Goal: Information Seeking & Learning: Check status

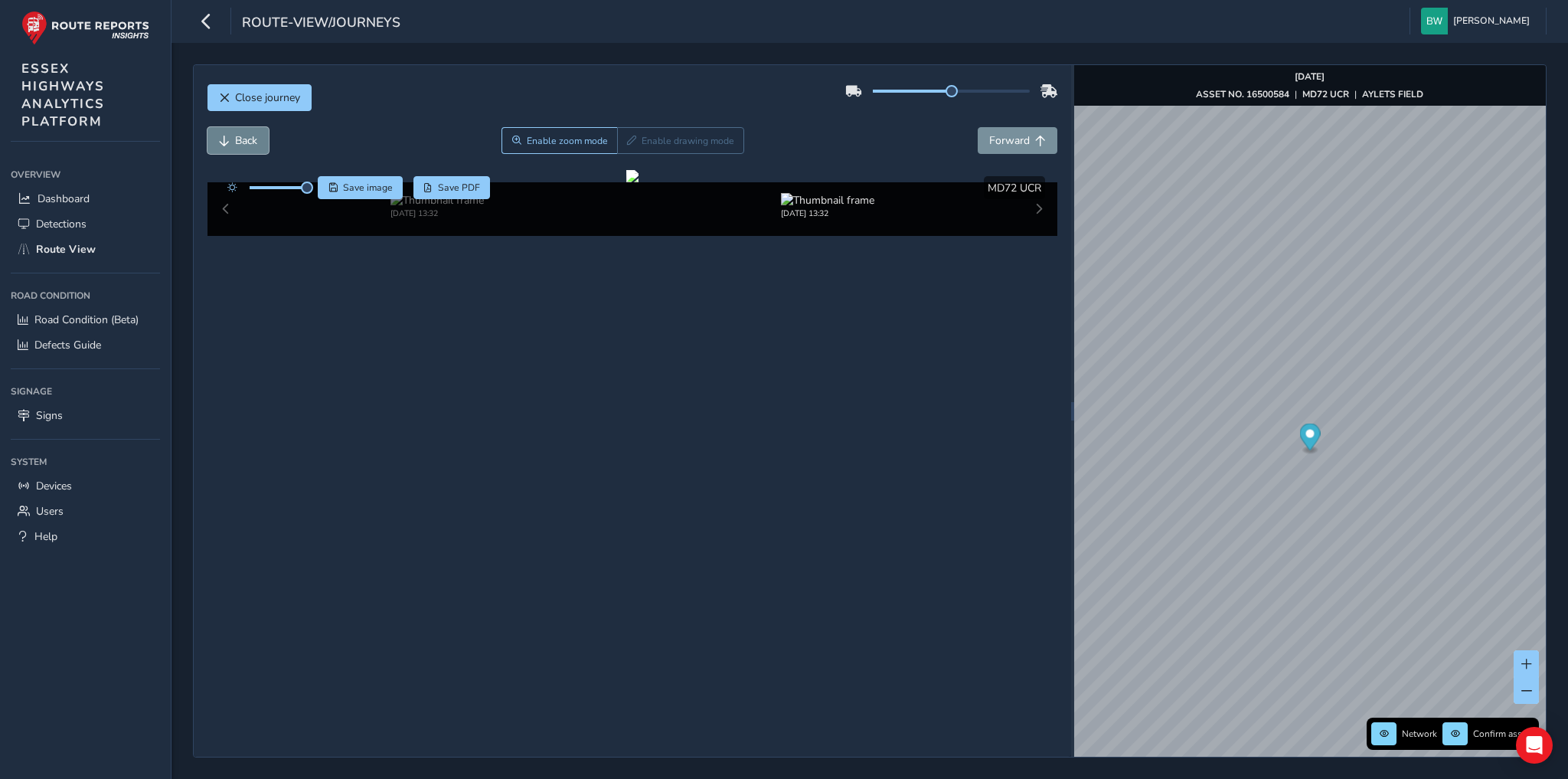
click at [260, 142] on button "Back" at bounding box center [238, 141] width 62 height 27
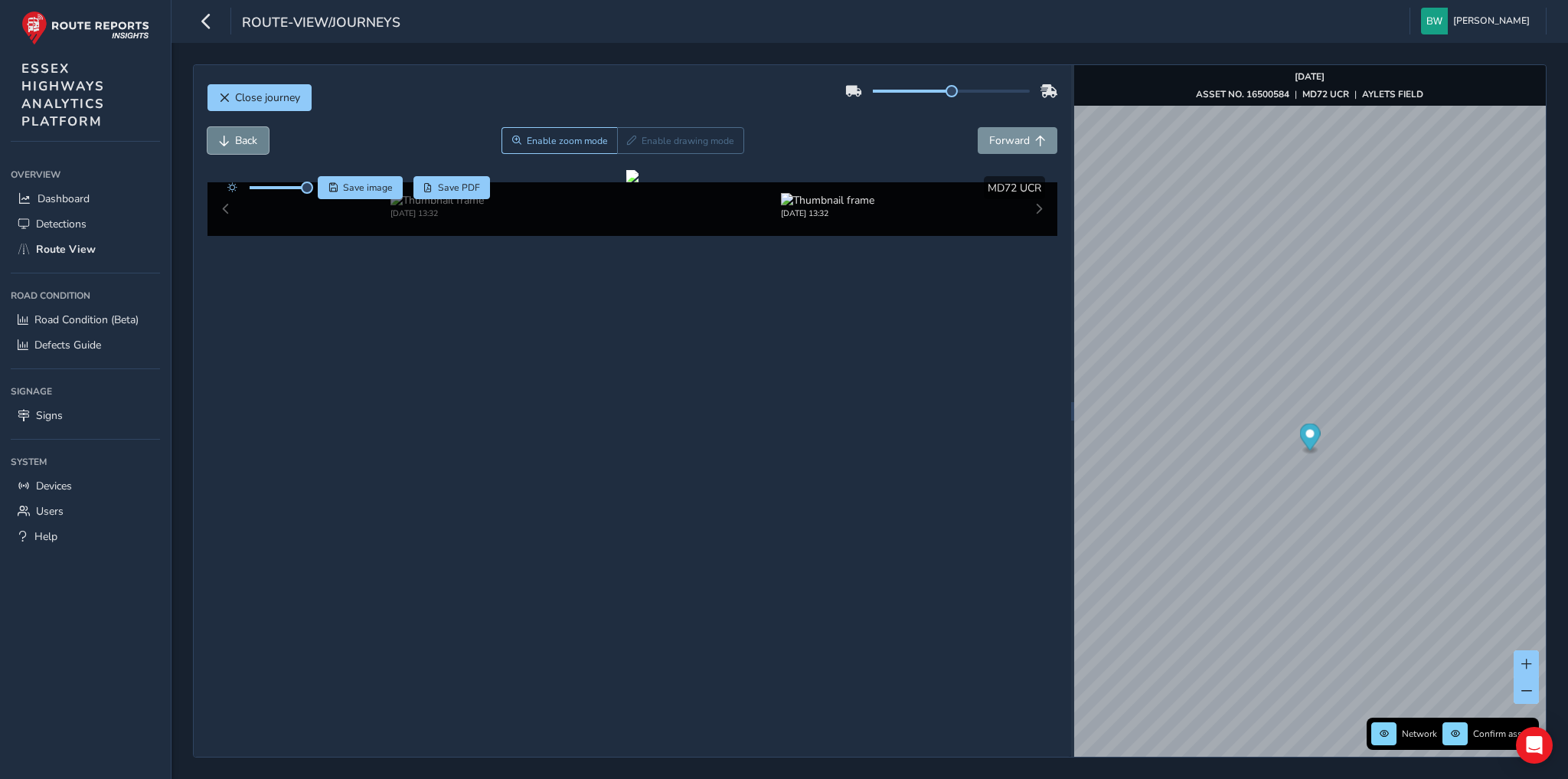
click at [260, 142] on button "Back" at bounding box center [238, 141] width 62 height 27
click at [1013, 139] on span "Forward" at bounding box center [1009, 140] width 40 height 14
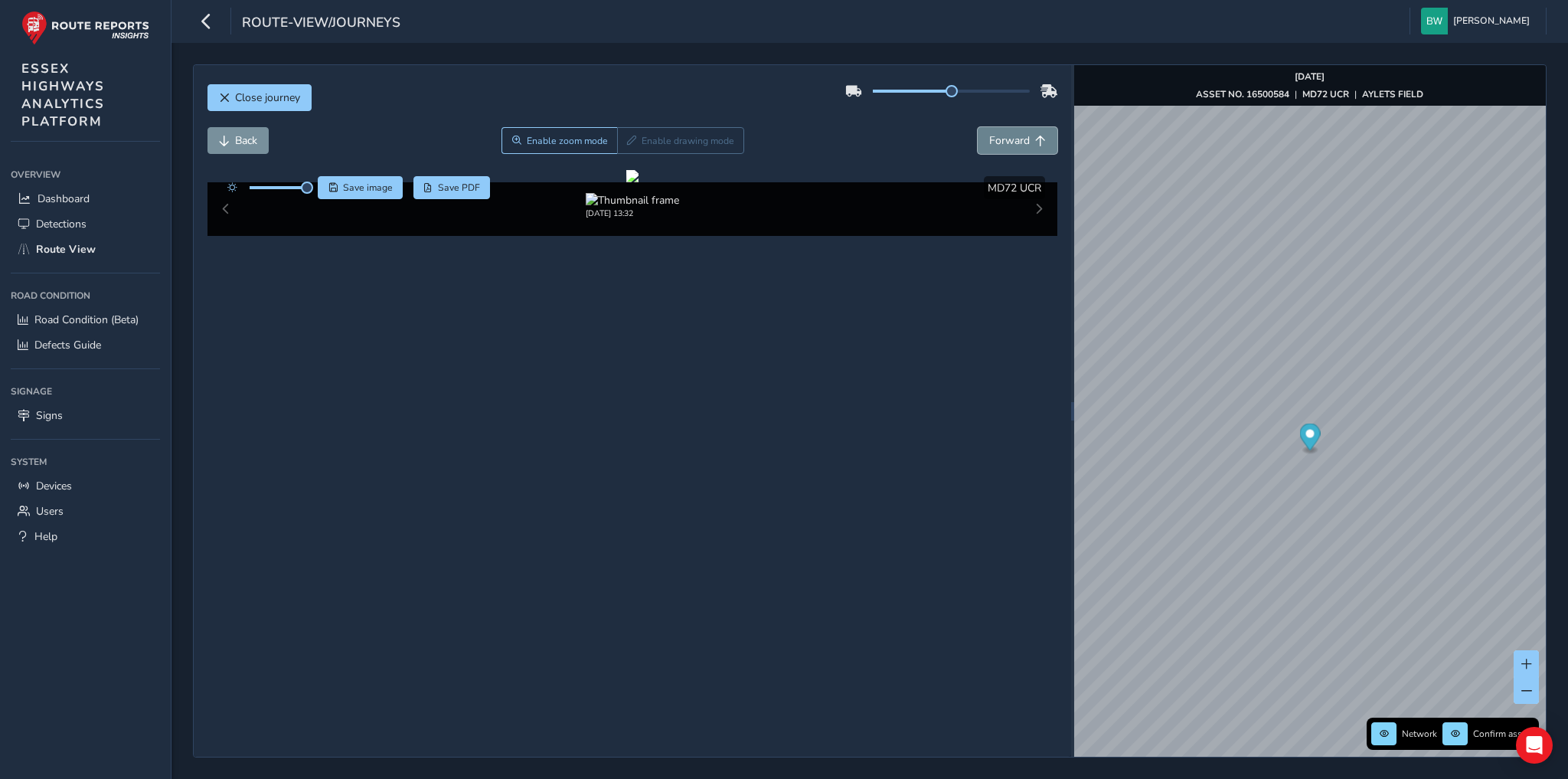
click at [1013, 139] on span "Forward" at bounding box center [1009, 140] width 40 height 14
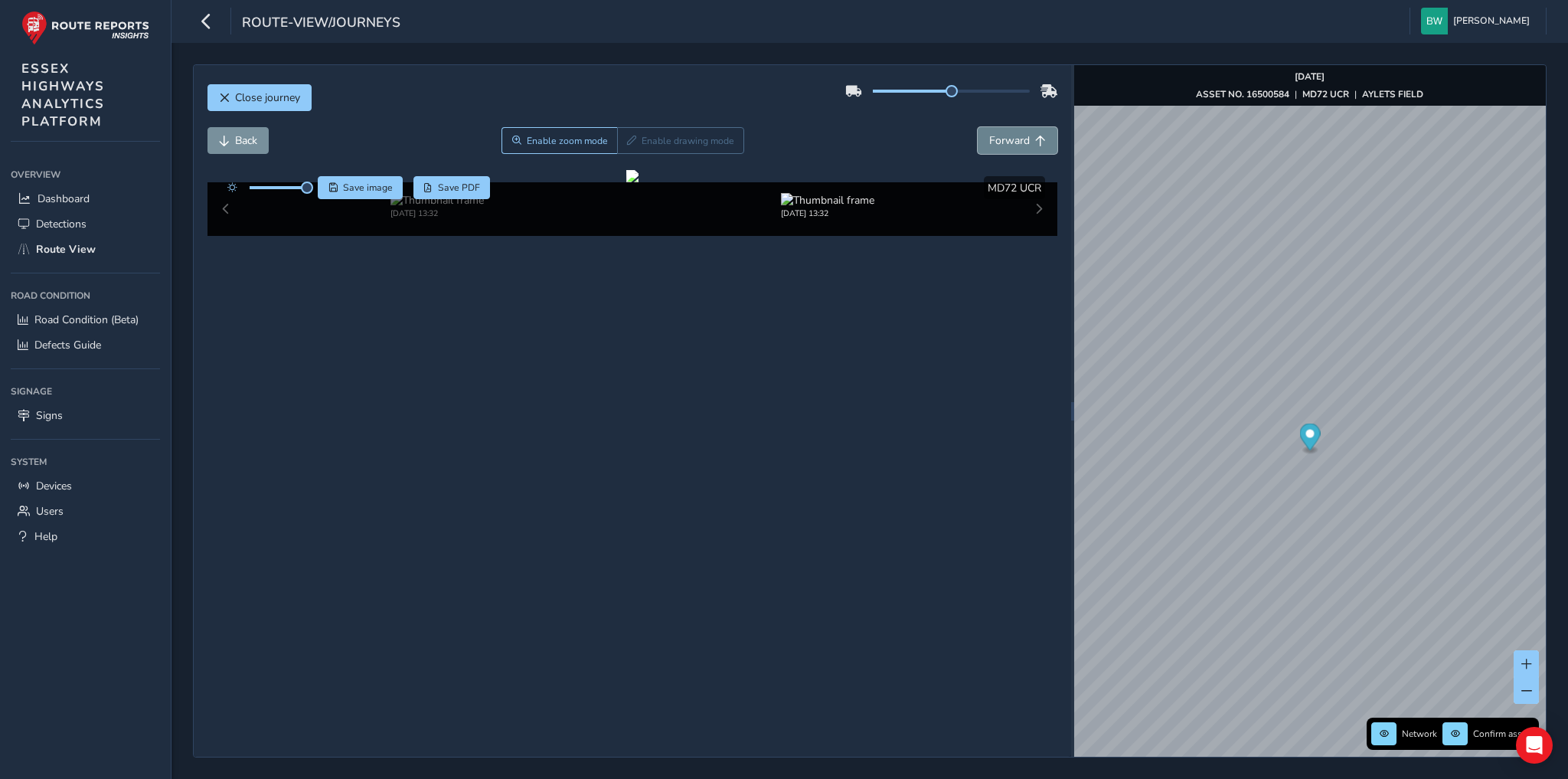
click at [1013, 139] on span "Forward" at bounding box center [1009, 140] width 40 height 14
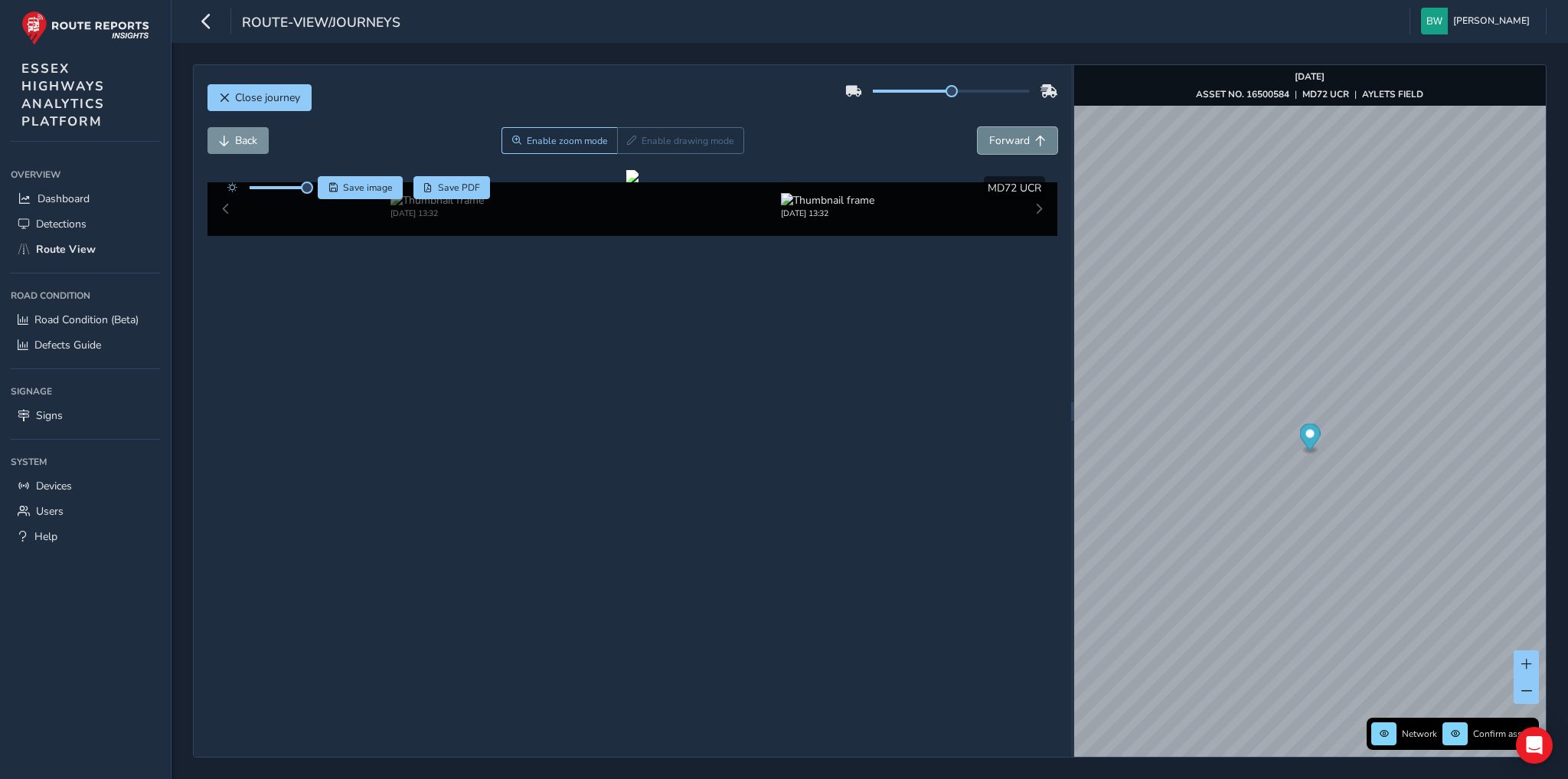
click at [1013, 139] on span "Forward" at bounding box center [1009, 140] width 40 height 14
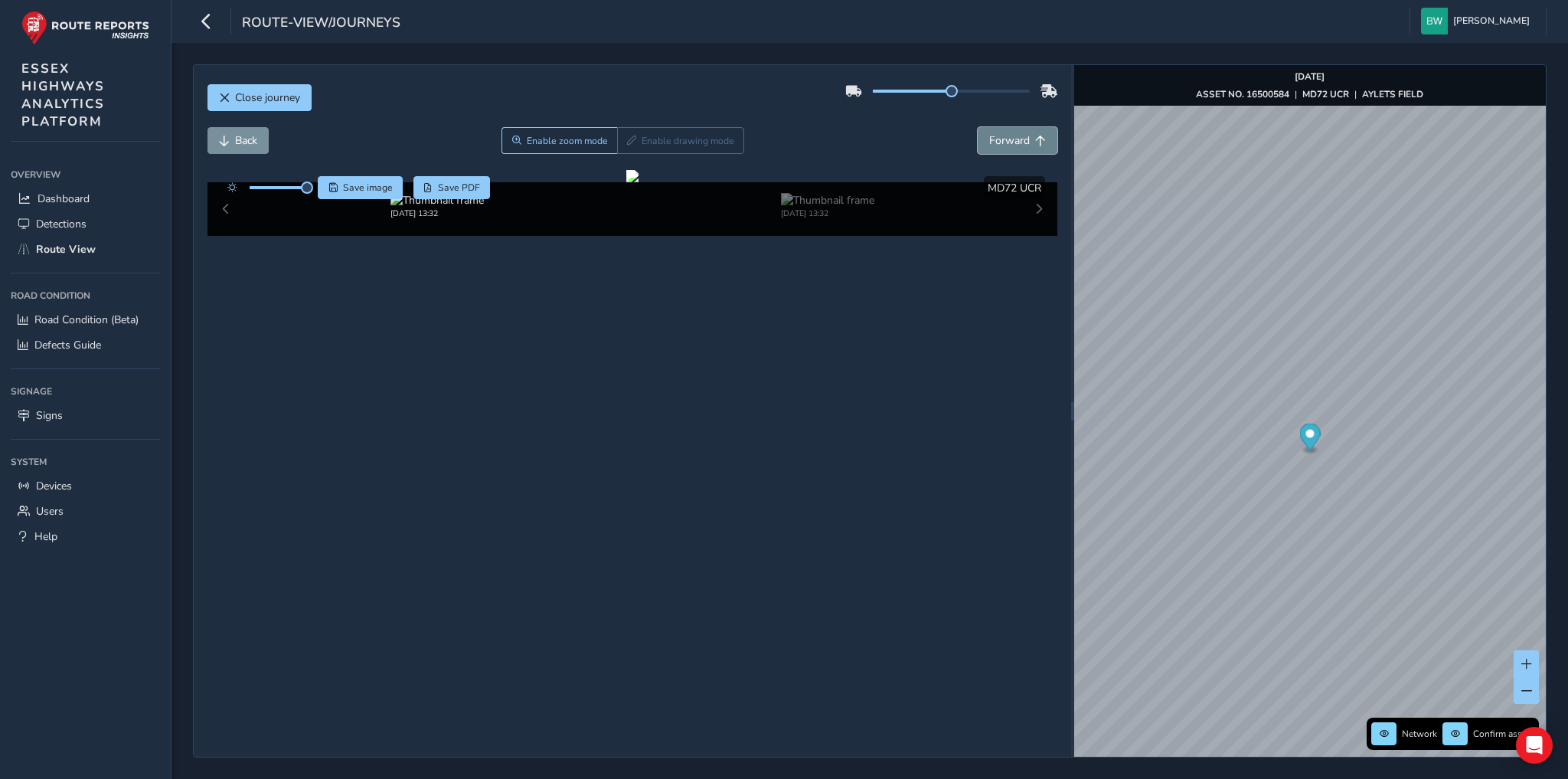
click at [1013, 139] on span "Forward" at bounding box center [1009, 140] width 40 height 14
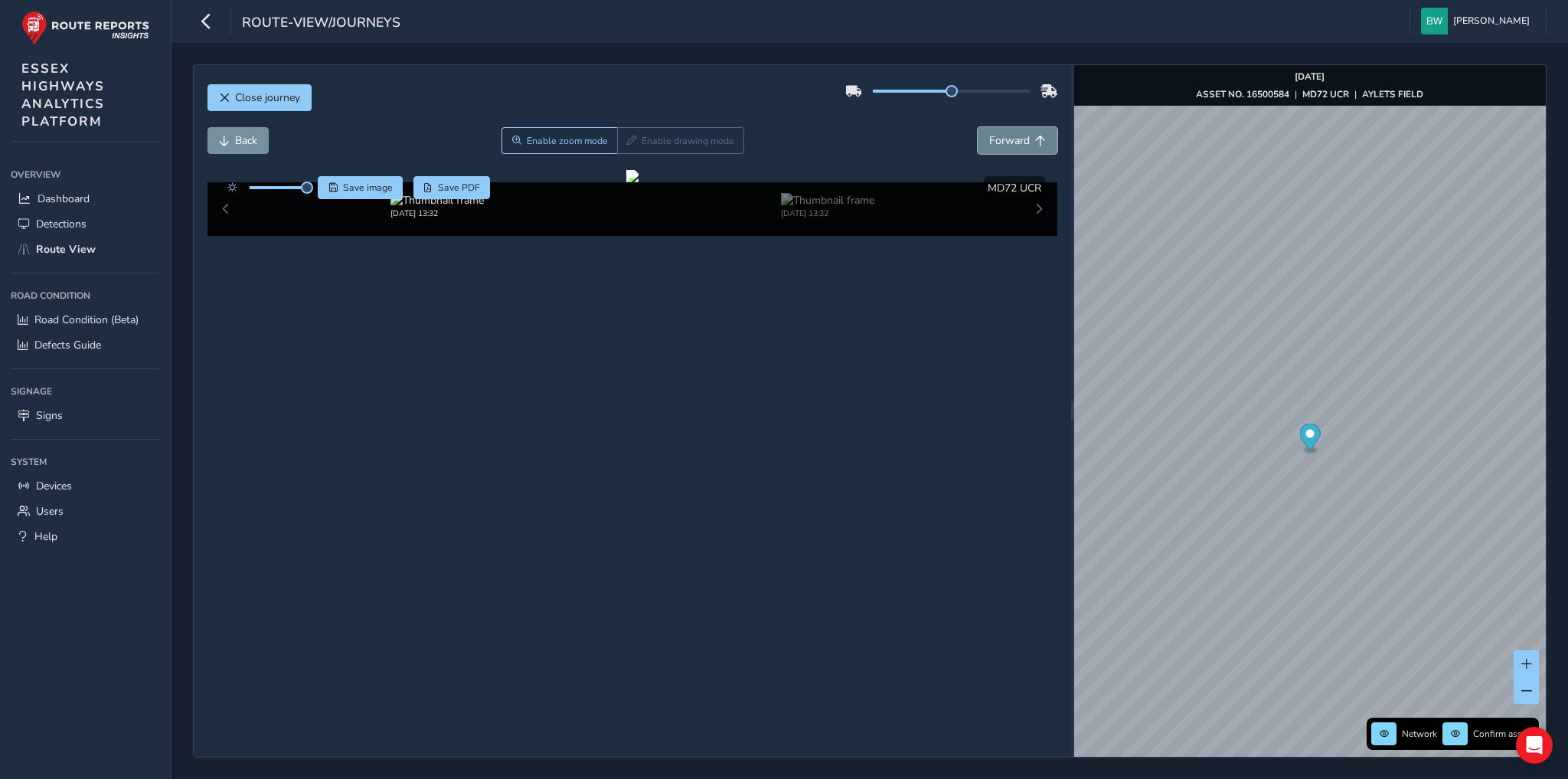
click at [1013, 139] on span "Forward" at bounding box center [1009, 140] width 40 height 14
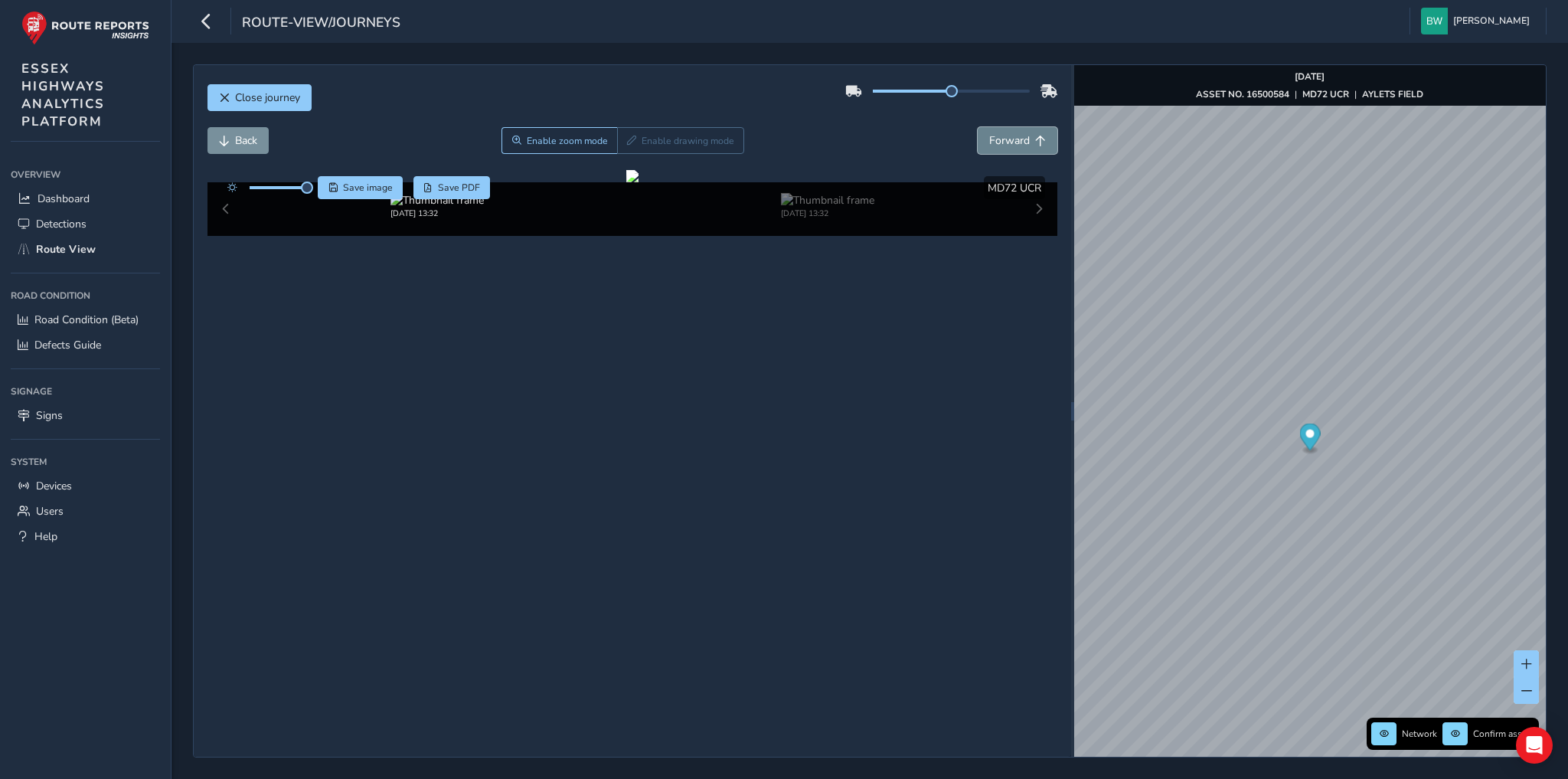
click at [1013, 139] on span "Forward" at bounding box center [1009, 140] width 40 height 14
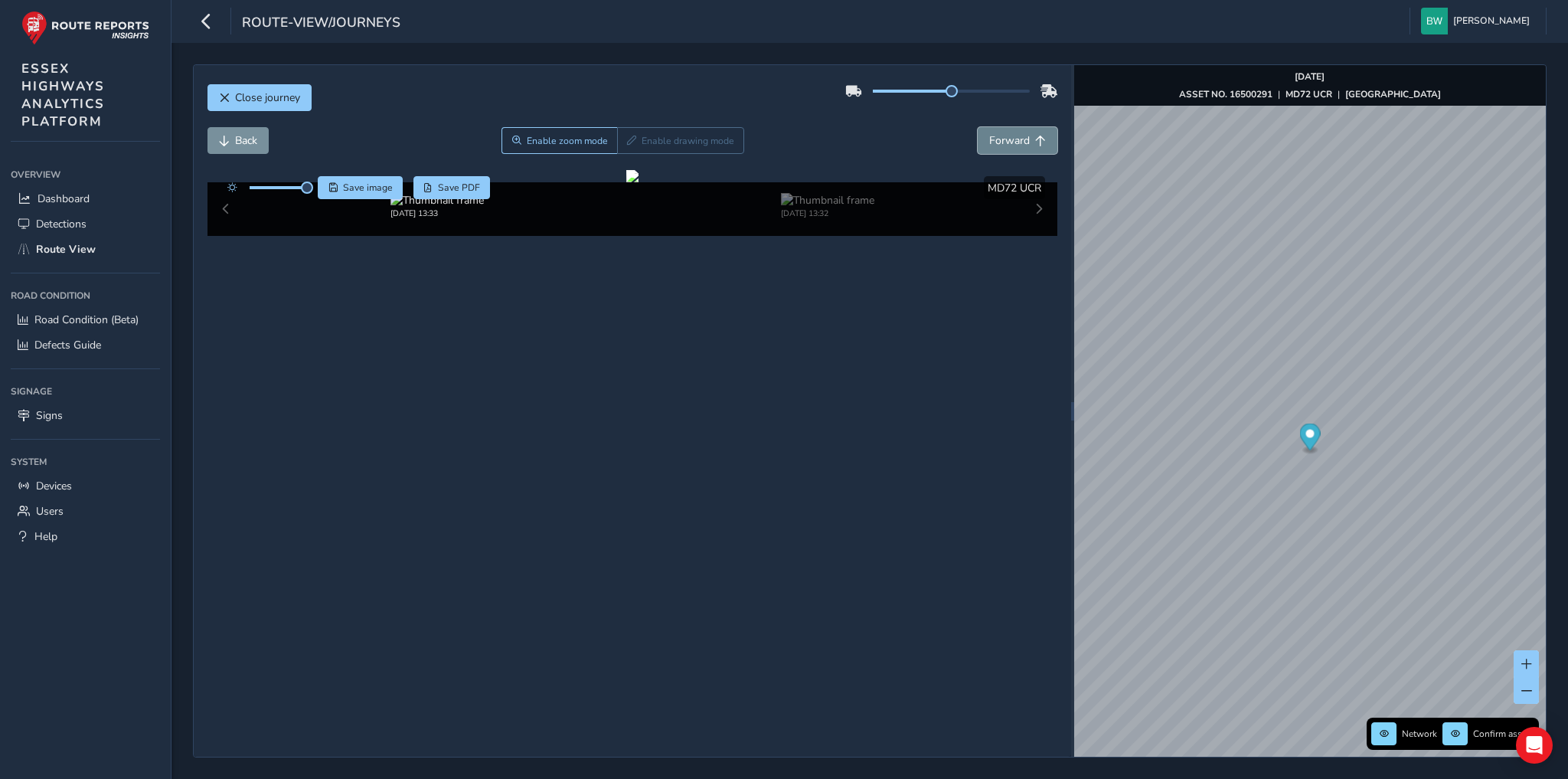
click at [1013, 139] on span "Forward" at bounding box center [1009, 140] width 40 height 14
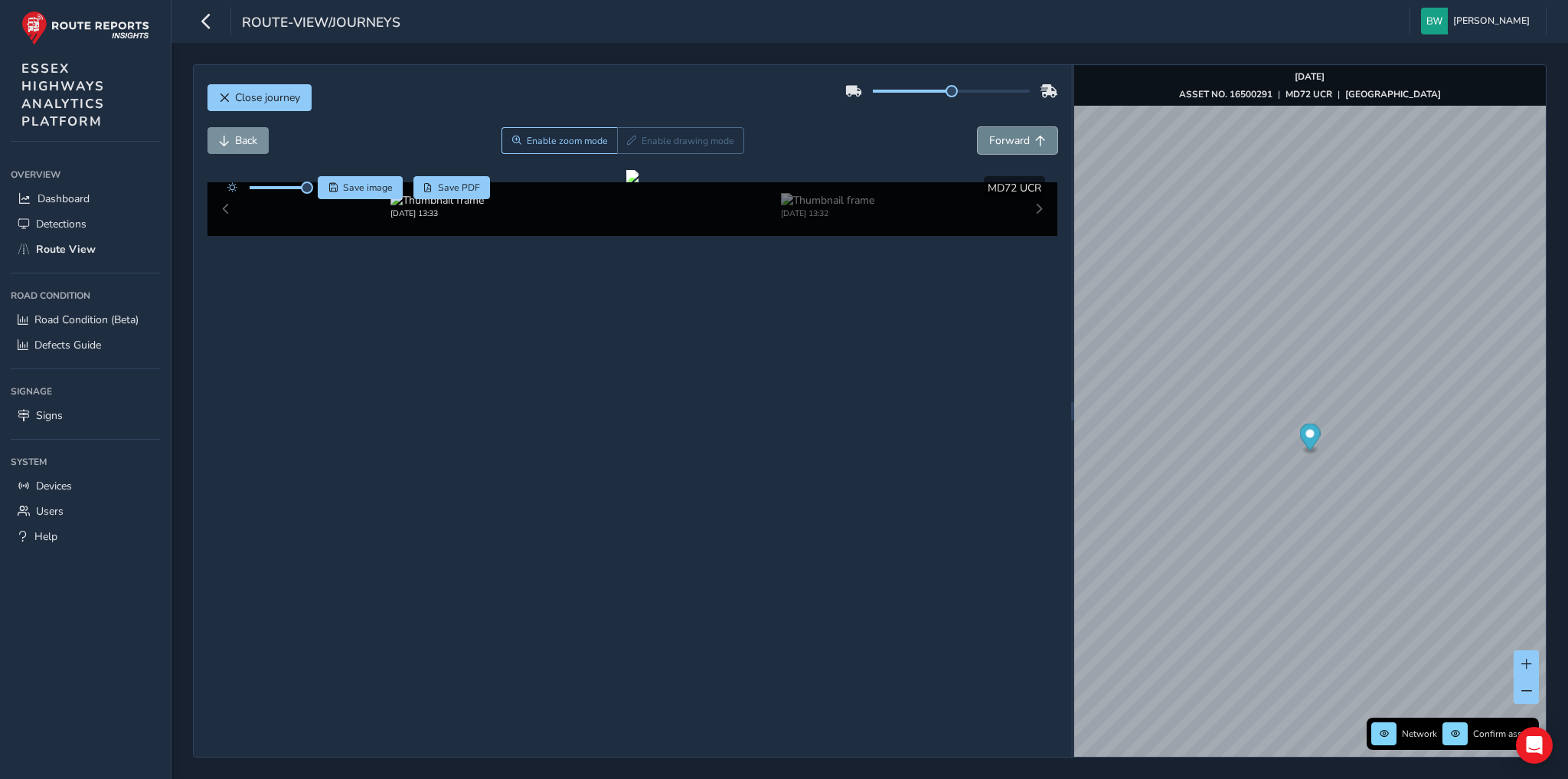
click at [1013, 139] on span "Forward" at bounding box center [1009, 140] width 40 height 14
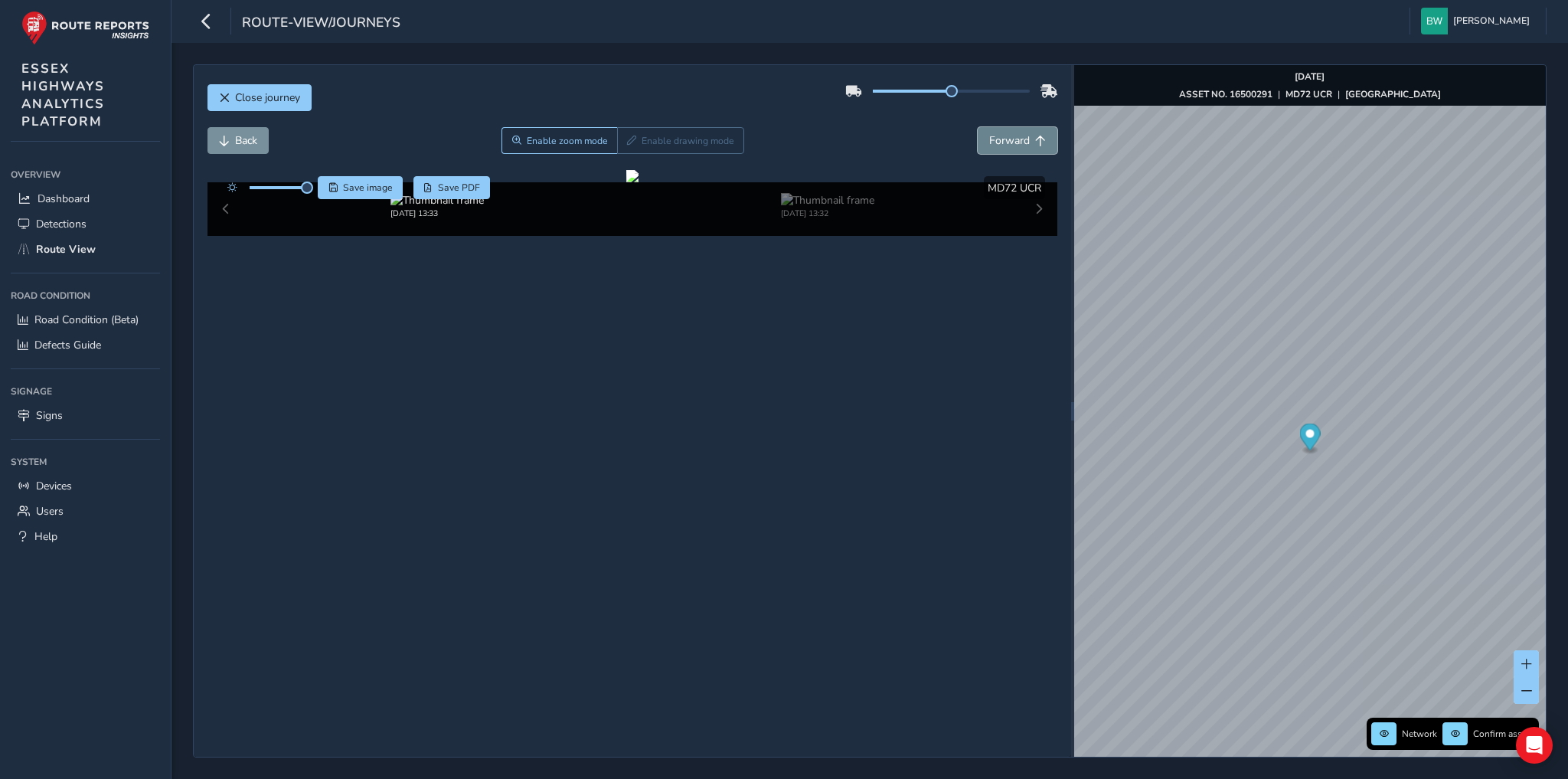
click at [1013, 139] on span "Forward" at bounding box center [1009, 140] width 40 height 14
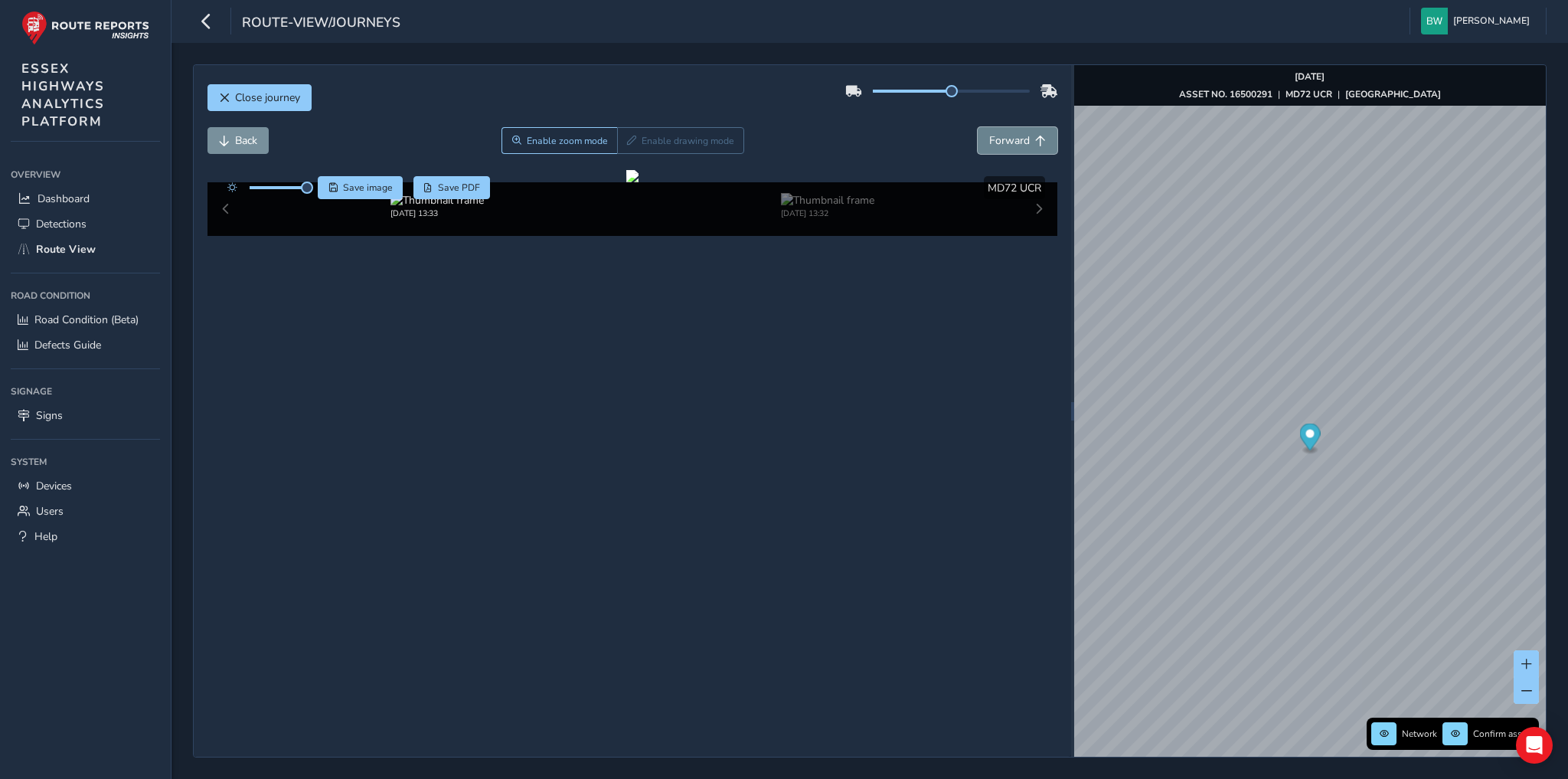
click at [1013, 139] on span "Forward" at bounding box center [1009, 140] width 40 height 14
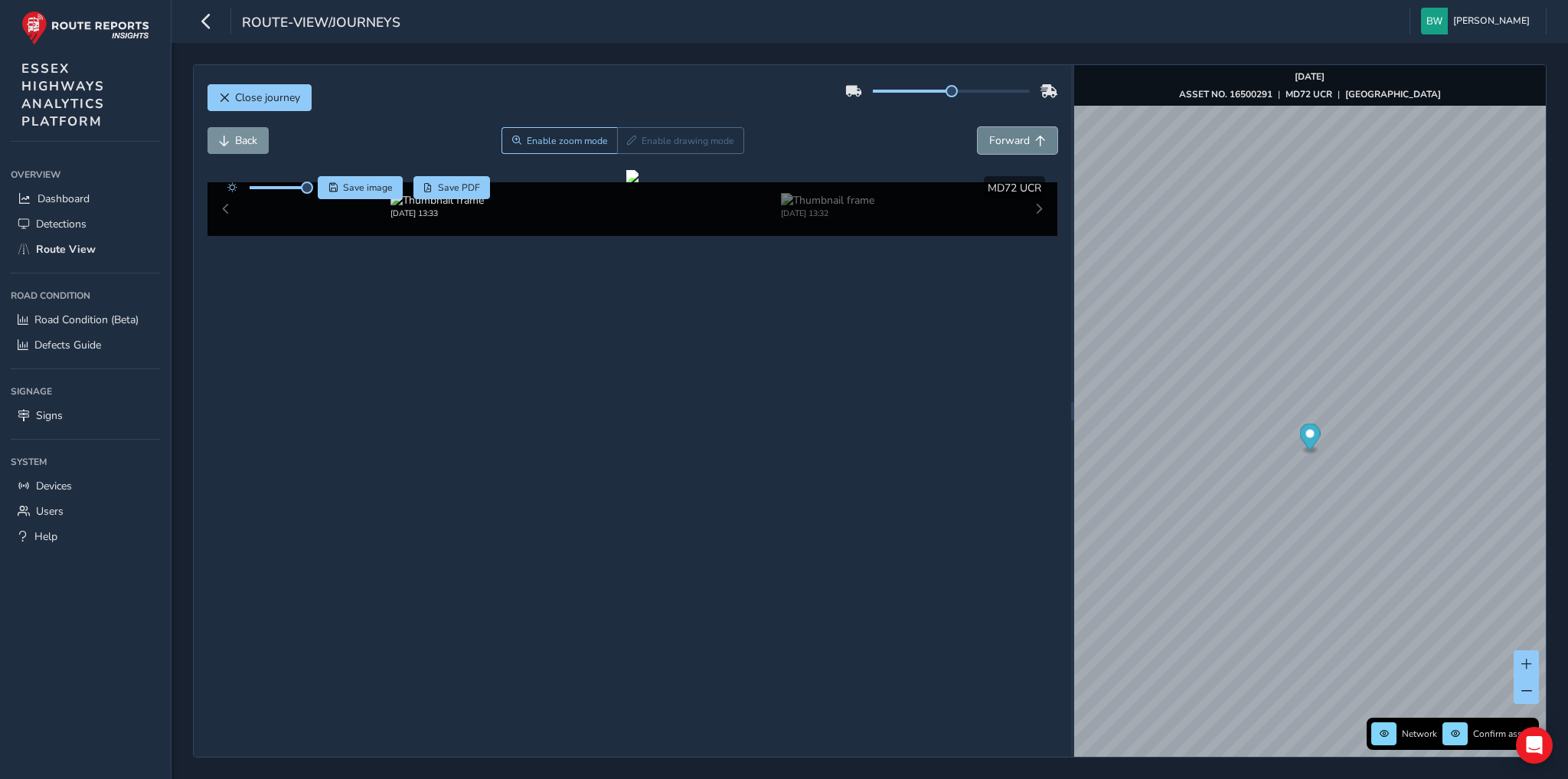
click at [1013, 139] on span "Forward" at bounding box center [1009, 140] width 40 height 14
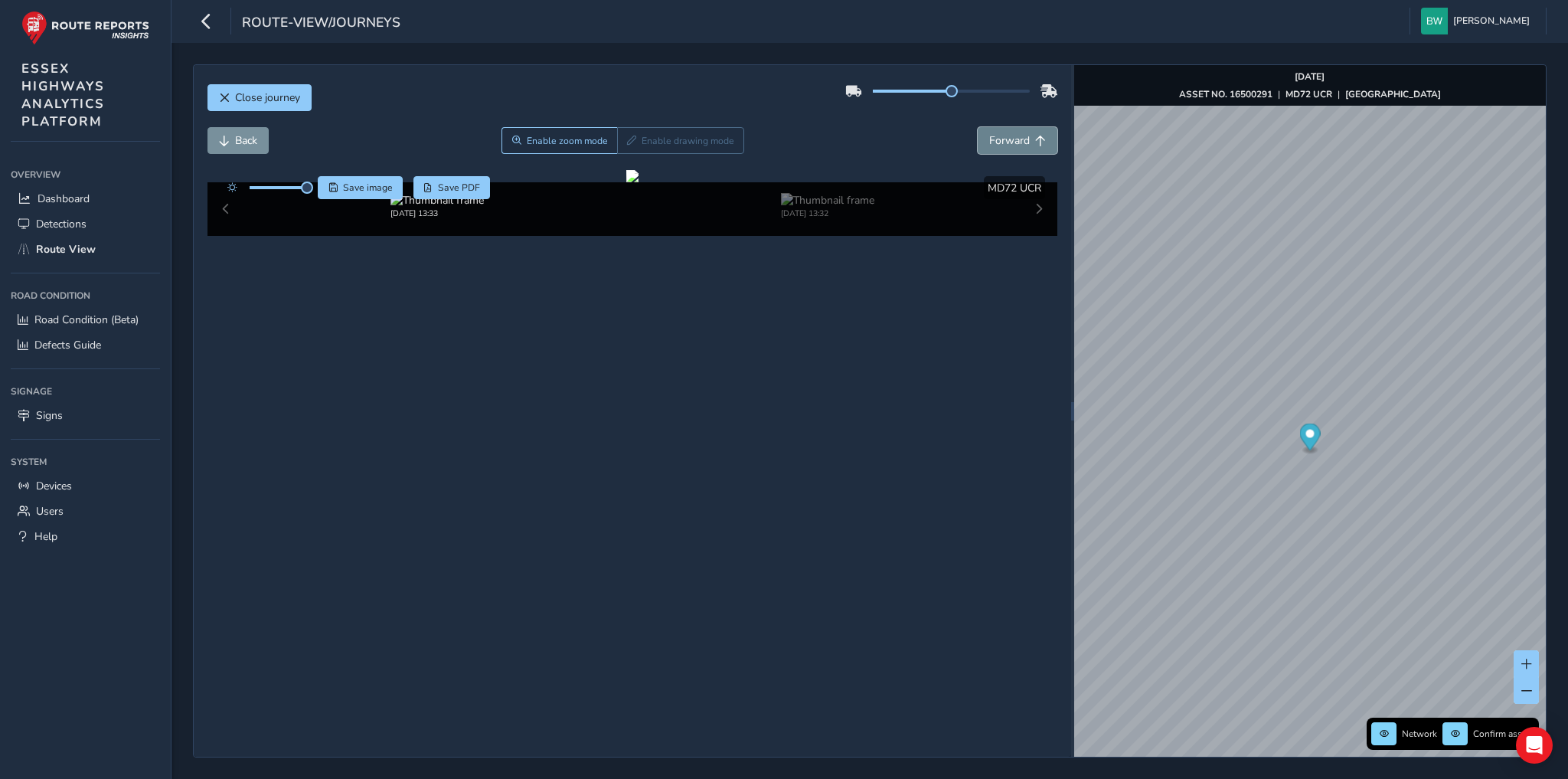
click at [1013, 139] on span "Forward" at bounding box center [1009, 140] width 40 height 14
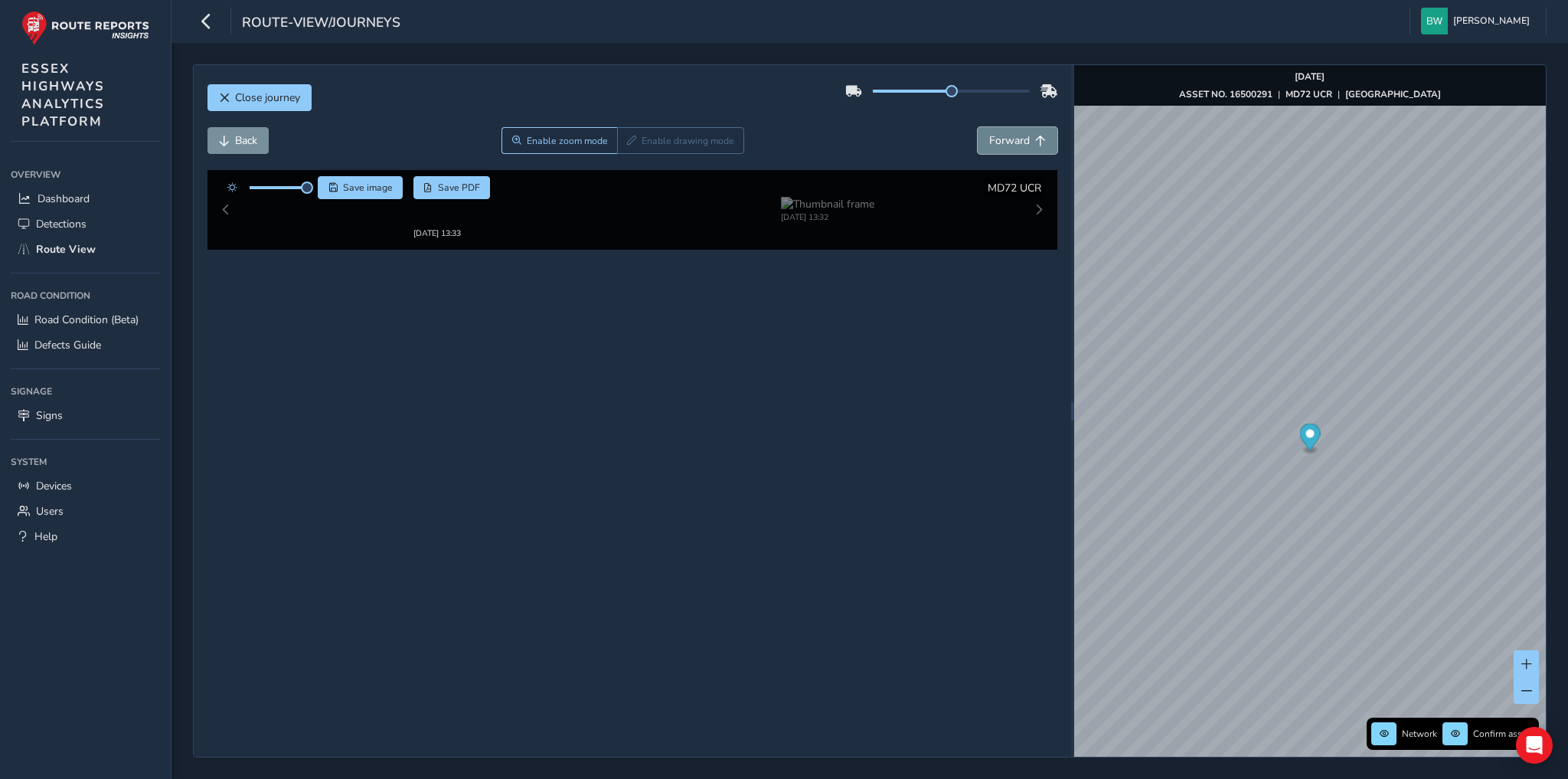
click at [1013, 139] on span "Forward" at bounding box center [1009, 140] width 40 height 14
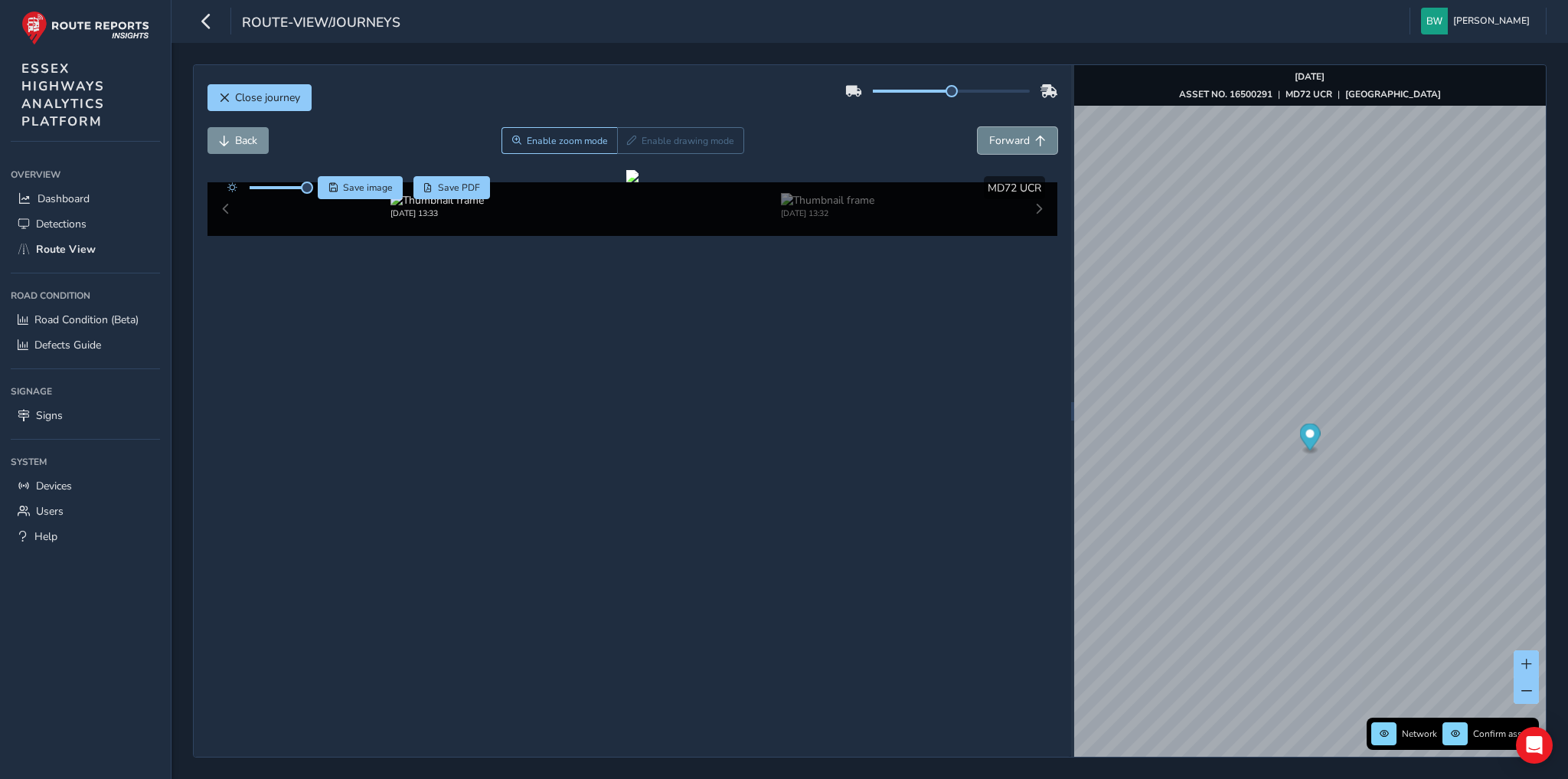
click at [1013, 139] on span "Forward" at bounding box center [1009, 140] width 40 height 14
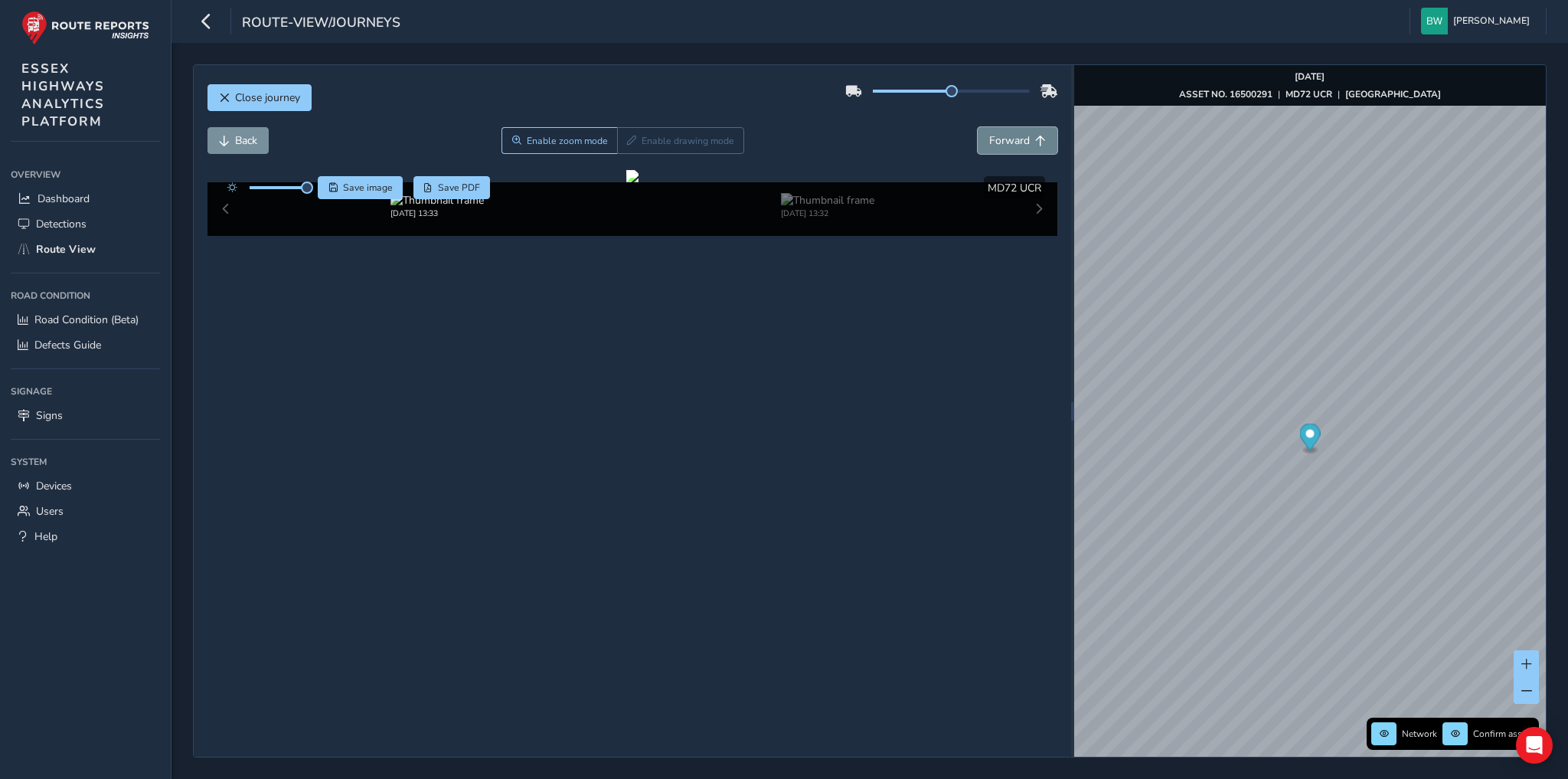
click at [1013, 139] on span "Forward" at bounding box center [1009, 140] width 40 height 14
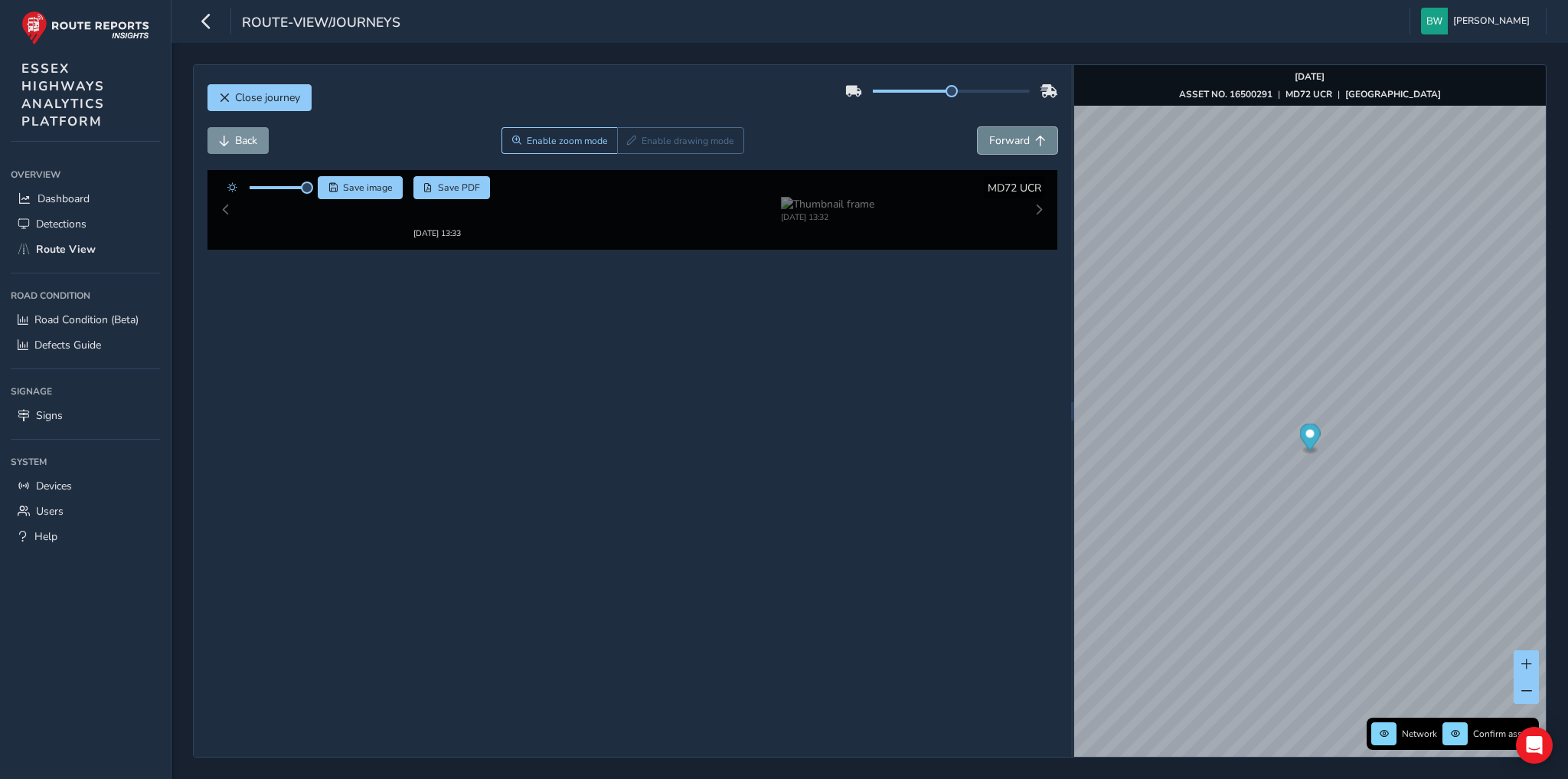
click at [1013, 139] on span "Forward" at bounding box center [1009, 140] width 40 height 14
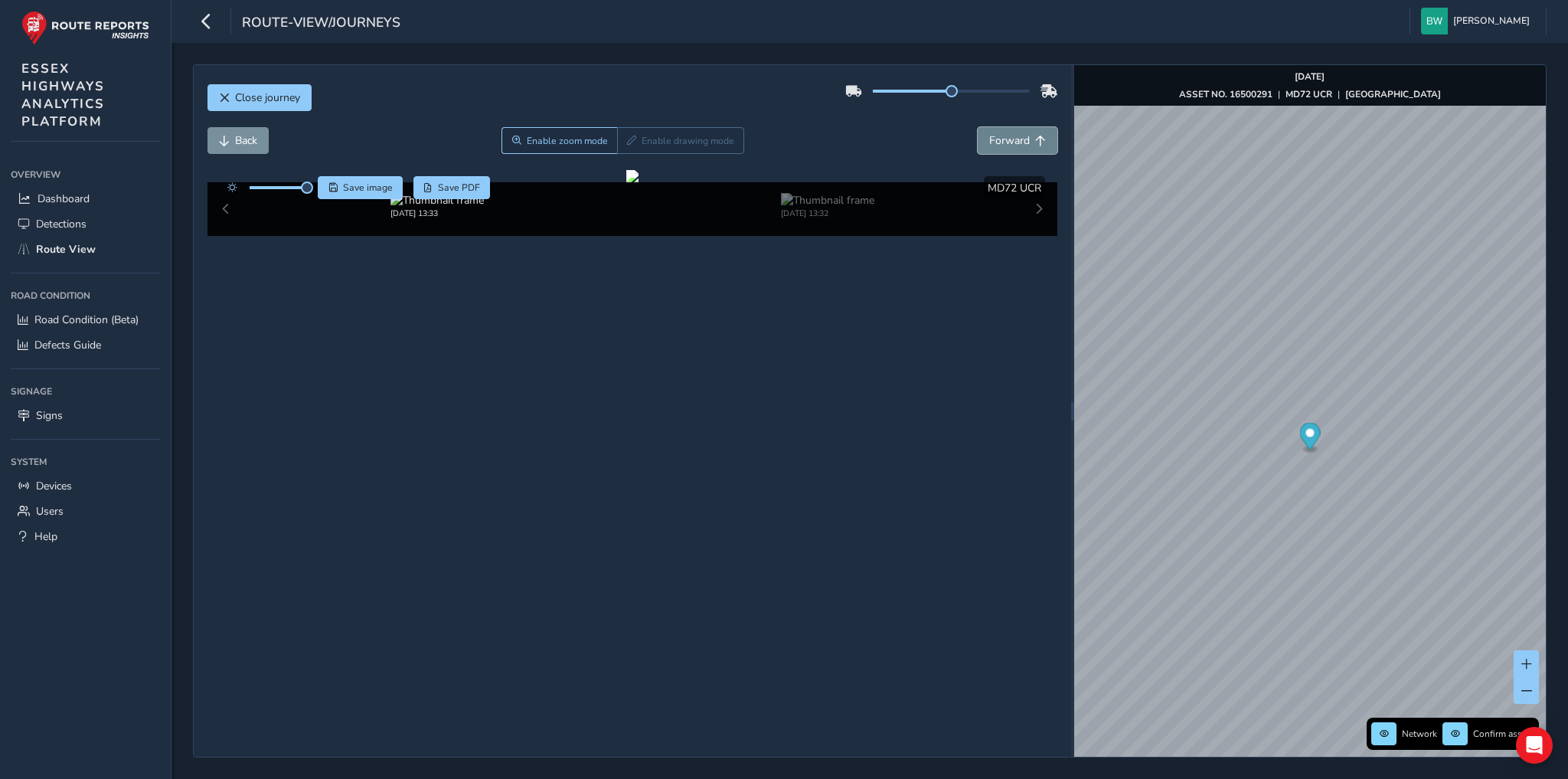
click at [1013, 139] on span "Forward" at bounding box center [1009, 140] width 40 height 14
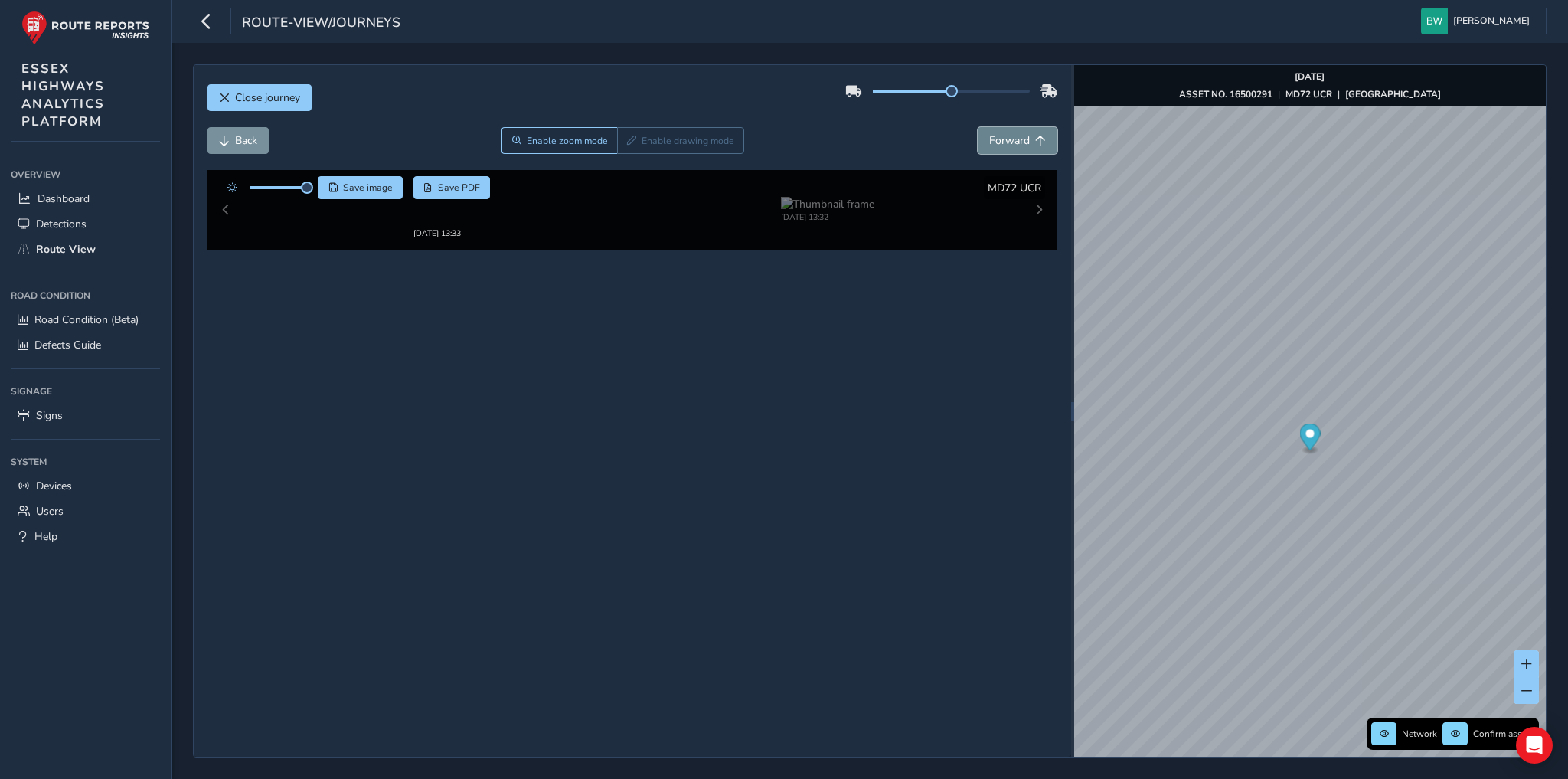
click at [1013, 139] on span "Forward" at bounding box center [1009, 140] width 40 height 14
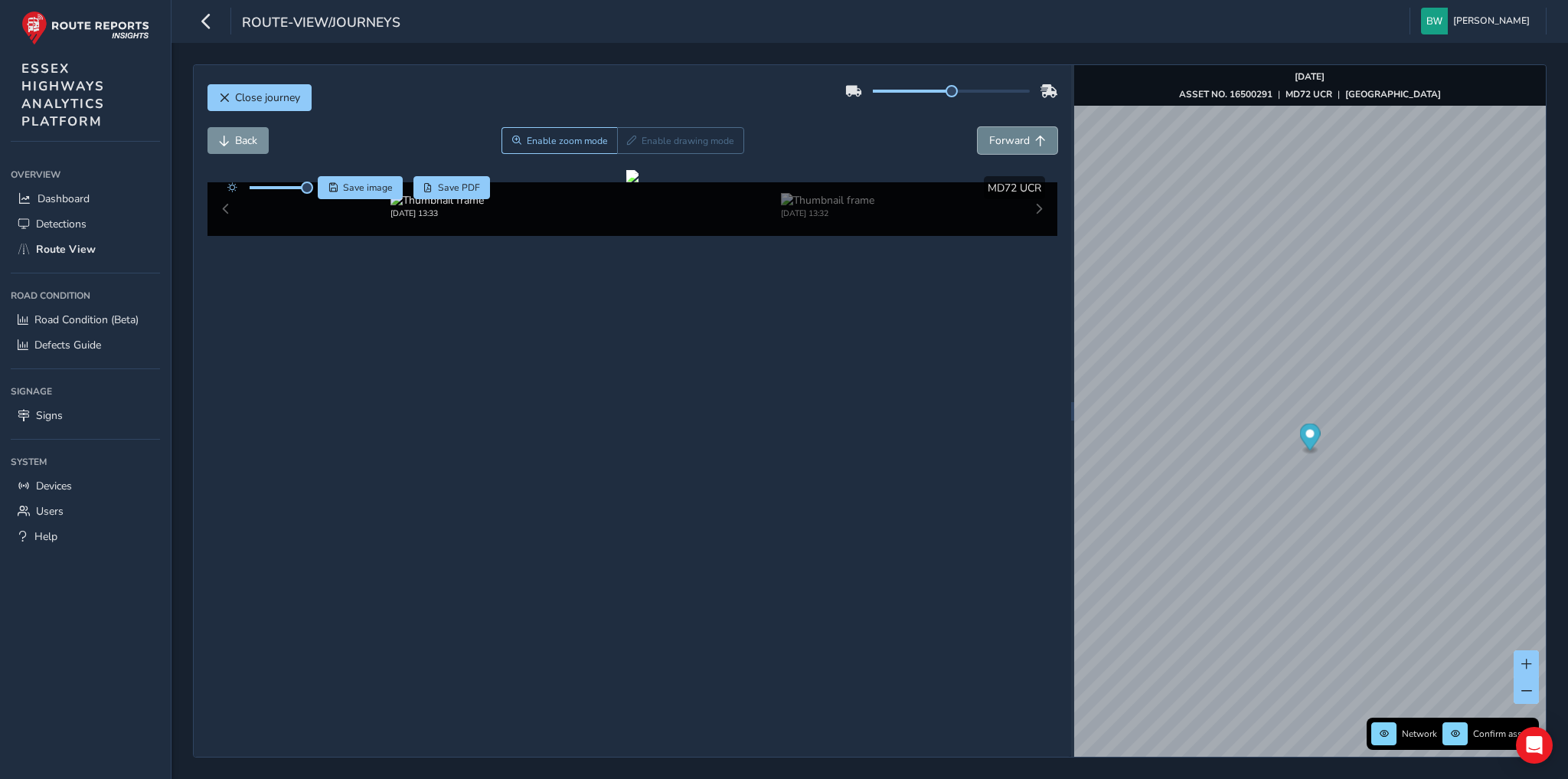
click at [1013, 139] on span "Forward" at bounding box center [1009, 140] width 40 height 14
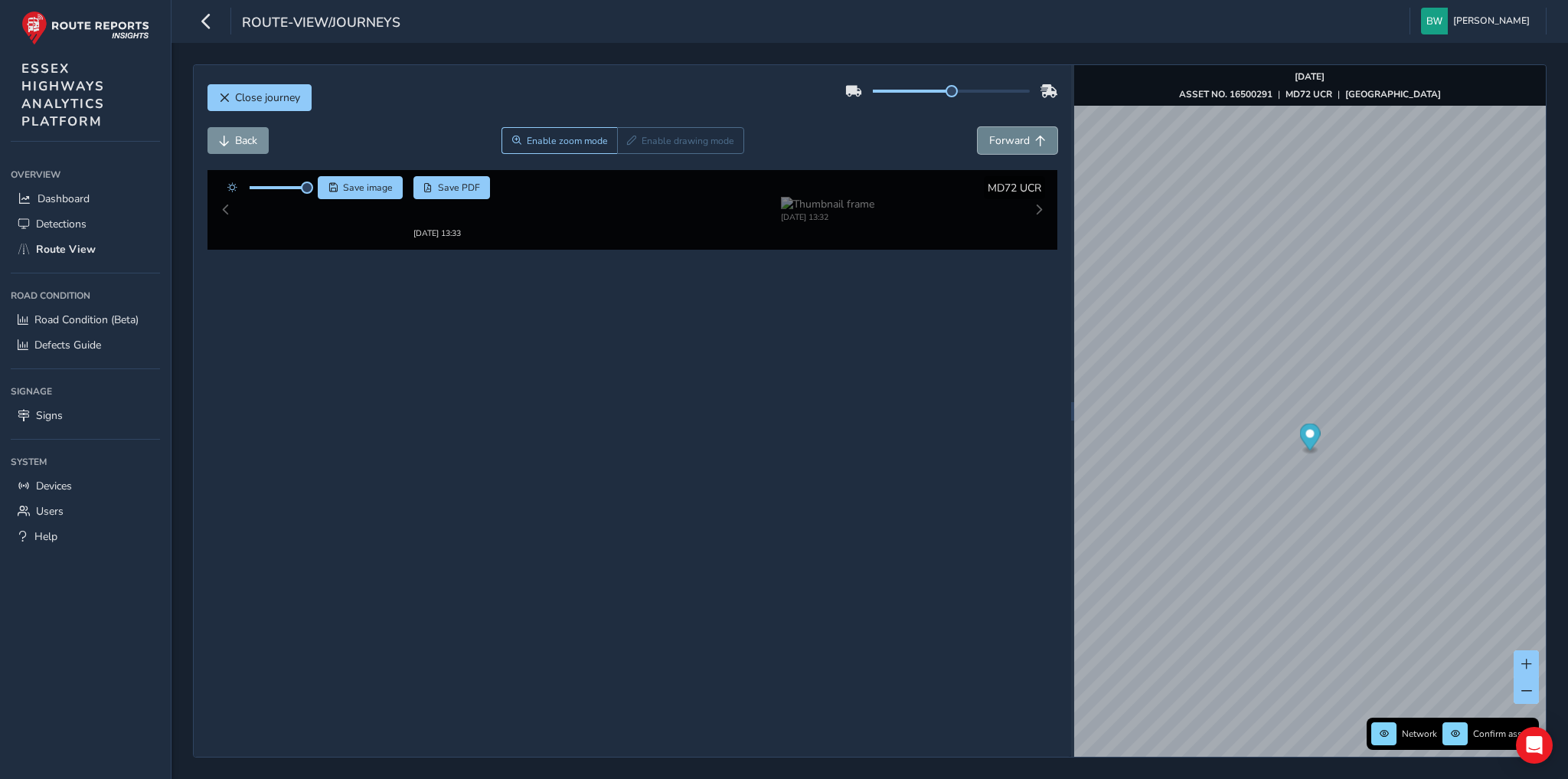
click at [1013, 139] on span "Forward" at bounding box center [1009, 140] width 40 height 14
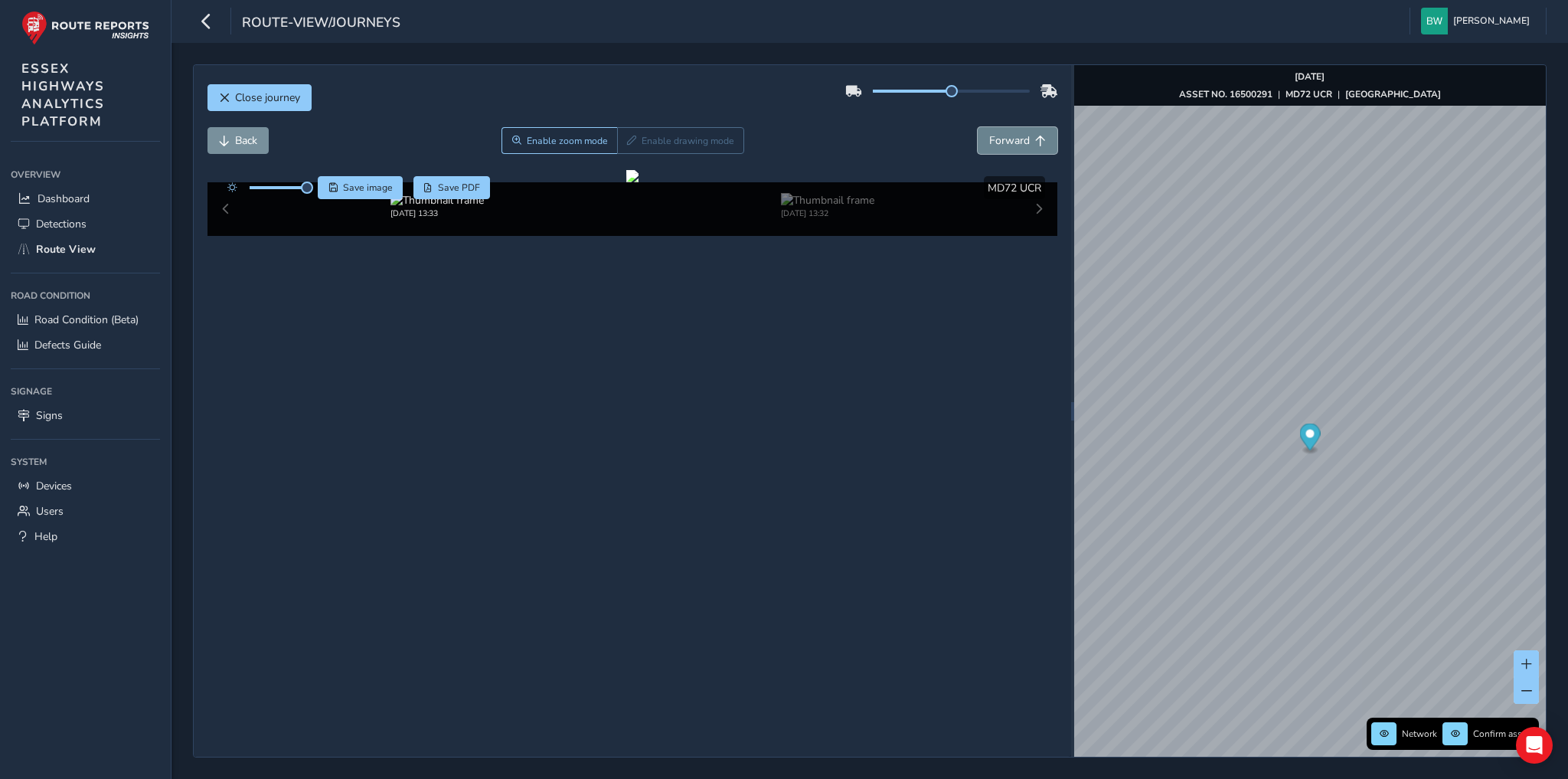
click at [1013, 139] on span "Forward" at bounding box center [1009, 140] width 40 height 14
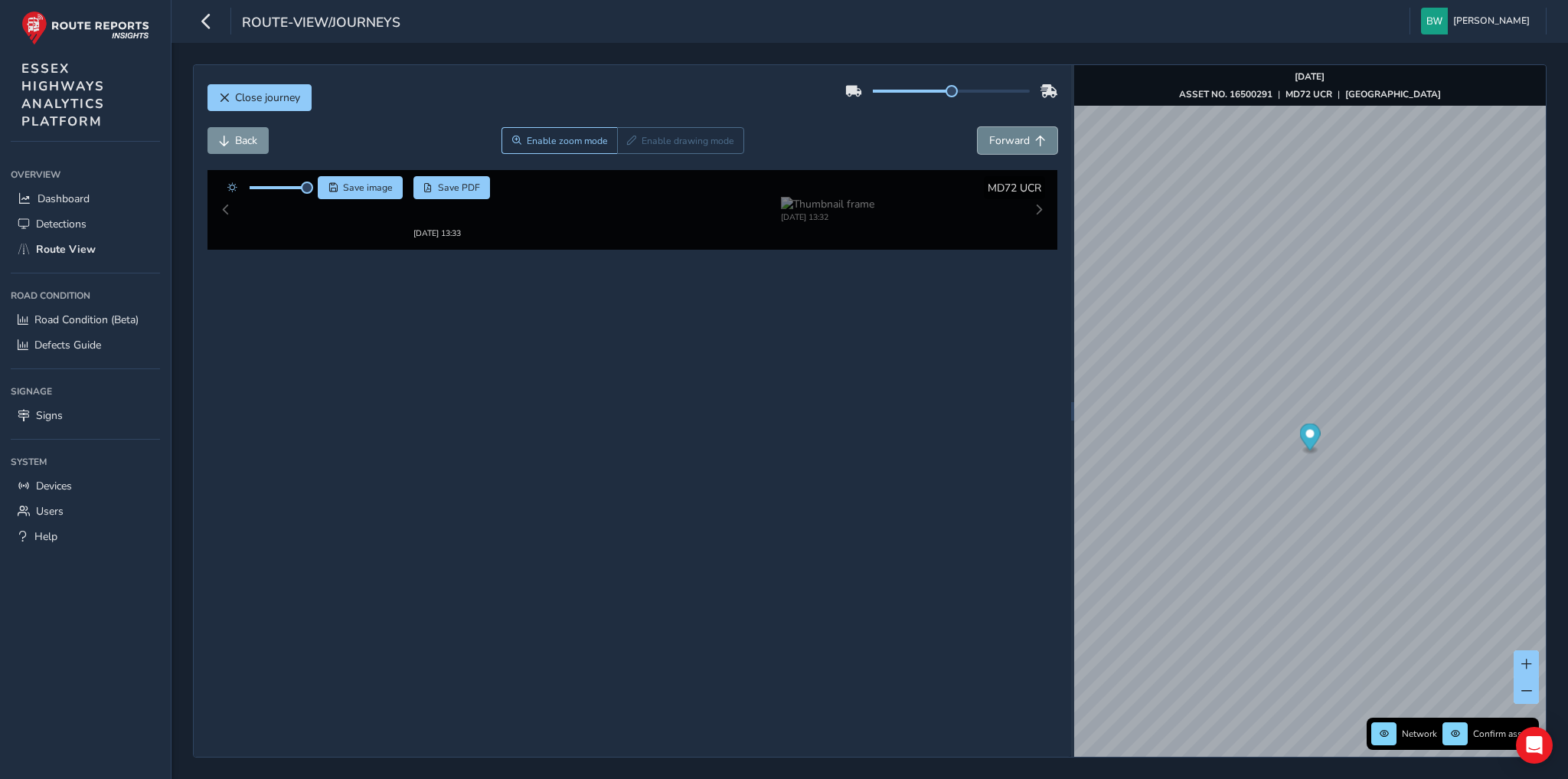
click at [1013, 139] on span "Forward" at bounding box center [1009, 140] width 40 height 14
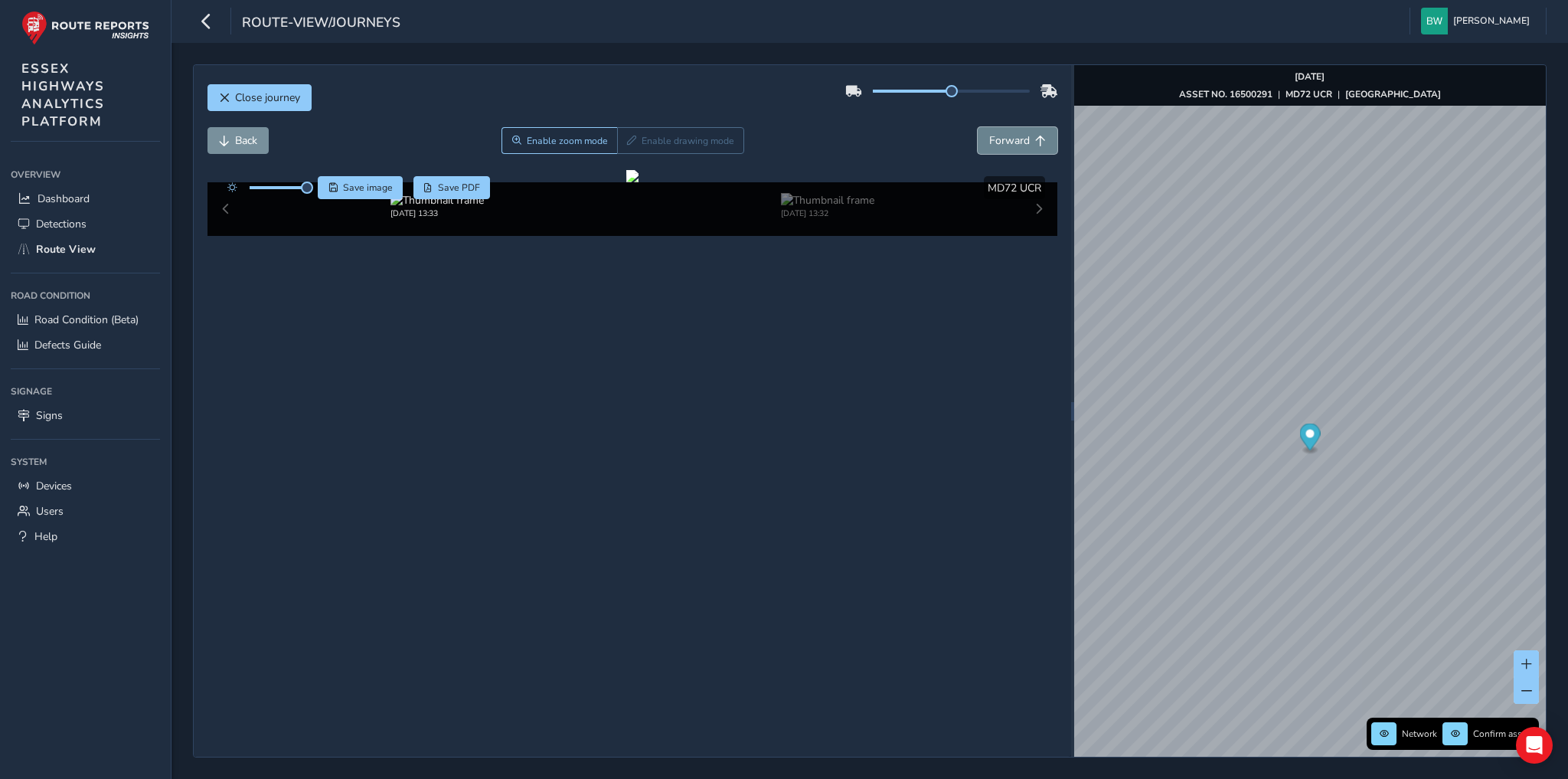
click at [1013, 139] on span "Forward" at bounding box center [1009, 140] width 40 height 14
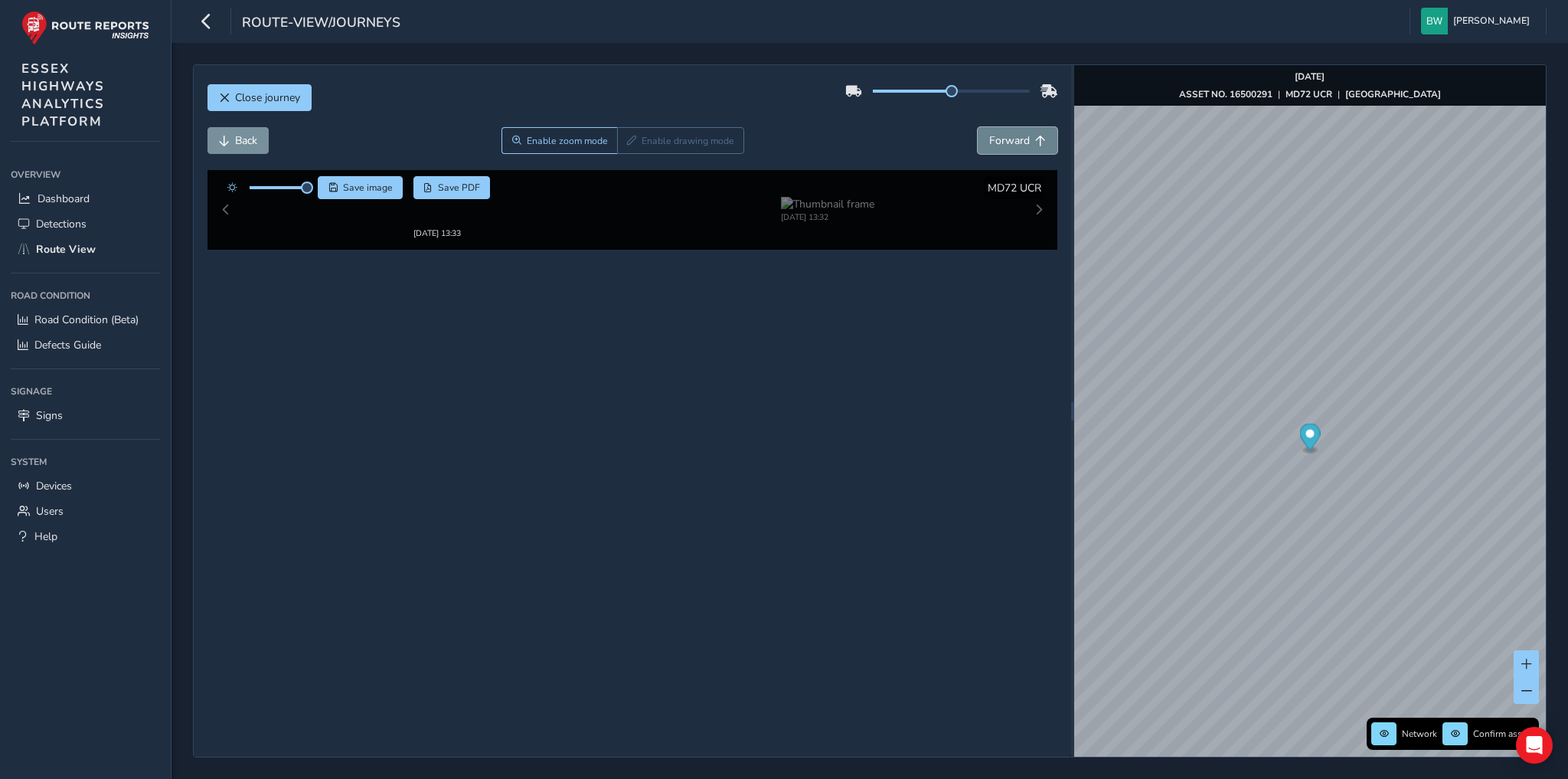
click at [1013, 139] on span "Forward" at bounding box center [1009, 140] width 40 height 14
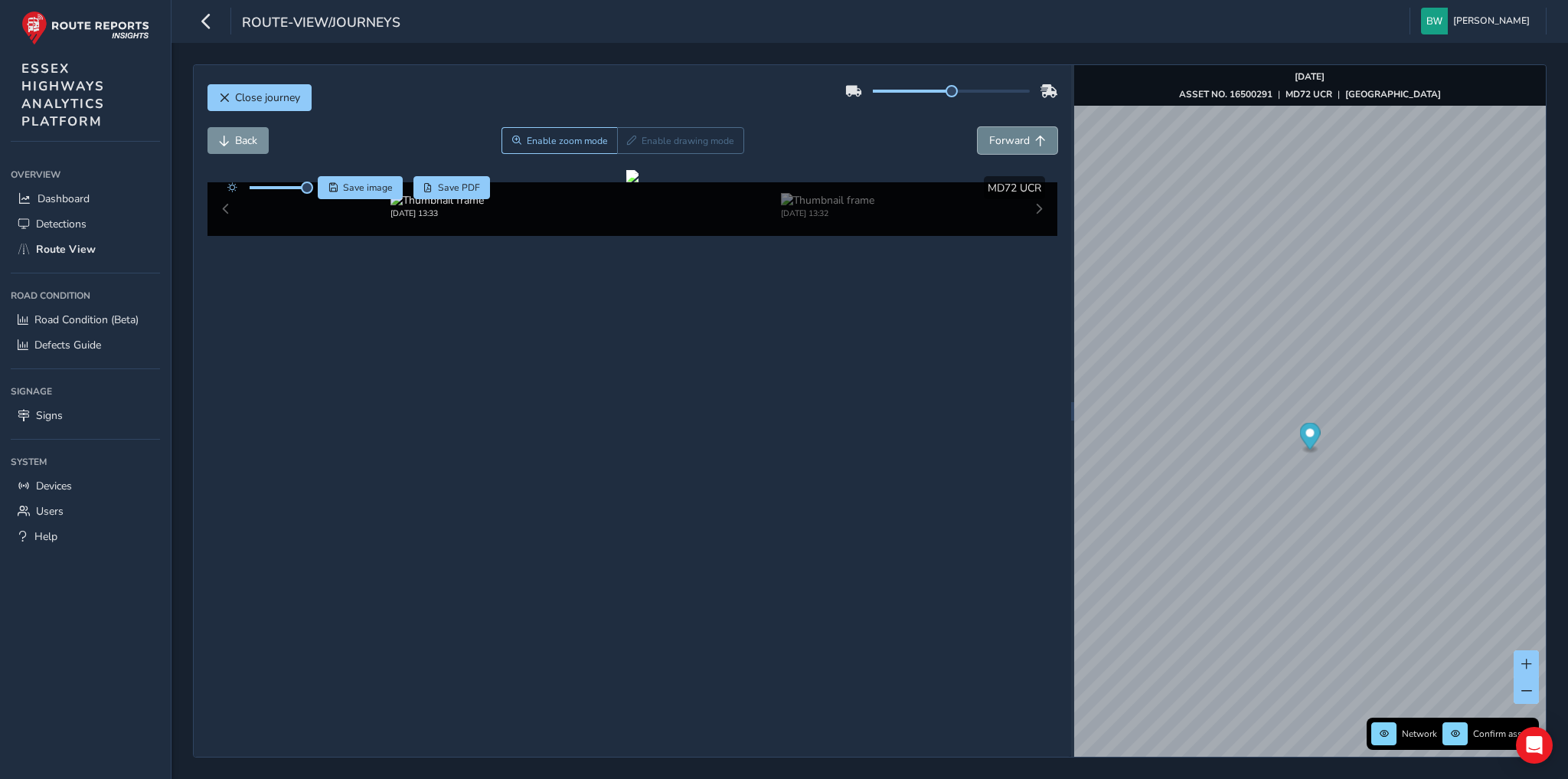
click at [1013, 139] on span "Forward" at bounding box center [1009, 140] width 40 height 14
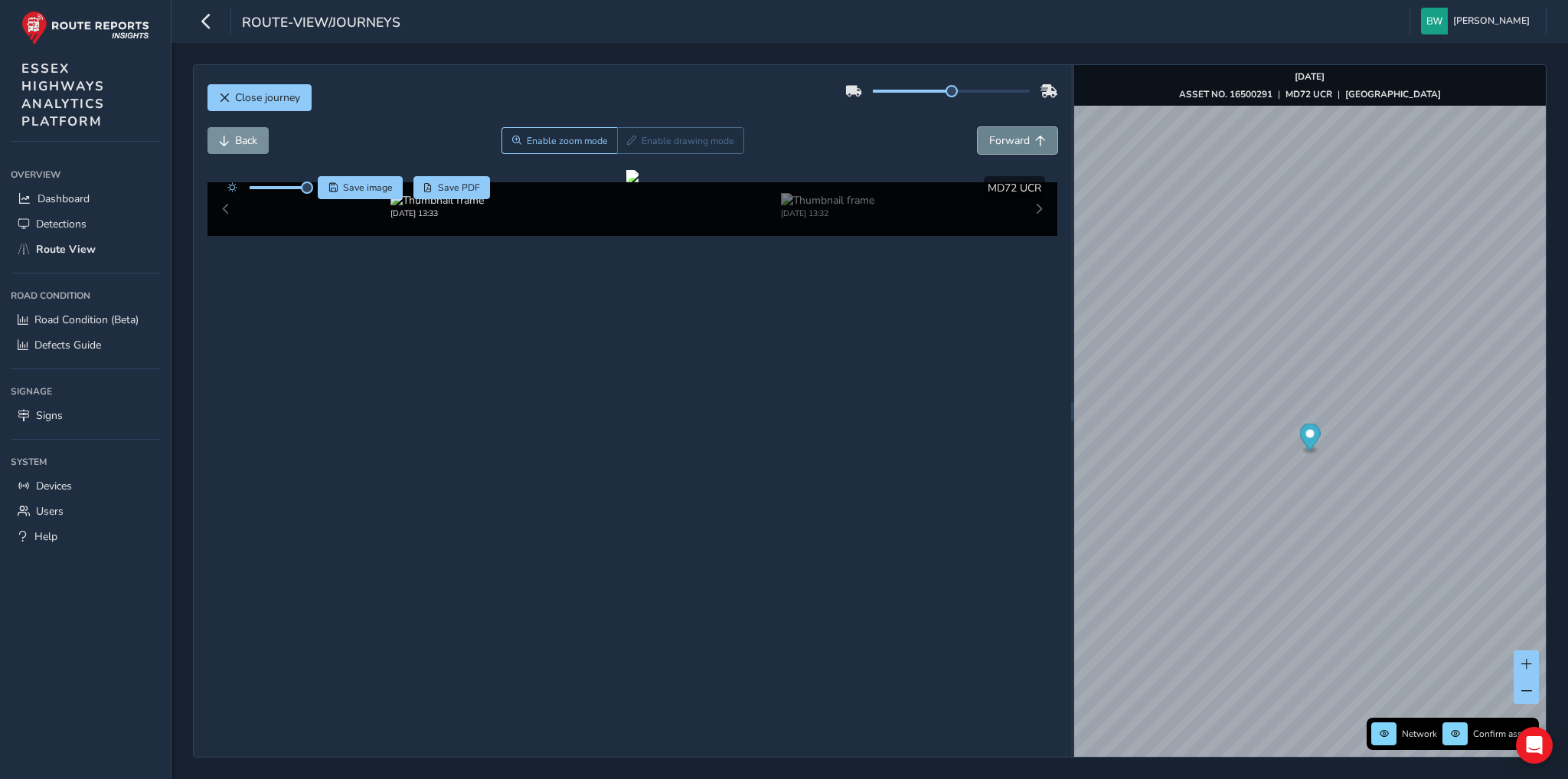
click at [1013, 139] on span "Forward" at bounding box center [1009, 140] width 40 height 14
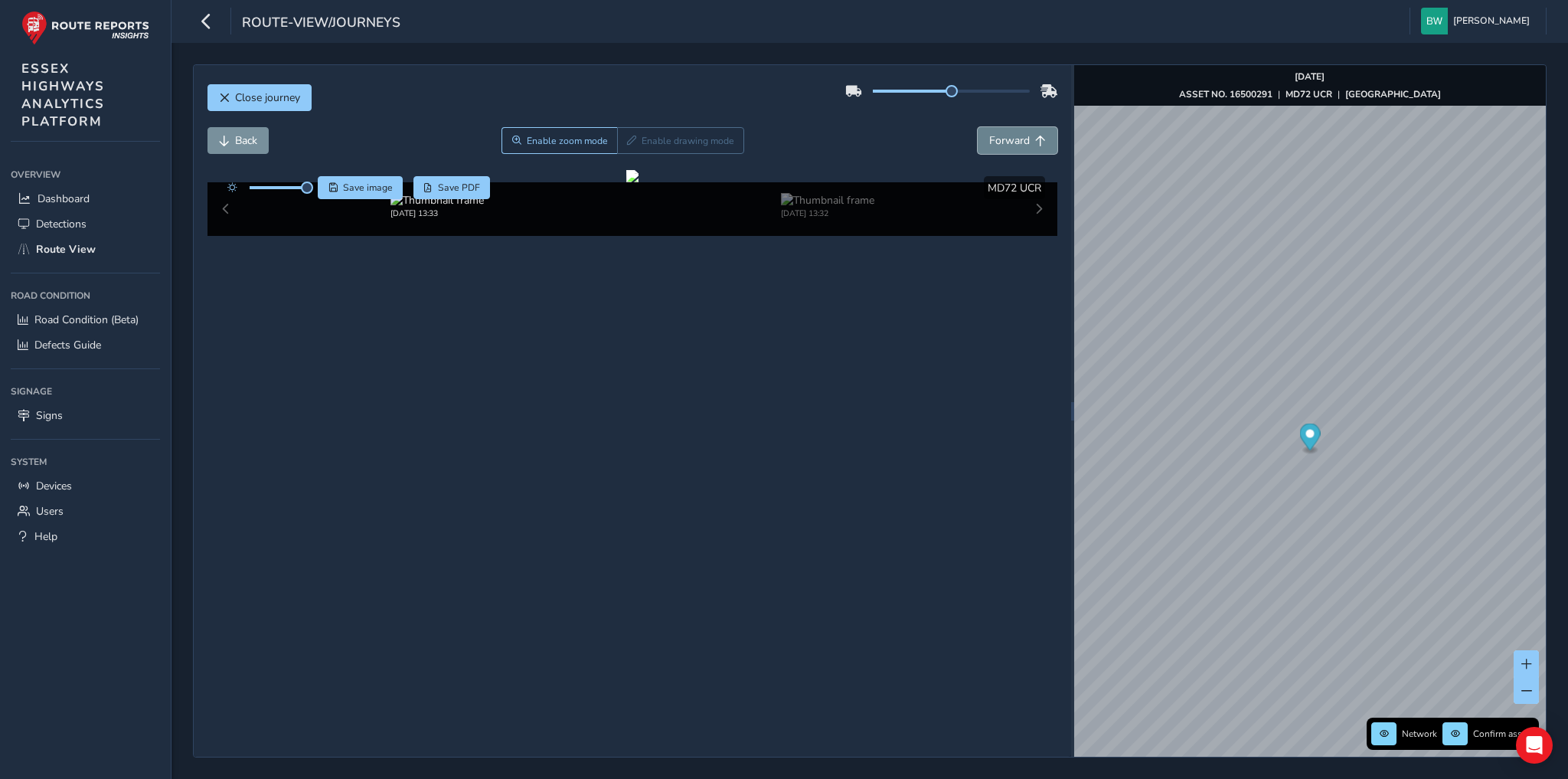
click at [1013, 139] on span "Forward" at bounding box center [1009, 140] width 40 height 14
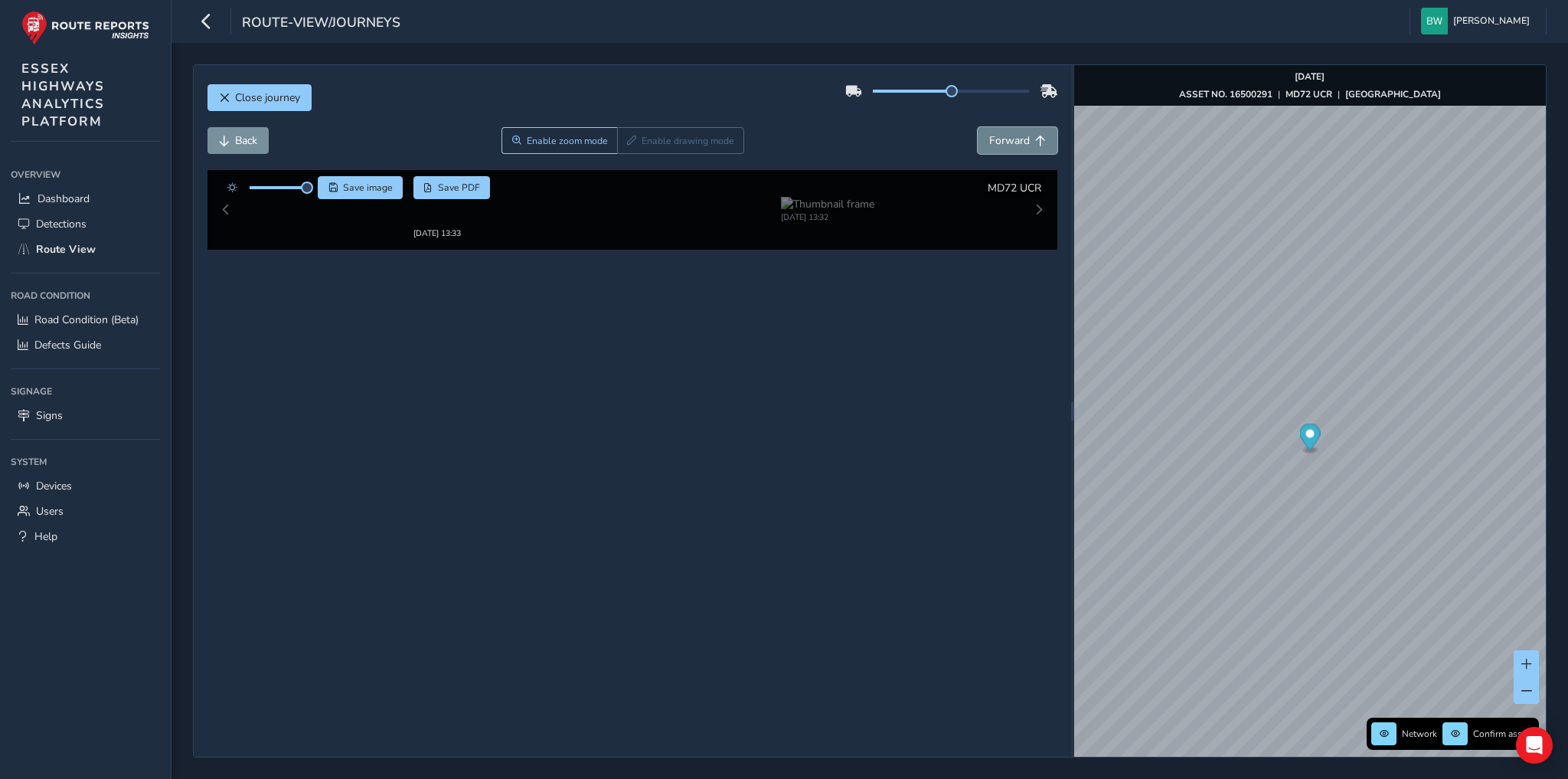
click at [1013, 139] on span "Forward" at bounding box center [1009, 140] width 40 height 14
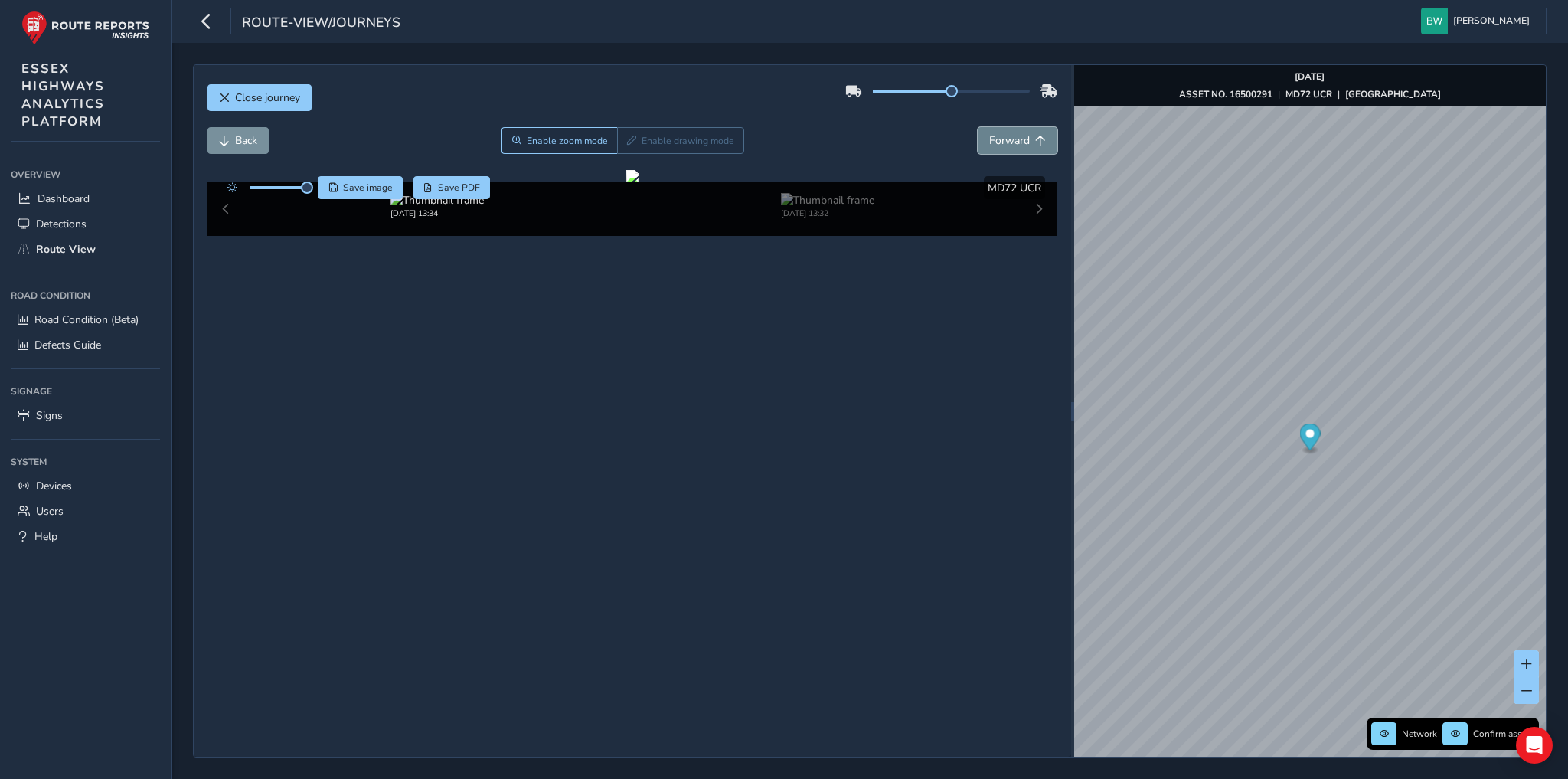
click at [1013, 139] on span "Forward" at bounding box center [1009, 140] width 40 height 14
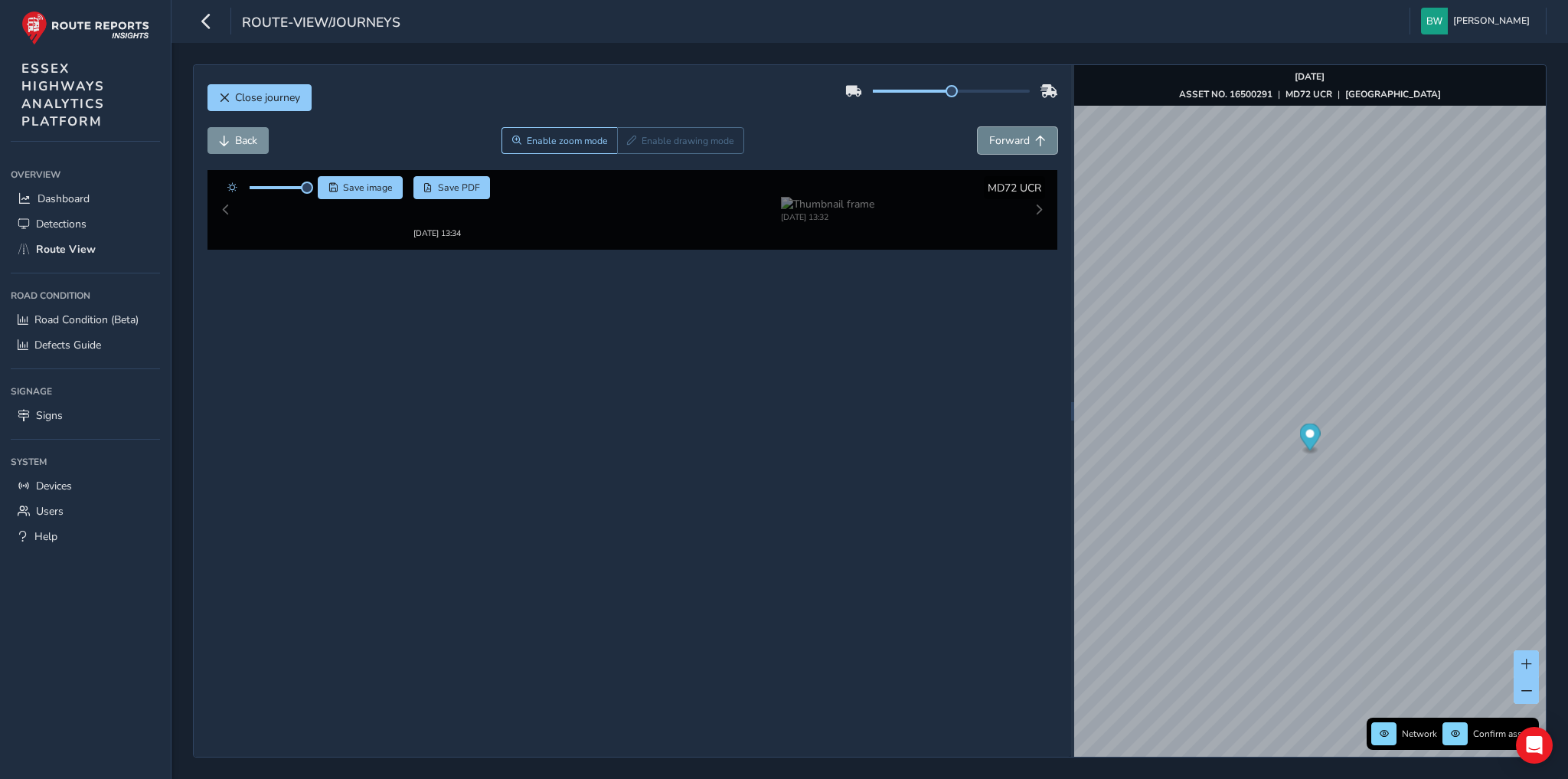
click at [1013, 139] on span "Forward" at bounding box center [1009, 140] width 40 height 14
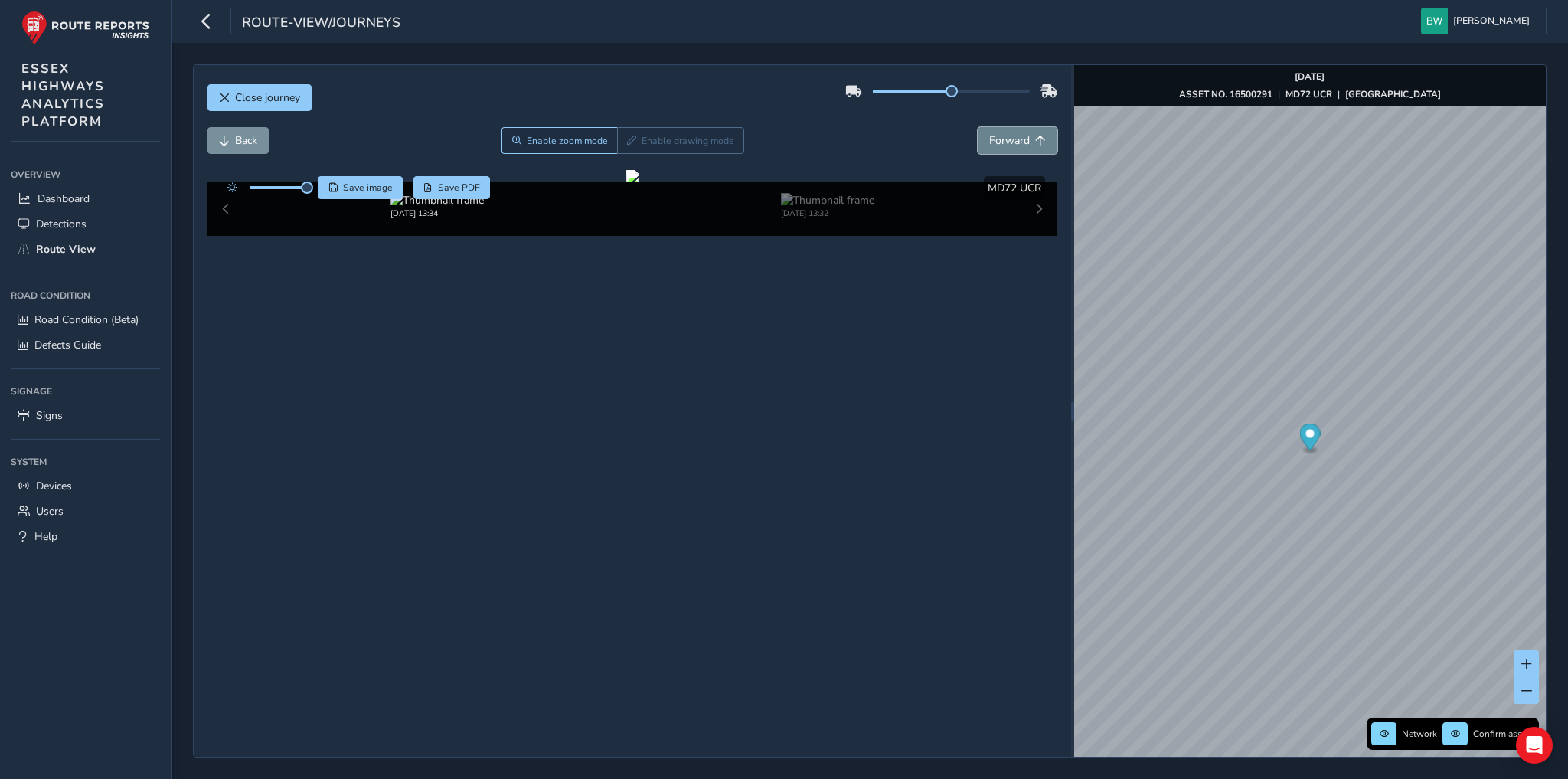
click at [1013, 139] on span "Forward" at bounding box center [1009, 140] width 40 height 14
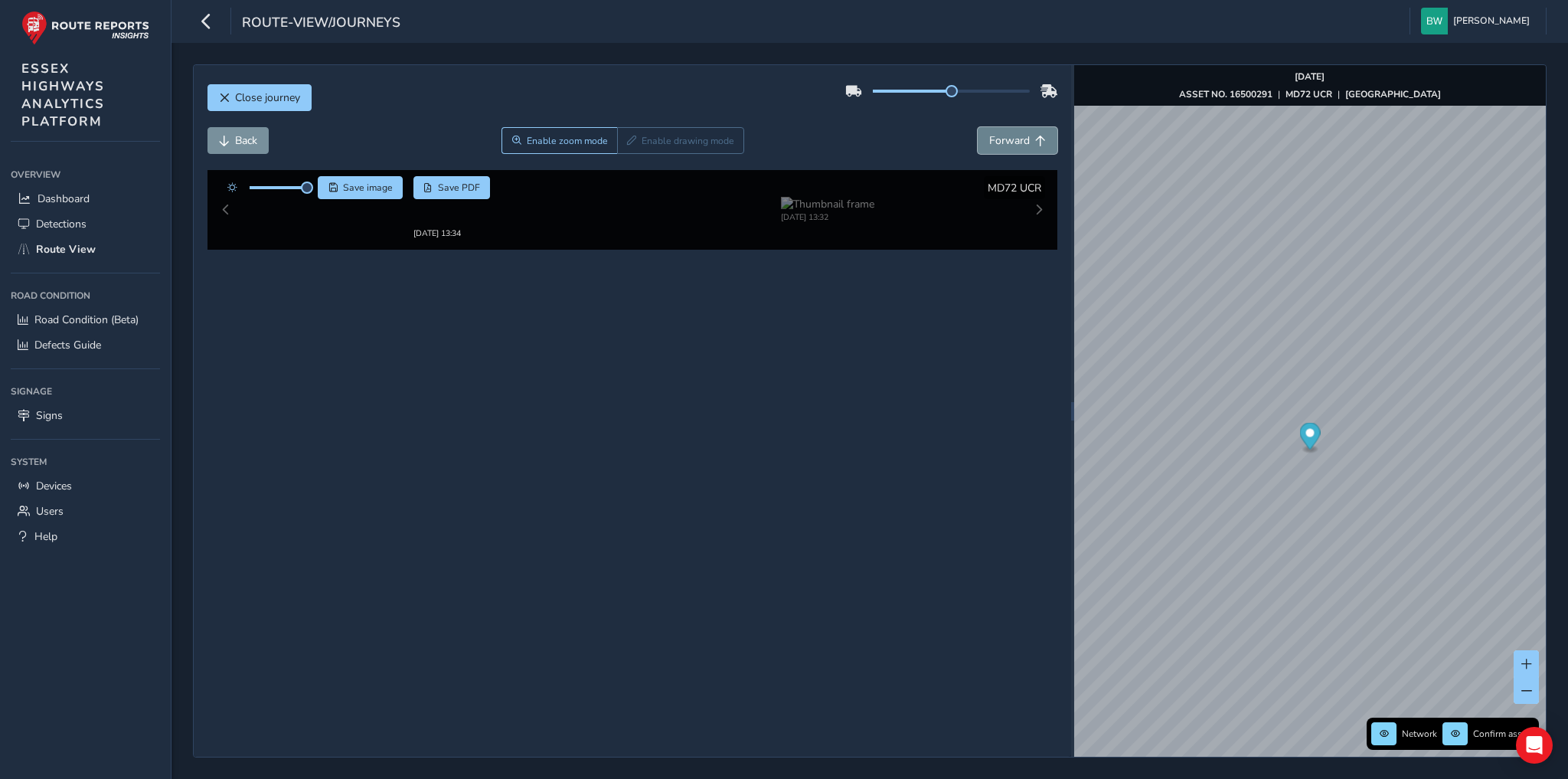
click at [1013, 139] on span "Forward" at bounding box center [1009, 140] width 40 height 14
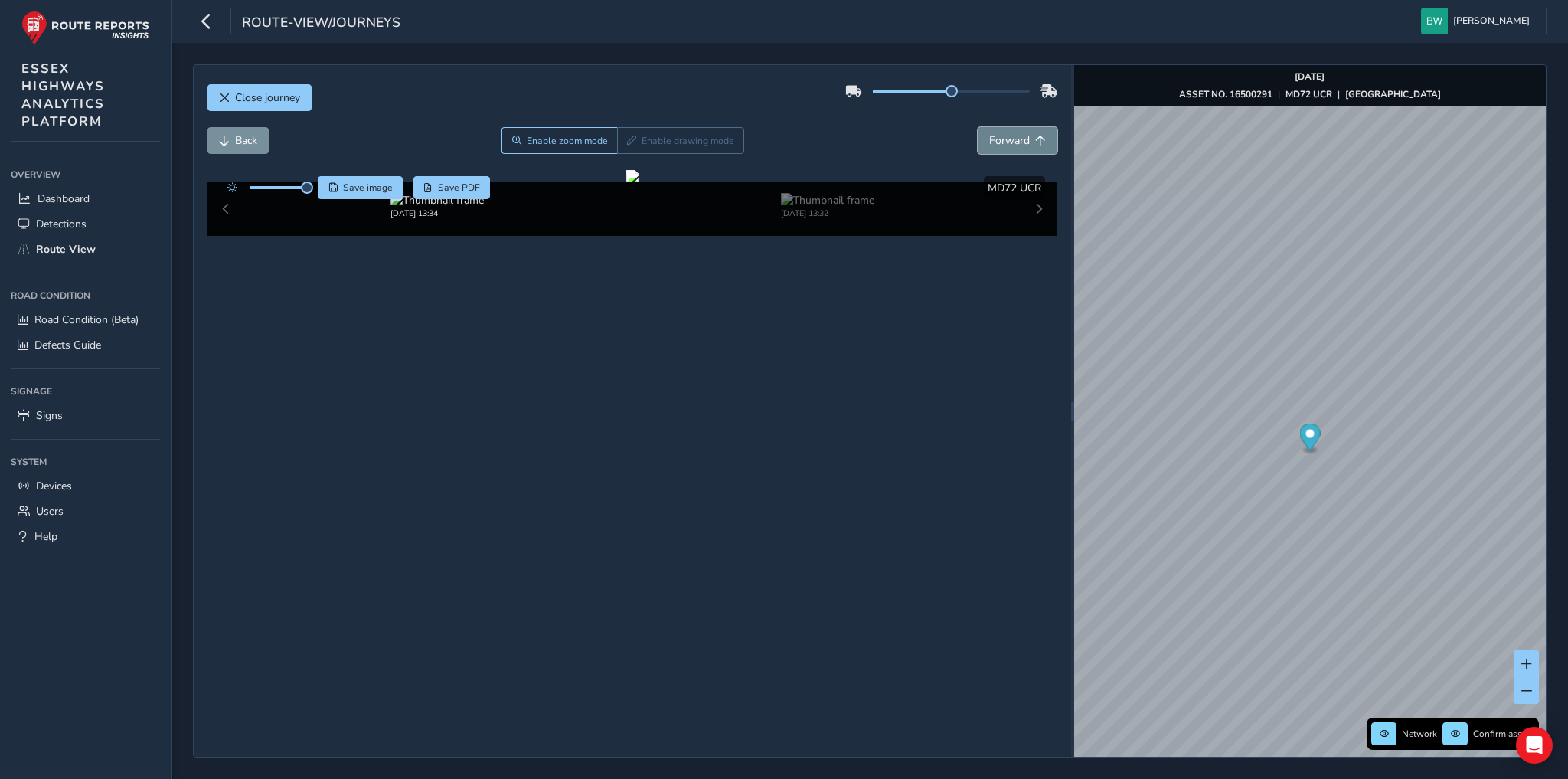
click at [1013, 139] on span "Forward" at bounding box center [1009, 140] width 40 height 14
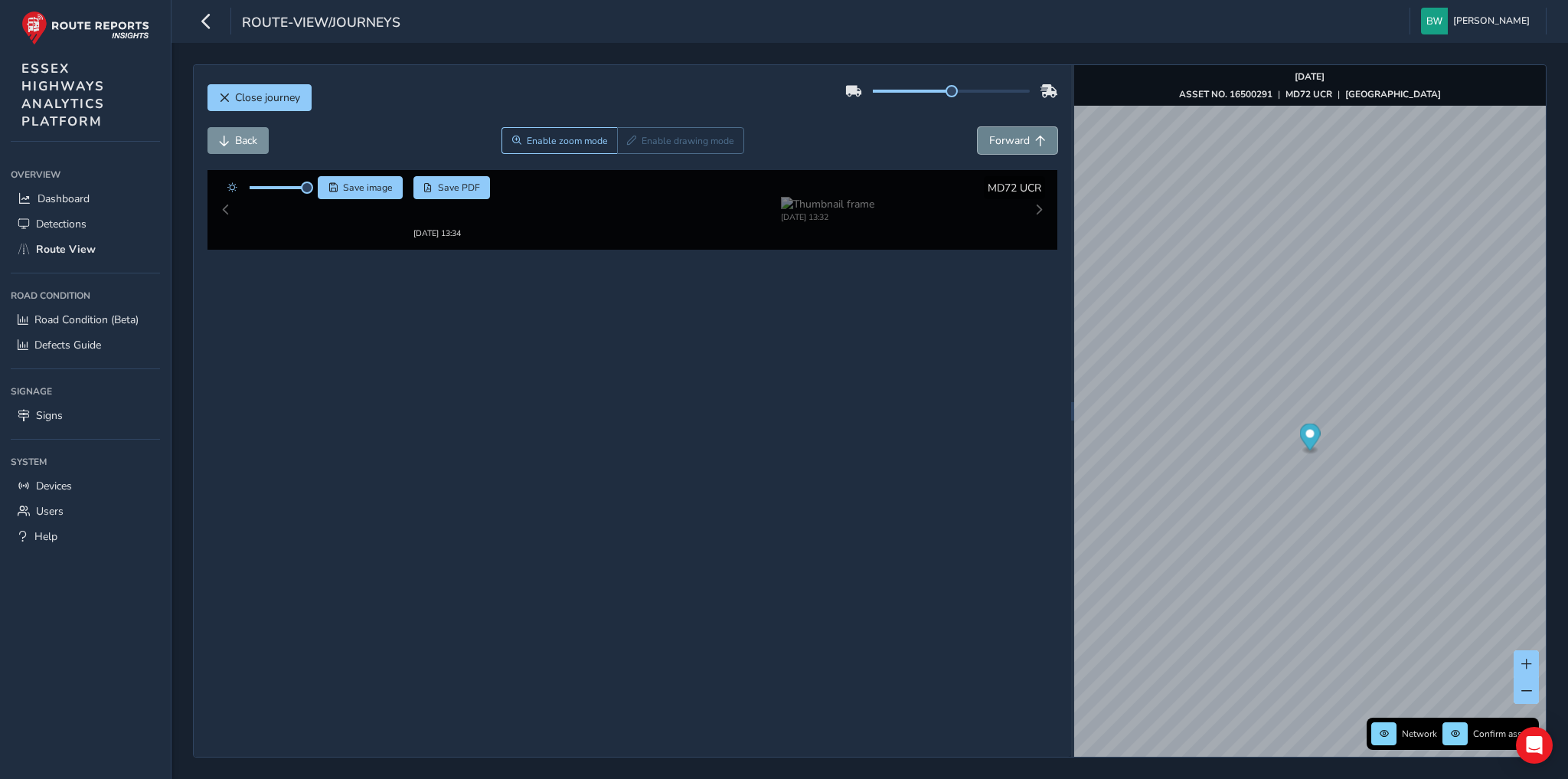
click at [1013, 139] on span "Forward" at bounding box center [1009, 140] width 40 height 14
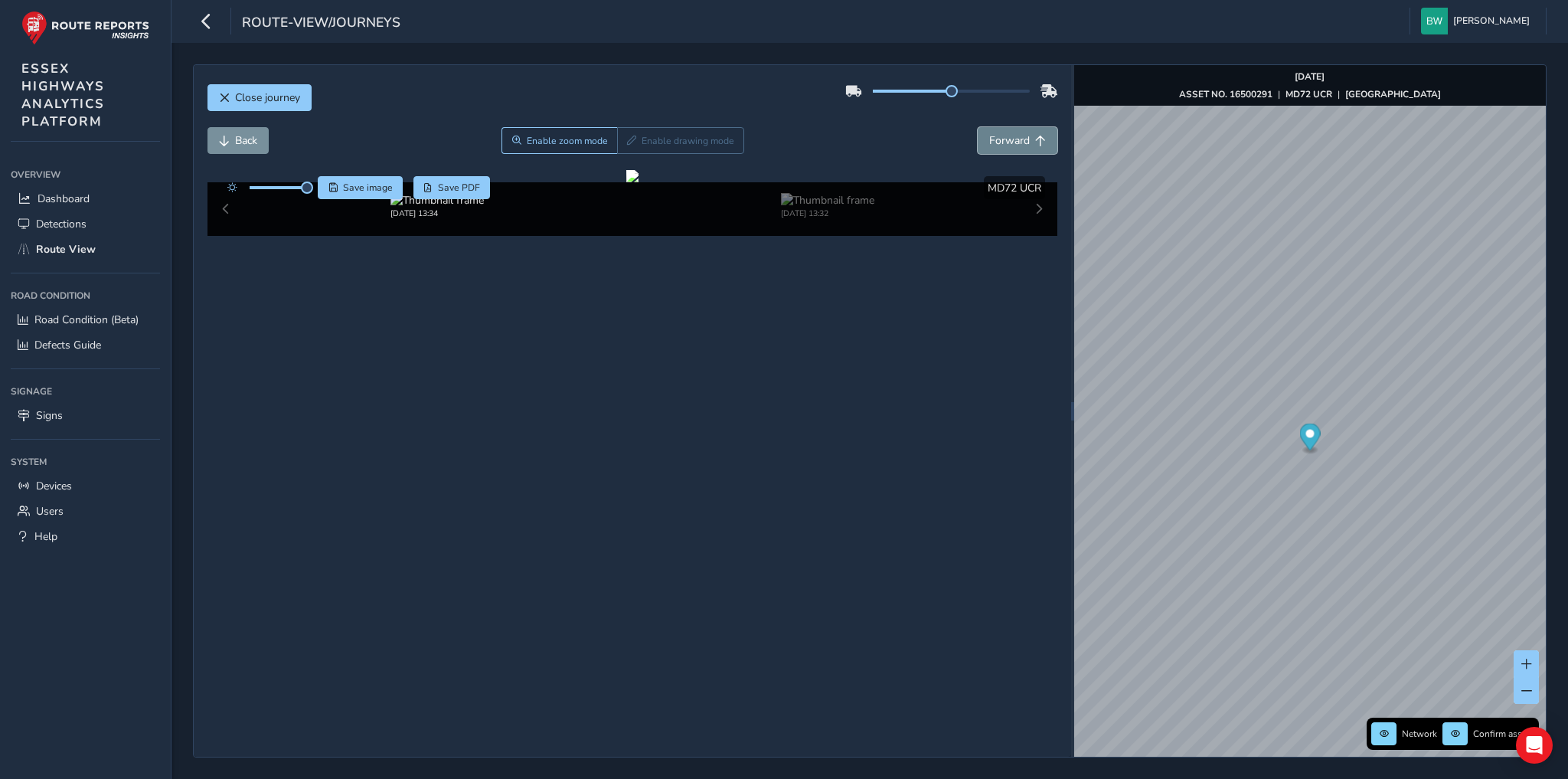
click at [1013, 139] on span "Forward" at bounding box center [1009, 140] width 40 height 14
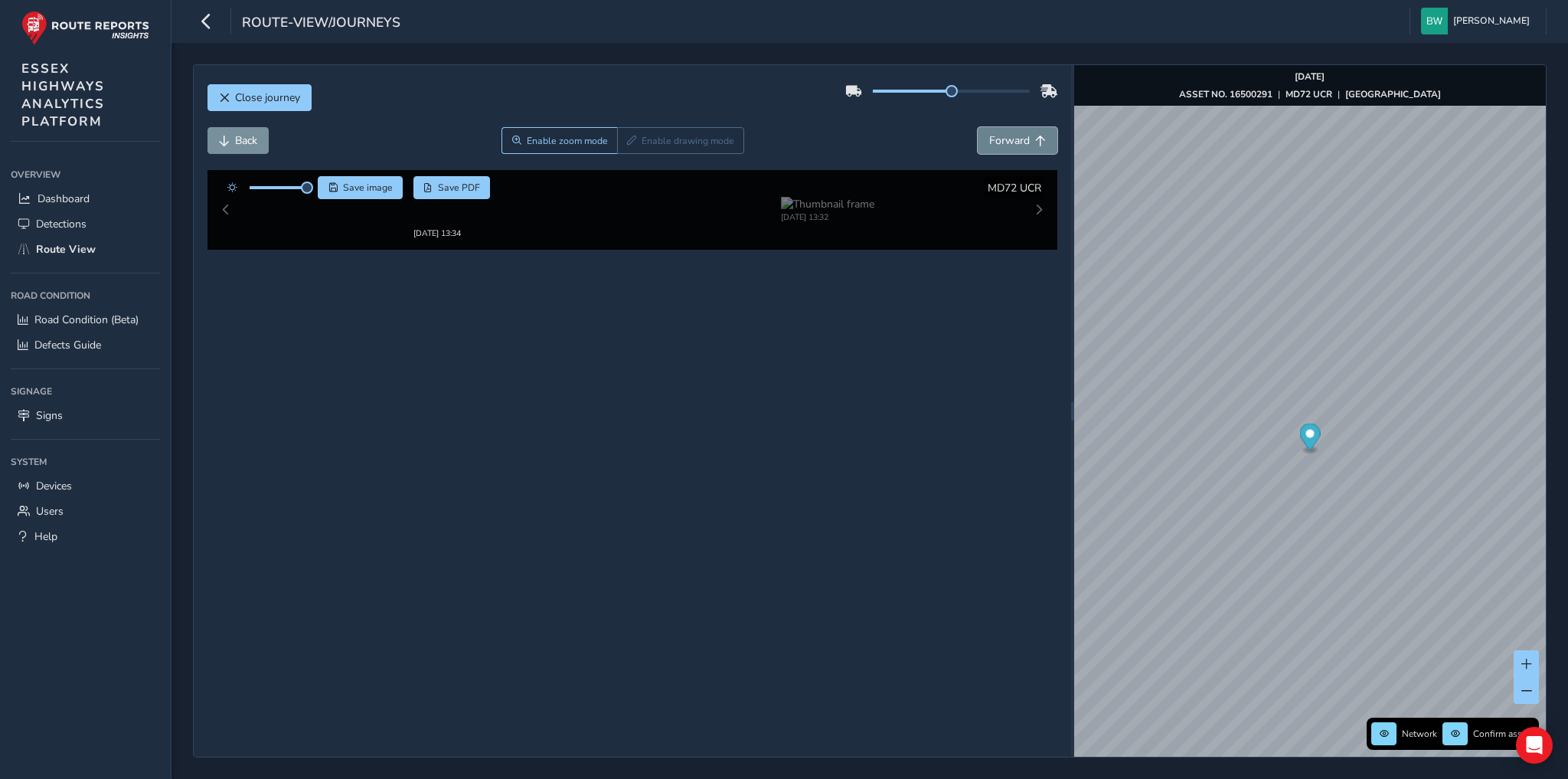
click at [1013, 139] on span "Forward" at bounding box center [1009, 140] width 40 height 14
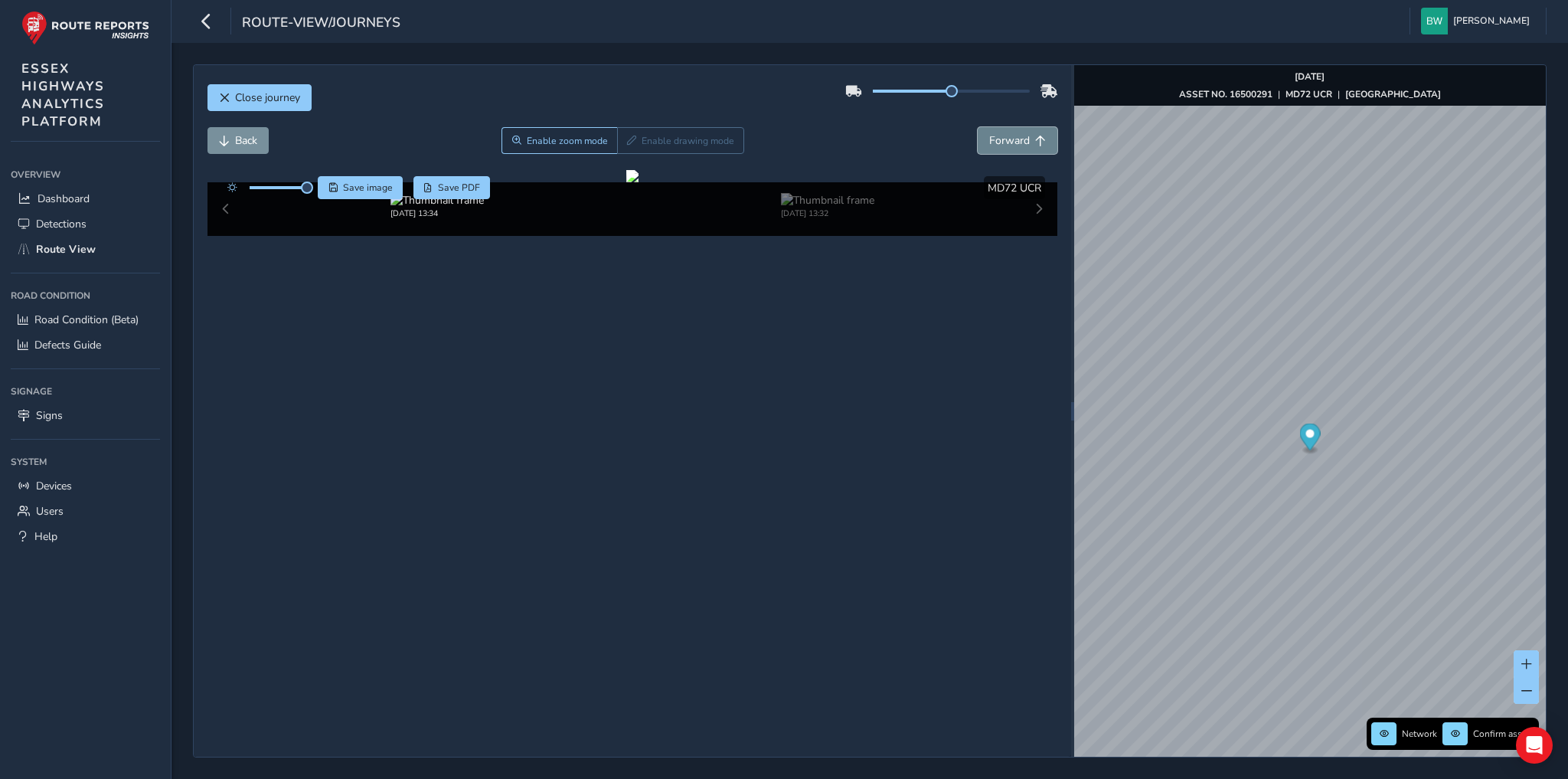
click at [1013, 139] on span "Forward" at bounding box center [1009, 140] width 40 height 14
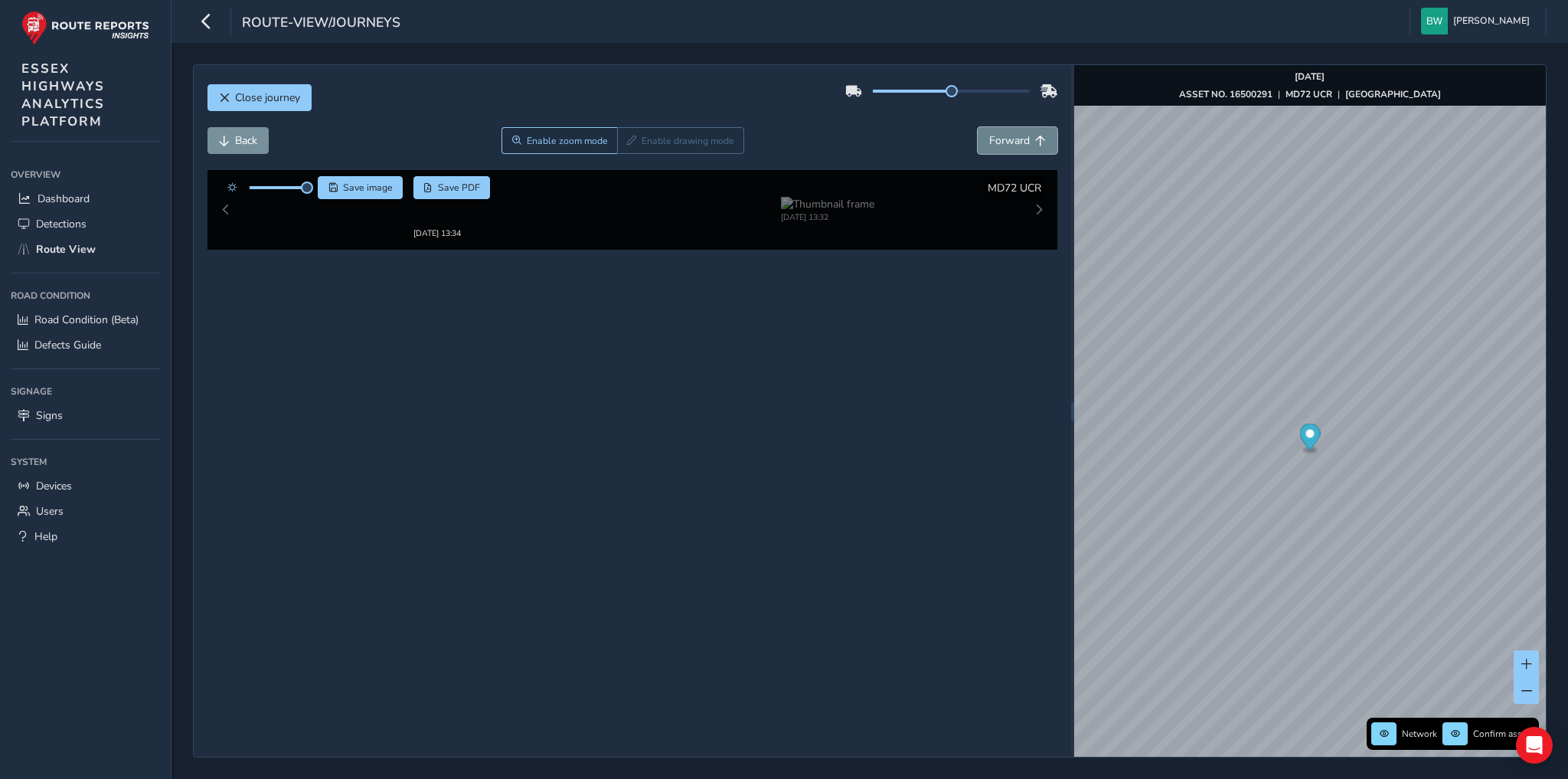
click at [1013, 139] on span "Forward" at bounding box center [1009, 140] width 40 height 14
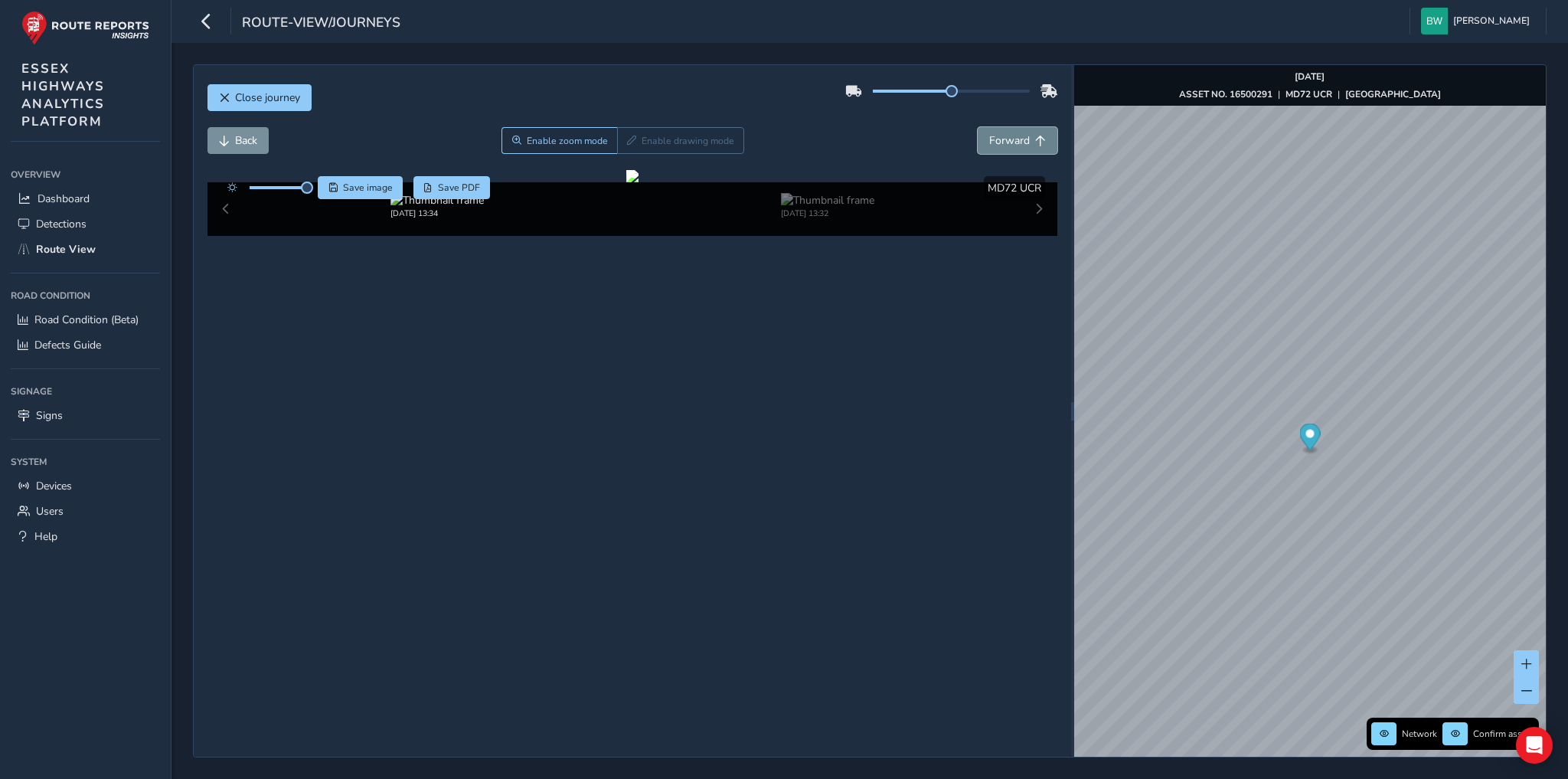
click at [1013, 139] on span "Forward" at bounding box center [1009, 140] width 40 height 14
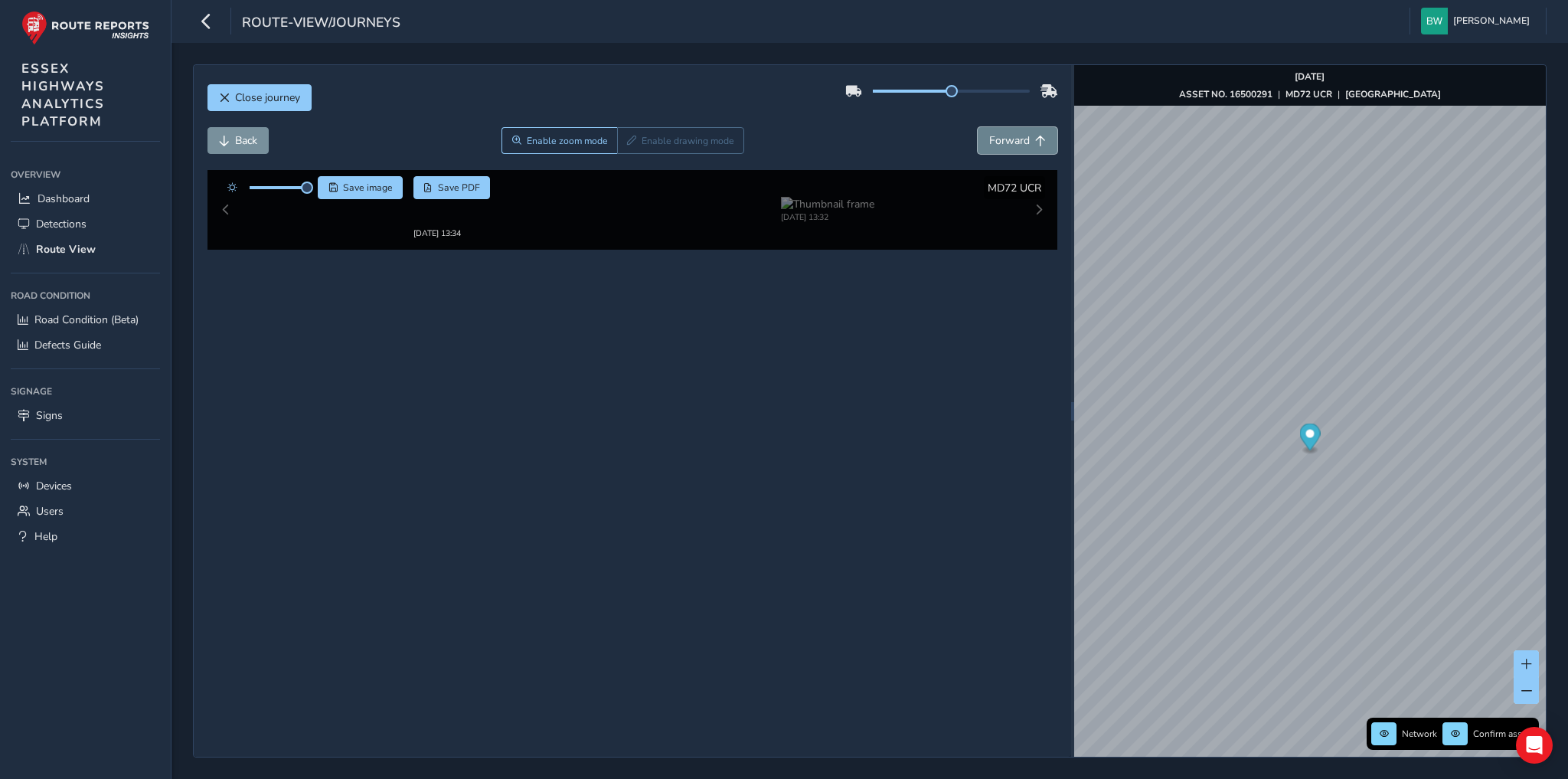
click at [1013, 139] on span "Forward" at bounding box center [1009, 140] width 40 height 14
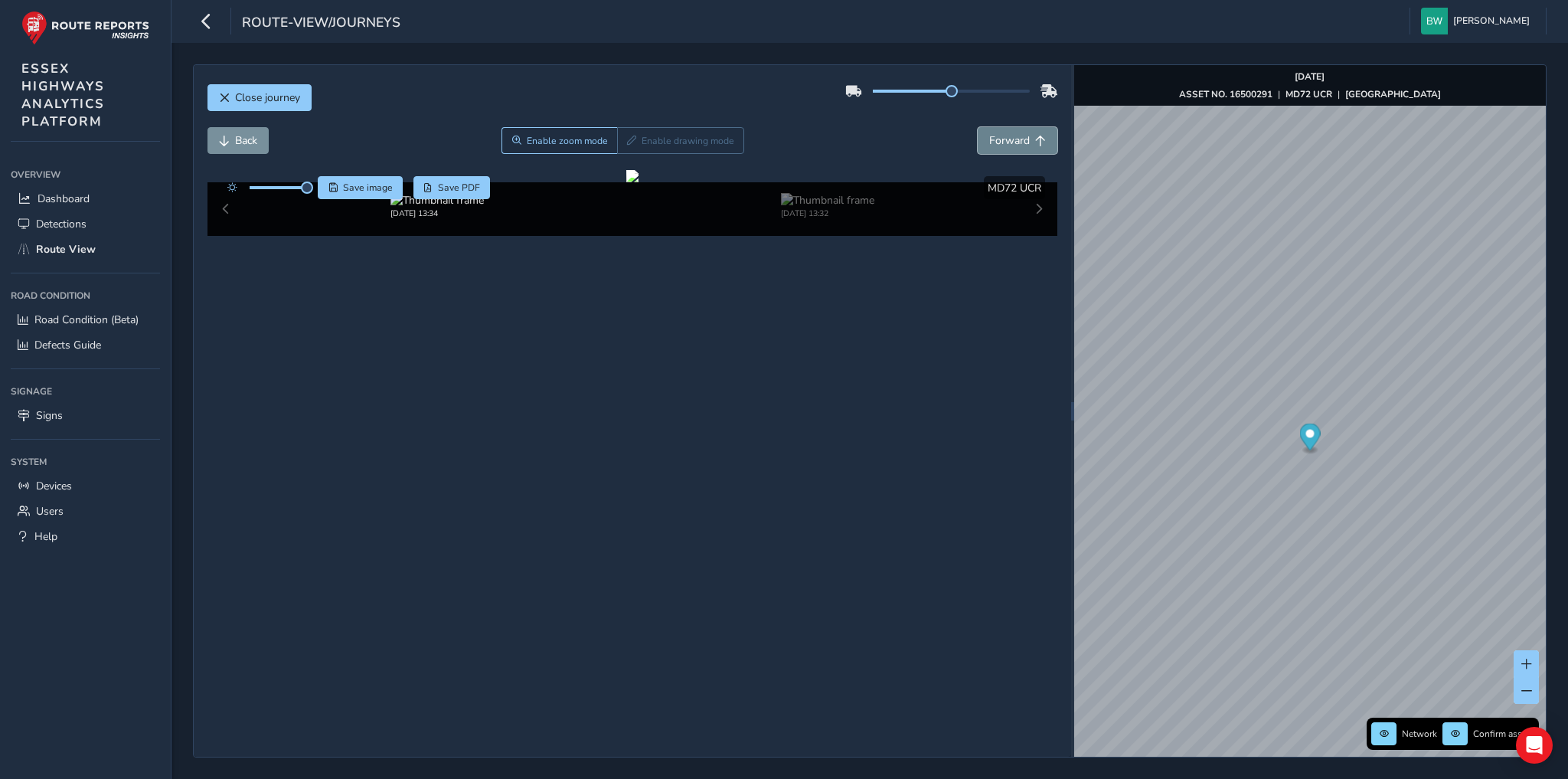
click at [1013, 139] on span "Forward" at bounding box center [1009, 140] width 40 height 14
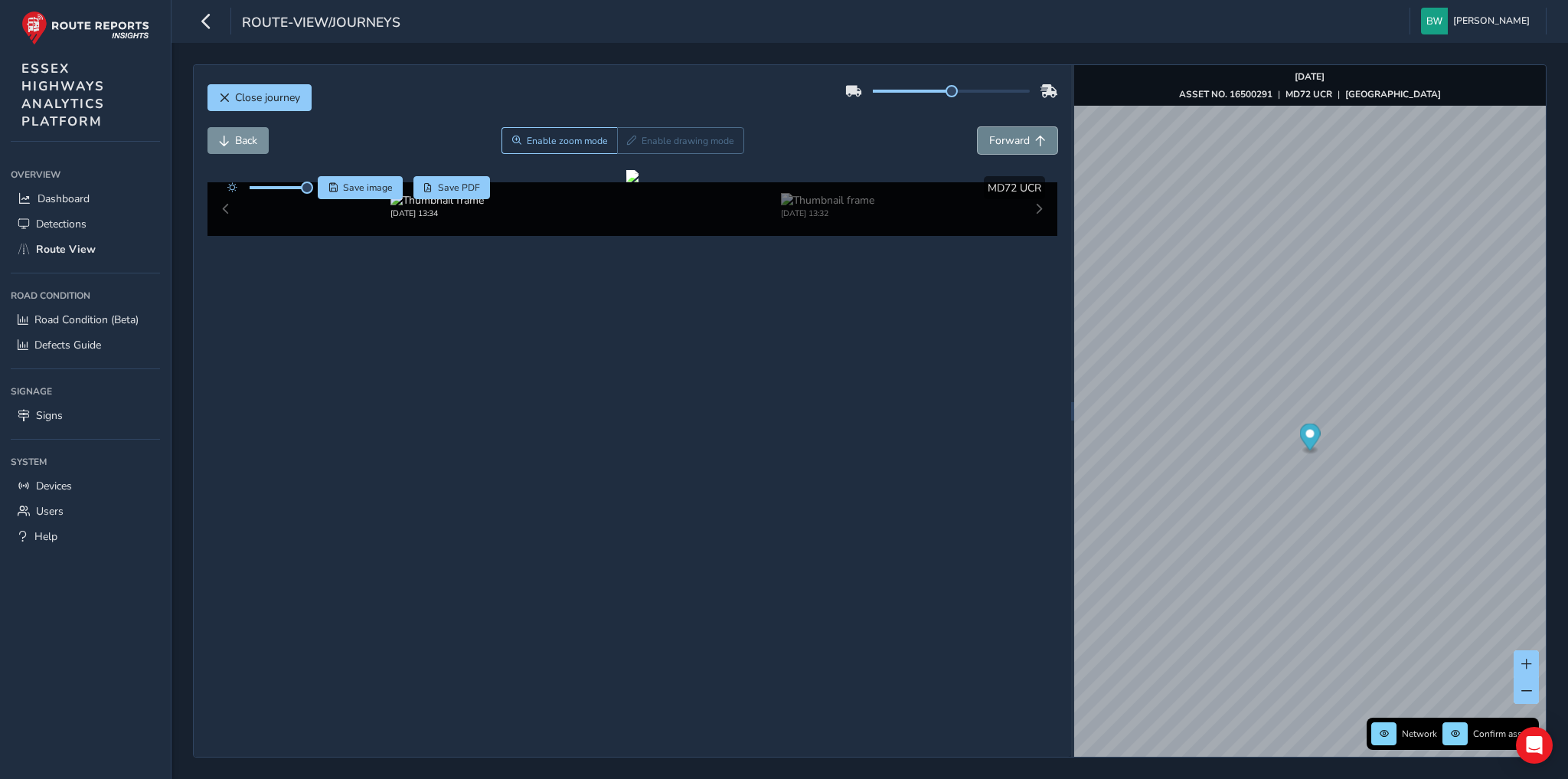
click at [1013, 139] on span "Forward" at bounding box center [1009, 140] width 40 height 14
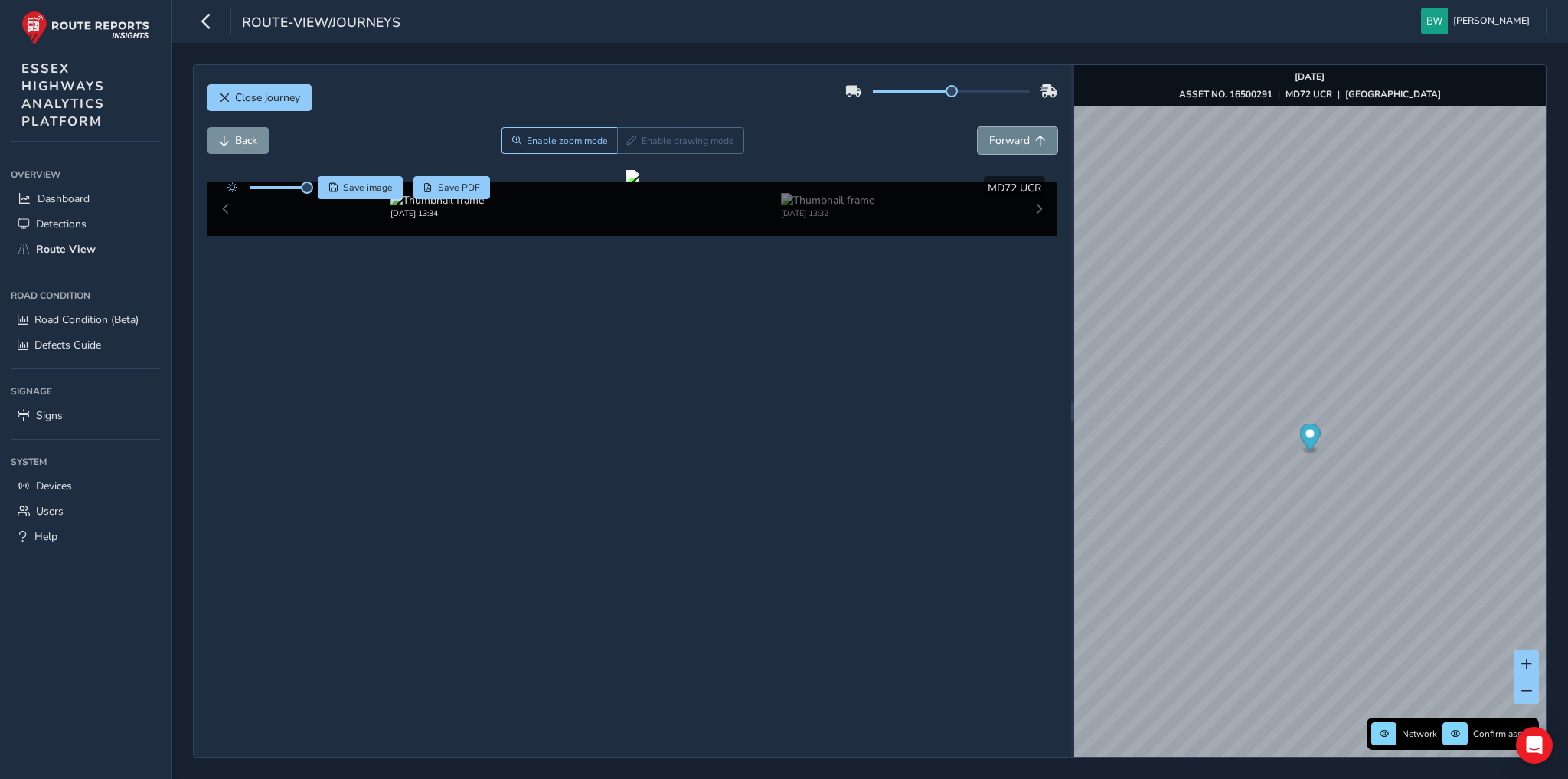
click at [1013, 139] on span "Forward" at bounding box center [1009, 140] width 40 height 14
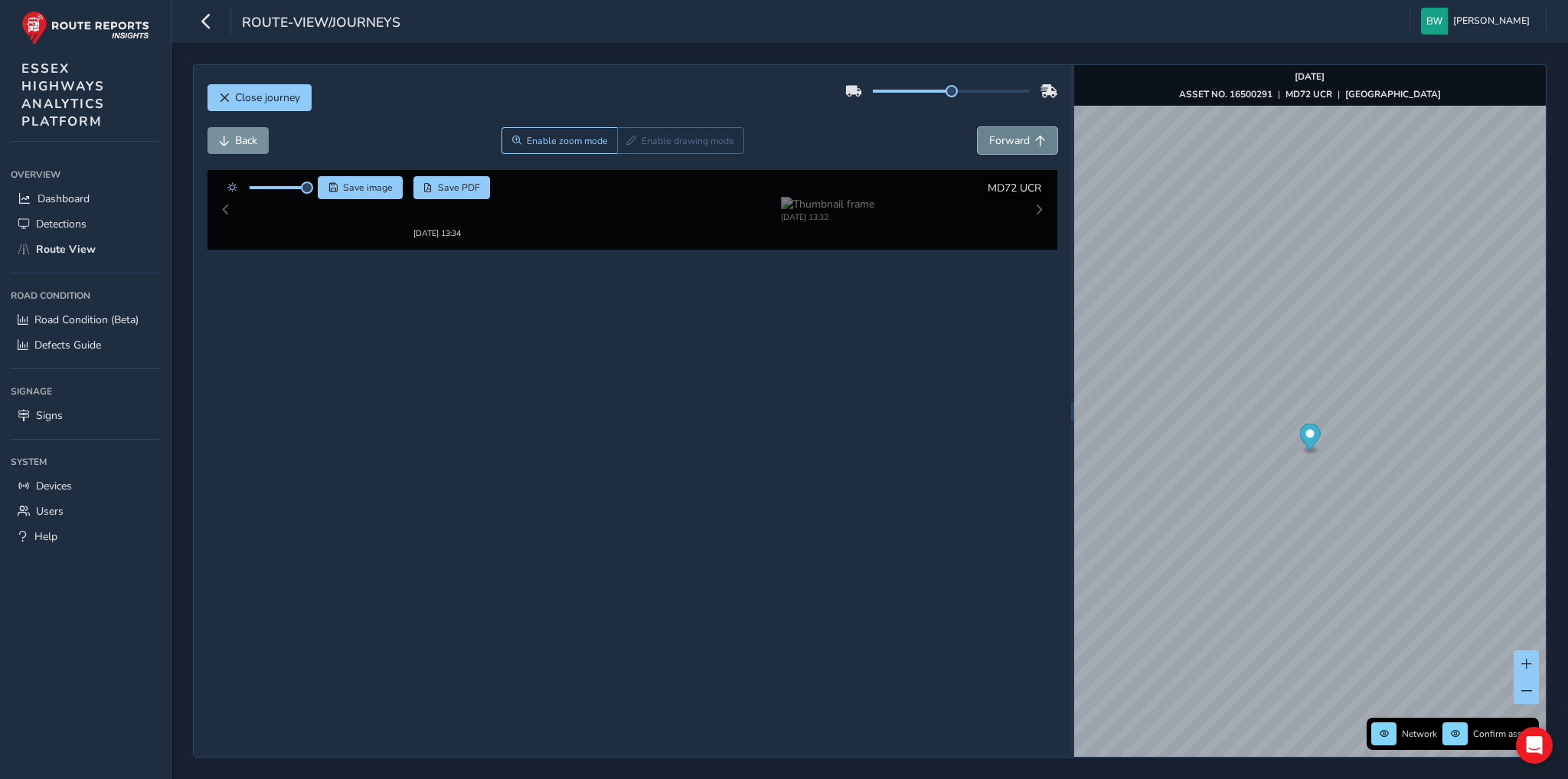
click at [1013, 139] on span "Forward" at bounding box center [1009, 140] width 40 height 14
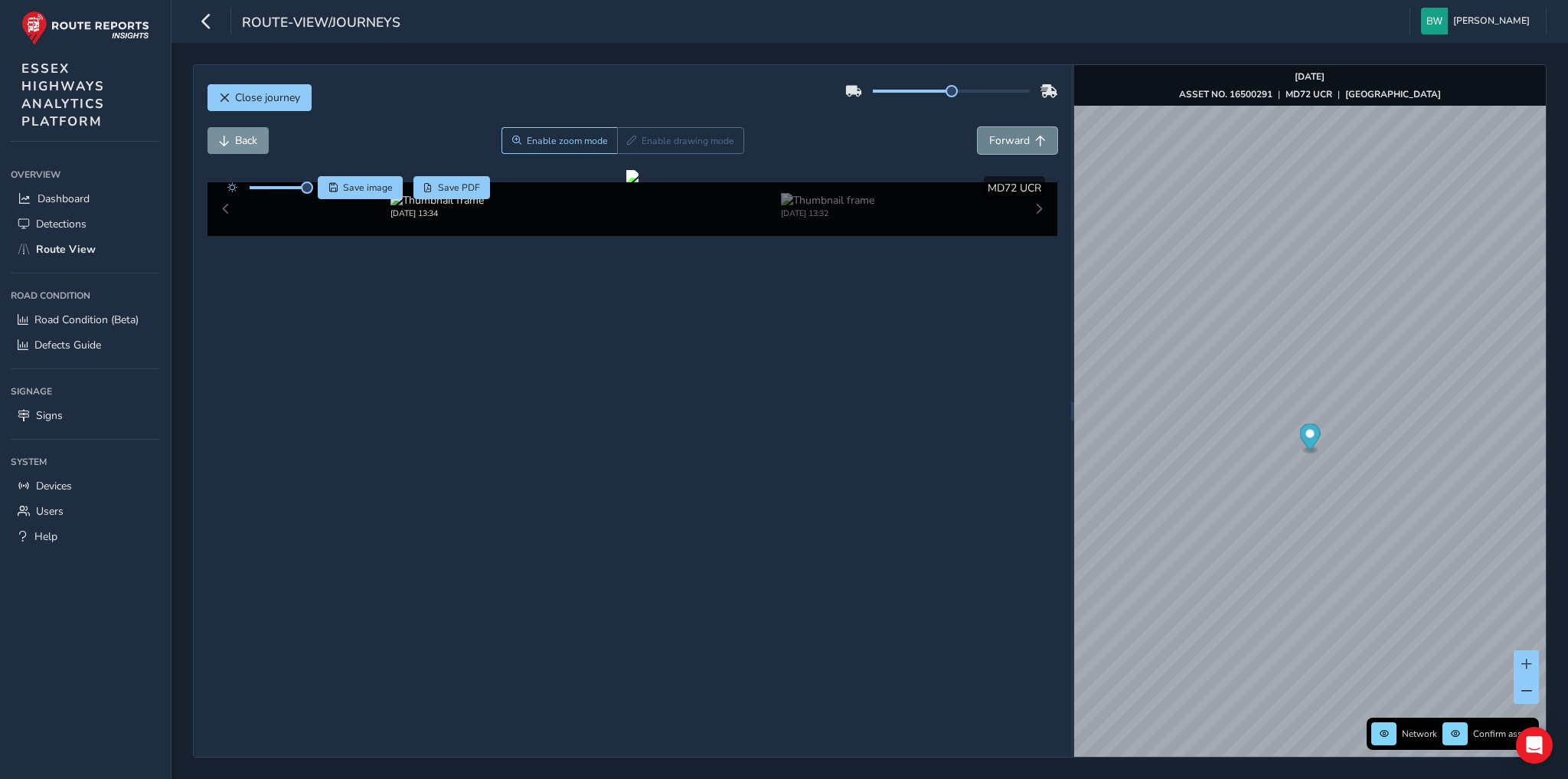
click at [1013, 139] on span "Forward" at bounding box center [1009, 140] width 40 height 14
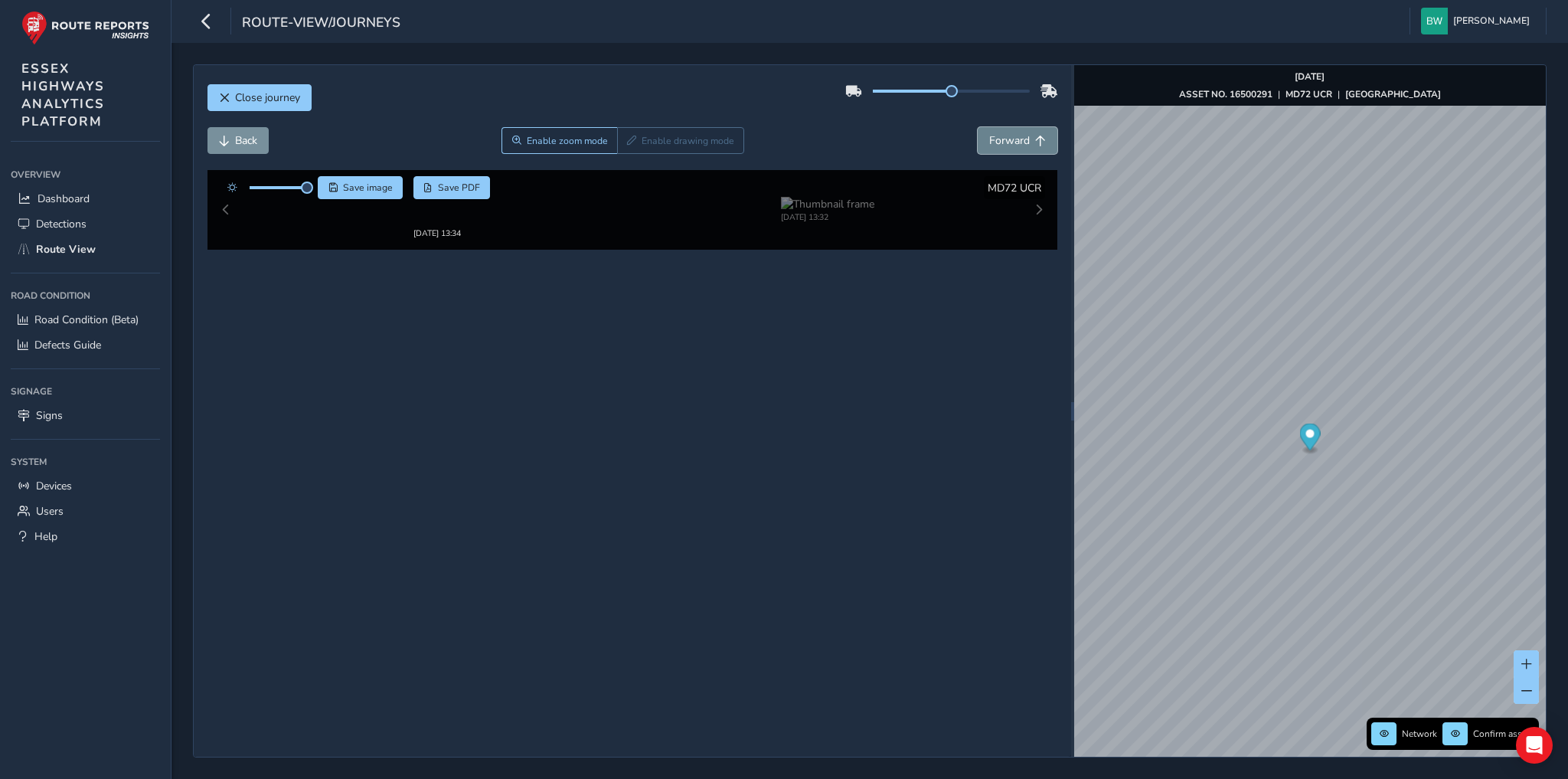
click at [1013, 139] on span "Forward" at bounding box center [1009, 140] width 40 height 14
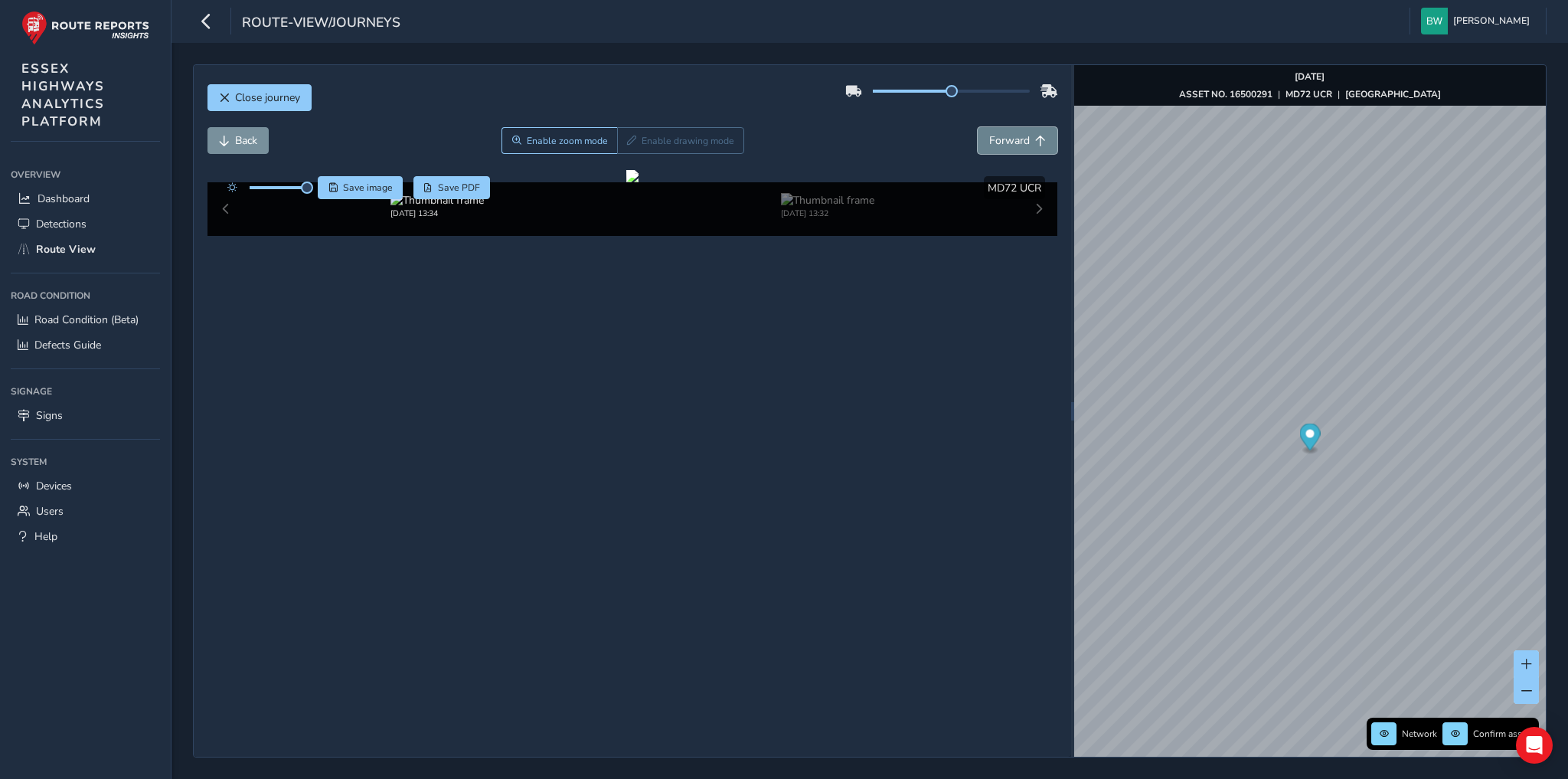
click at [1013, 139] on span "Forward" at bounding box center [1009, 140] width 40 height 14
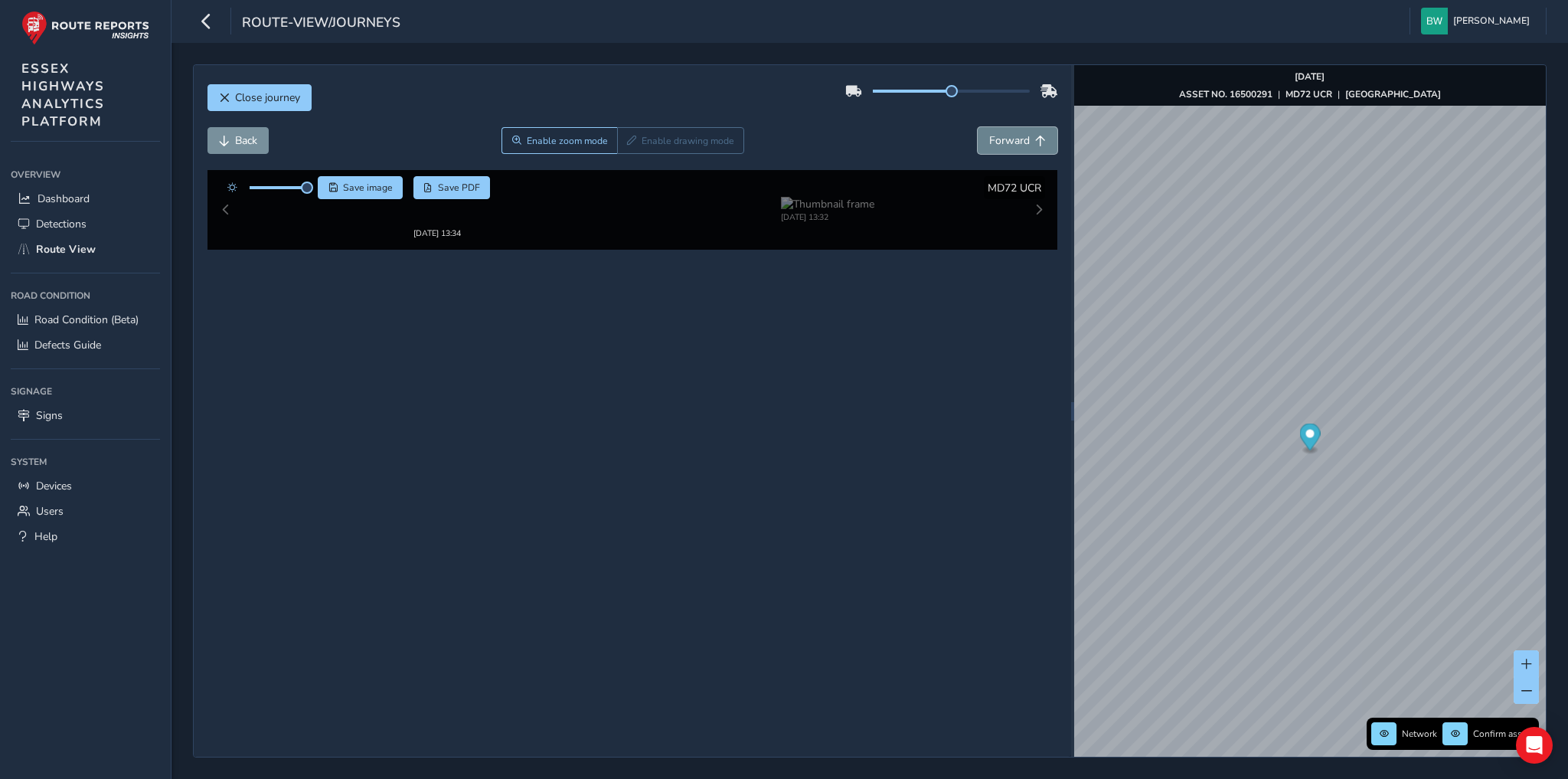
click at [1013, 139] on span "Forward" at bounding box center [1009, 140] width 40 height 14
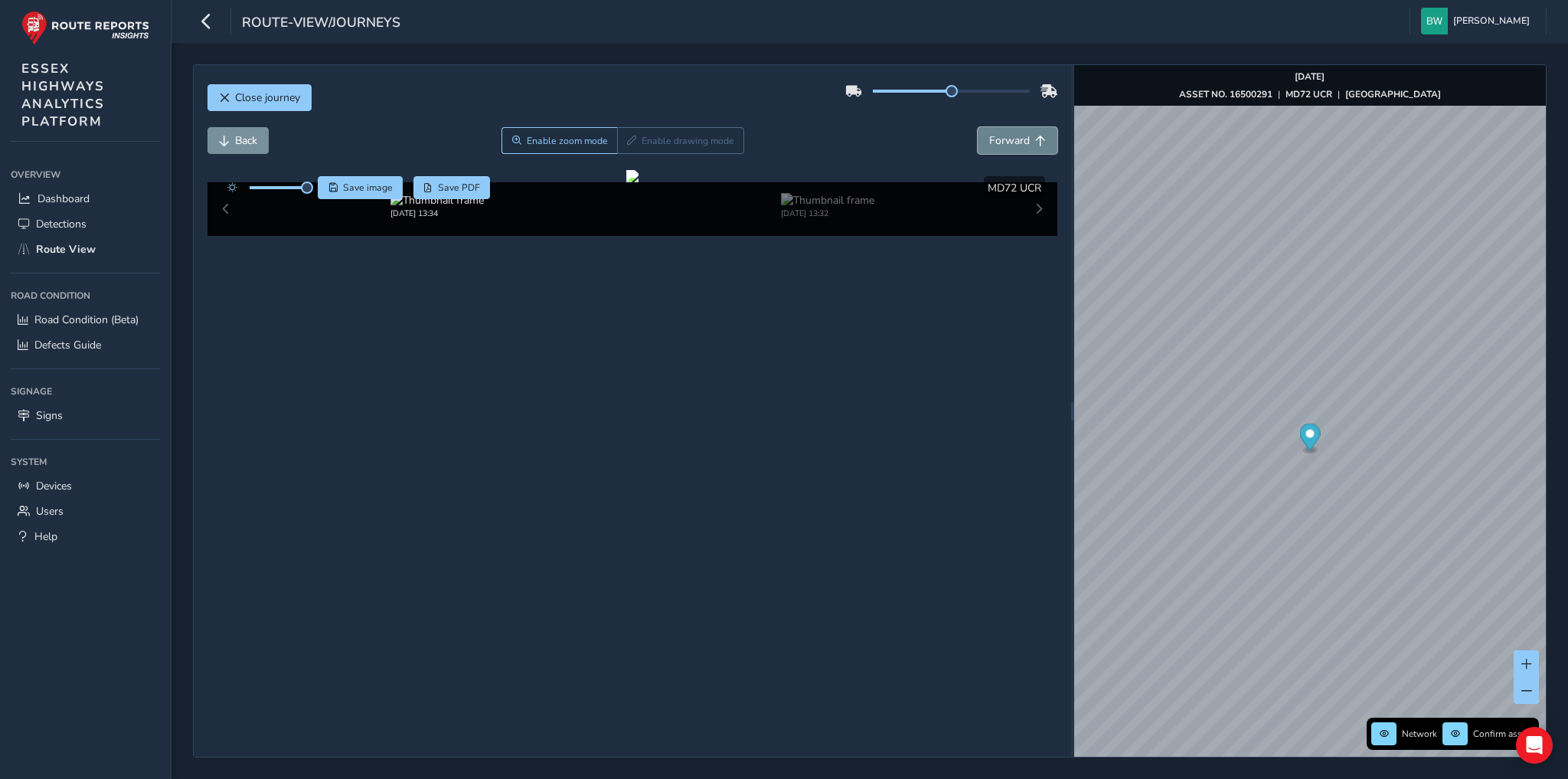
click at [1013, 139] on span "Forward" at bounding box center [1009, 140] width 40 height 14
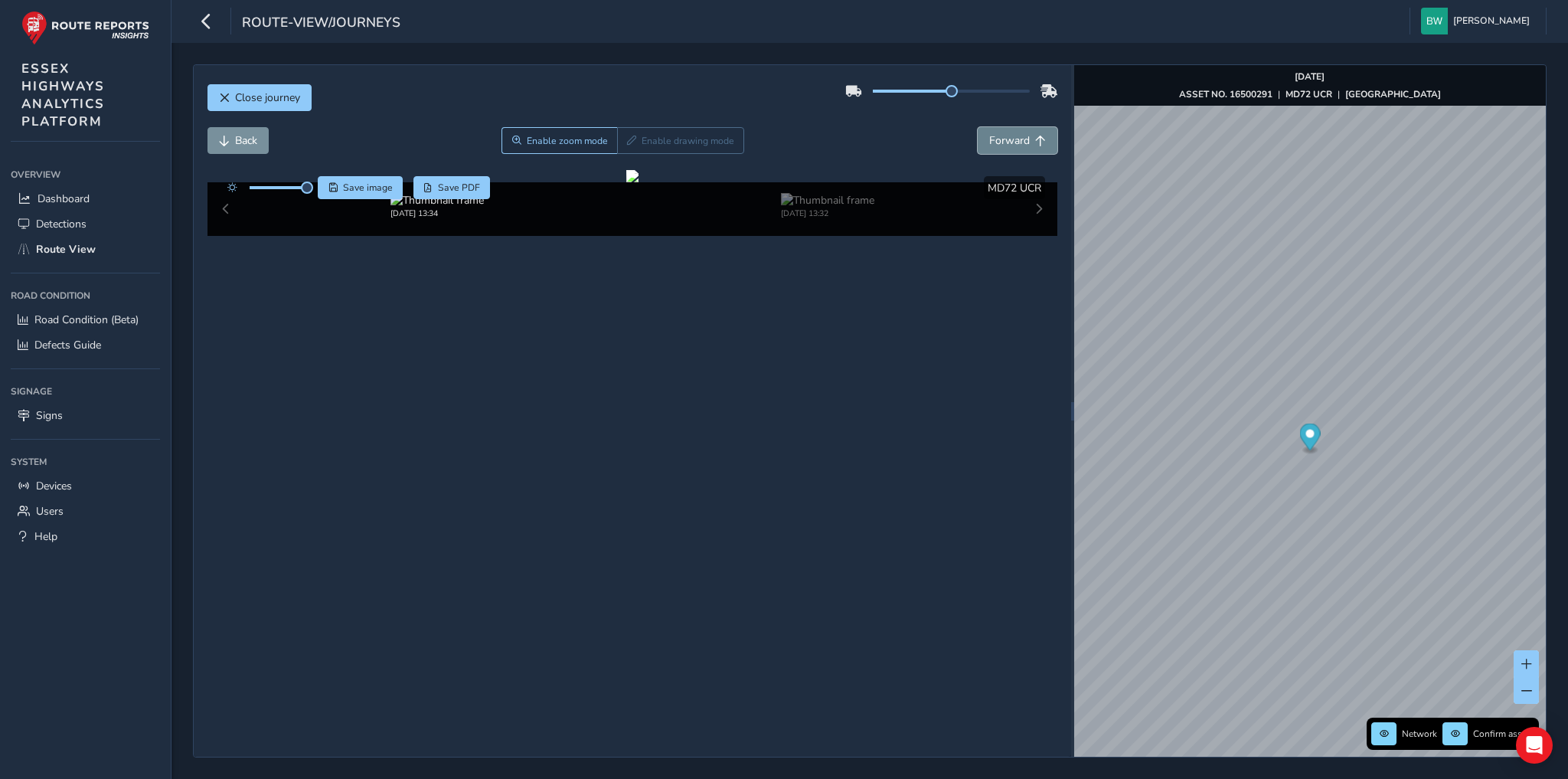
click at [1013, 139] on span "Forward" at bounding box center [1009, 140] width 40 height 14
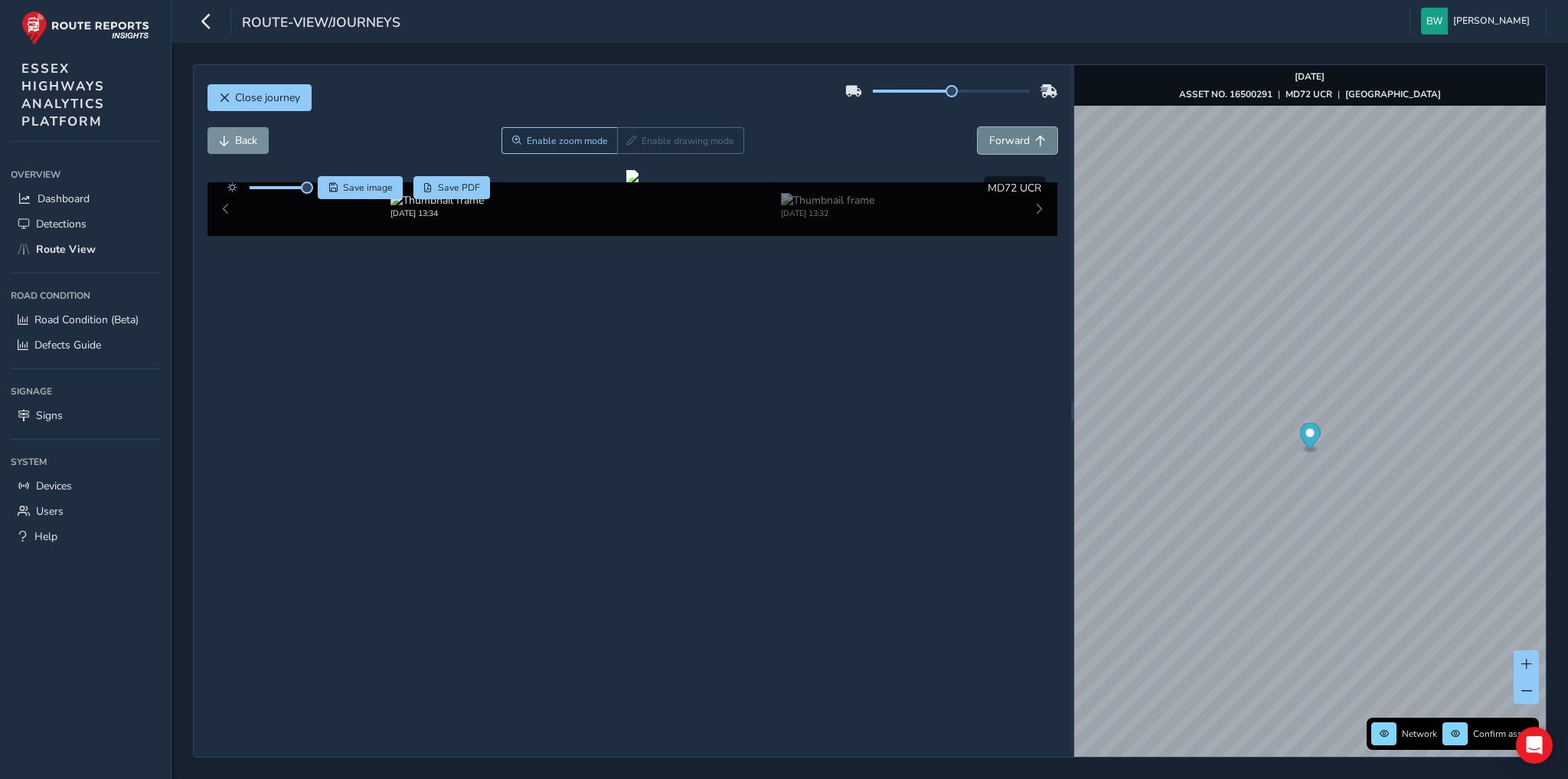
click at [1013, 139] on span "Forward" at bounding box center [1009, 140] width 40 height 14
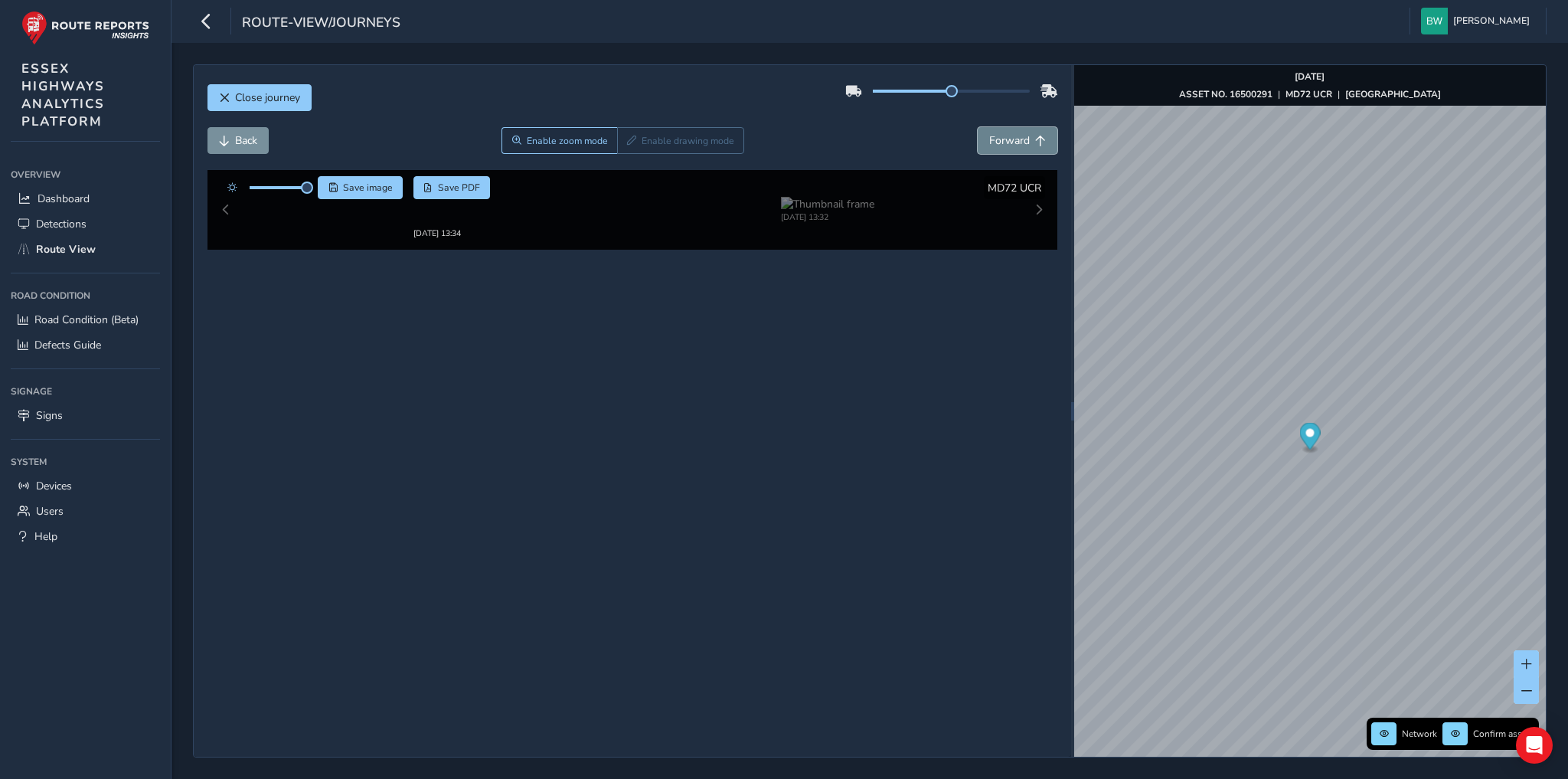
click at [1013, 139] on span "Forward" at bounding box center [1009, 140] width 40 height 14
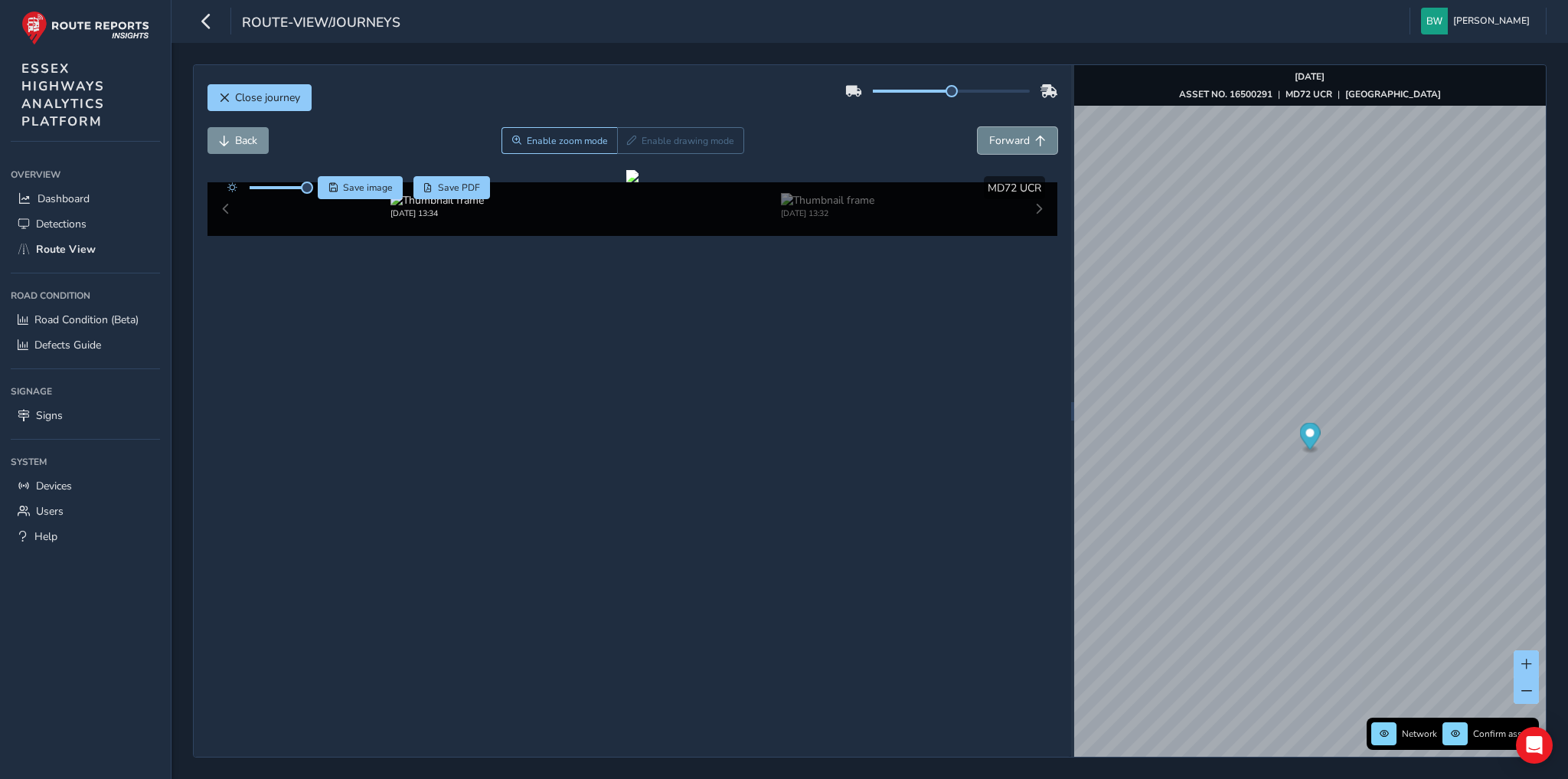
click at [1013, 139] on span "Forward" at bounding box center [1009, 140] width 40 height 14
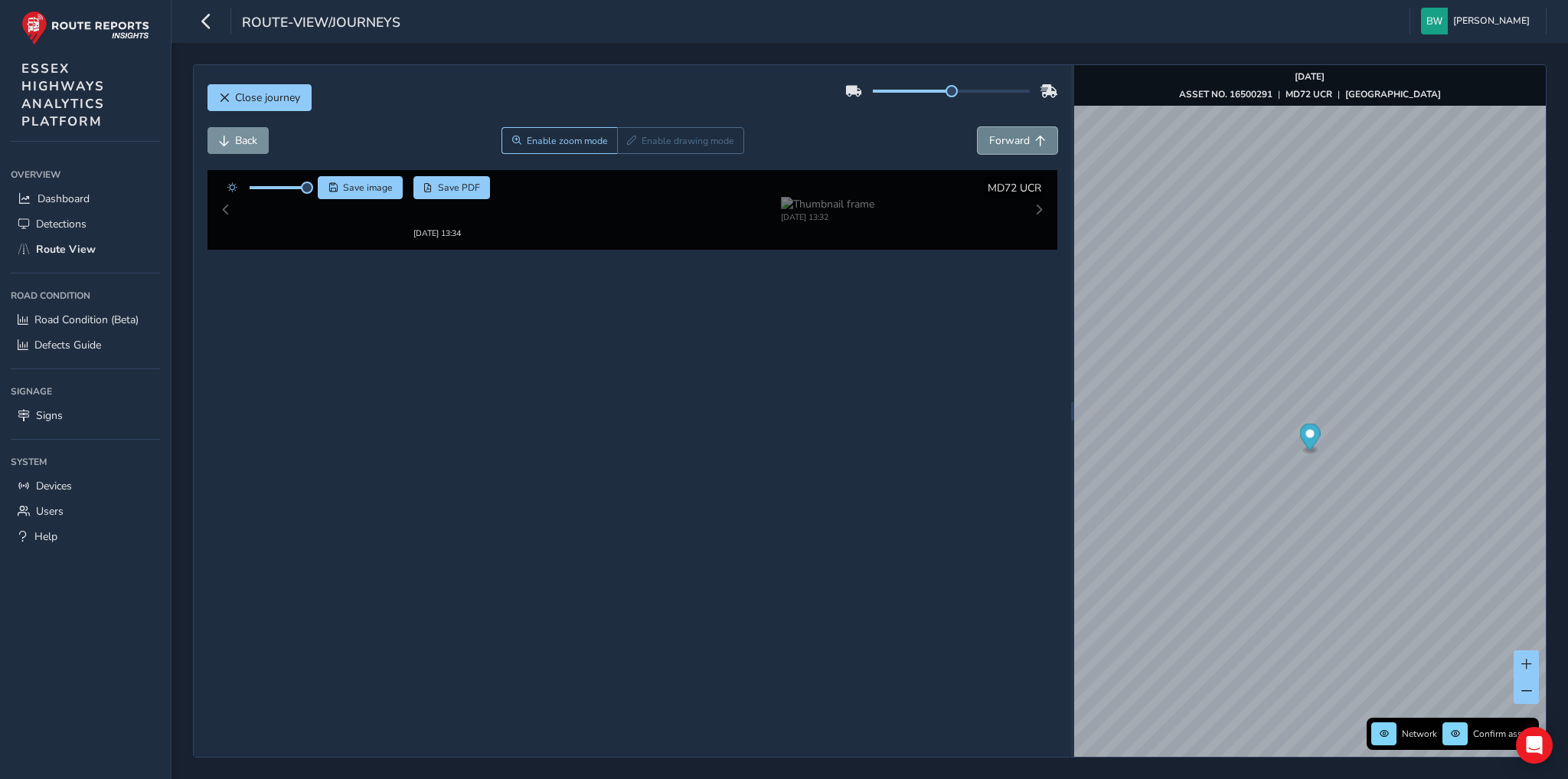
click at [1013, 139] on span "Forward" at bounding box center [1009, 140] width 40 height 14
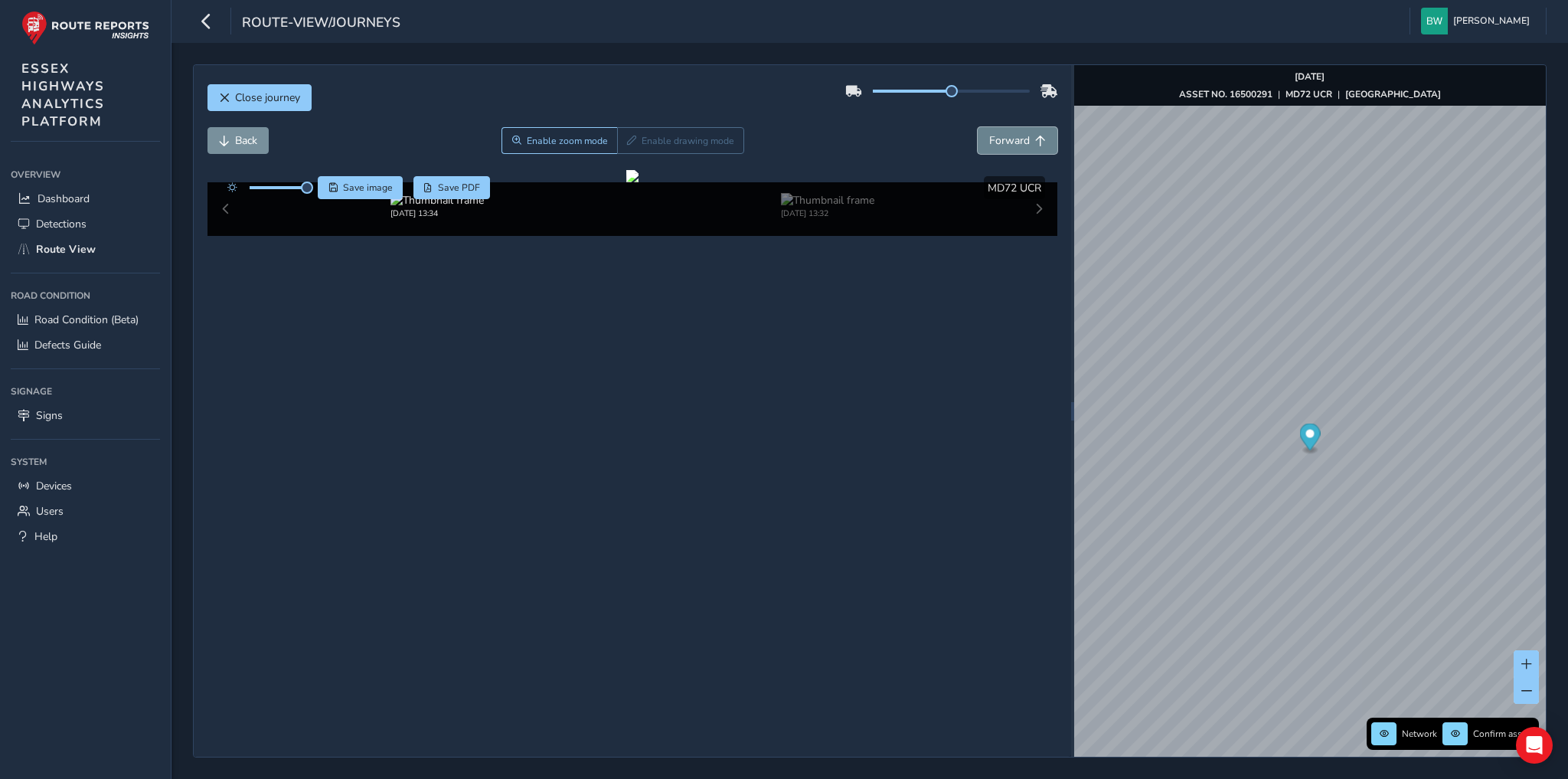
click at [1013, 139] on span "Forward" at bounding box center [1009, 140] width 40 height 14
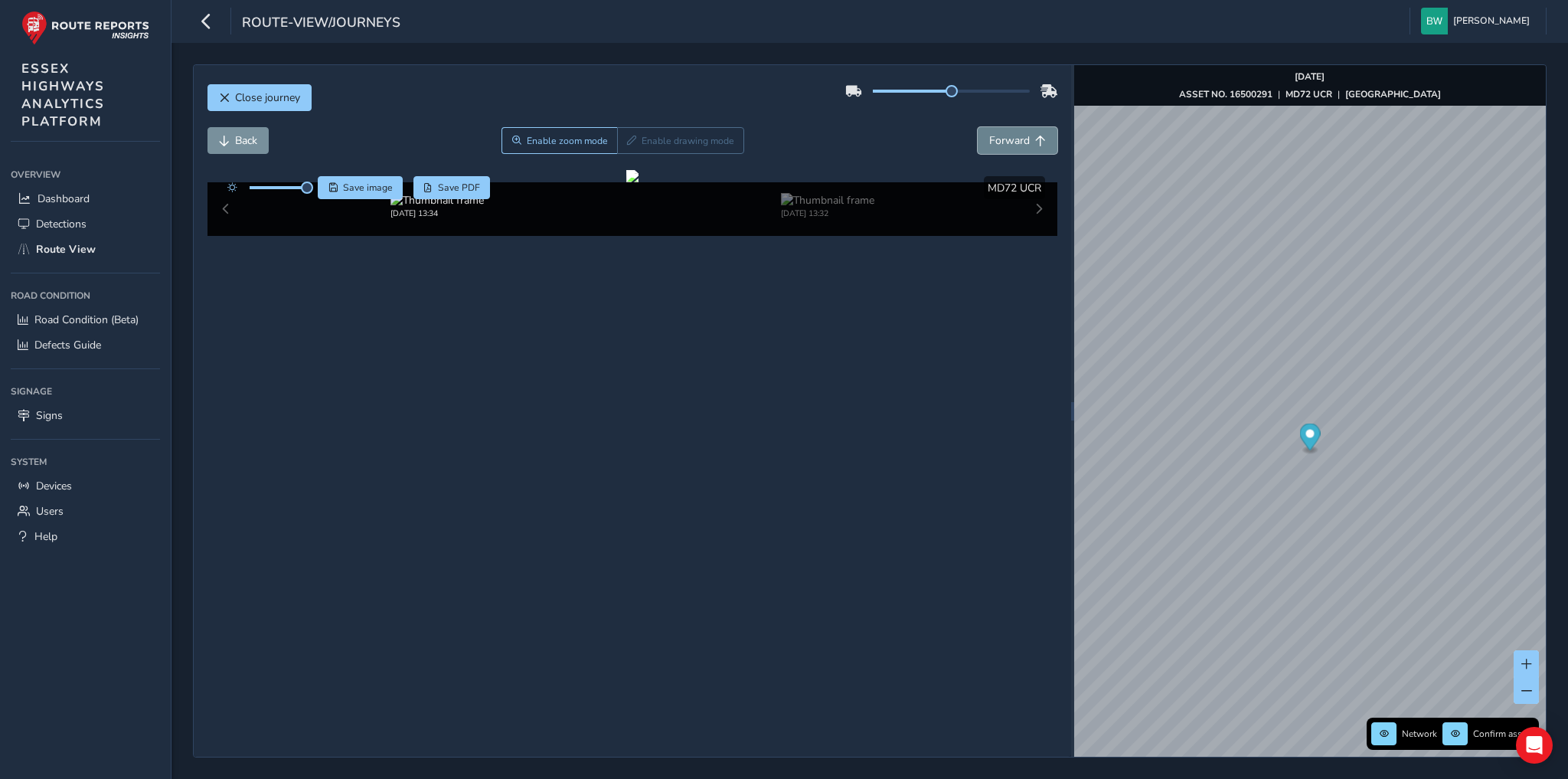
click at [1013, 139] on span "Forward" at bounding box center [1009, 140] width 40 height 14
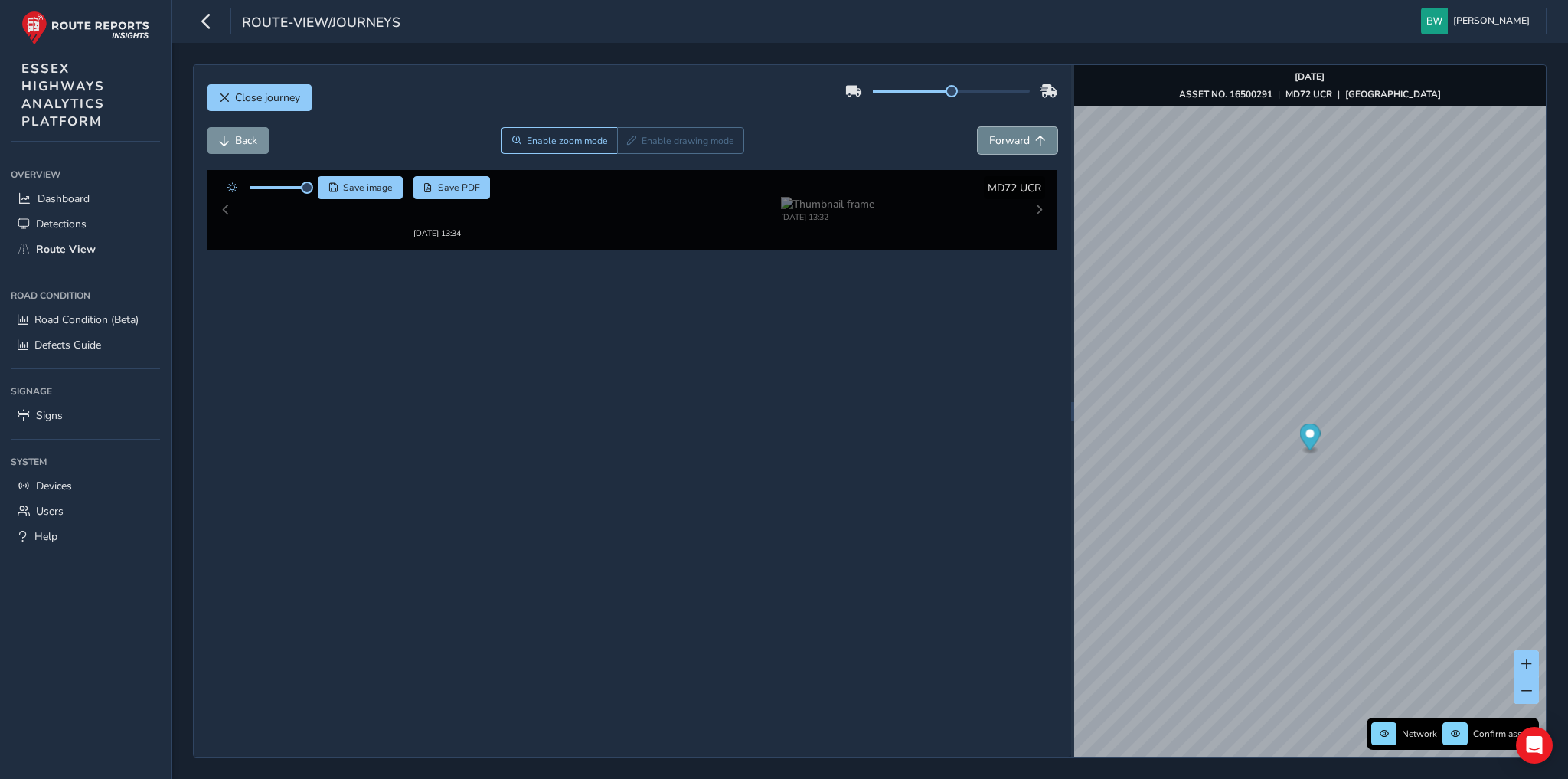
click at [1013, 139] on span "Forward" at bounding box center [1009, 140] width 40 height 14
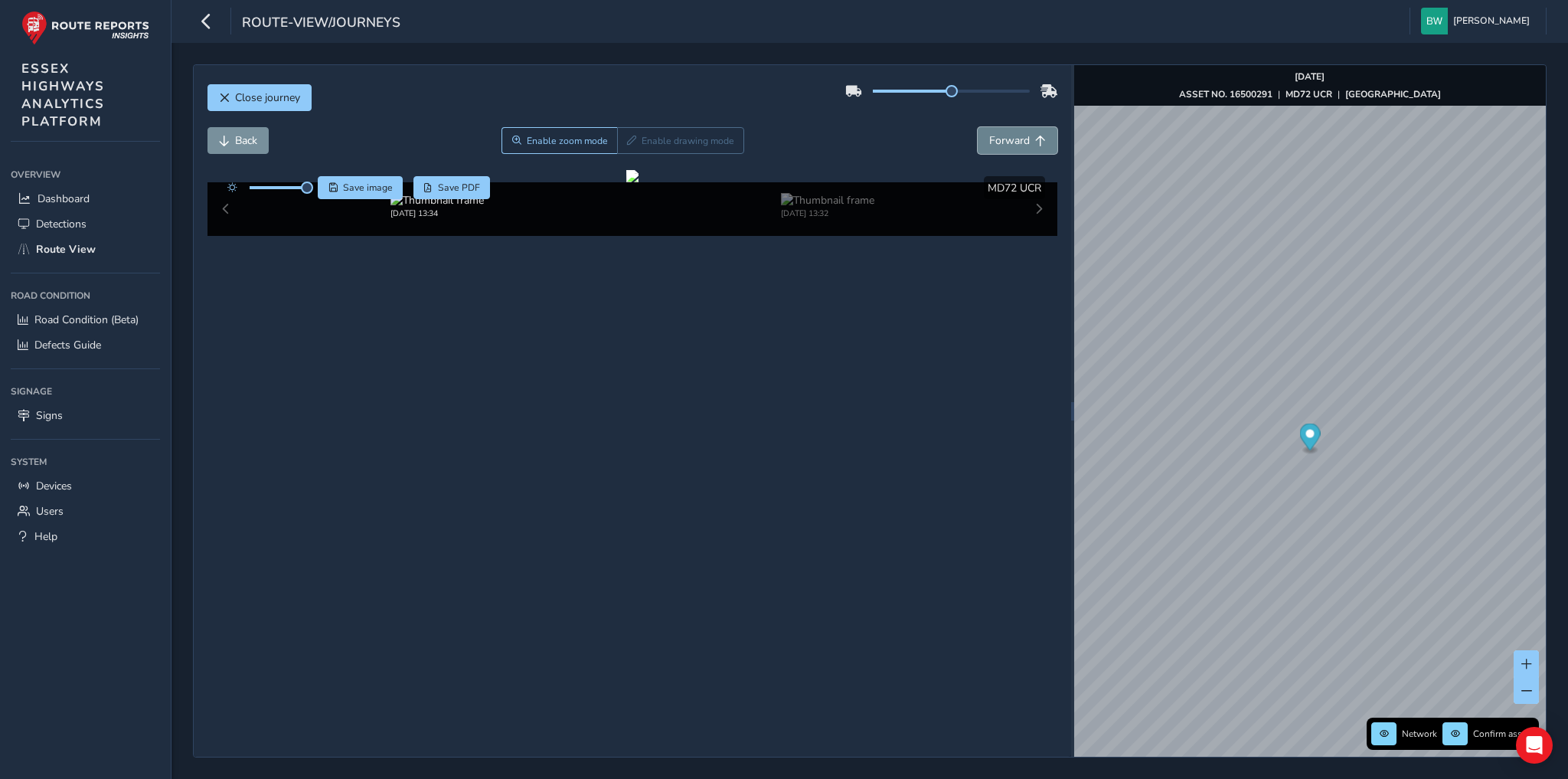
click at [1013, 139] on span "Forward" at bounding box center [1009, 140] width 40 height 14
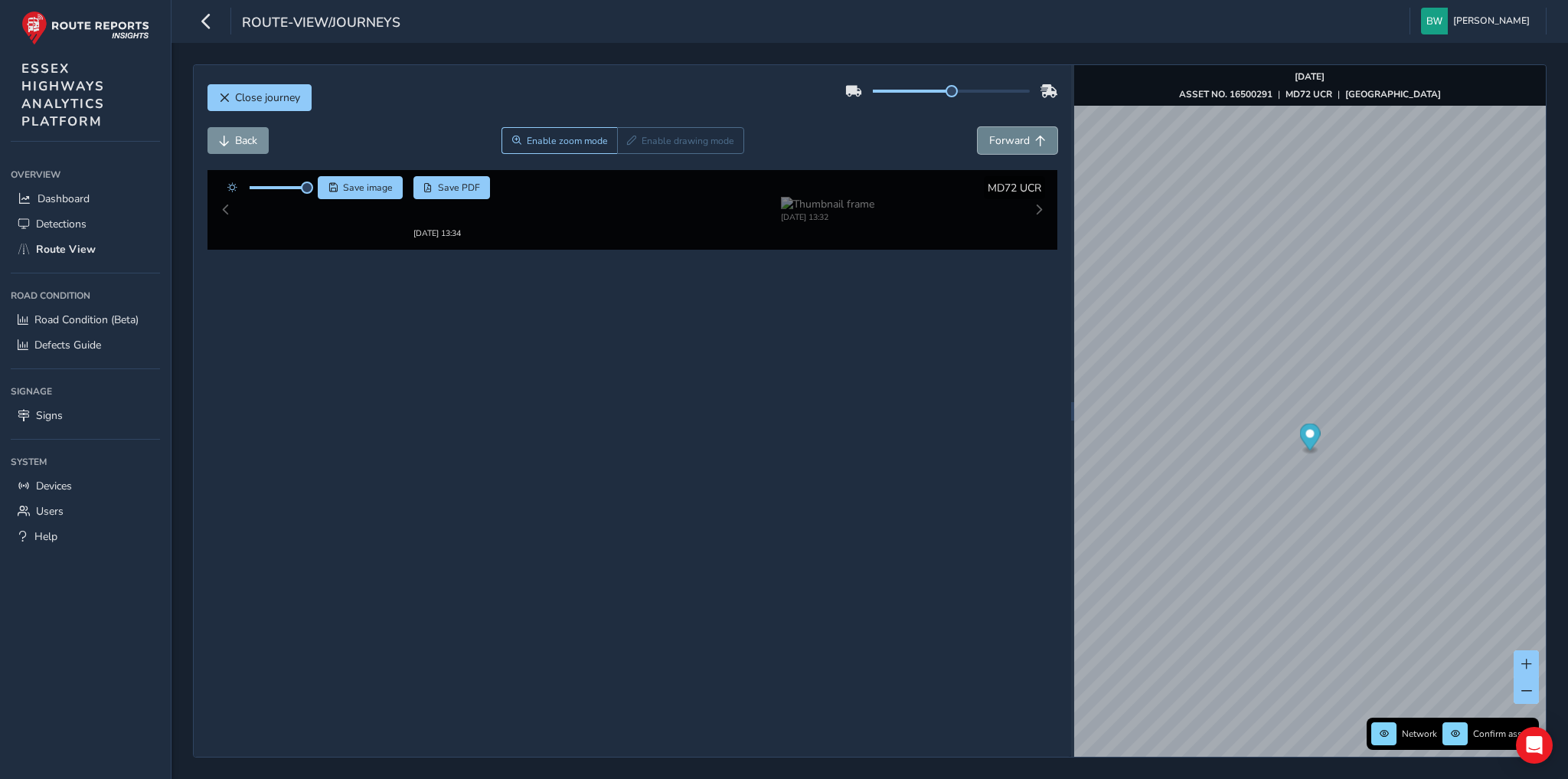
click at [1013, 139] on span "Forward" at bounding box center [1009, 140] width 40 height 14
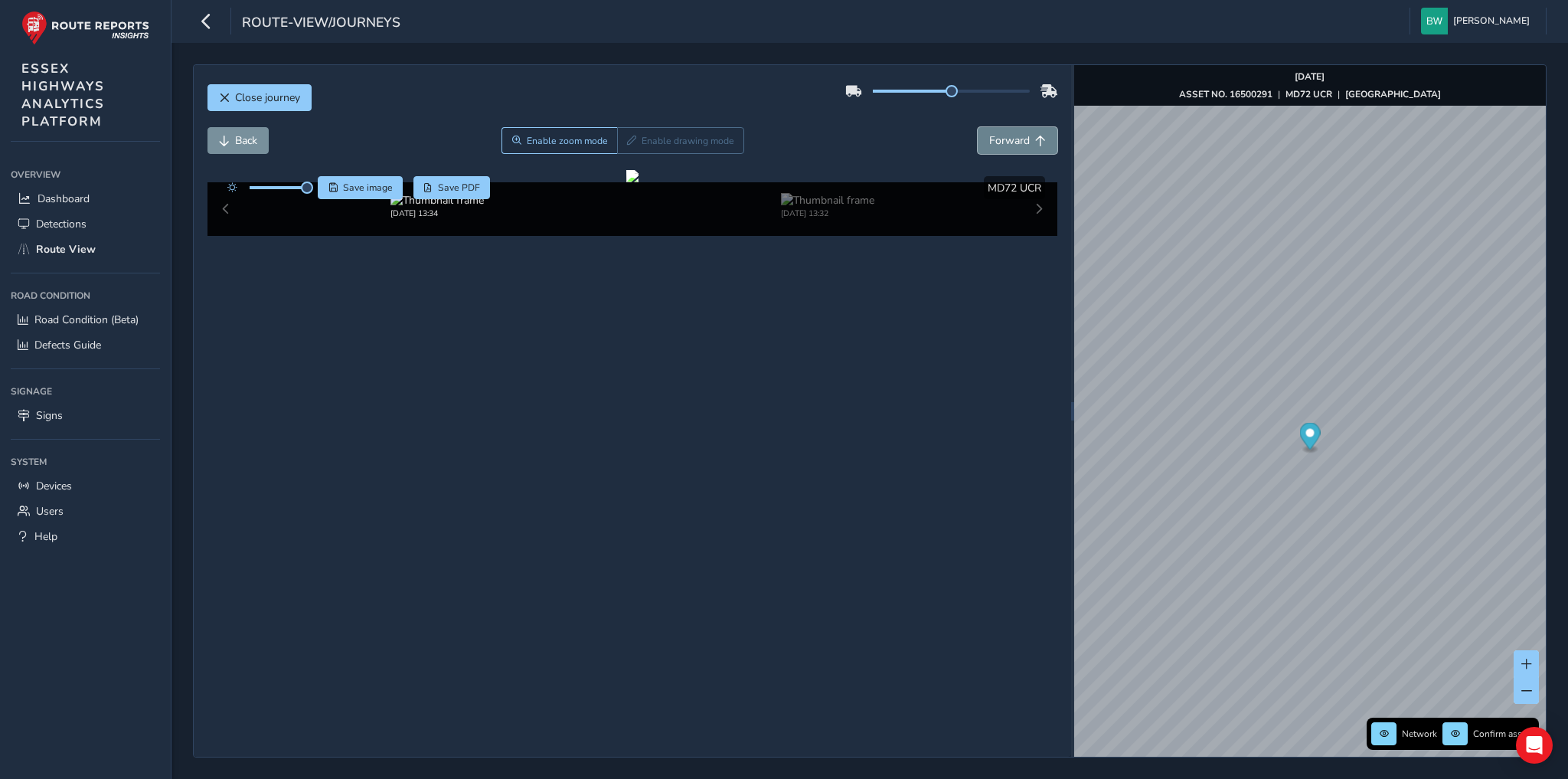
click at [1013, 139] on span "Forward" at bounding box center [1009, 140] width 40 height 14
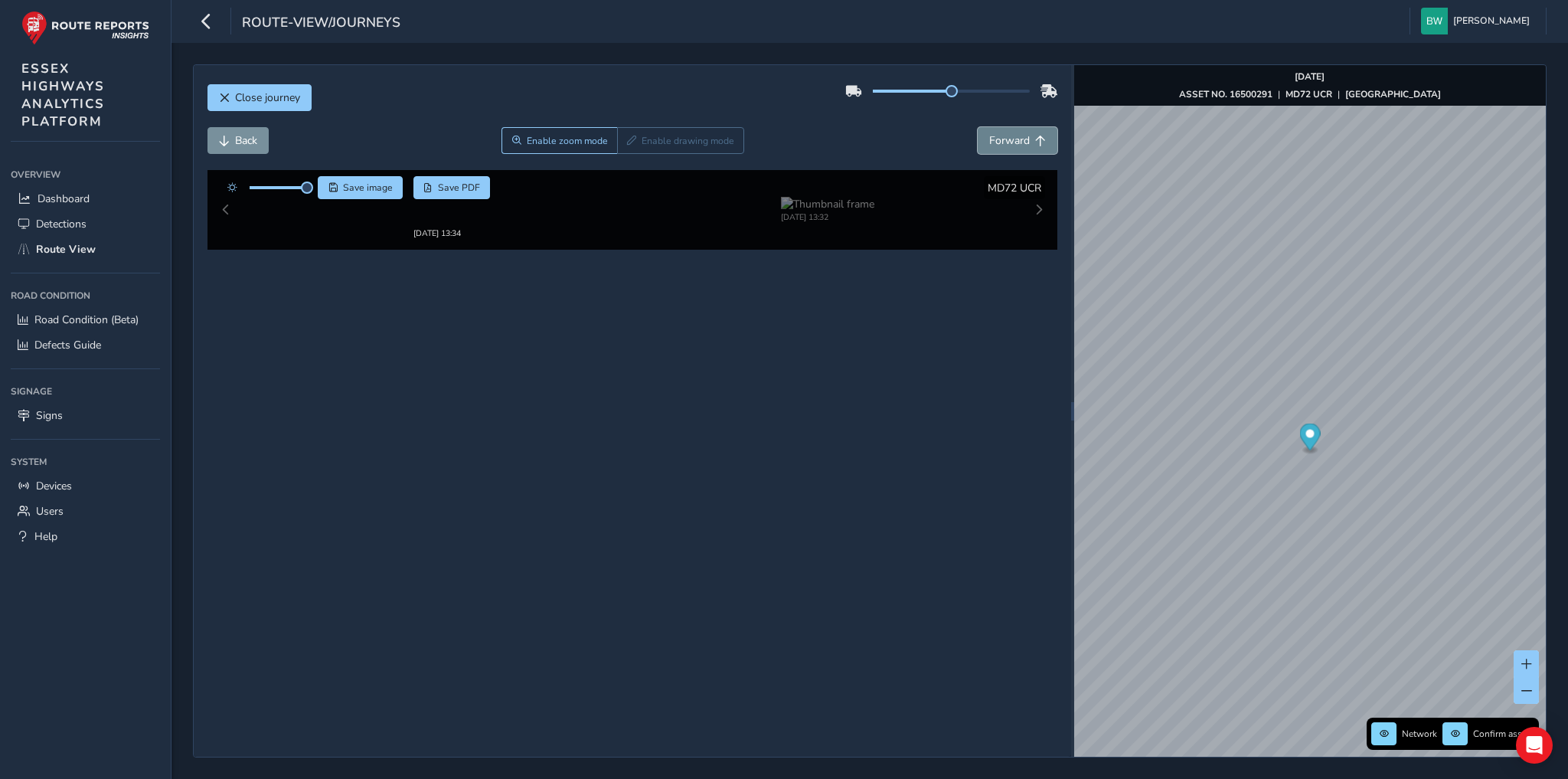
click at [1013, 139] on span "Forward" at bounding box center [1009, 140] width 40 height 14
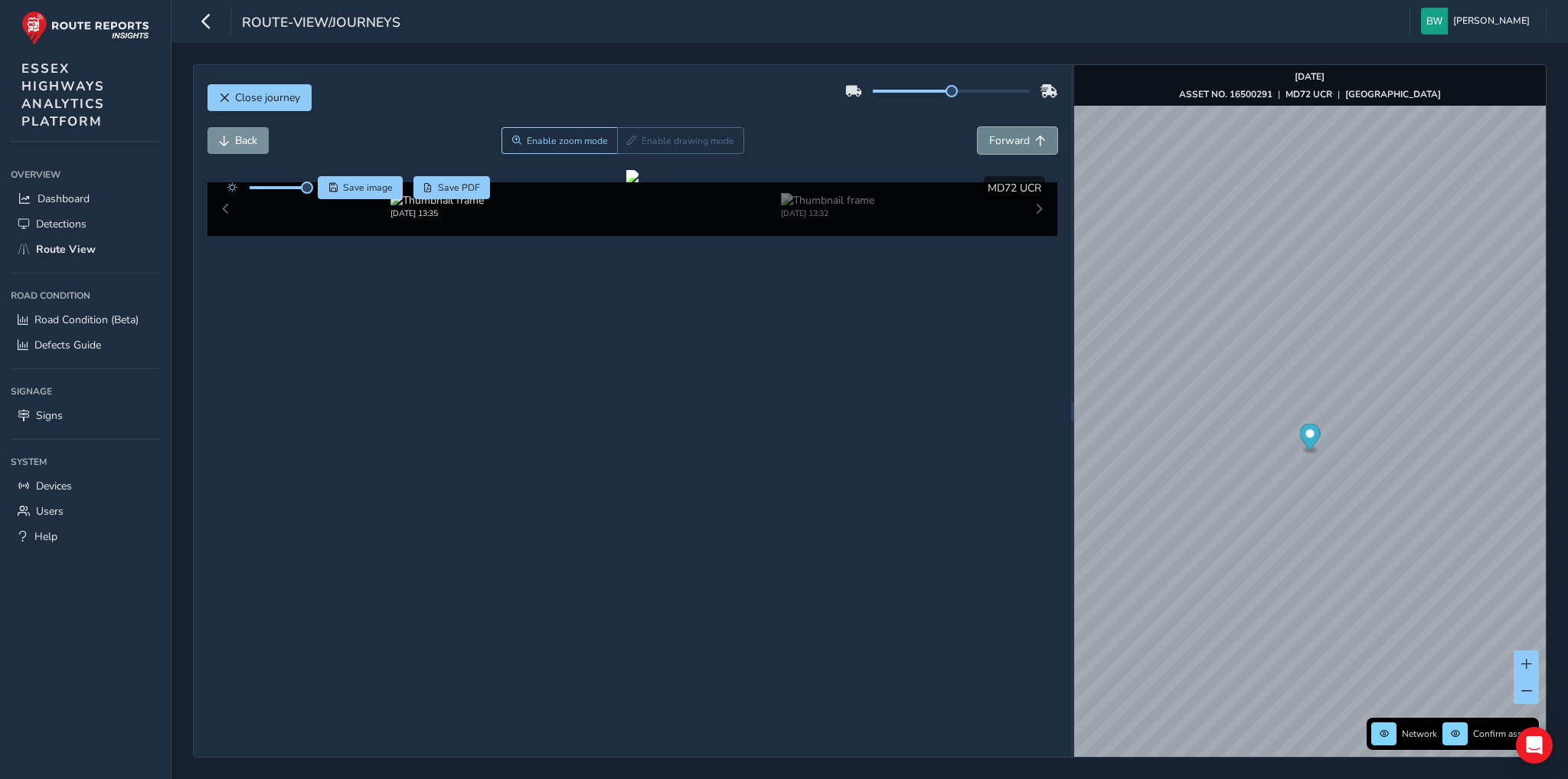
click at [1013, 139] on span "Forward" at bounding box center [1009, 140] width 40 height 14
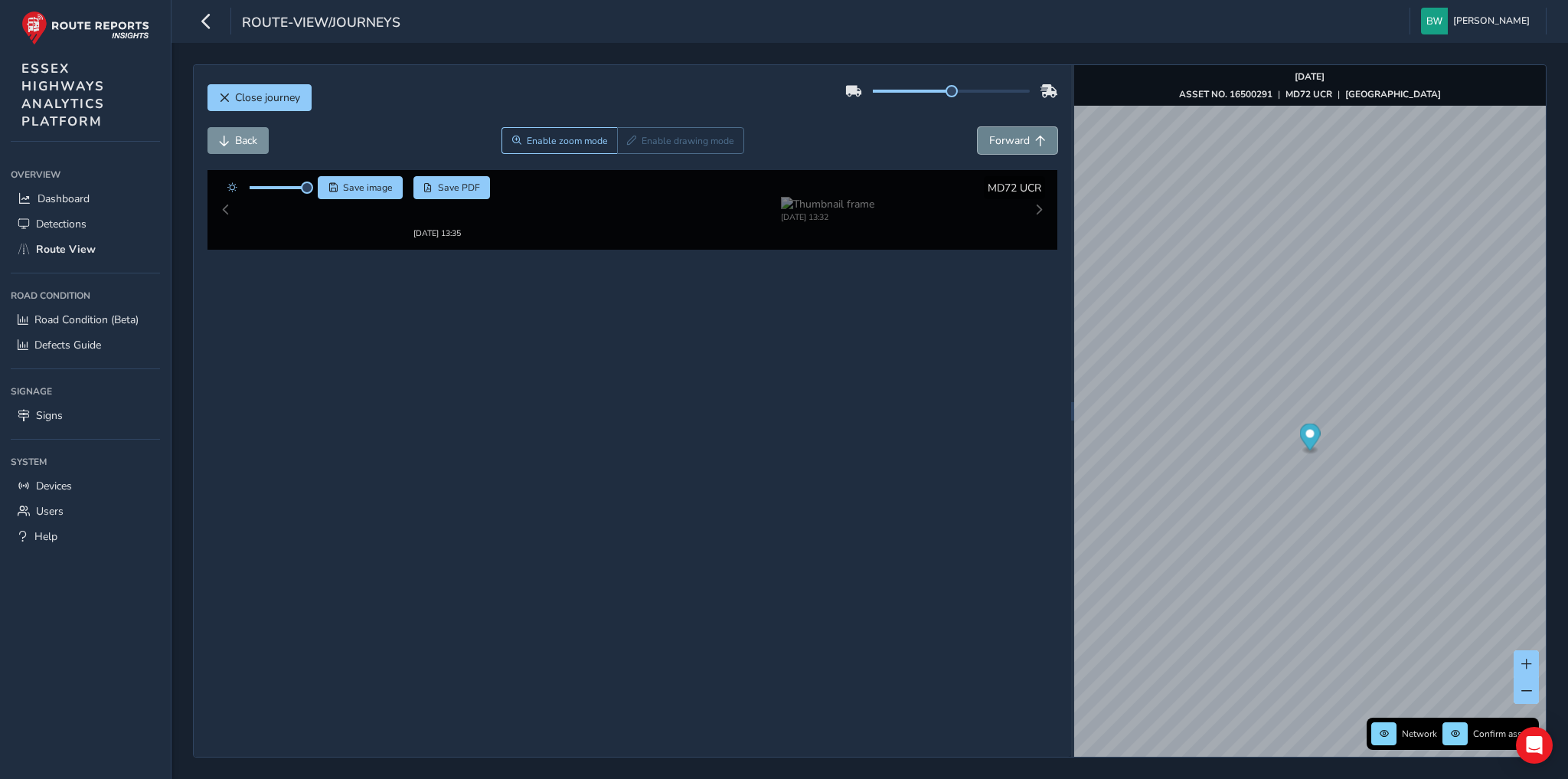
click at [1013, 139] on span "Forward" at bounding box center [1009, 140] width 40 height 14
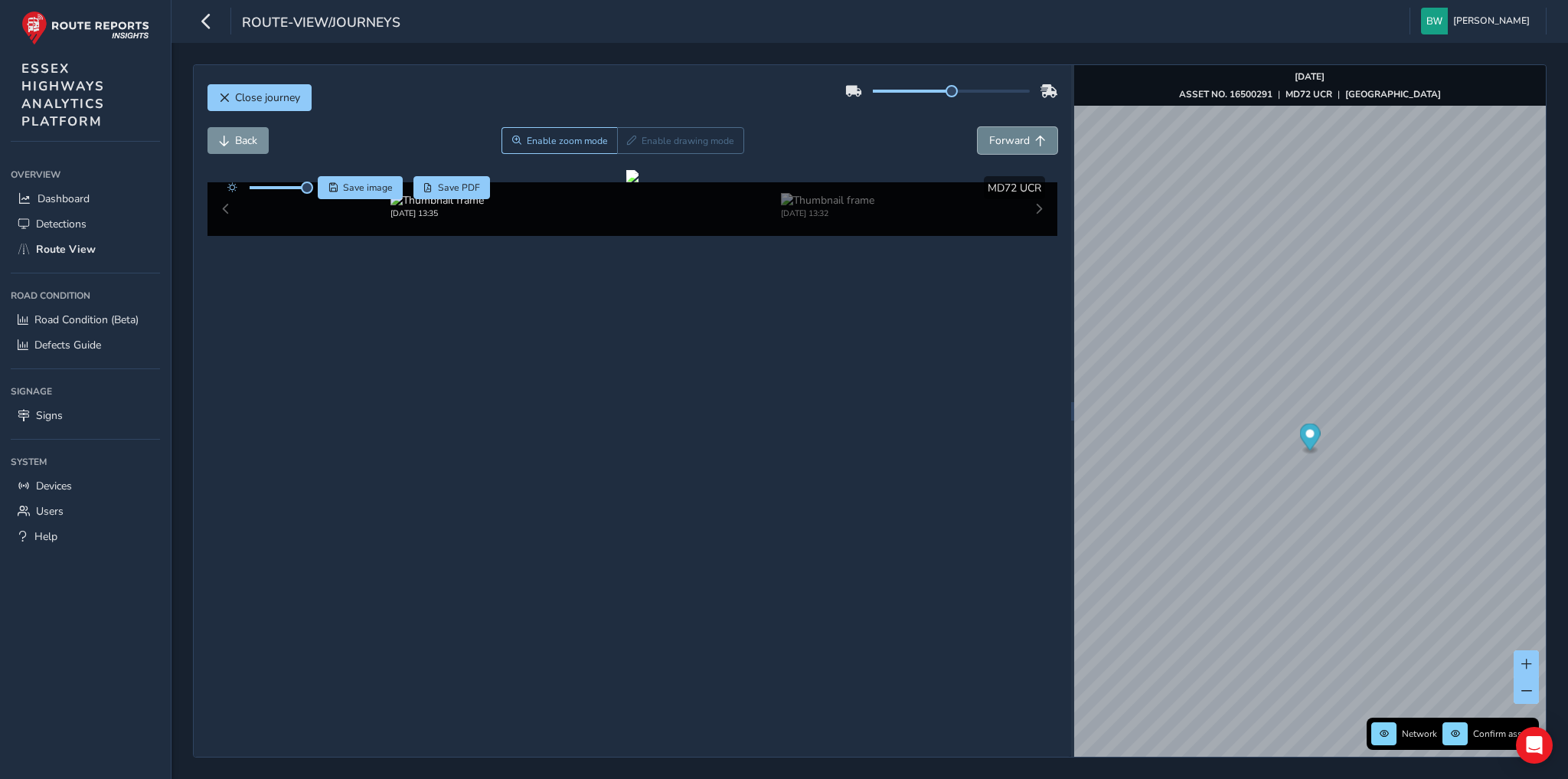
click at [1013, 139] on span "Forward" at bounding box center [1009, 140] width 40 height 14
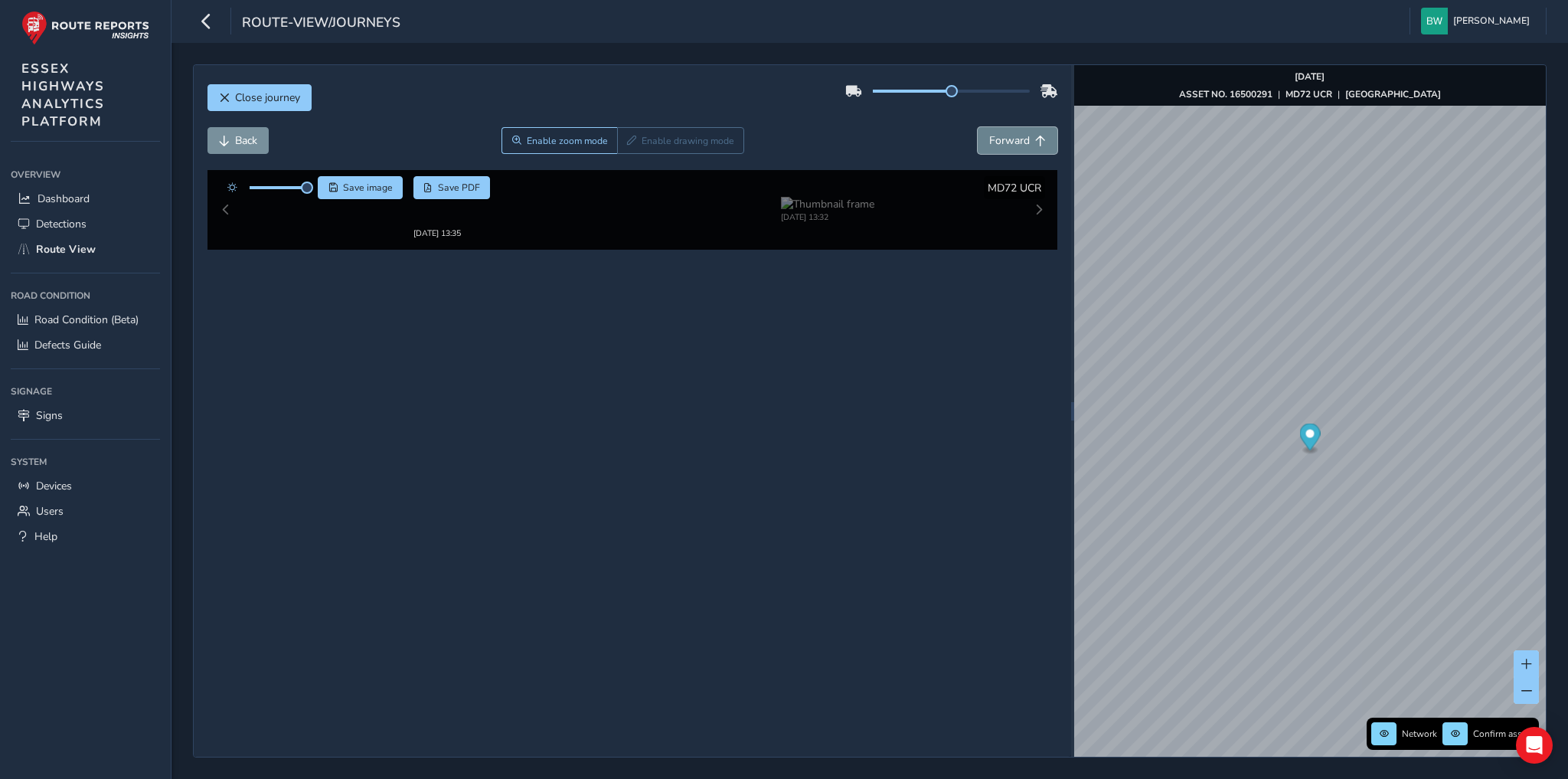
click at [1013, 139] on span "Forward" at bounding box center [1009, 140] width 40 height 14
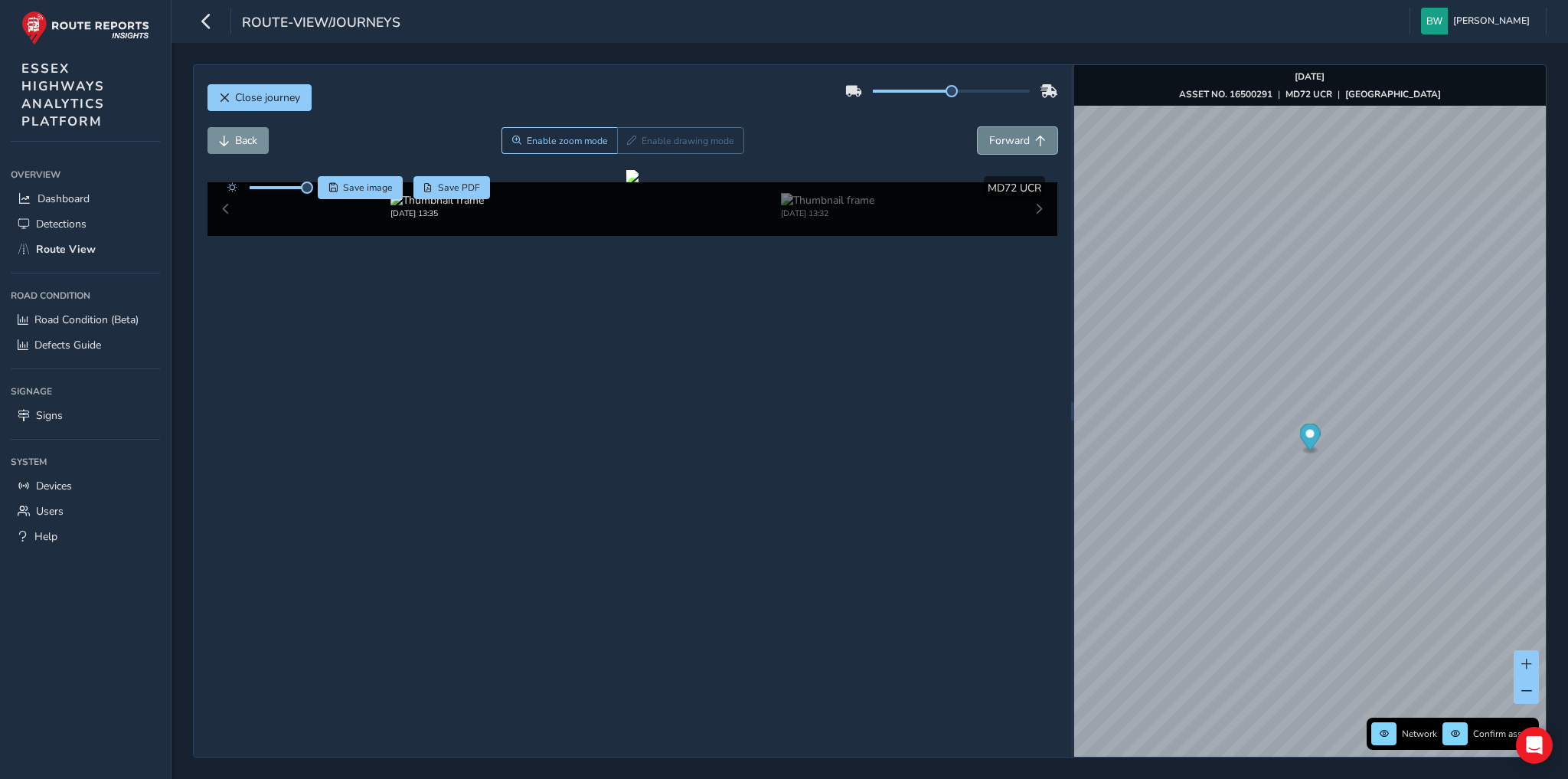
click at [1013, 139] on span "Forward" at bounding box center [1009, 140] width 40 height 14
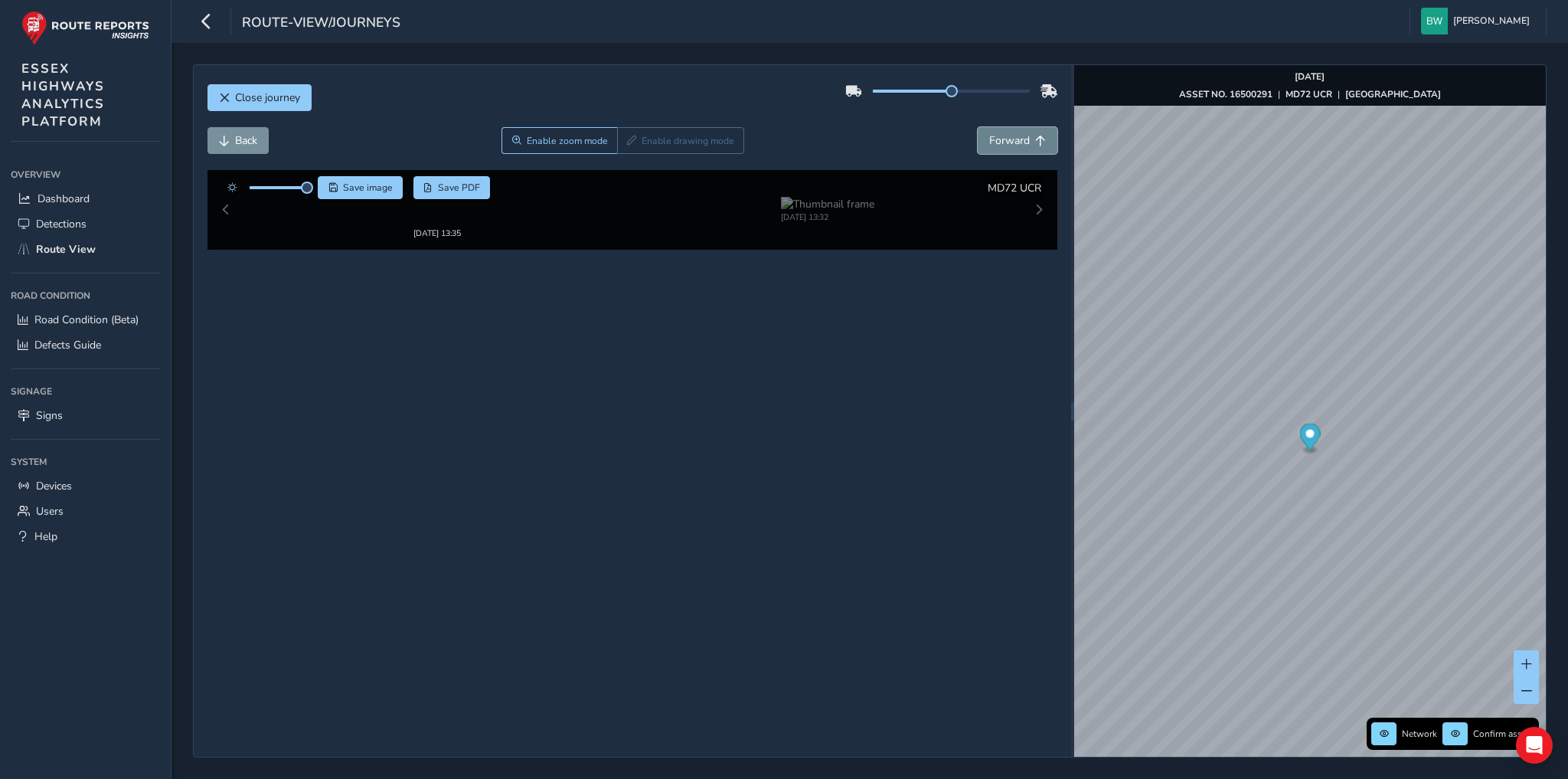
click at [1013, 139] on span "Forward" at bounding box center [1009, 140] width 40 height 14
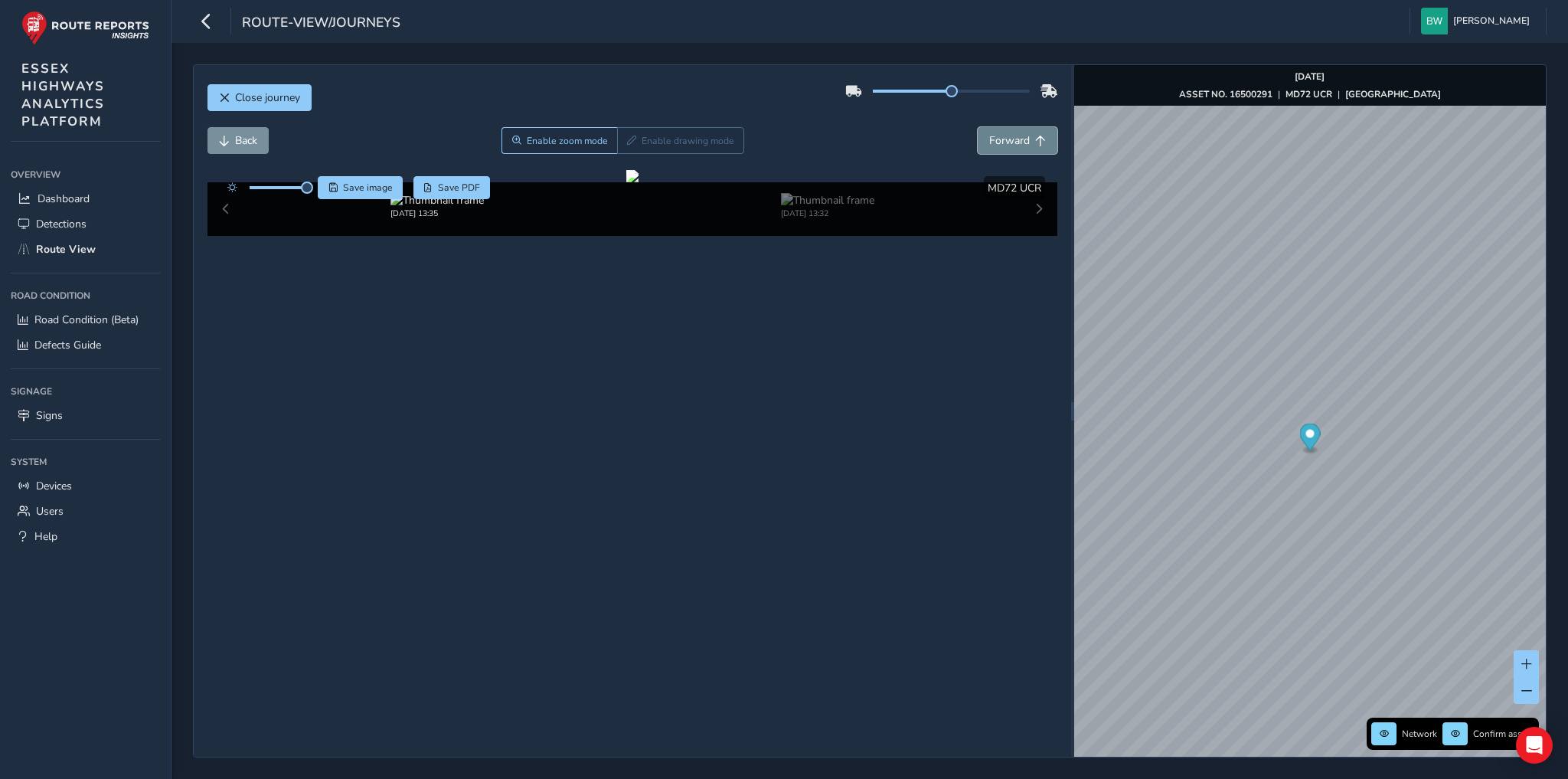
click at [1013, 139] on span "Forward" at bounding box center [1009, 140] width 40 height 14
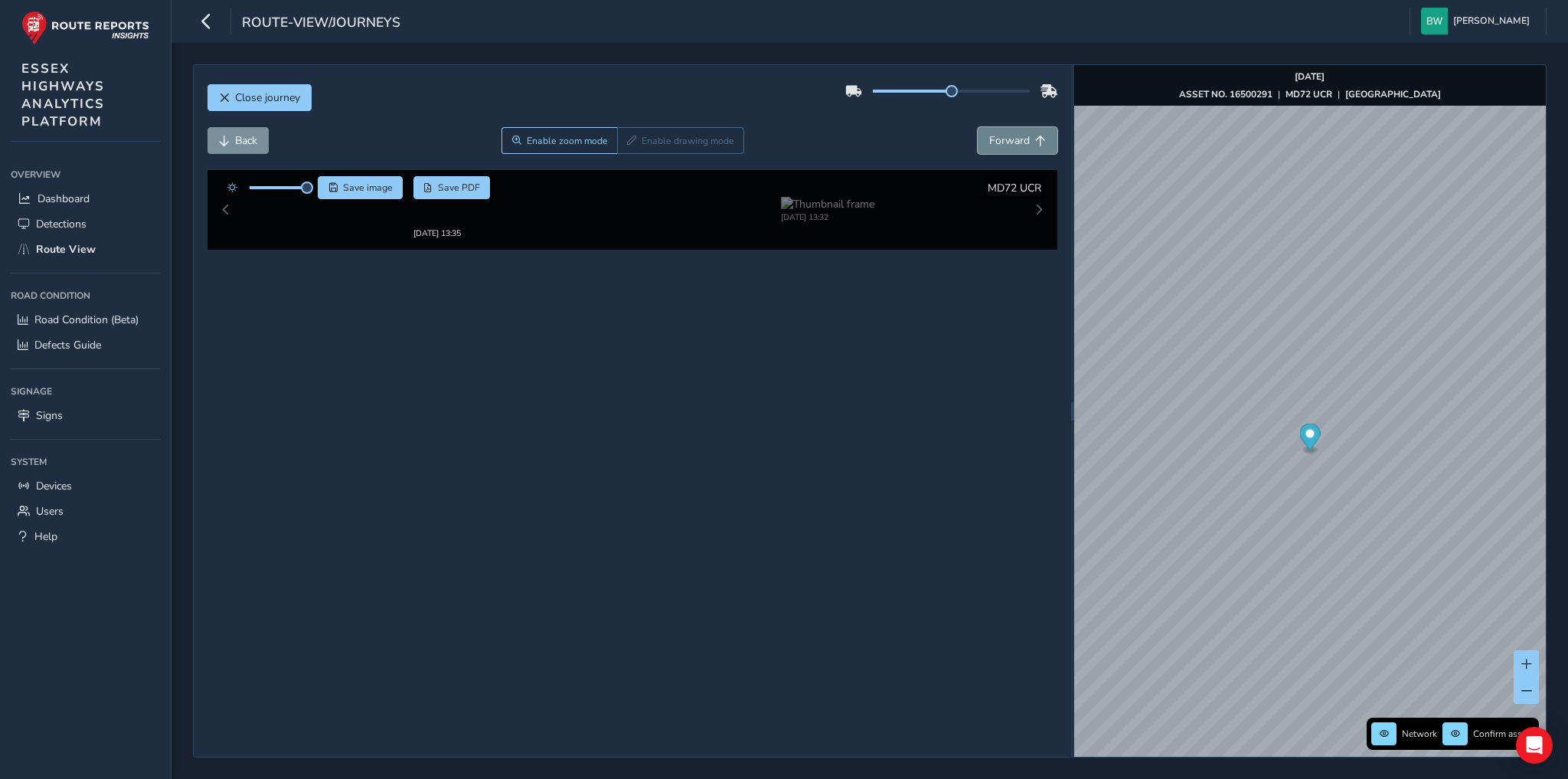
click at [1013, 139] on span "Forward" at bounding box center [1009, 140] width 40 height 14
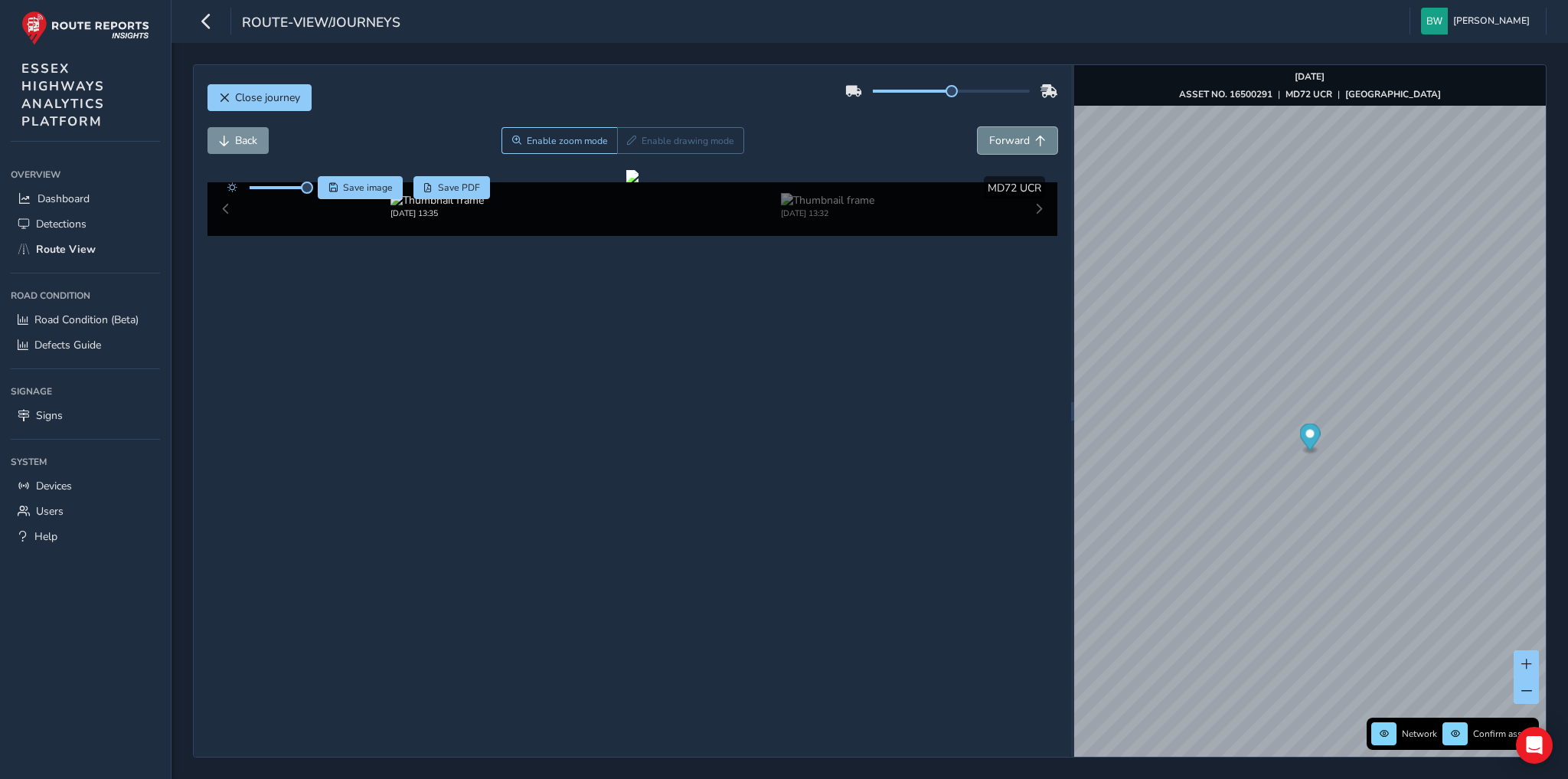
click at [1013, 139] on span "Forward" at bounding box center [1009, 140] width 40 height 14
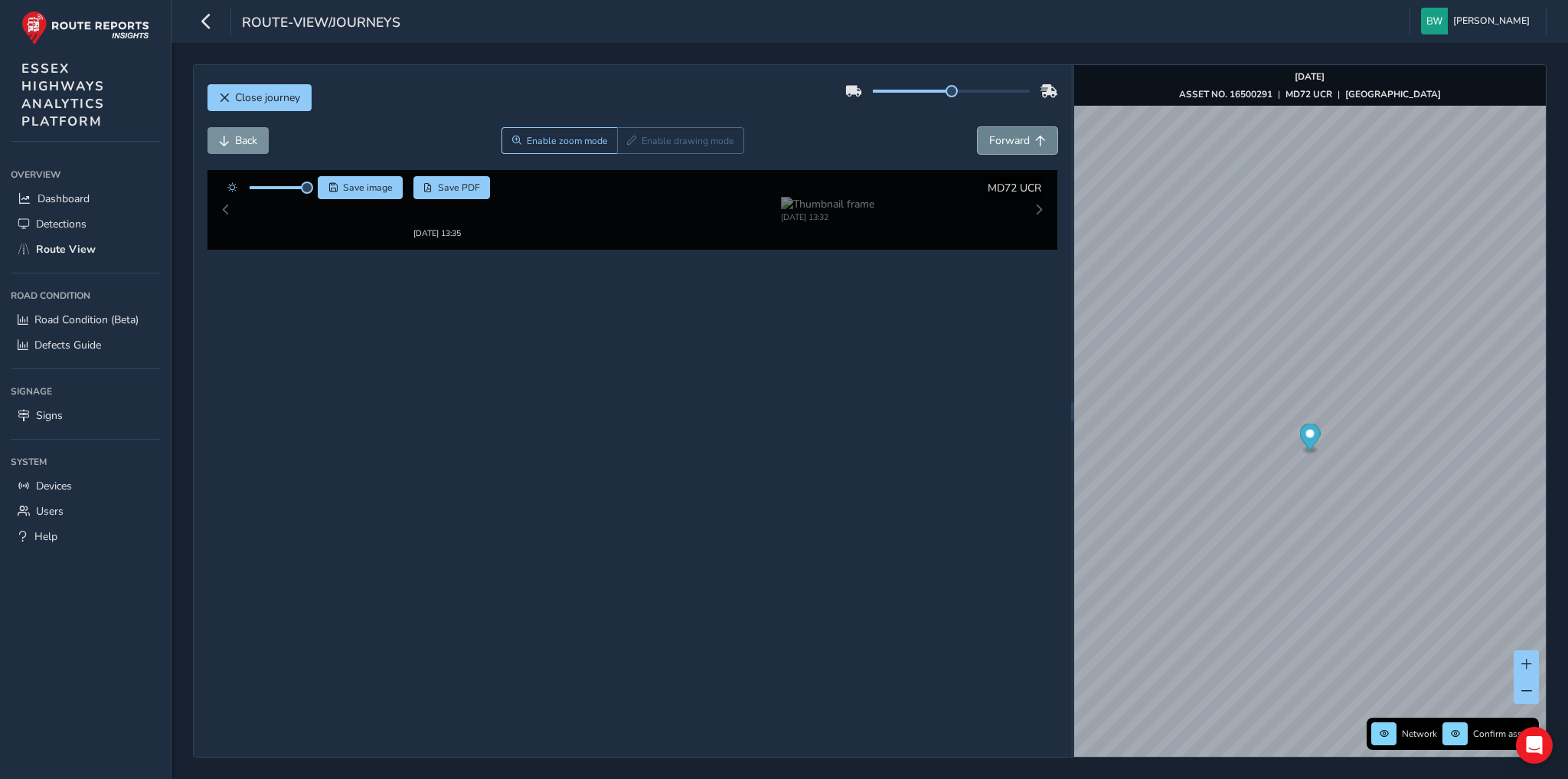
click at [1013, 139] on span "Forward" at bounding box center [1009, 140] width 40 height 14
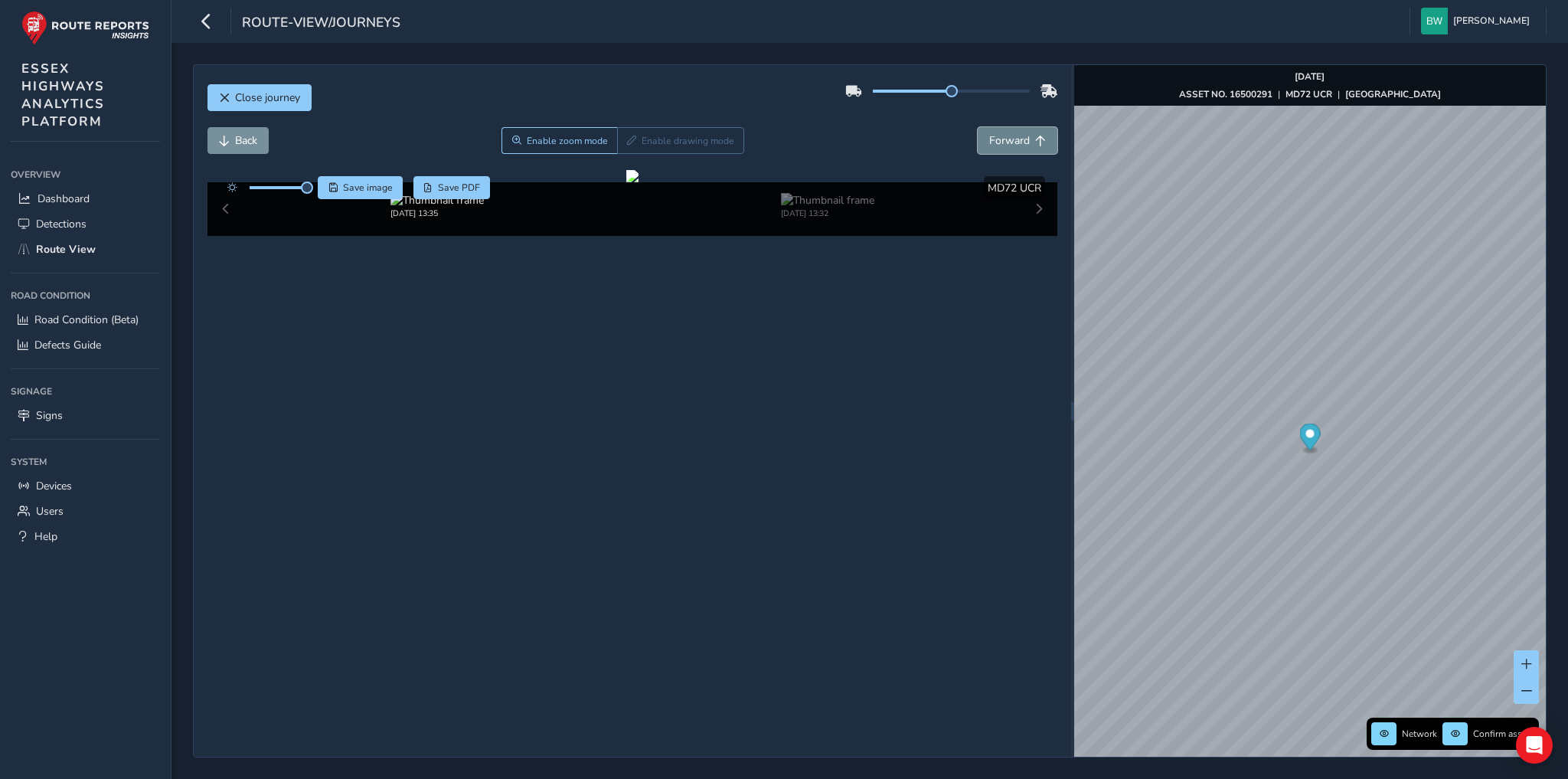
click at [1013, 139] on span "Forward" at bounding box center [1009, 140] width 40 height 14
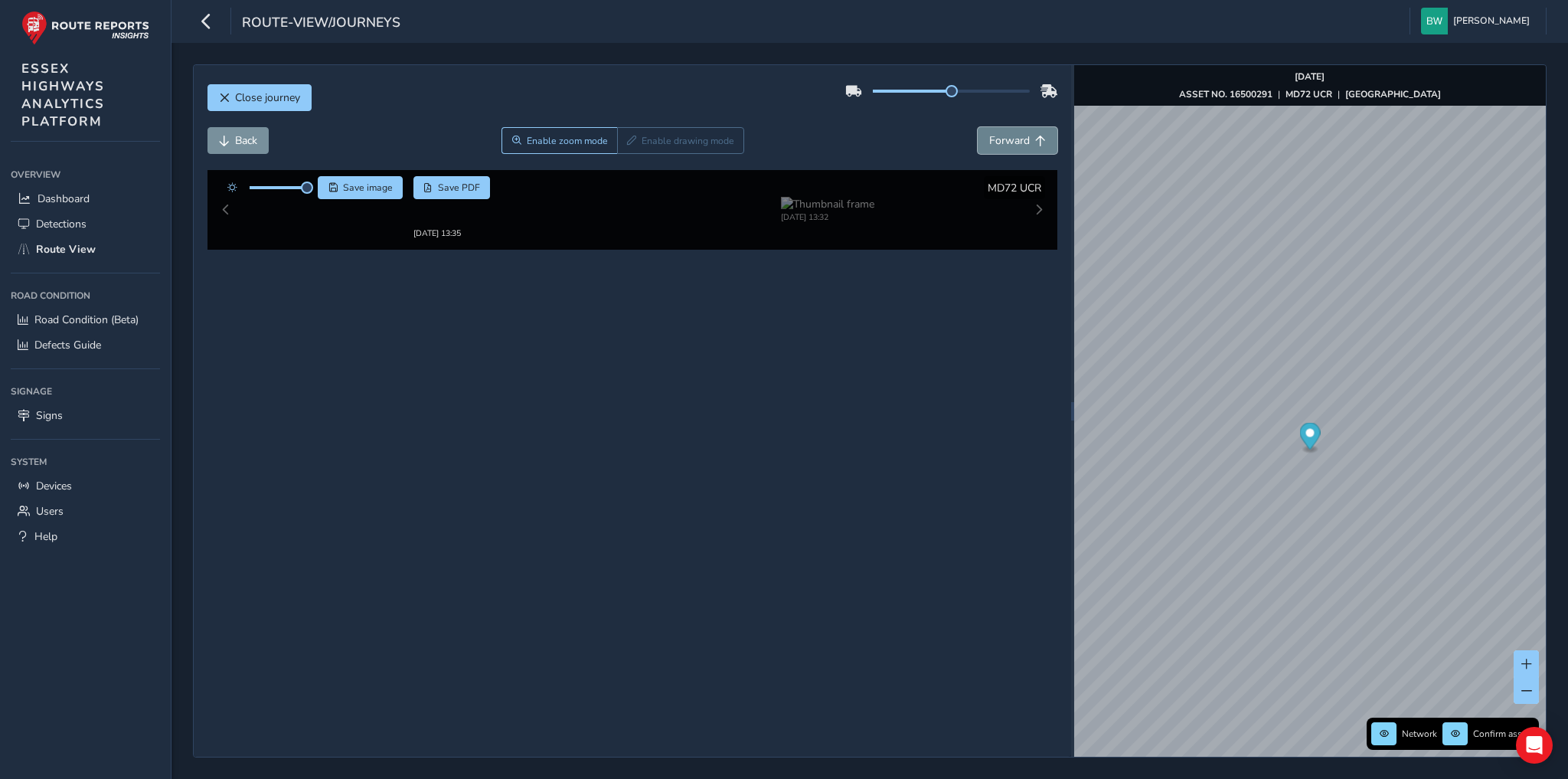
click at [1013, 139] on span "Forward" at bounding box center [1009, 140] width 40 height 14
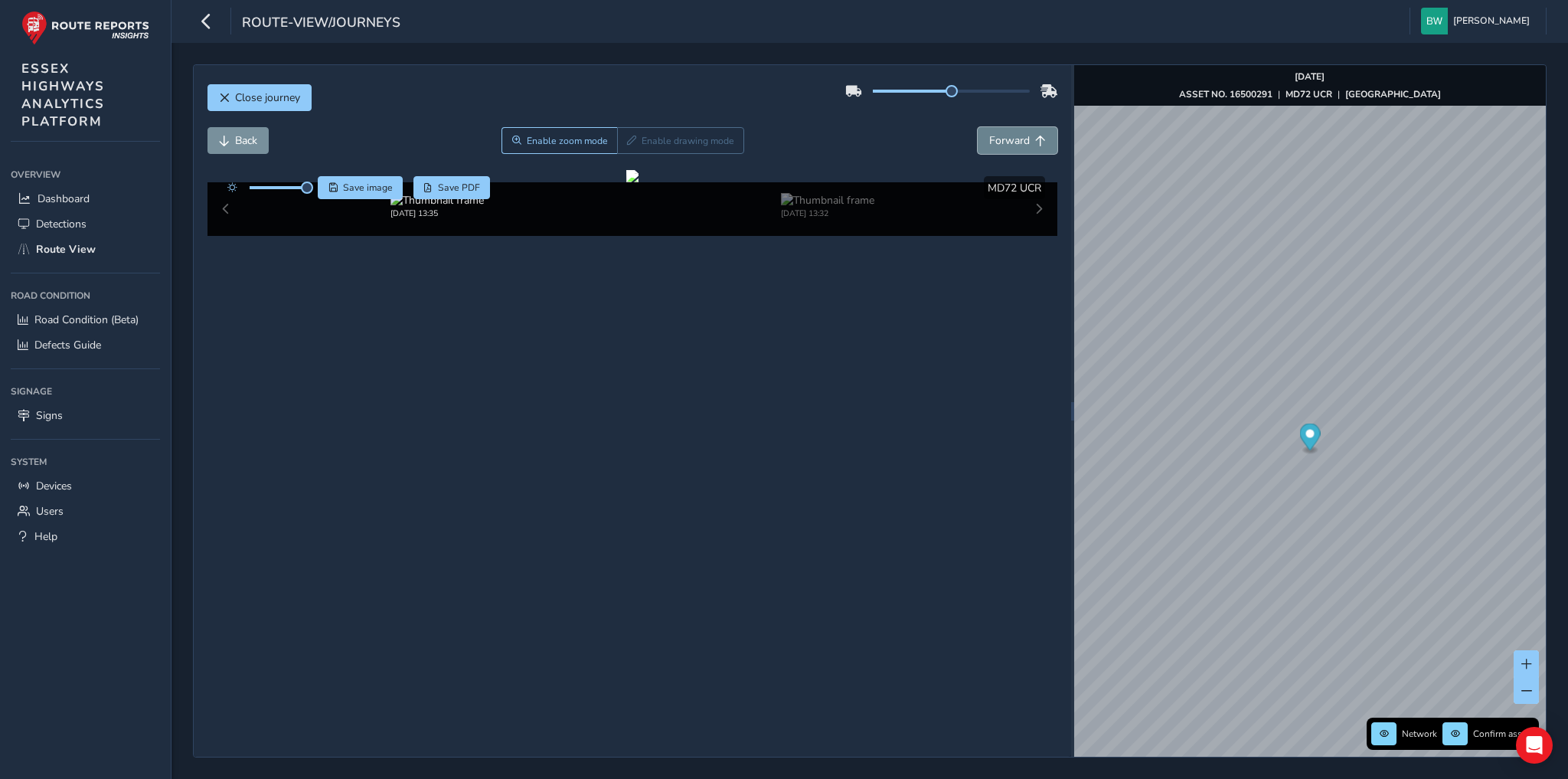
click at [1013, 139] on span "Forward" at bounding box center [1009, 140] width 40 height 14
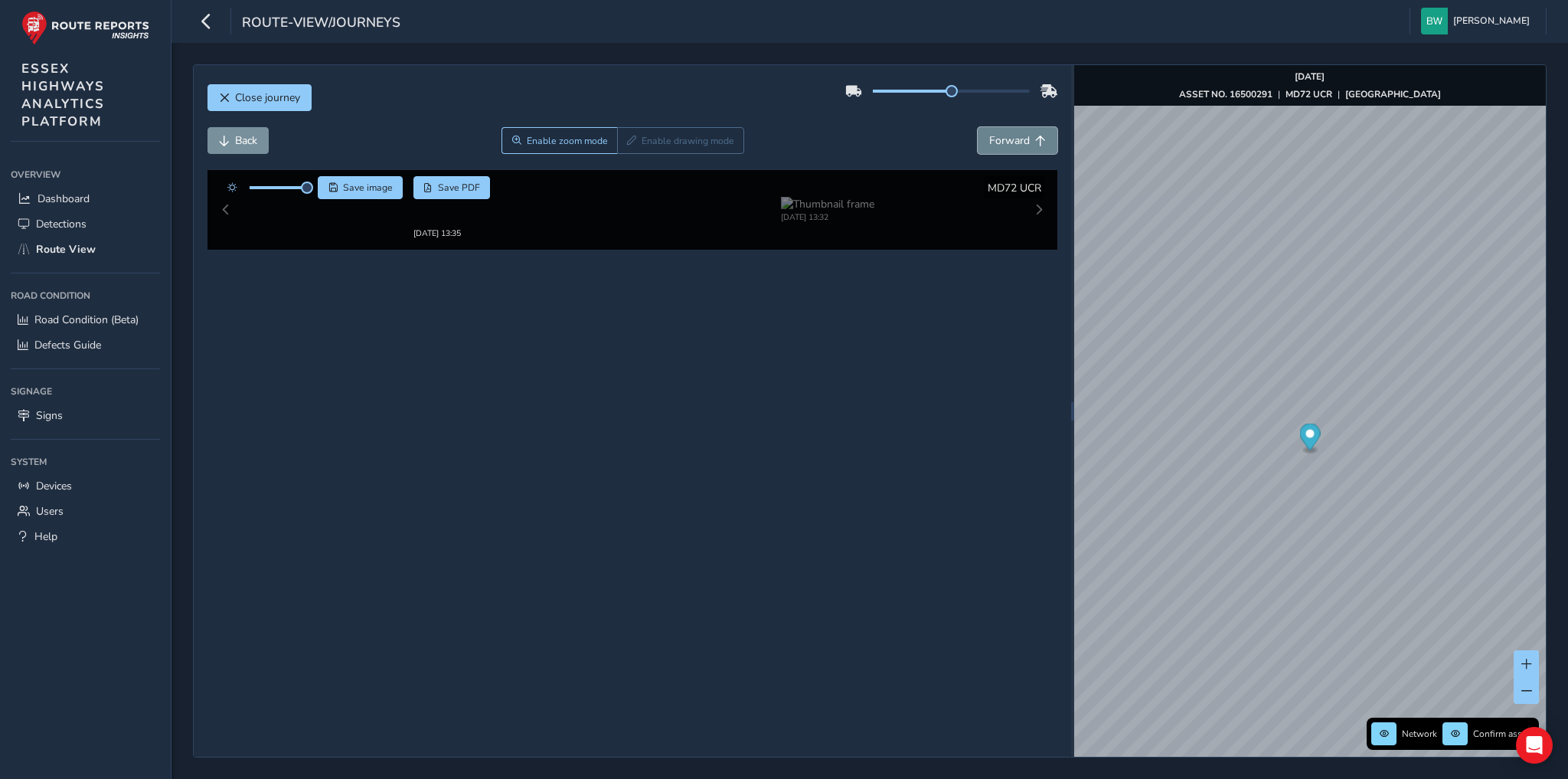
click at [1013, 139] on span "Forward" at bounding box center [1009, 140] width 40 height 14
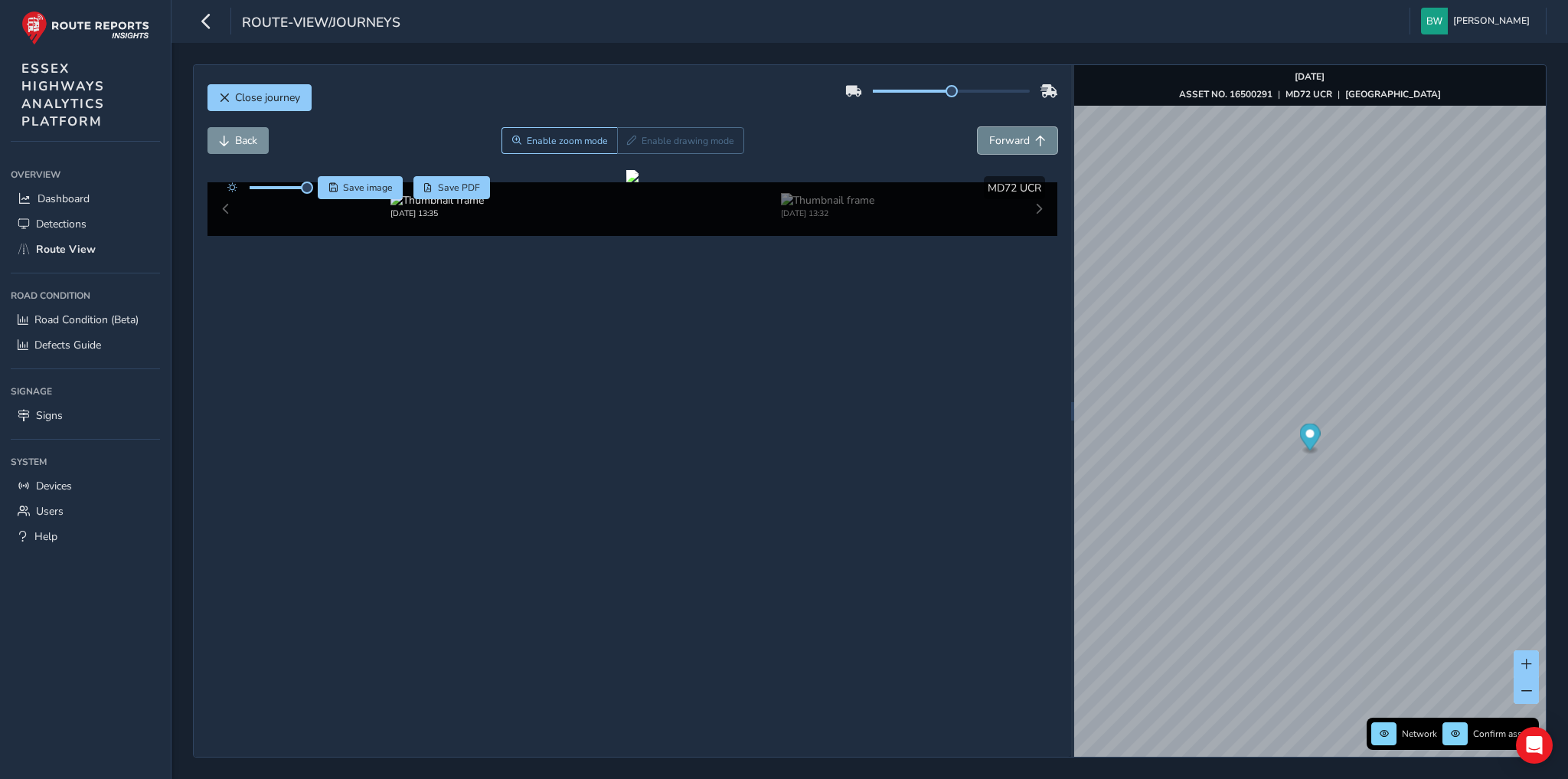
click at [1013, 139] on span "Forward" at bounding box center [1009, 140] width 40 height 14
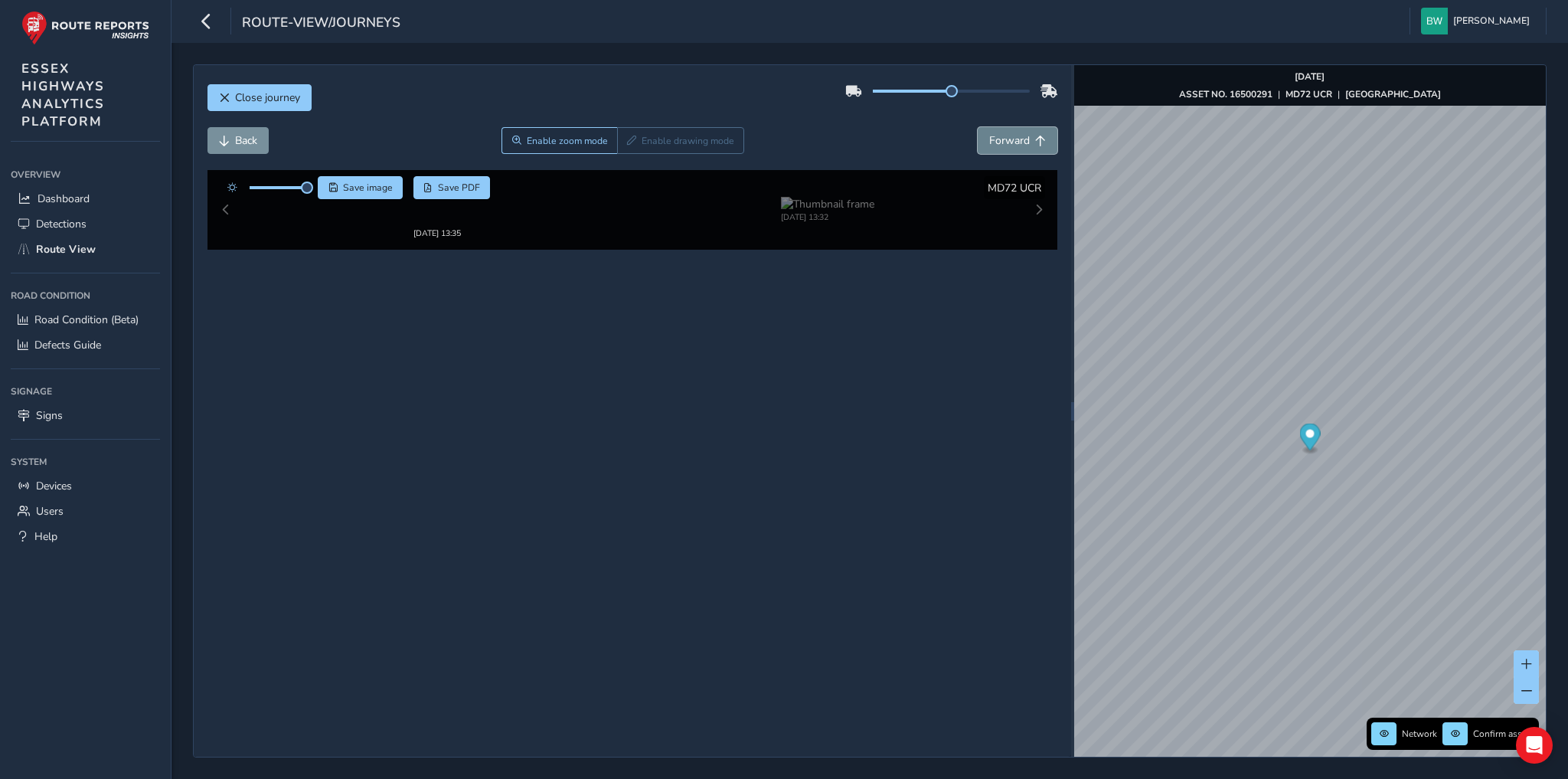
click at [1013, 139] on span "Forward" at bounding box center [1009, 140] width 40 height 14
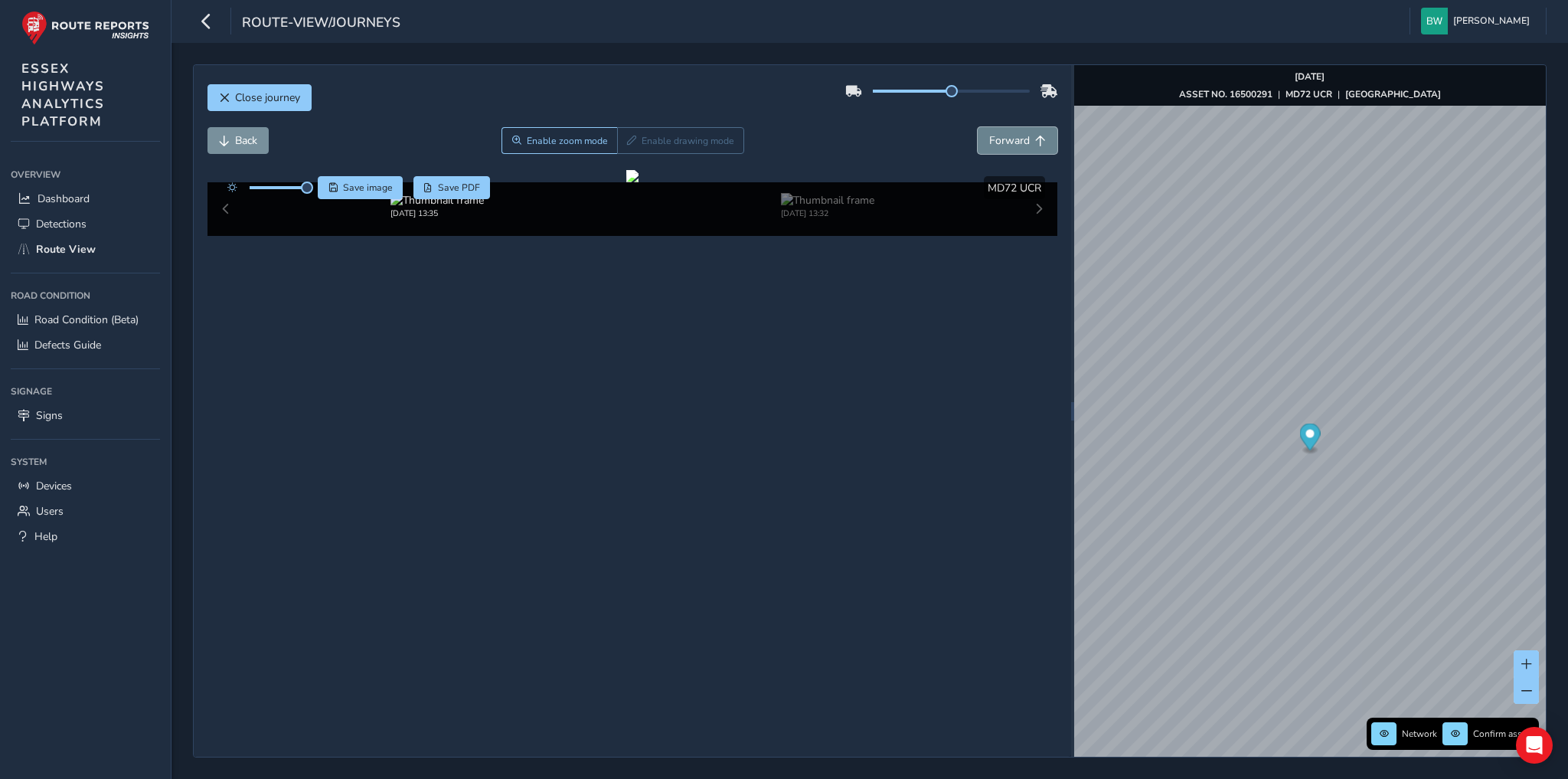
click at [1013, 139] on span "Forward" at bounding box center [1009, 140] width 40 height 14
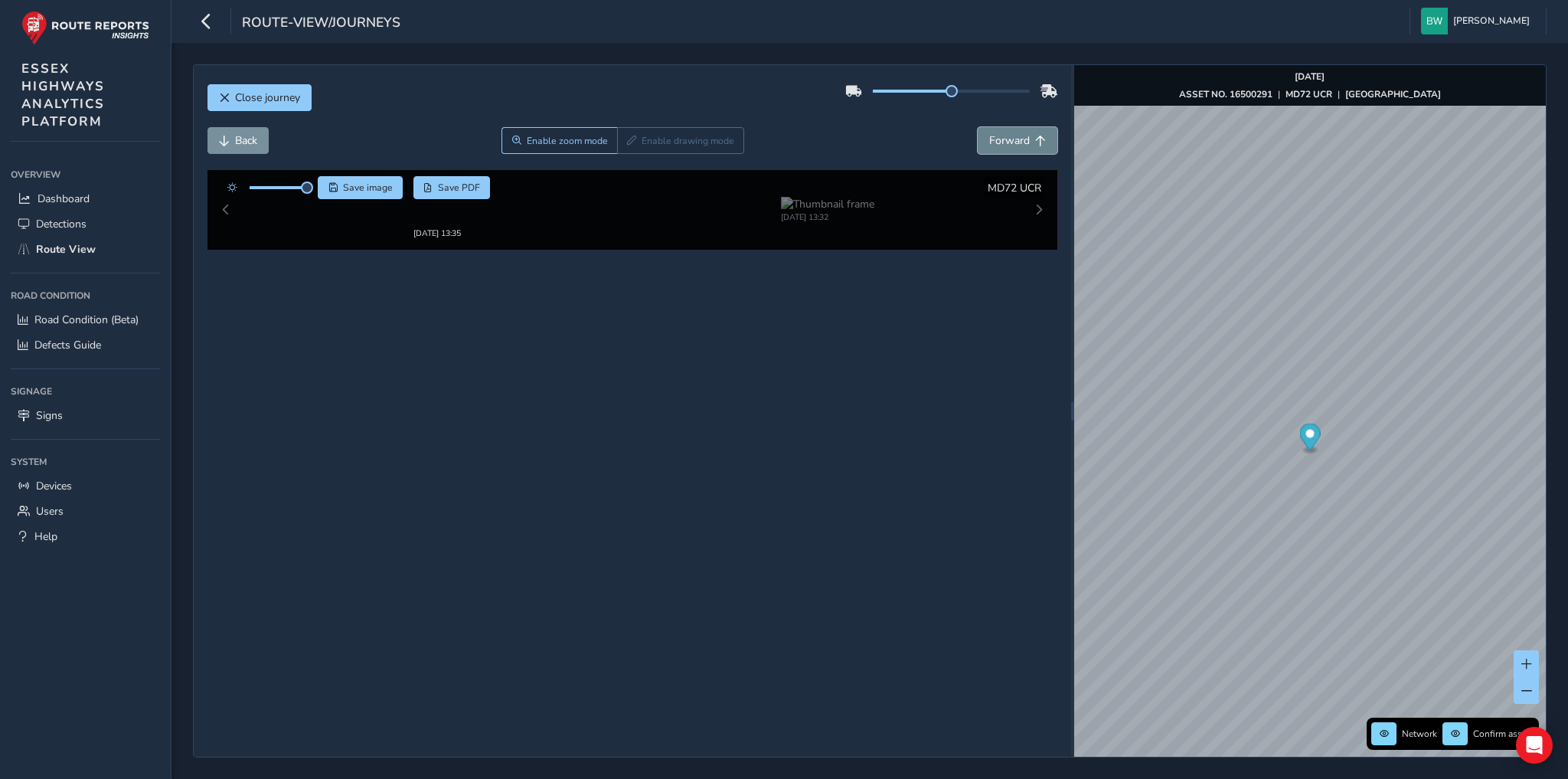
click at [1013, 139] on span "Forward" at bounding box center [1009, 140] width 40 height 14
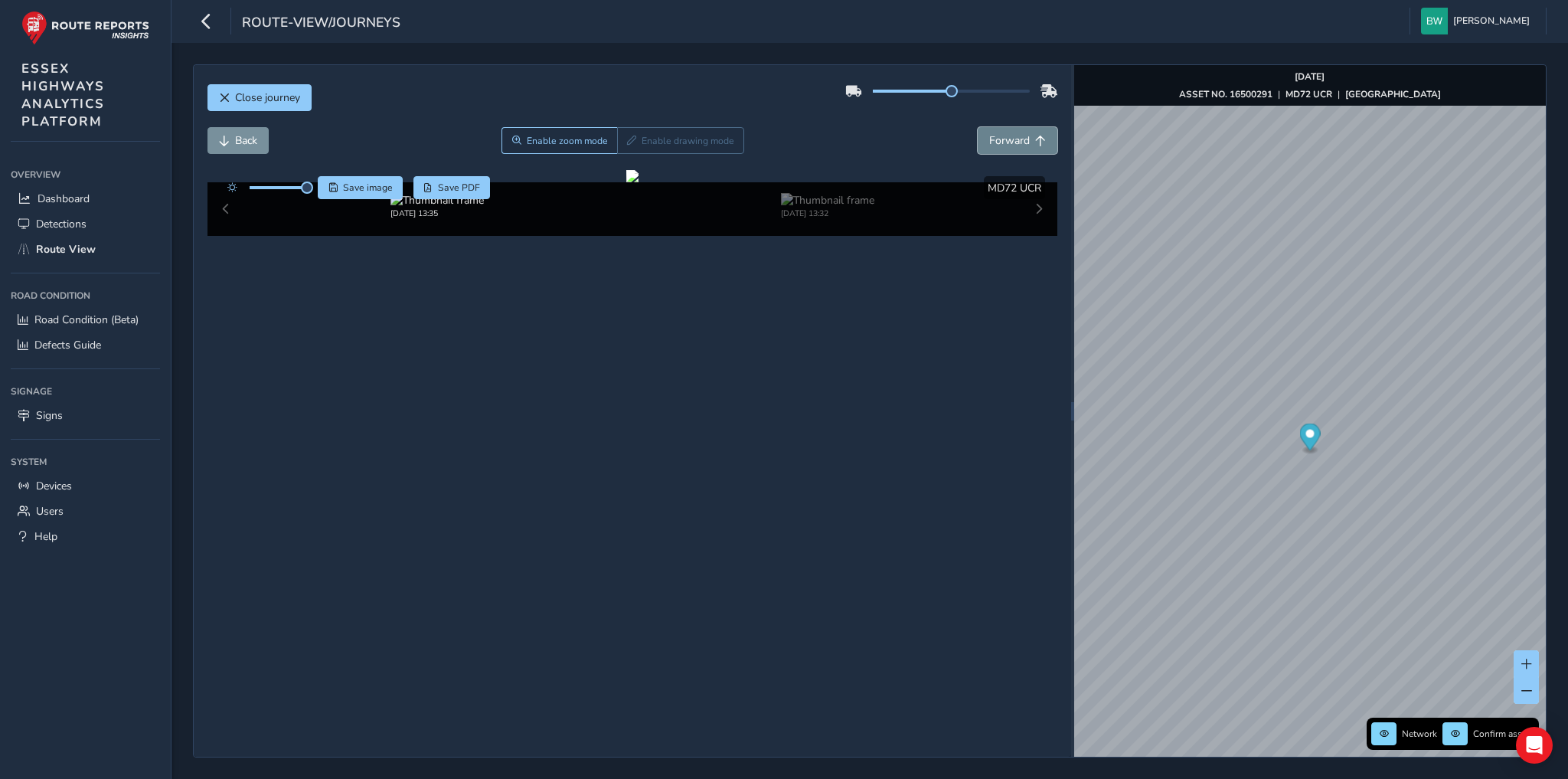
click at [1013, 139] on span "Forward" at bounding box center [1009, 140] width 40 height 14
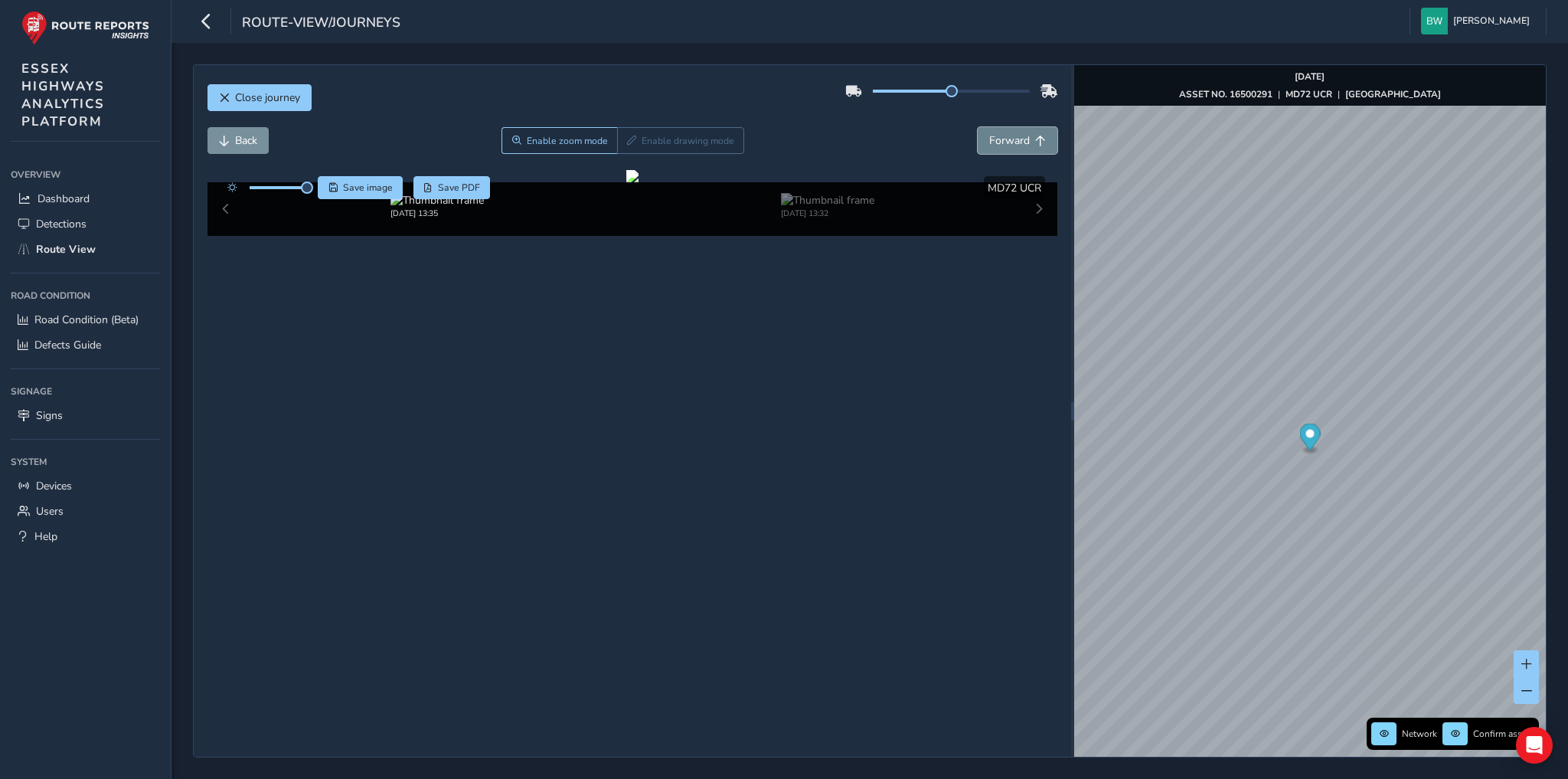
click at [1013, 139] on span "Forward" at bounding box center [1009, 140] width 40 height 14
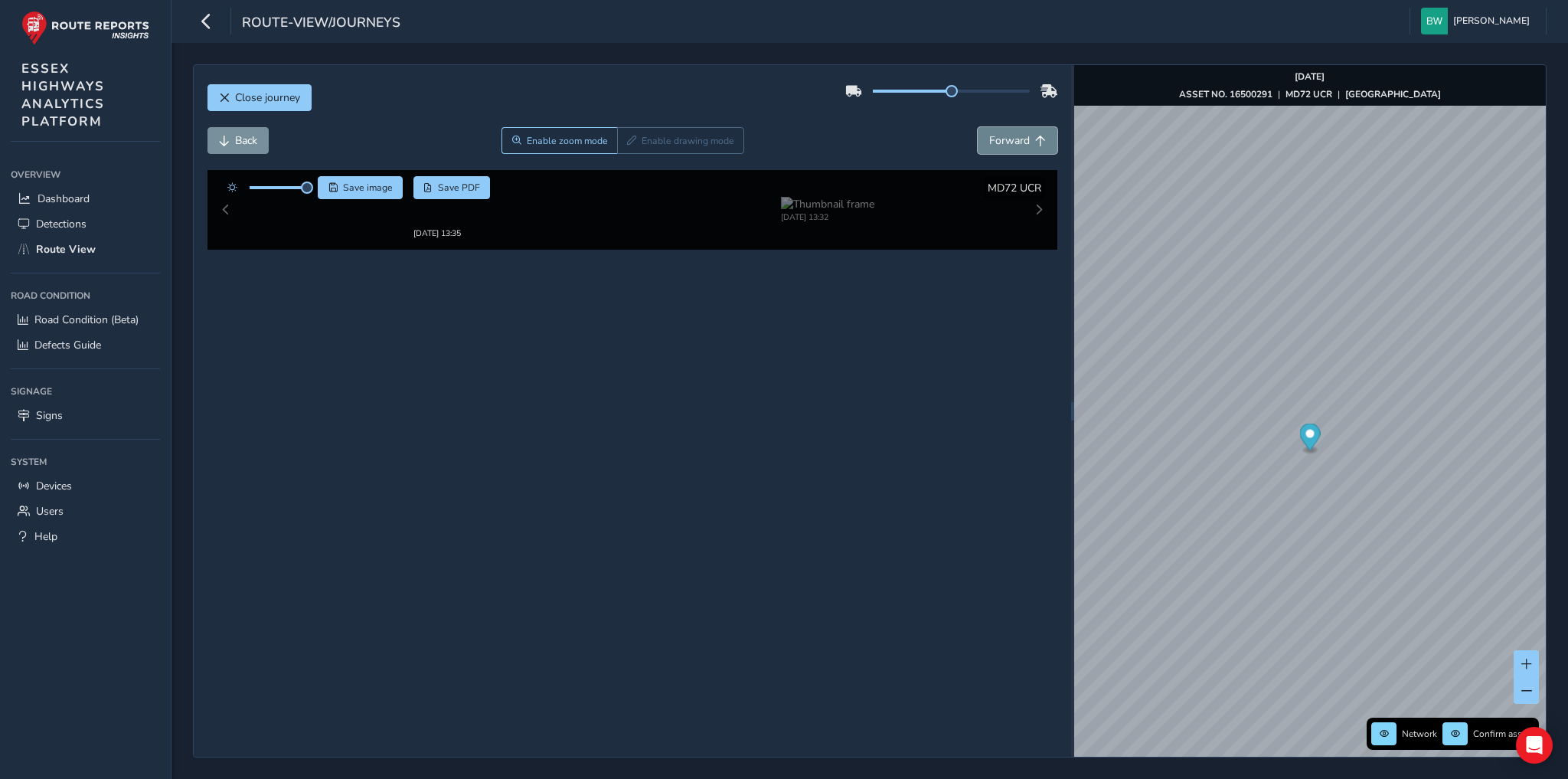
click at [1013, 139] on span "Forward" at bounding box center [1009, 140] width 40 height 14
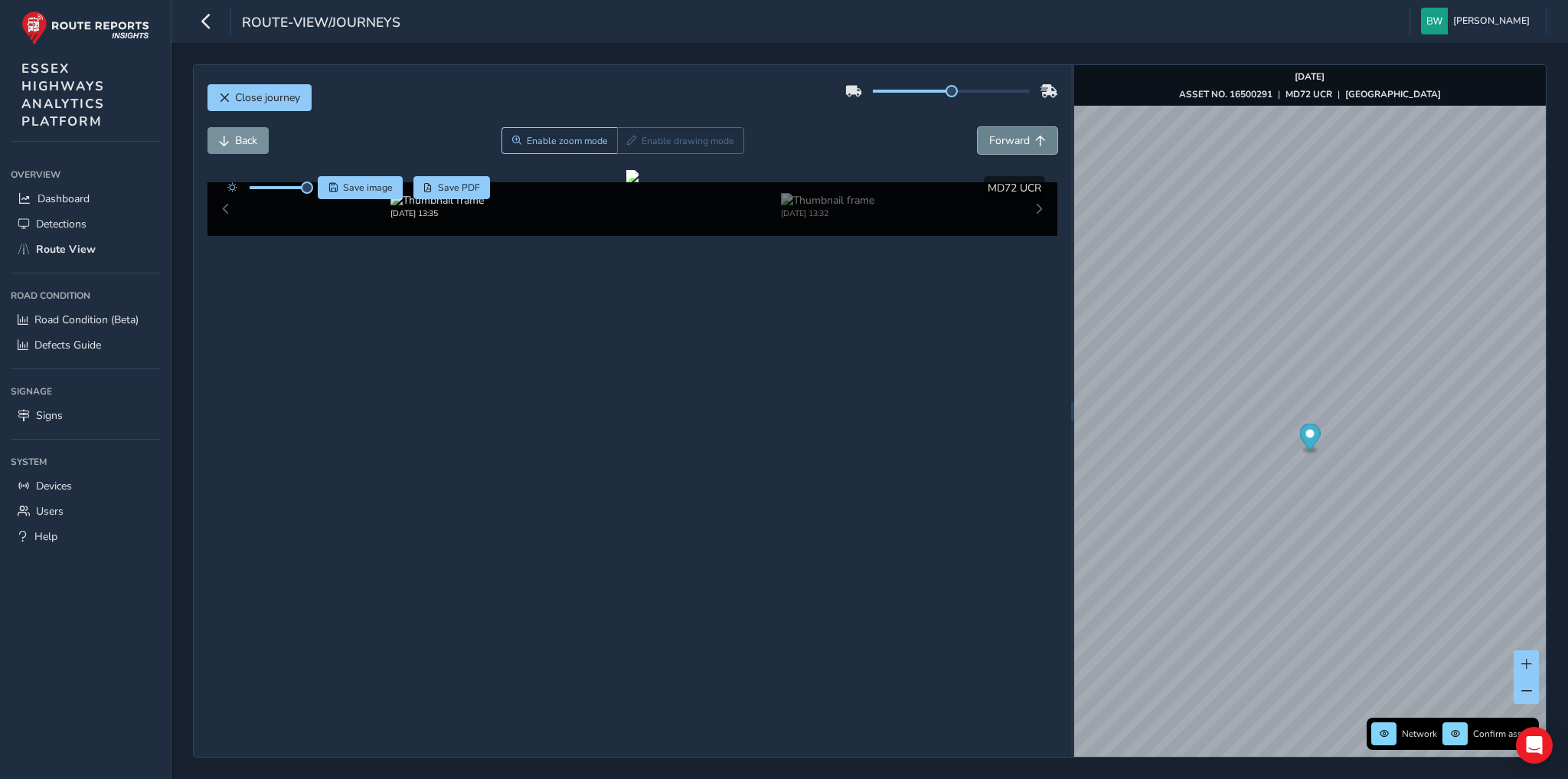
click at [1013, 139] on span "Forward" at bounding box center [1009, 140] width 40 height 14
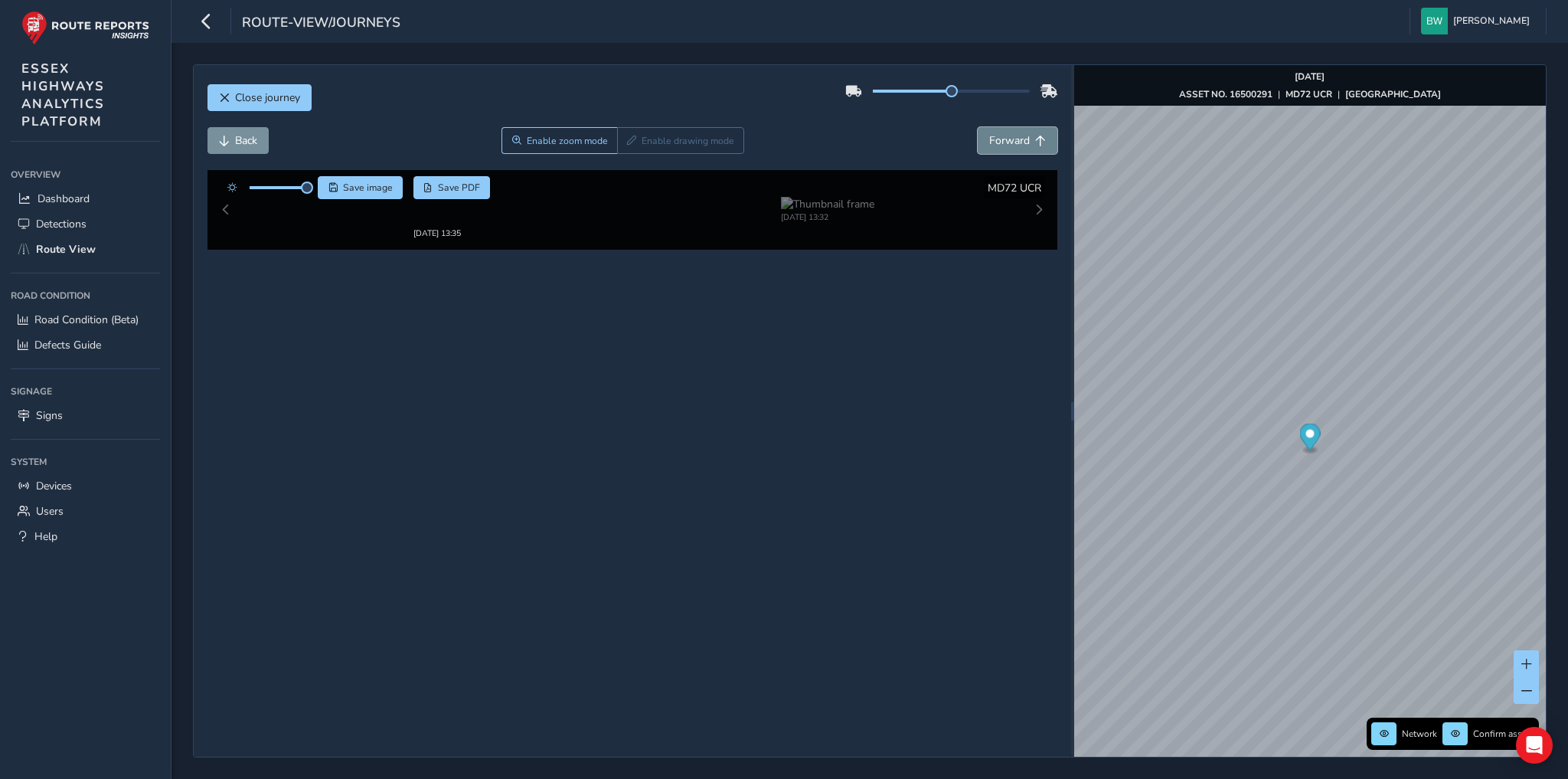
click at [1013, 139] on span "Forward" at bounding box center [1009, 140] width 40 height 14
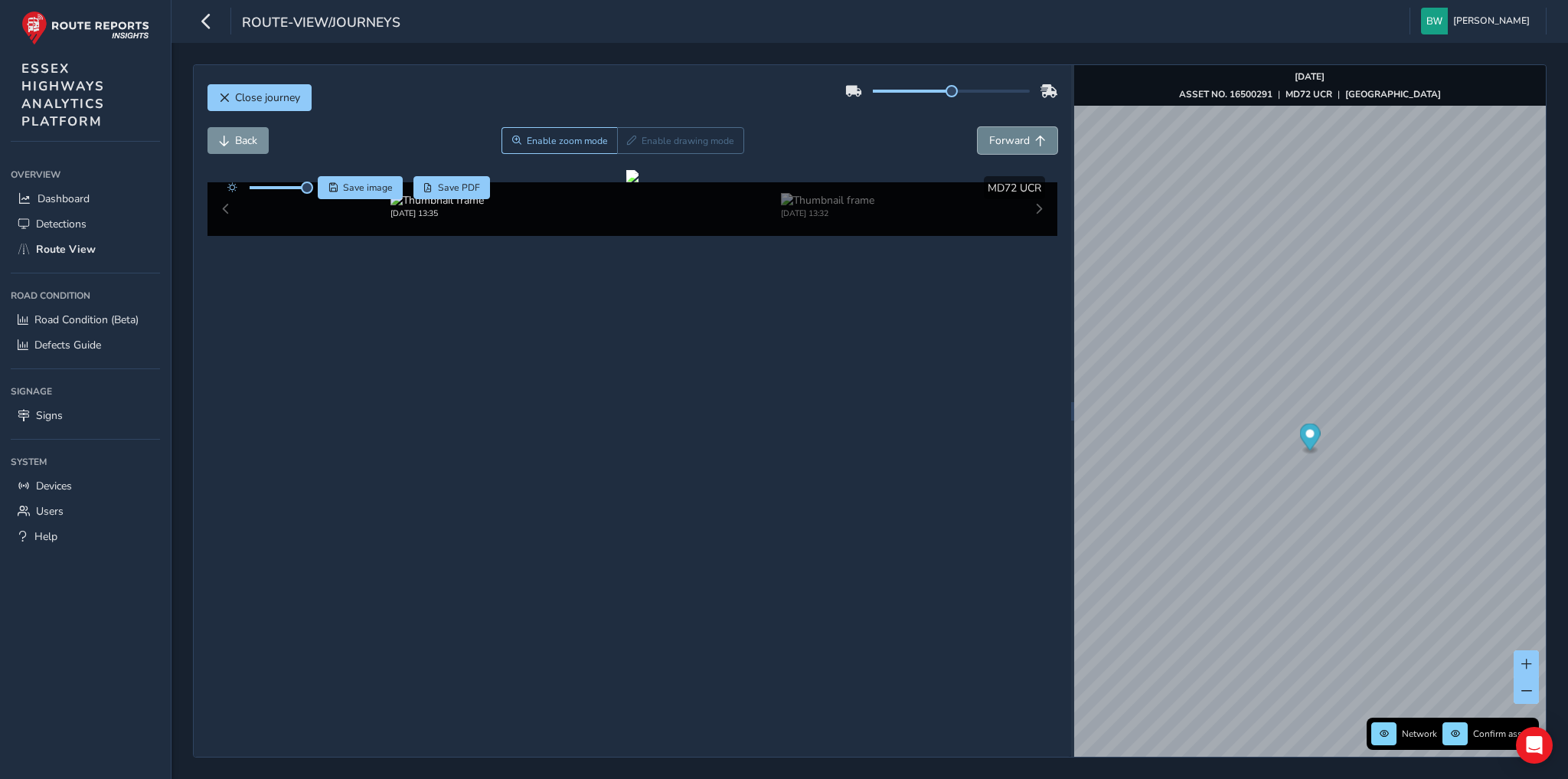
click at [1013, 139] on span "Forward" at bounding box center [1009, 140] width 40 height 14
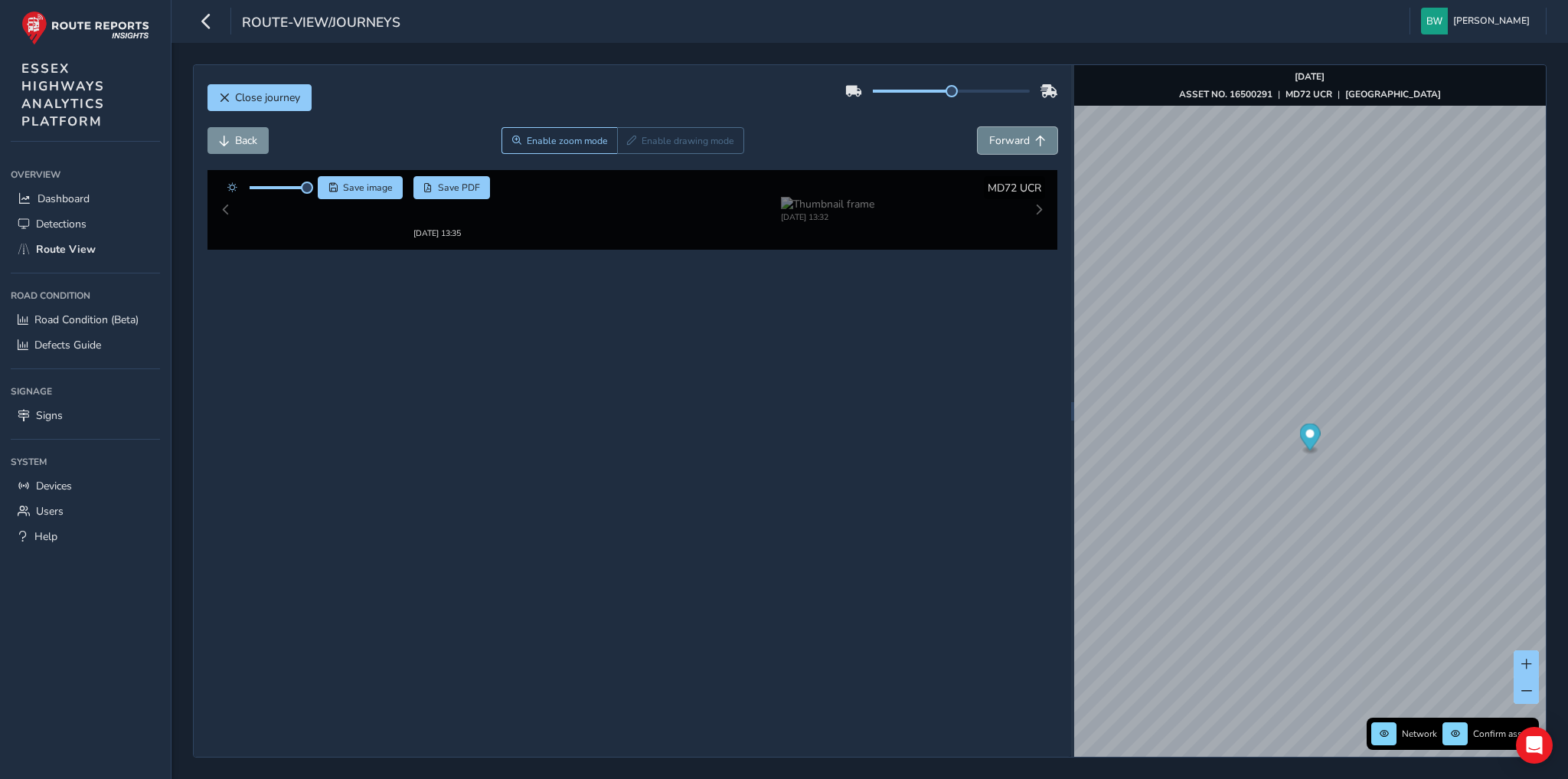
click at [1013, 139] on span "Forward" at bounding box center [1009, 140] width 40 height 14
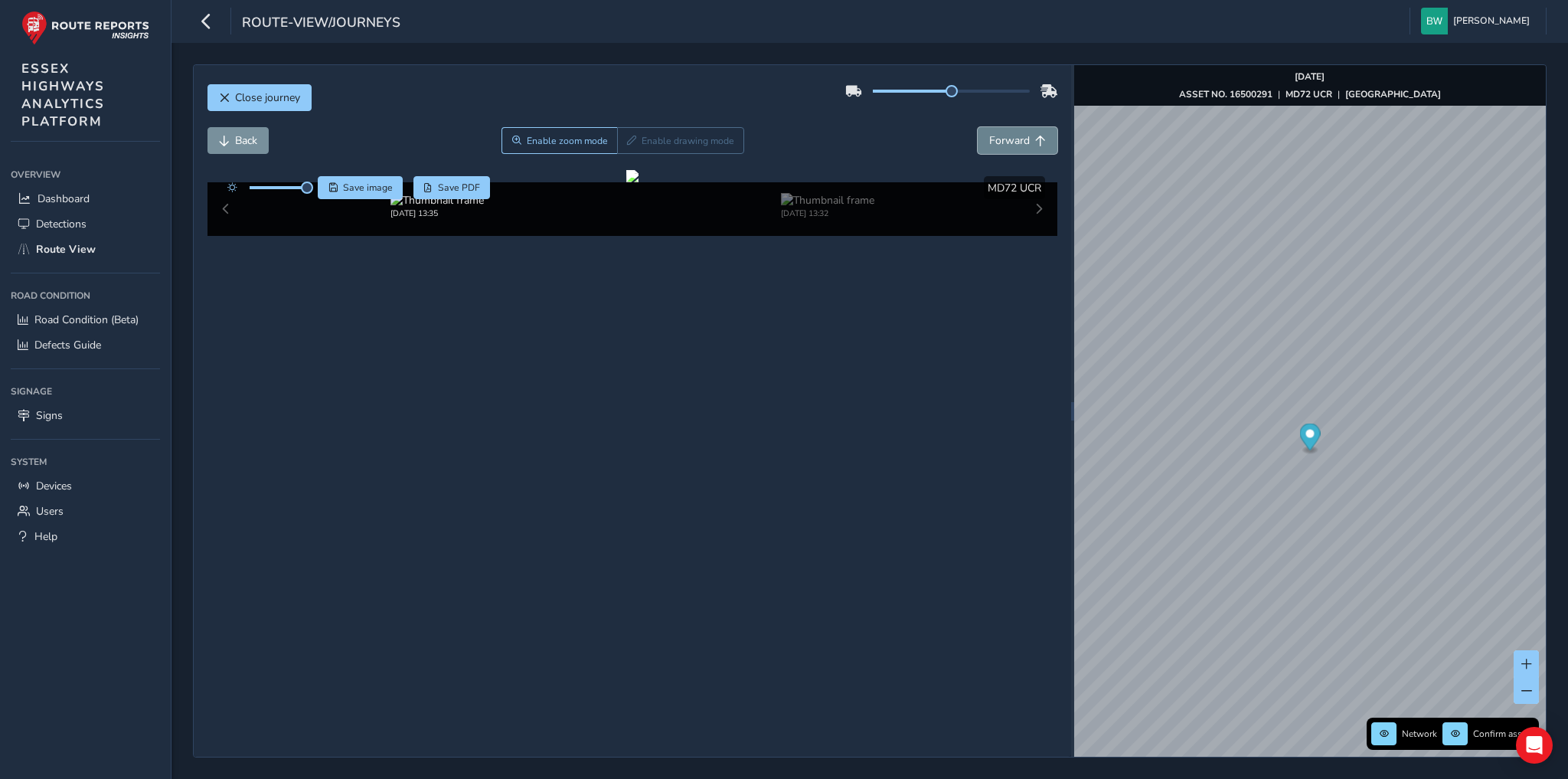
click at [1013, 139] on span "Forward" at bounding box center [1009, 140] width 40 height 14
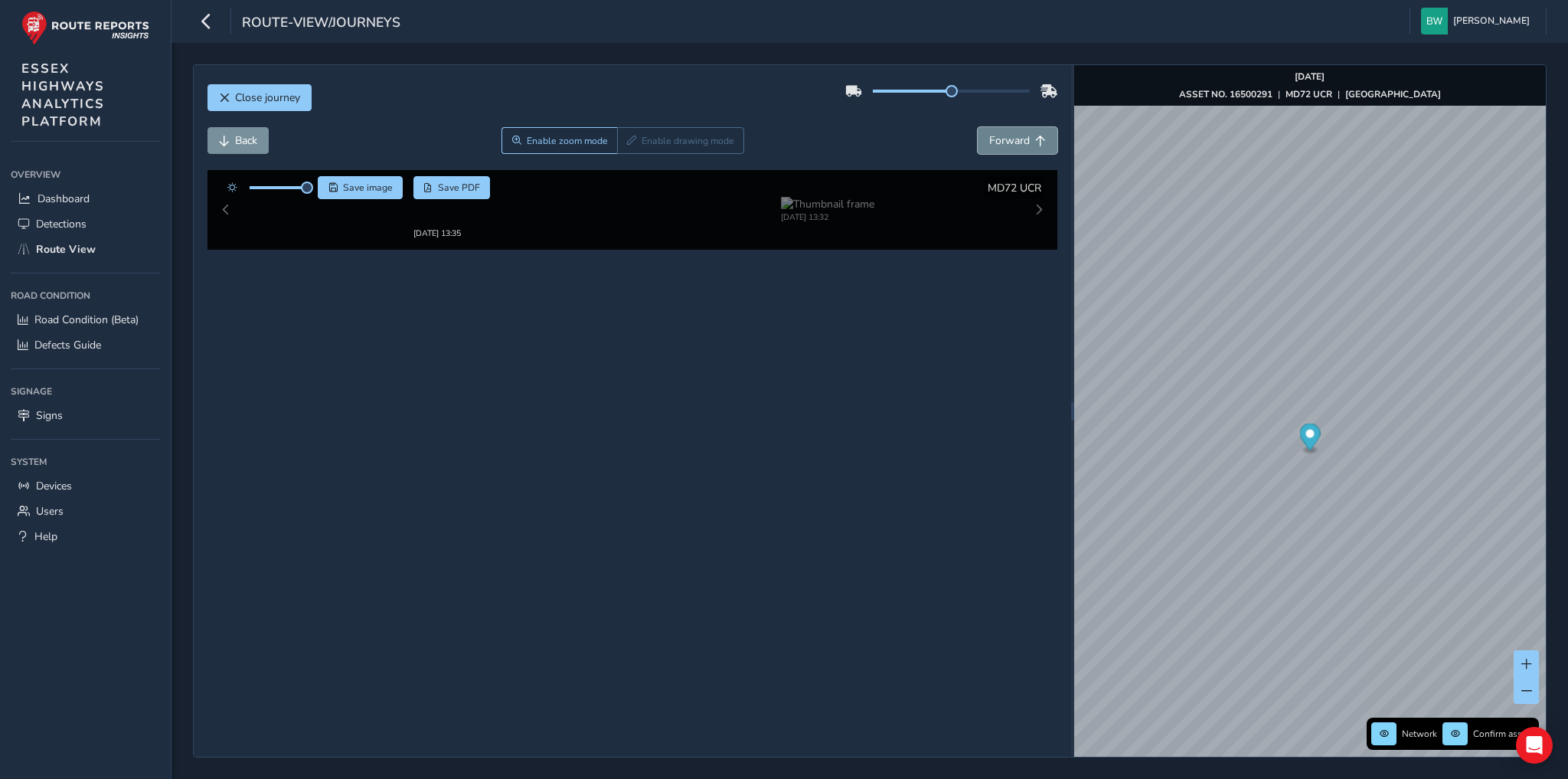
click at [1013, 139] on span "Forward" at bounding box center [1009, 140] width 40 height 14
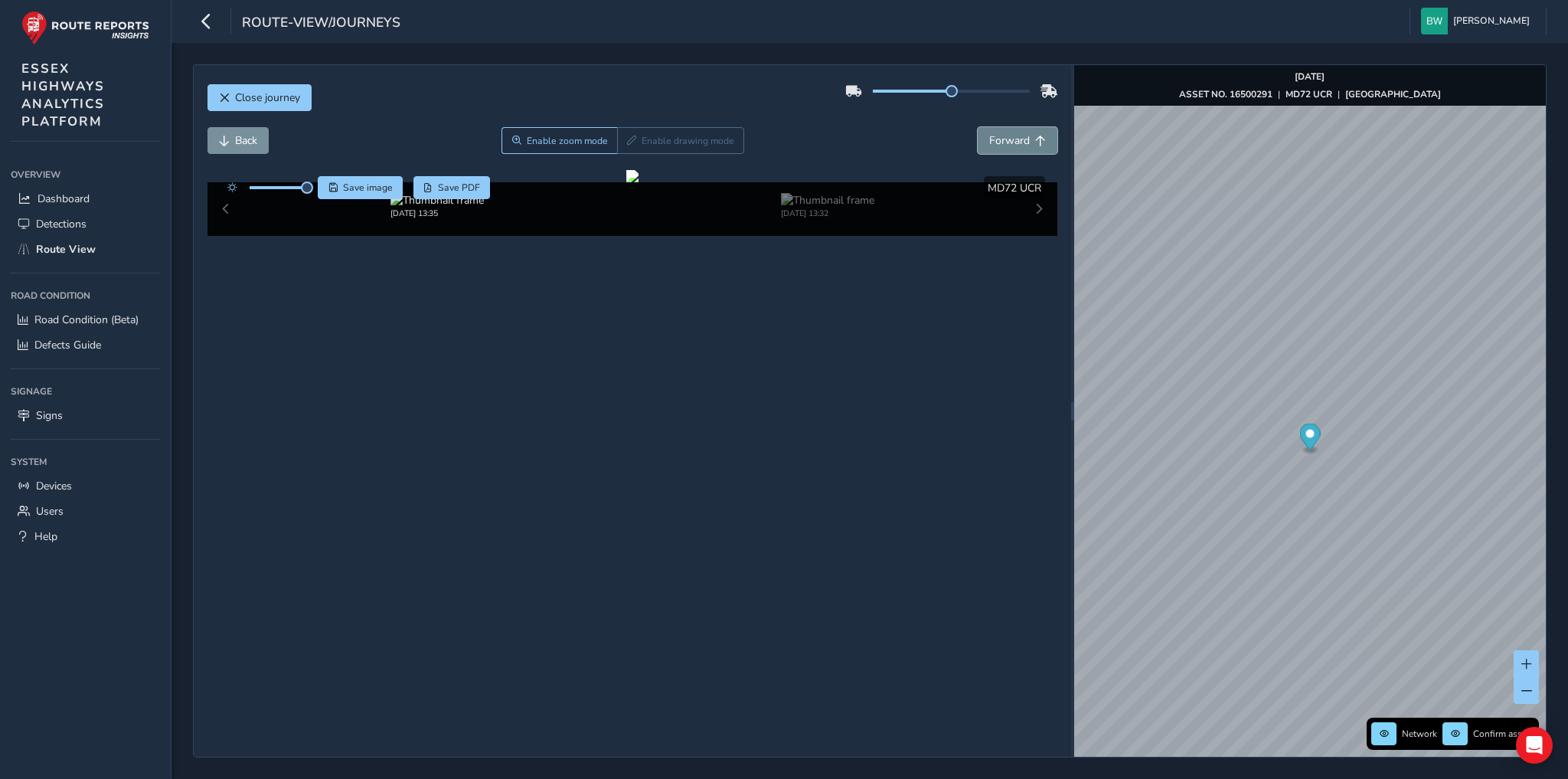
click at [1013, 139] on span "Forward" at bounding box center [1009, 140] width 40 height 14
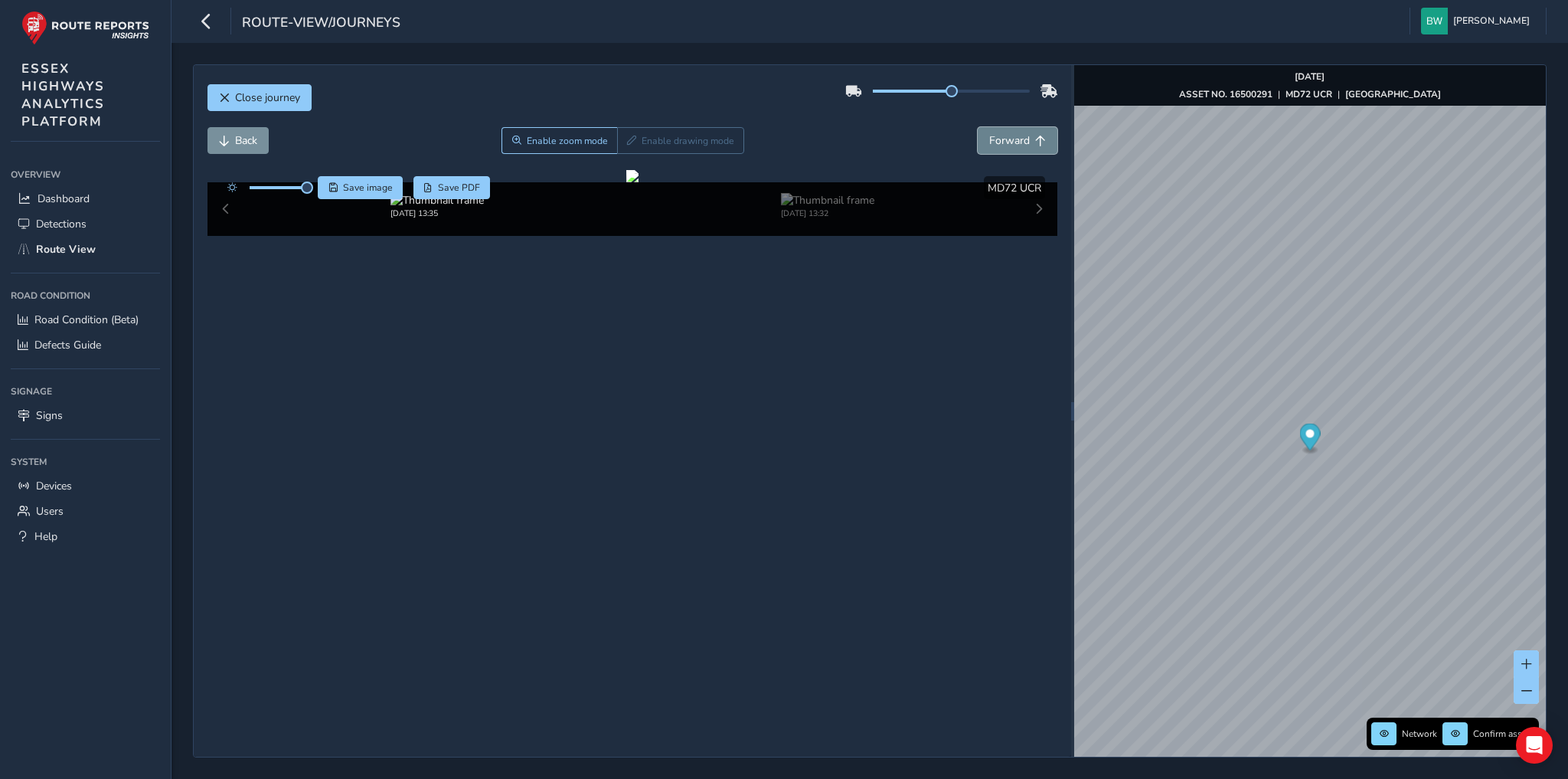
click at [1013, 139] on span "Forward" at bounding box center [1009, 140] width 40 height 14
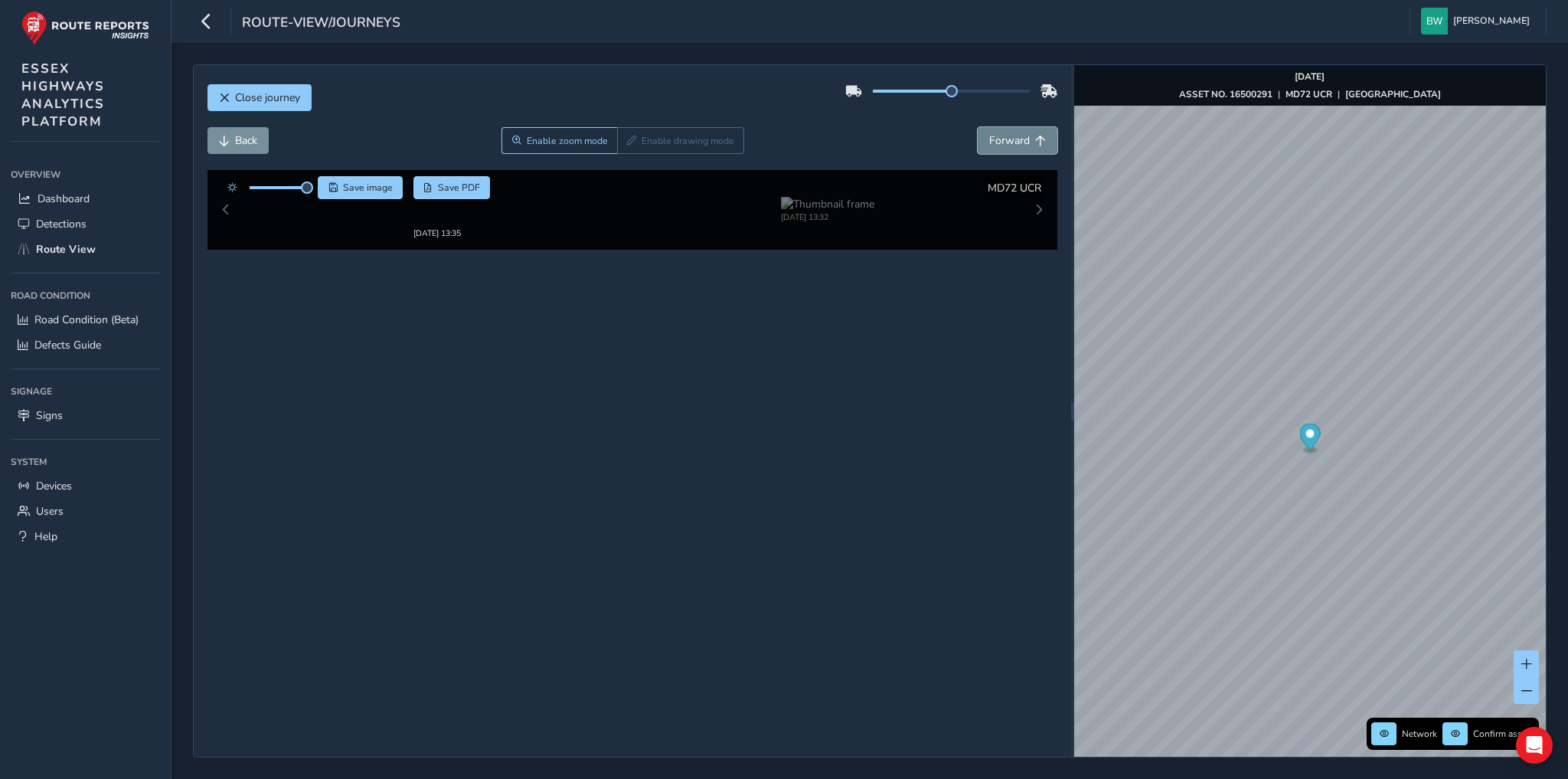
click at [1013, 139] on span "Forward" at bounding box center [1009, 140] width 40 height 14
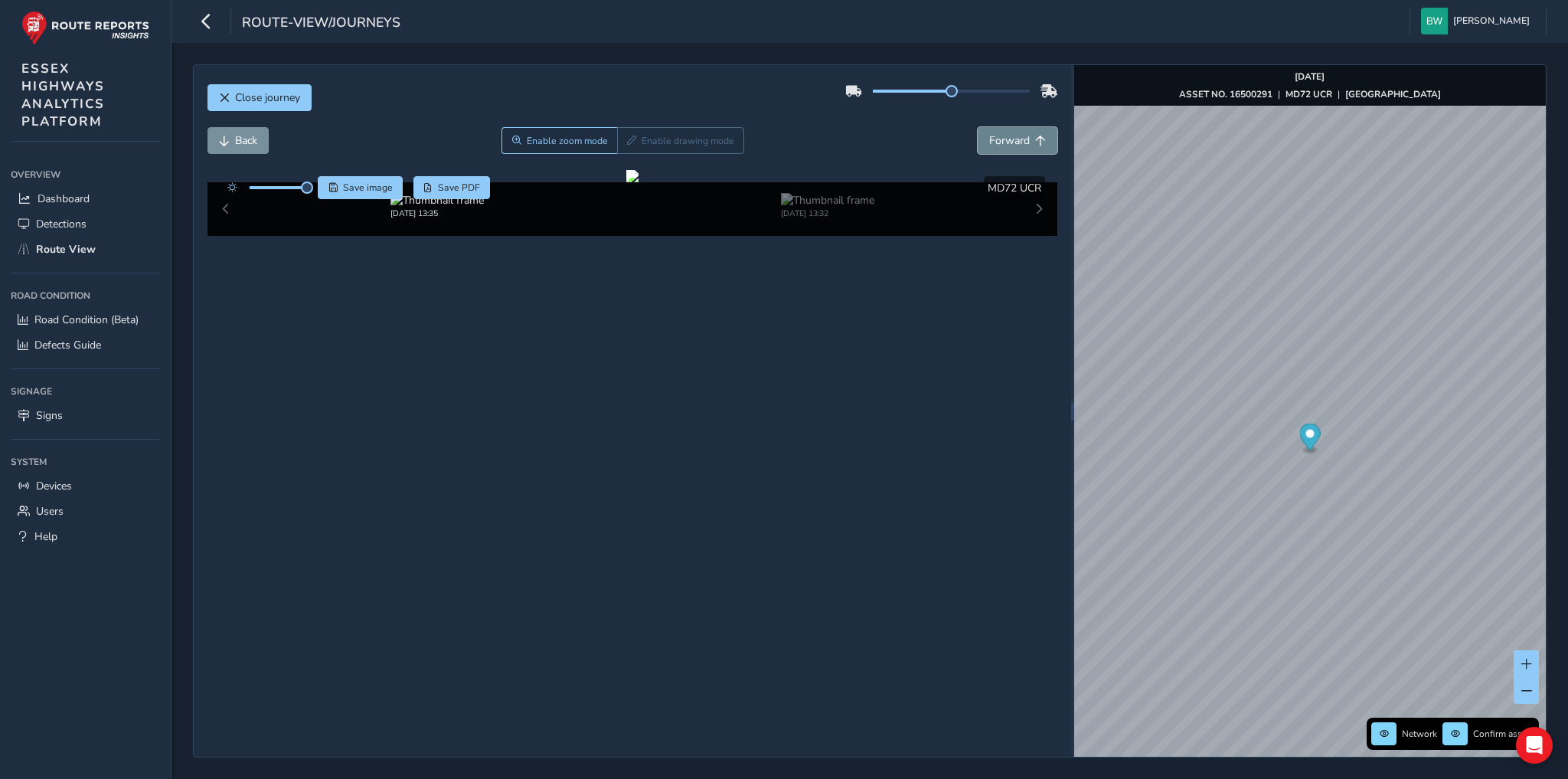
click at [1013, 139] on span "Forward" at bounding box center [1009, 140] width 40 height 14
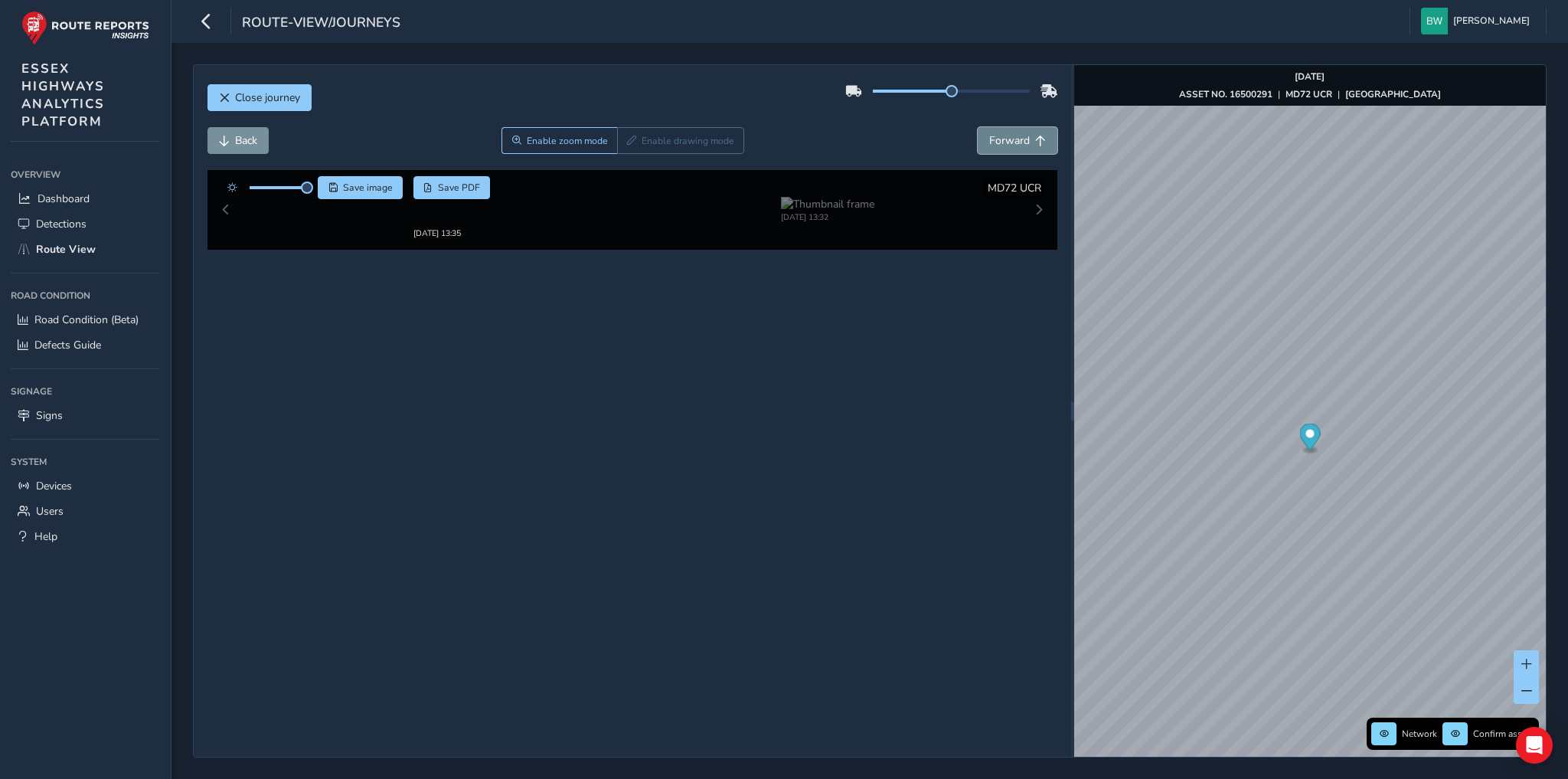
click at [1013, 139] on span "Forward" at bounding box center [1009, 140] width 40 height 14
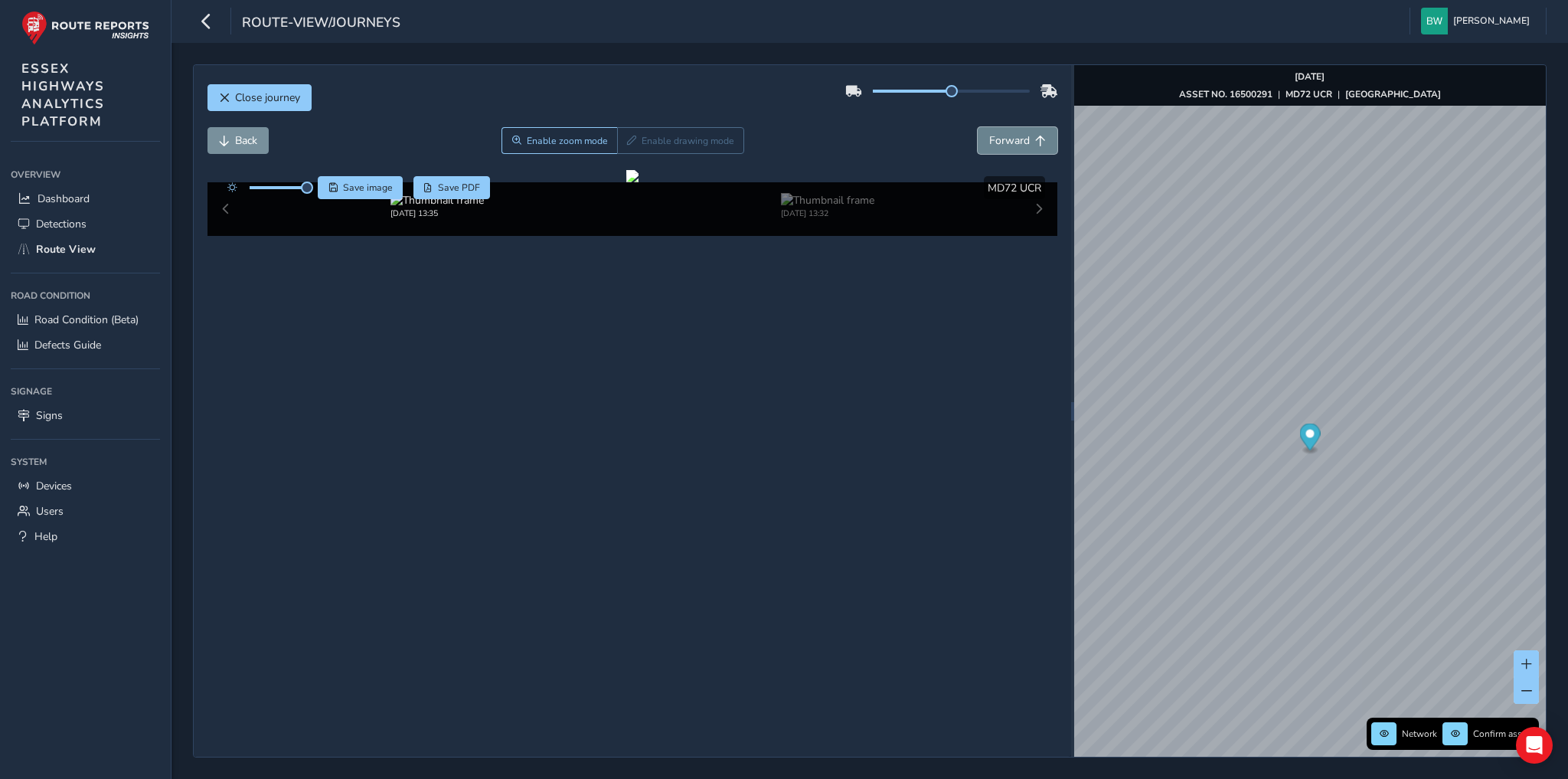
click at [1013, 139] on span "Forward" at bounding box center [1009, 140] width 40 height 14
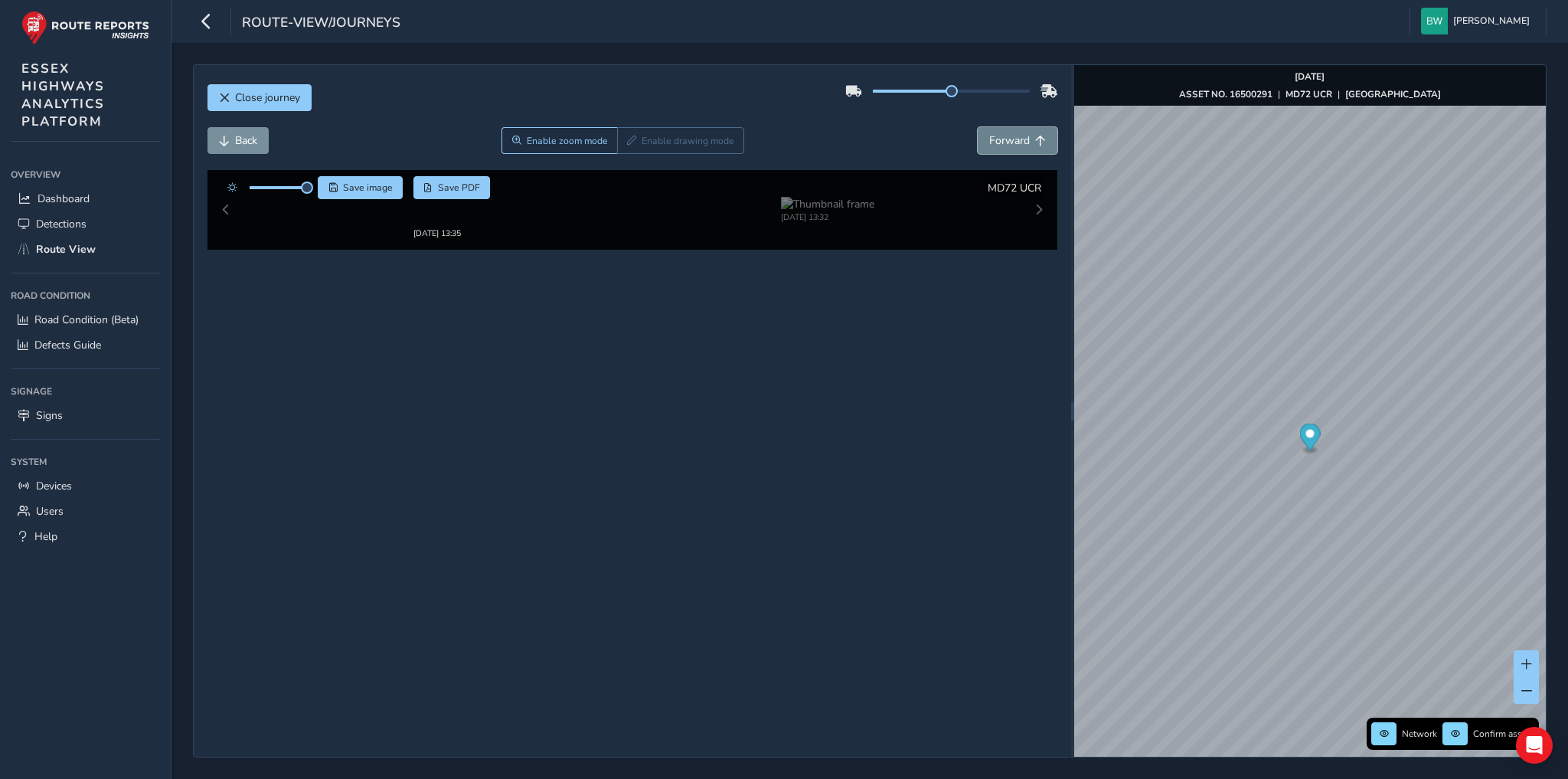
click at [1013, 139] on span "Forward" at bounding box center [1009, 140] width 40 height 14
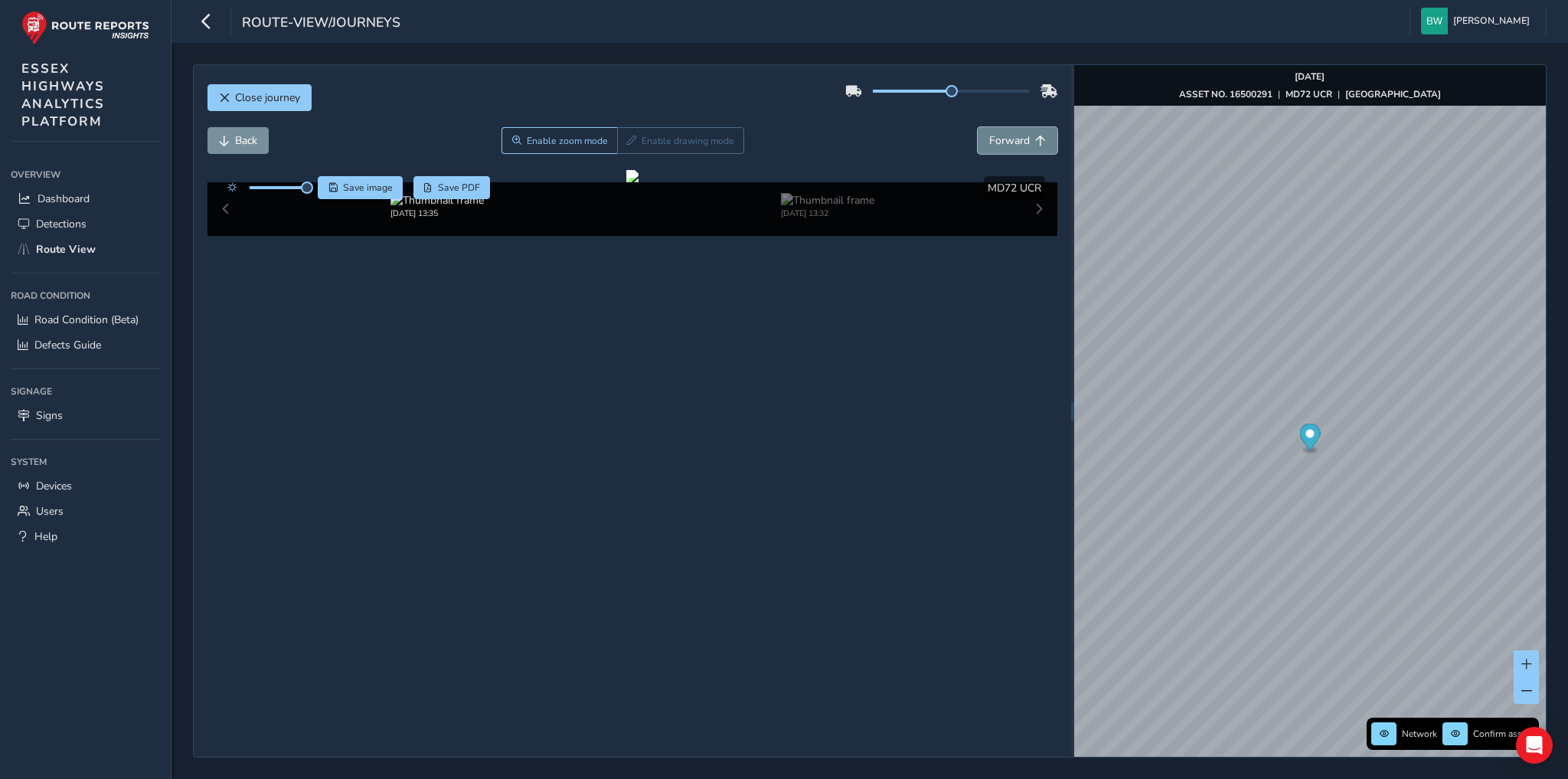
click at [1013, 139] on span "Forward" at bounding box center [1009, 140] width 40 height 14
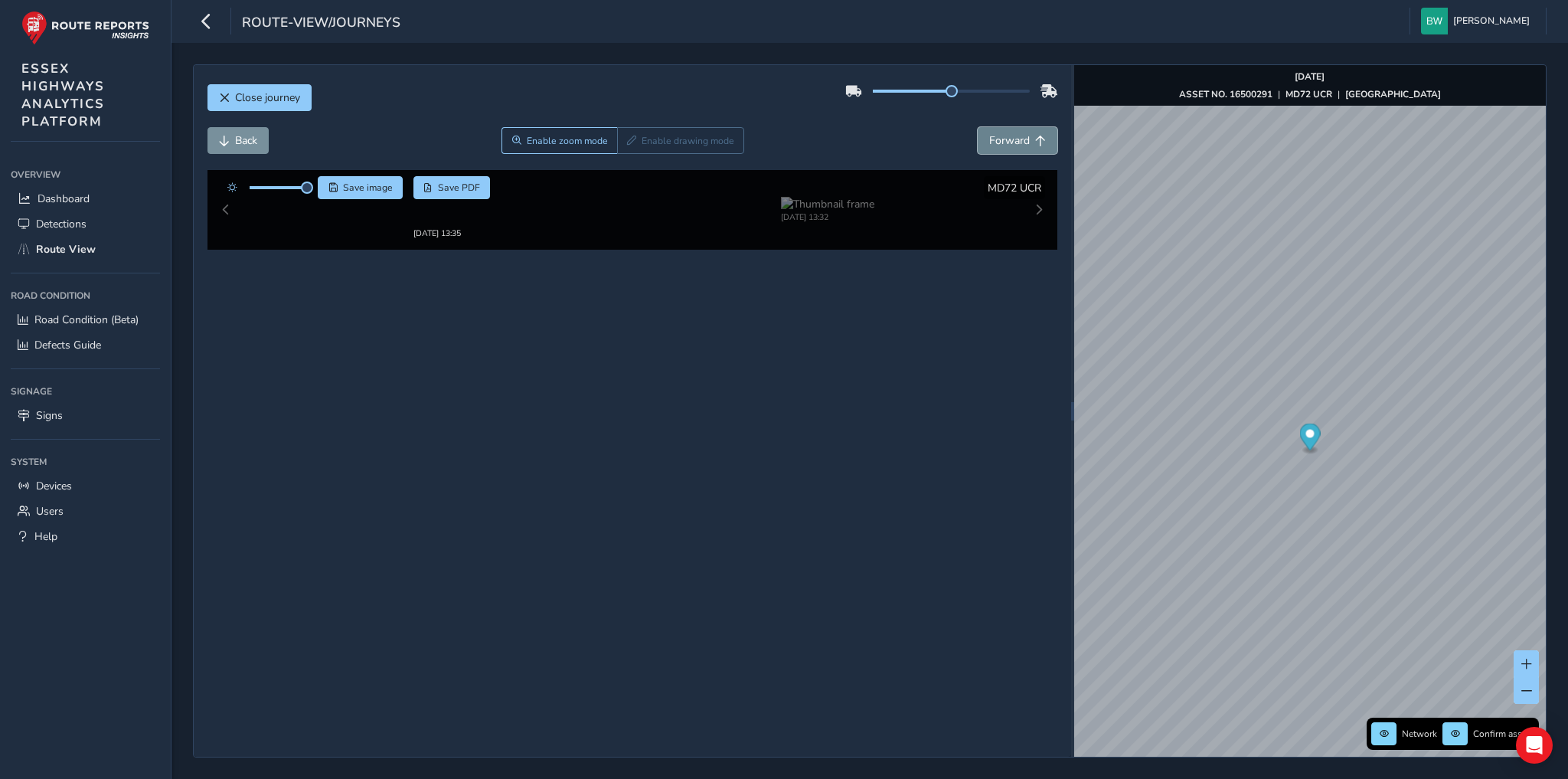
click at [1013, 139] on span "Forward" at bounding box center [1009, 140] width 40 height 14
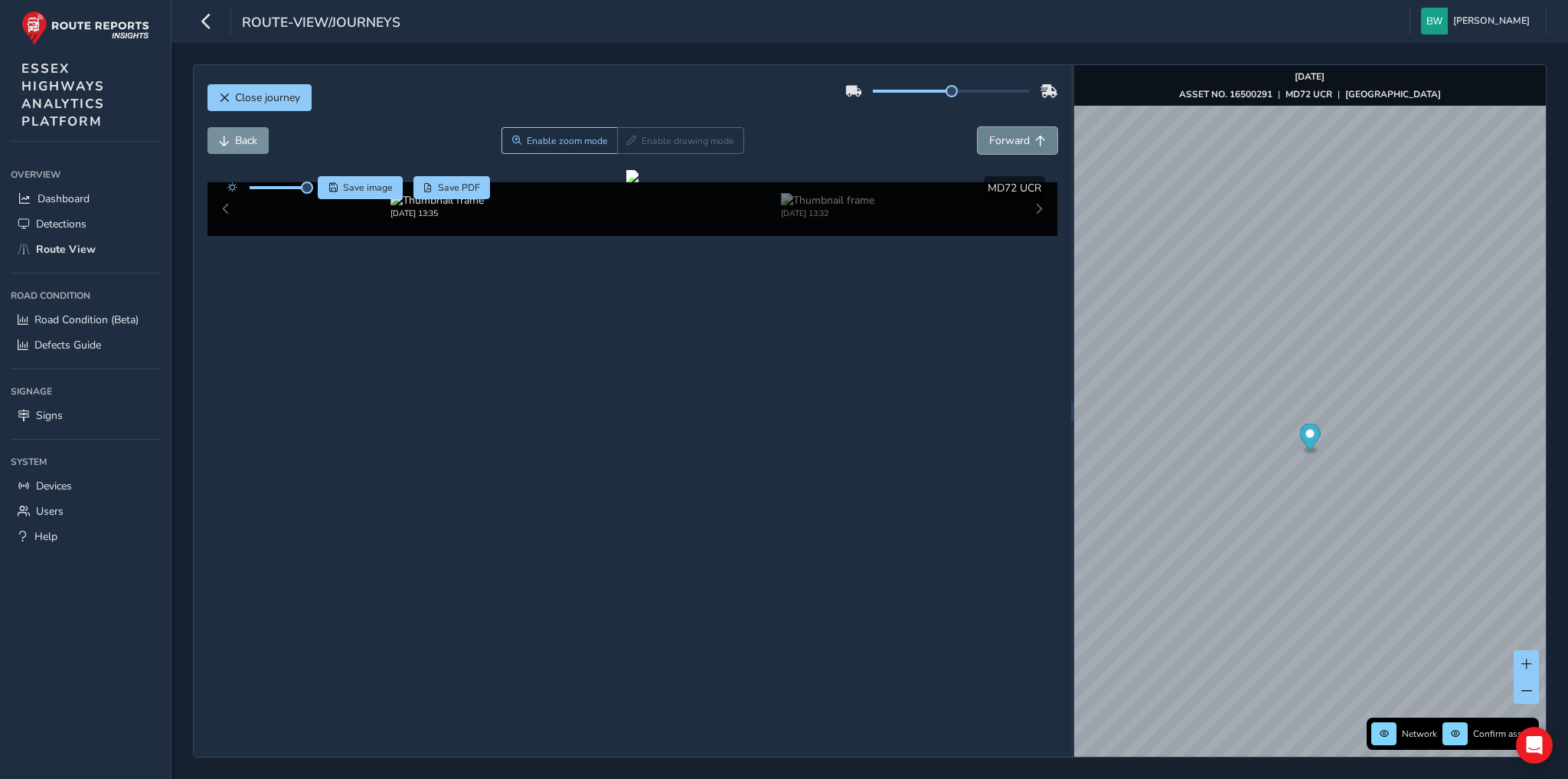
click at [1013, 139] on span "Forward" at bounding box center [1009, 140] width 40 height 14
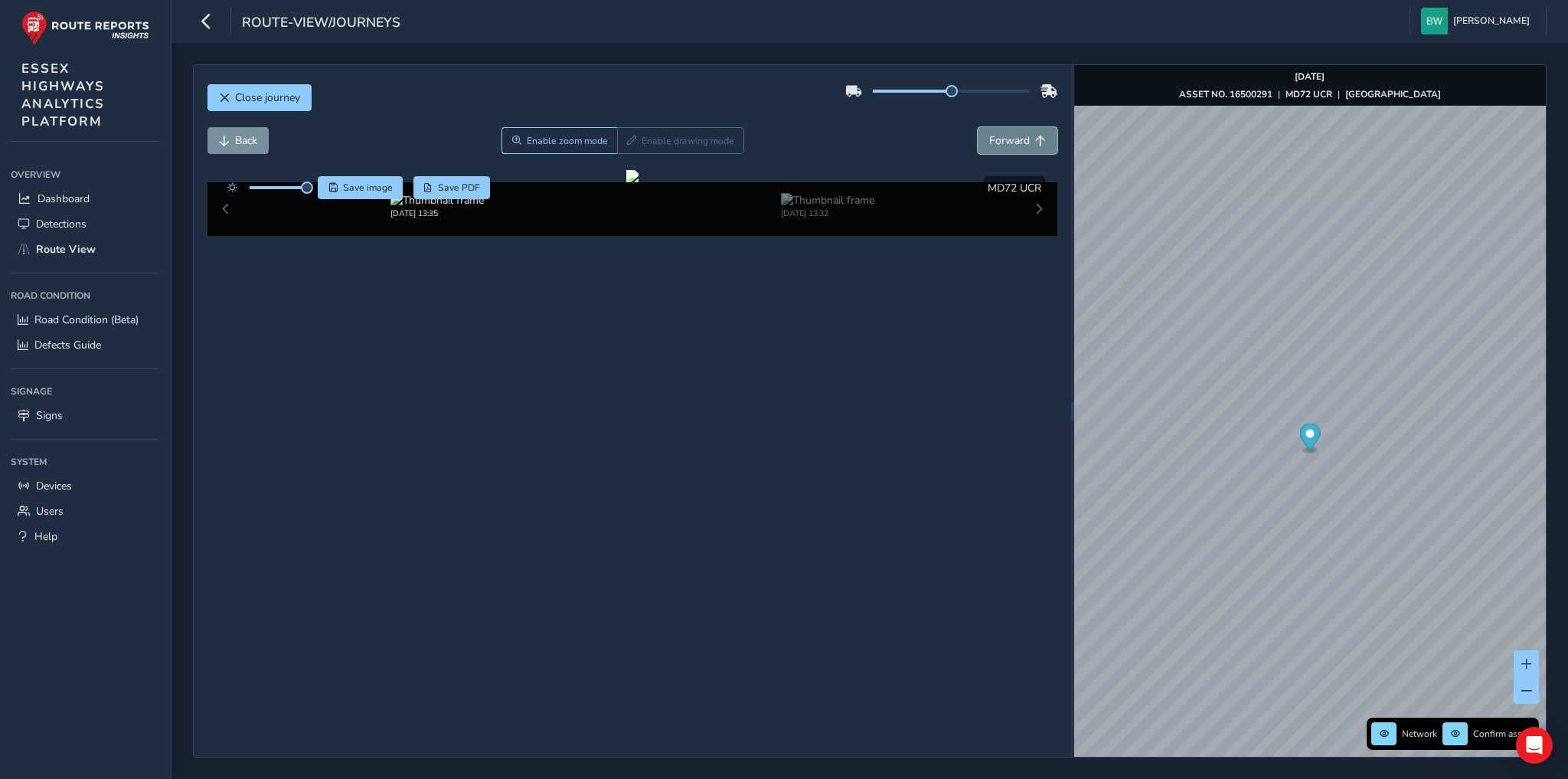
click at [1013, 139] on span "Forward" at bounding box center [1009, 140] width 40 height 14
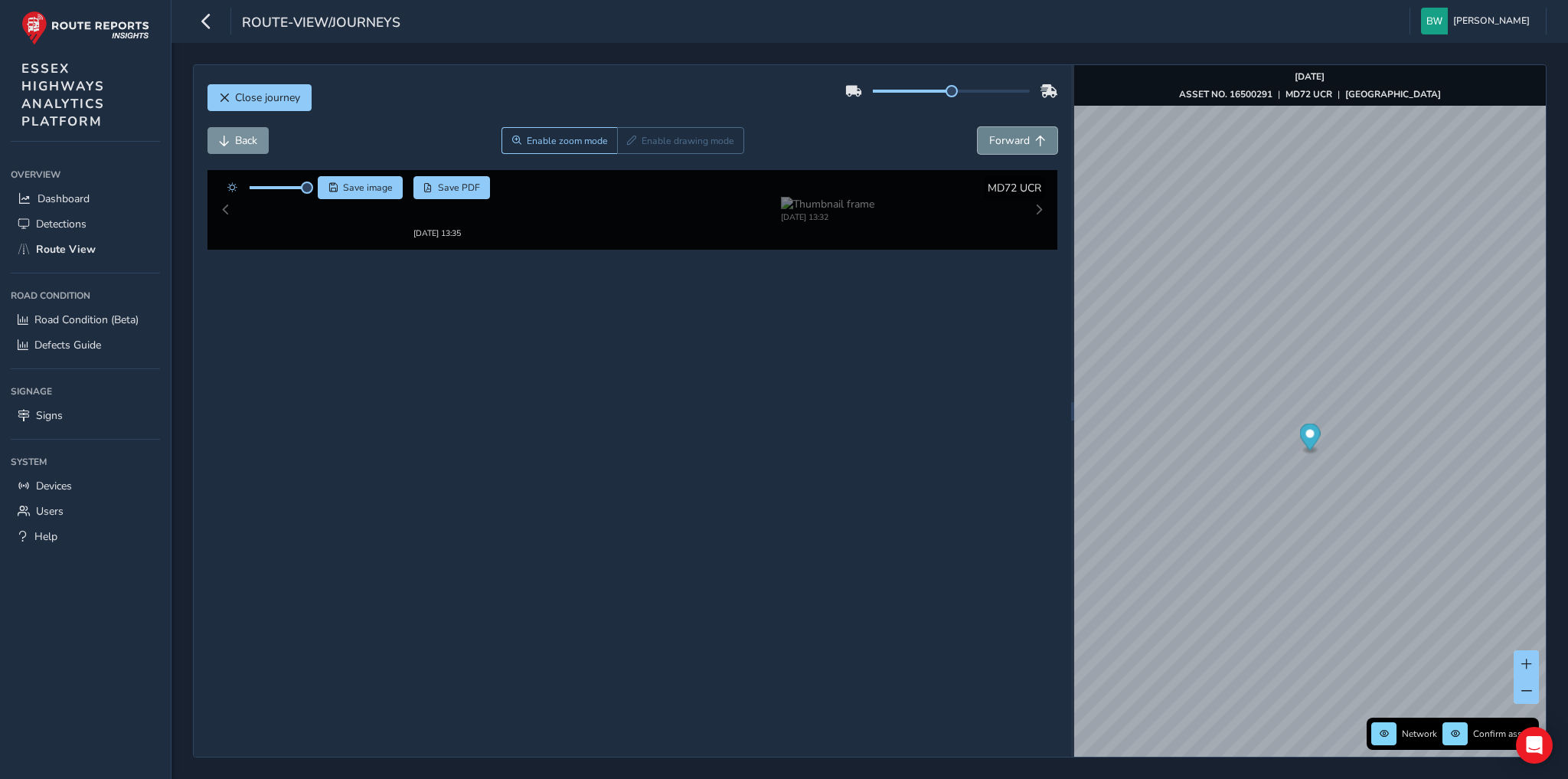
click at [1013, 139] on span "Forward" at bounding box center [1009, 140] width 40 height 14
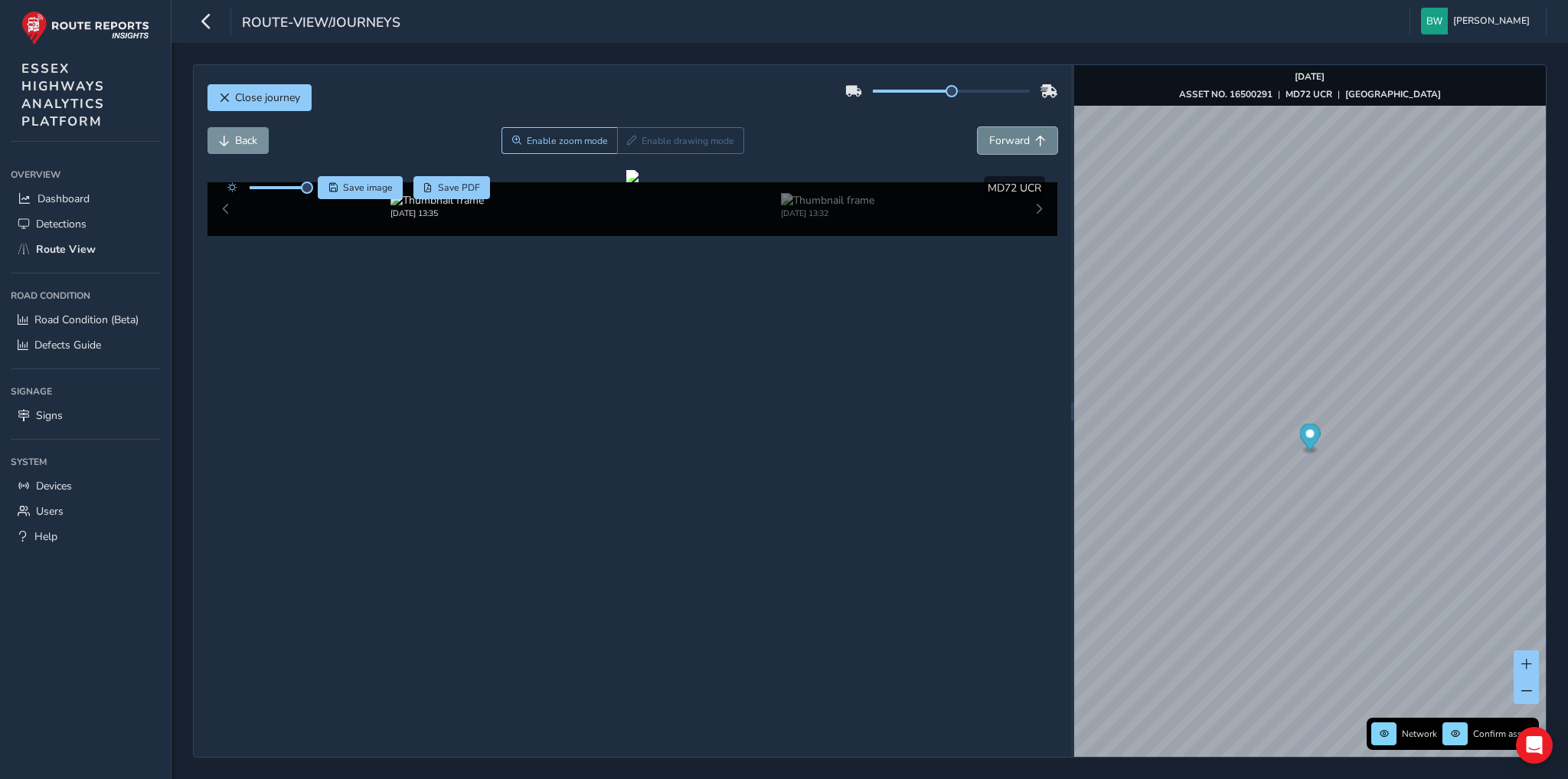
click at [1013, 139] on span "Forward" at bounding box center [1009, 140] width 40 height 14
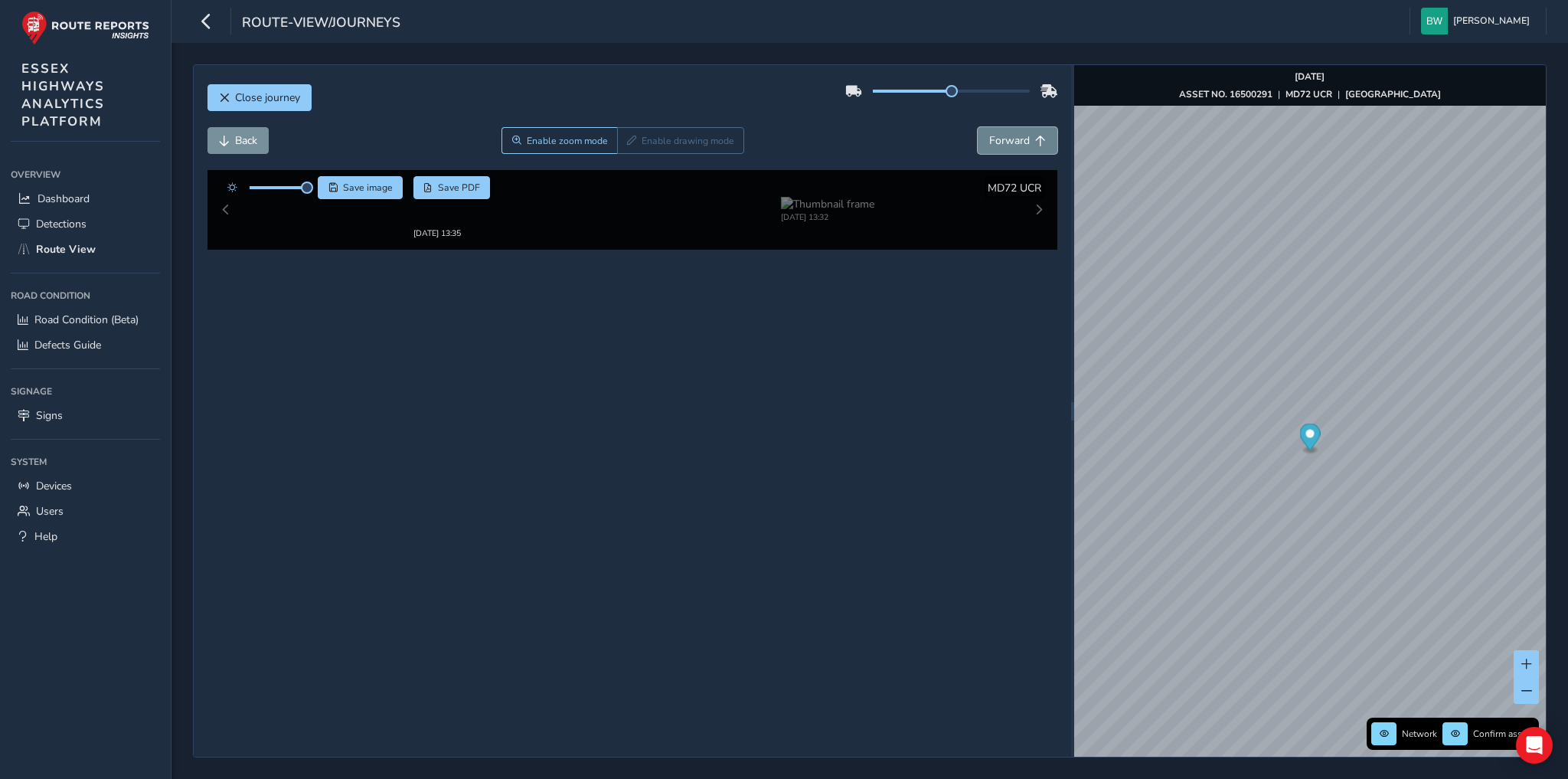
click at [1013, 139] on span "Forward" at bounding box center [1009, 140] width 40 height 14
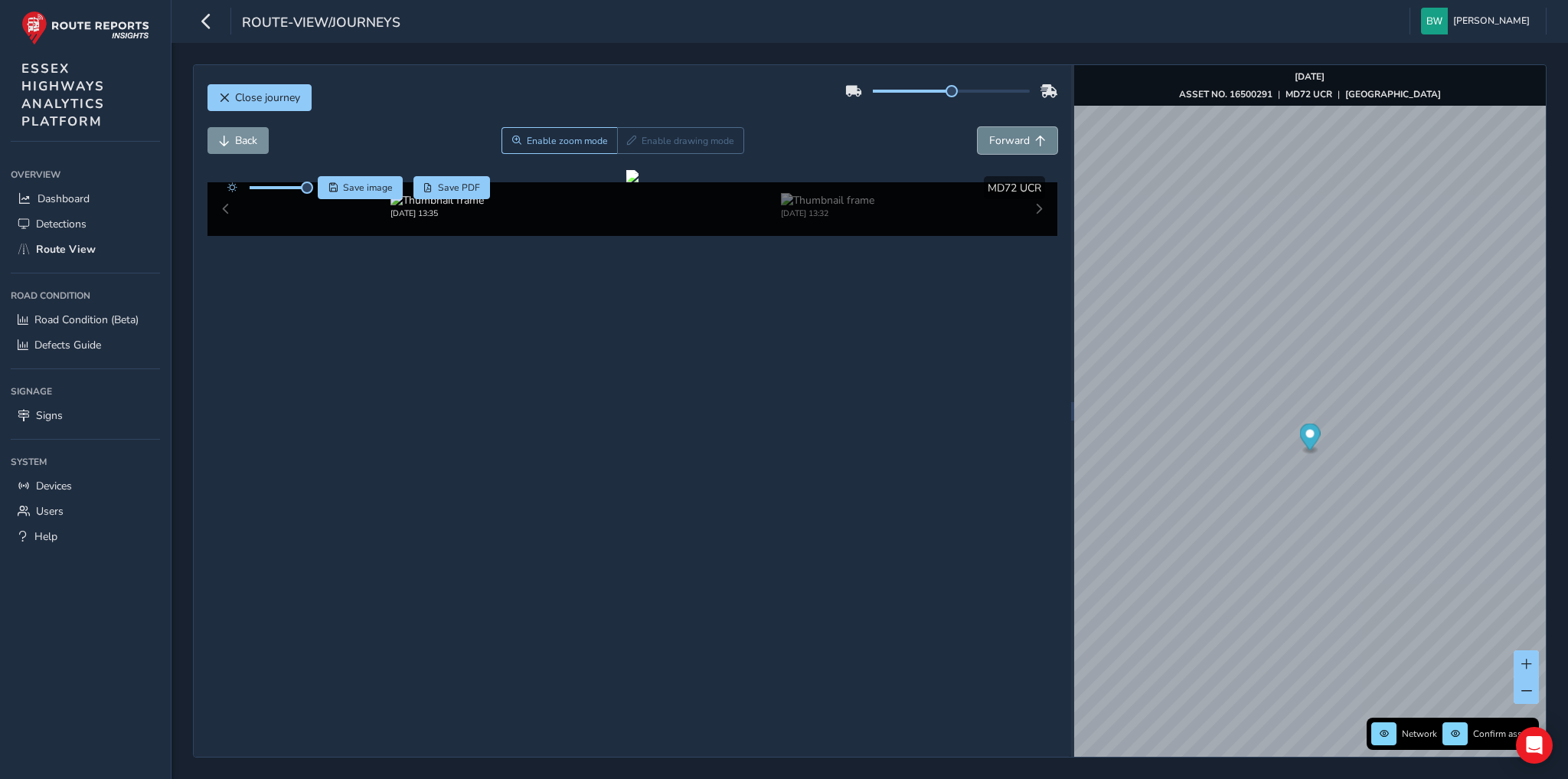
click at [1013, 139] on span "Forward" at bounding box center [1009, 140] width 40 height 14
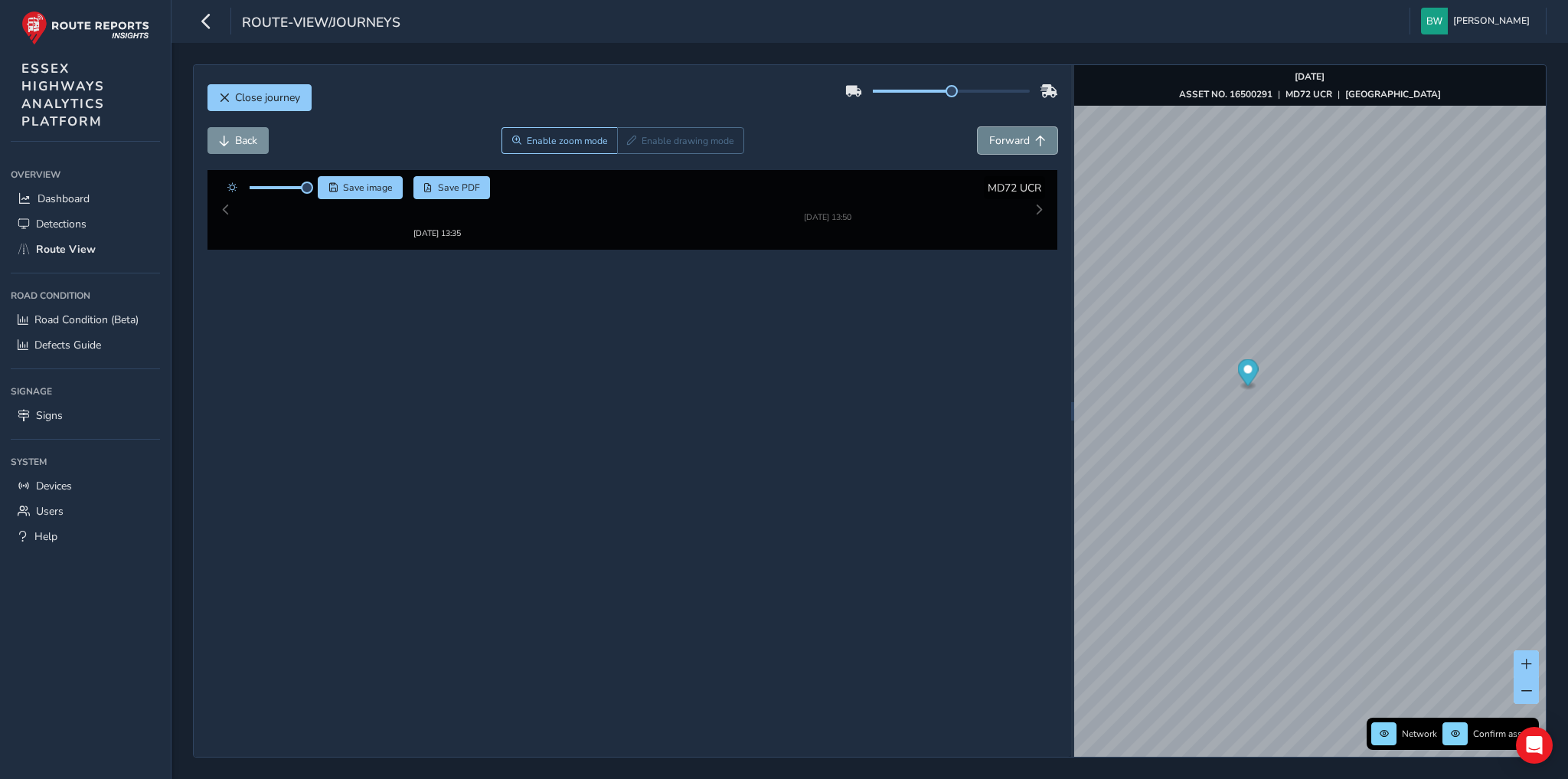
click at [1021, 139] on span "Forward" at bounding box center [1009, 140] width 40 height 14
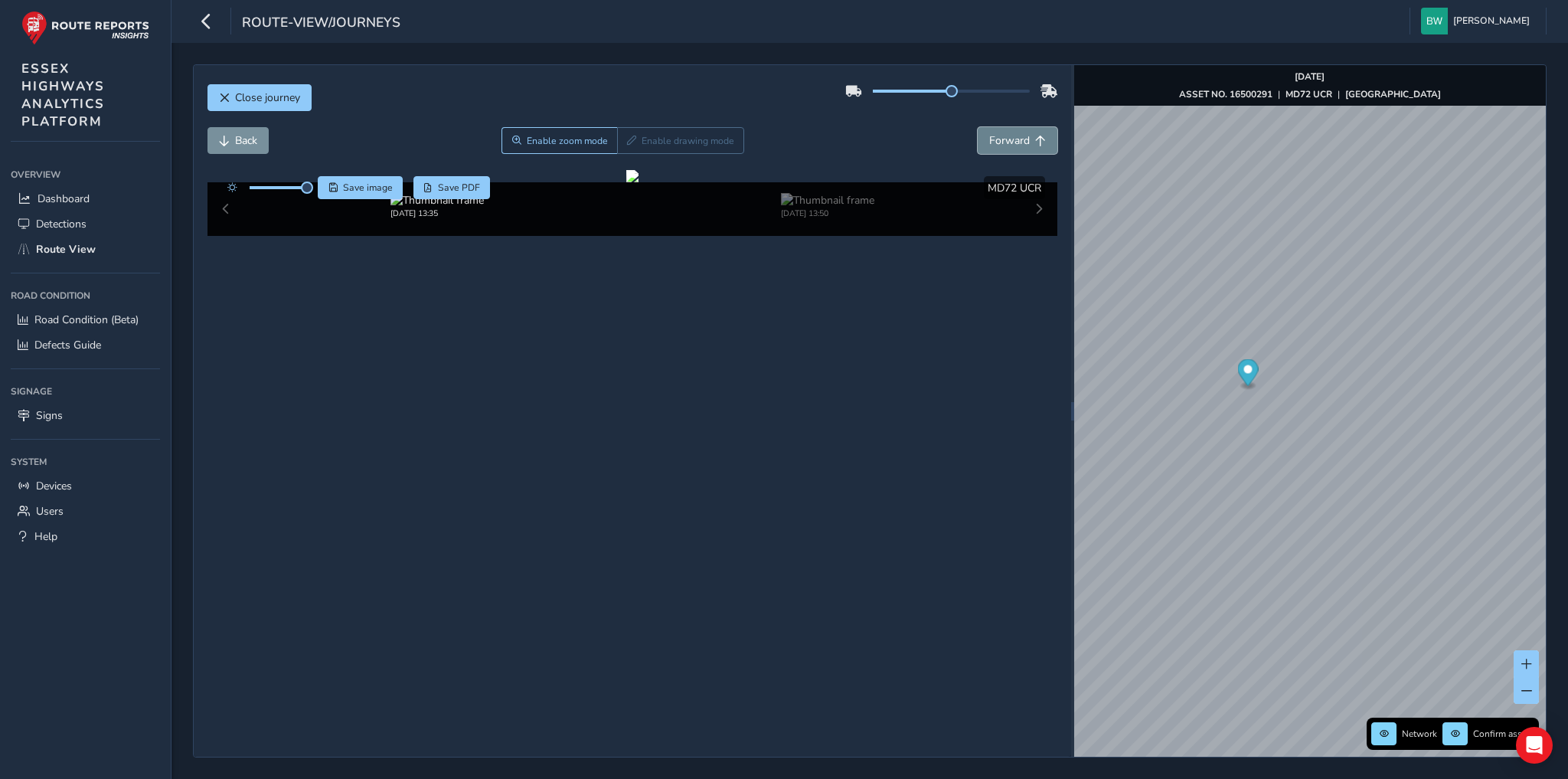
click at [1021, 139] on span "Forward" at bounding box center [1009, 140] width 40 height 14
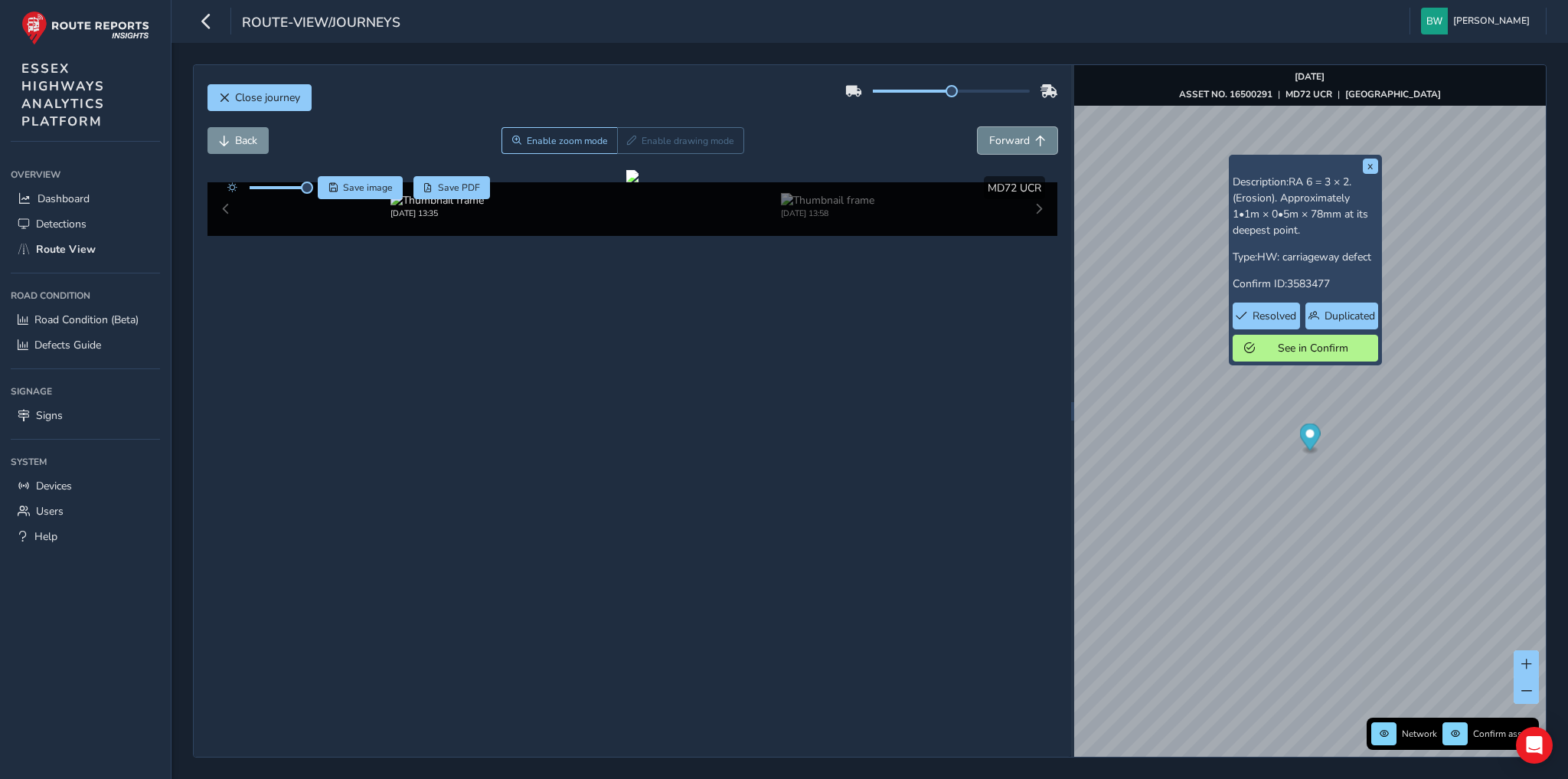
click at [1015, 133] on span "Forward" at bounding box center [1009, 140] width 40 height 14
click at [1369, 163] on button "x" at bounding box center [1371, 166] width 15 height 15
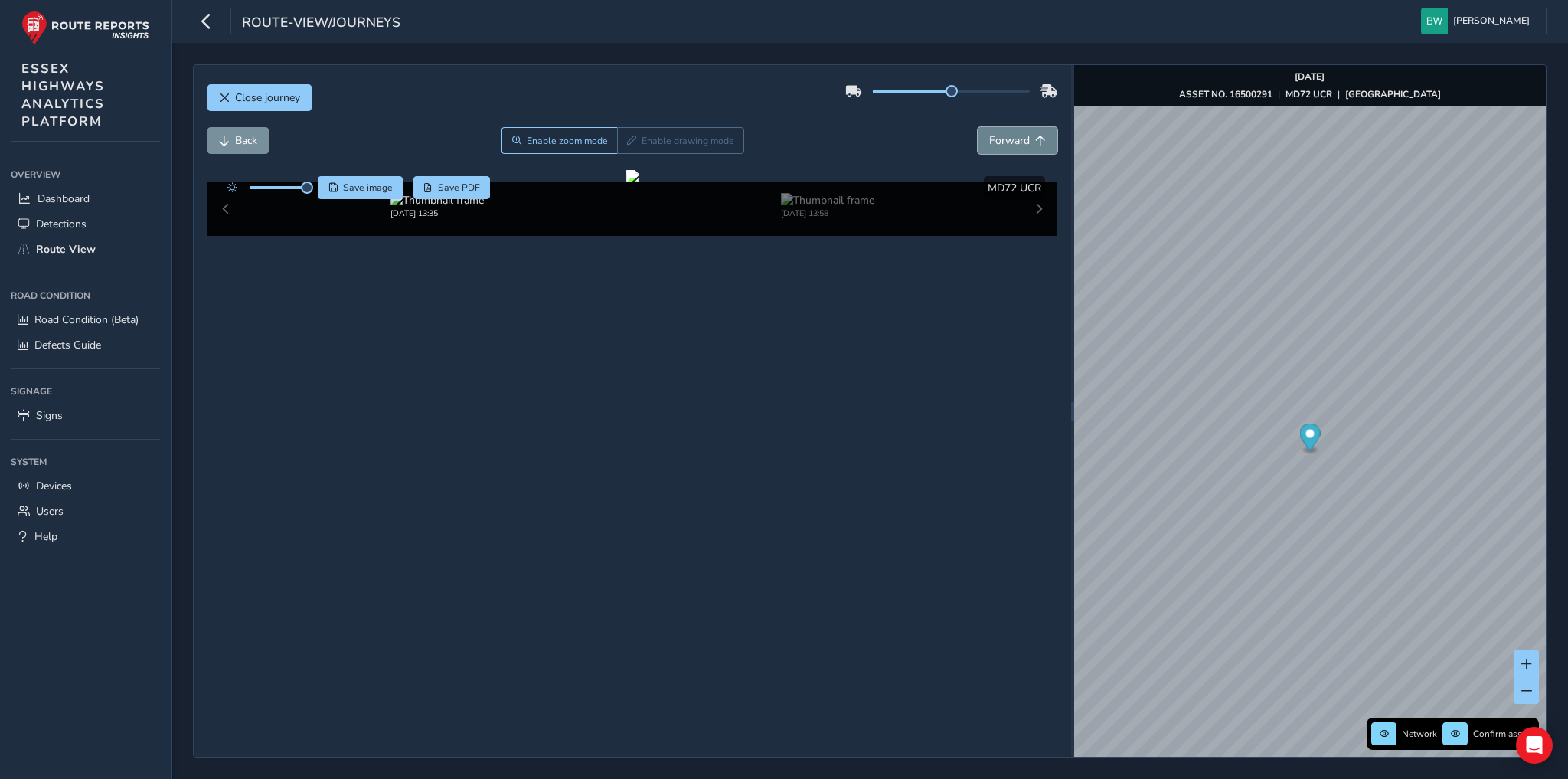
click at [1018, 146] on span "Forward" at bounding box center [1009, 140] width 40 height 14
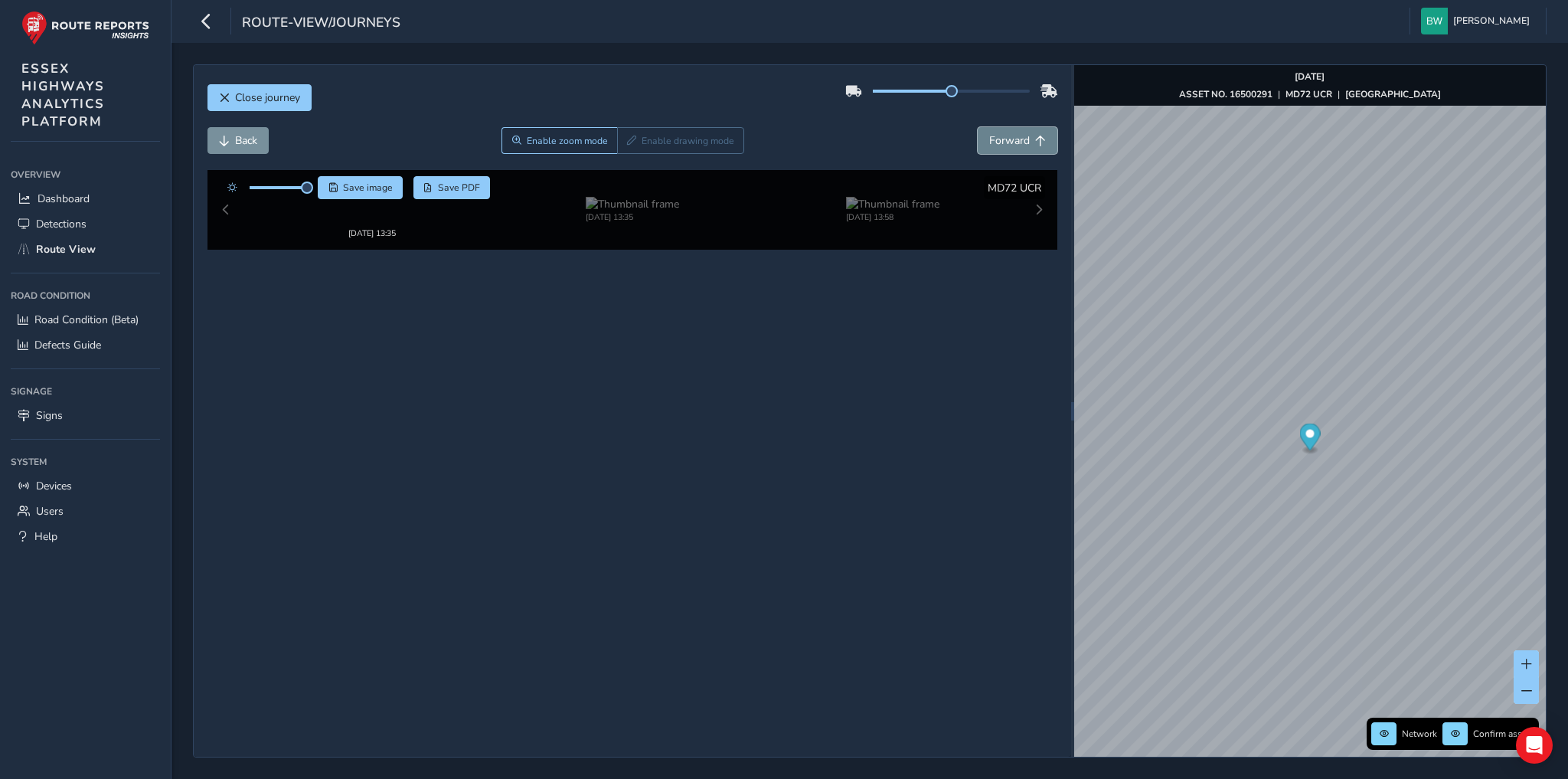
click at [1018, 146] on span "Forward" at bounding box center [1009, 140] width 40 height 14
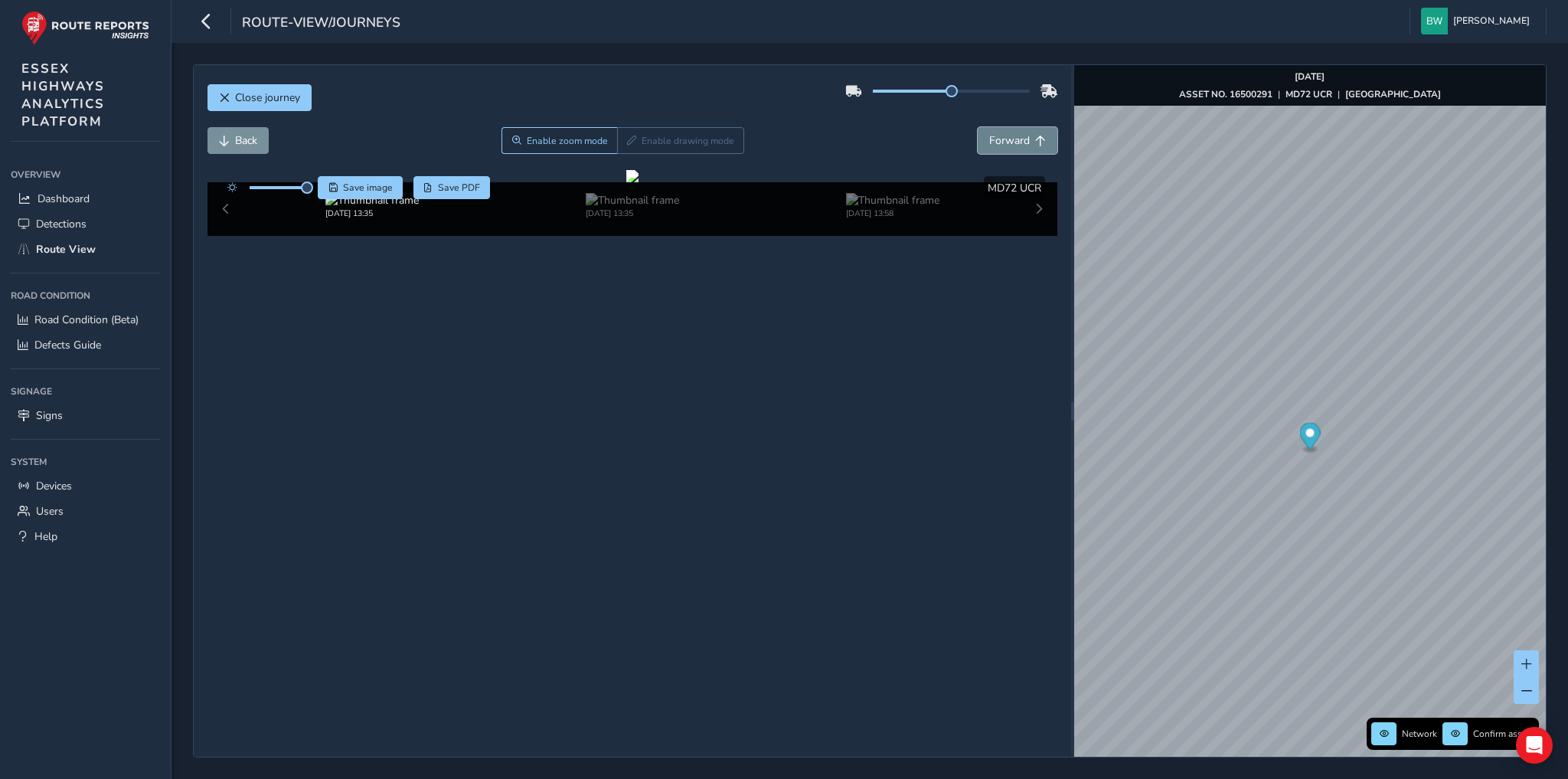
click at [1018, 146] on span "Forward" at bounding box center [1009, 140] width 40 height 14
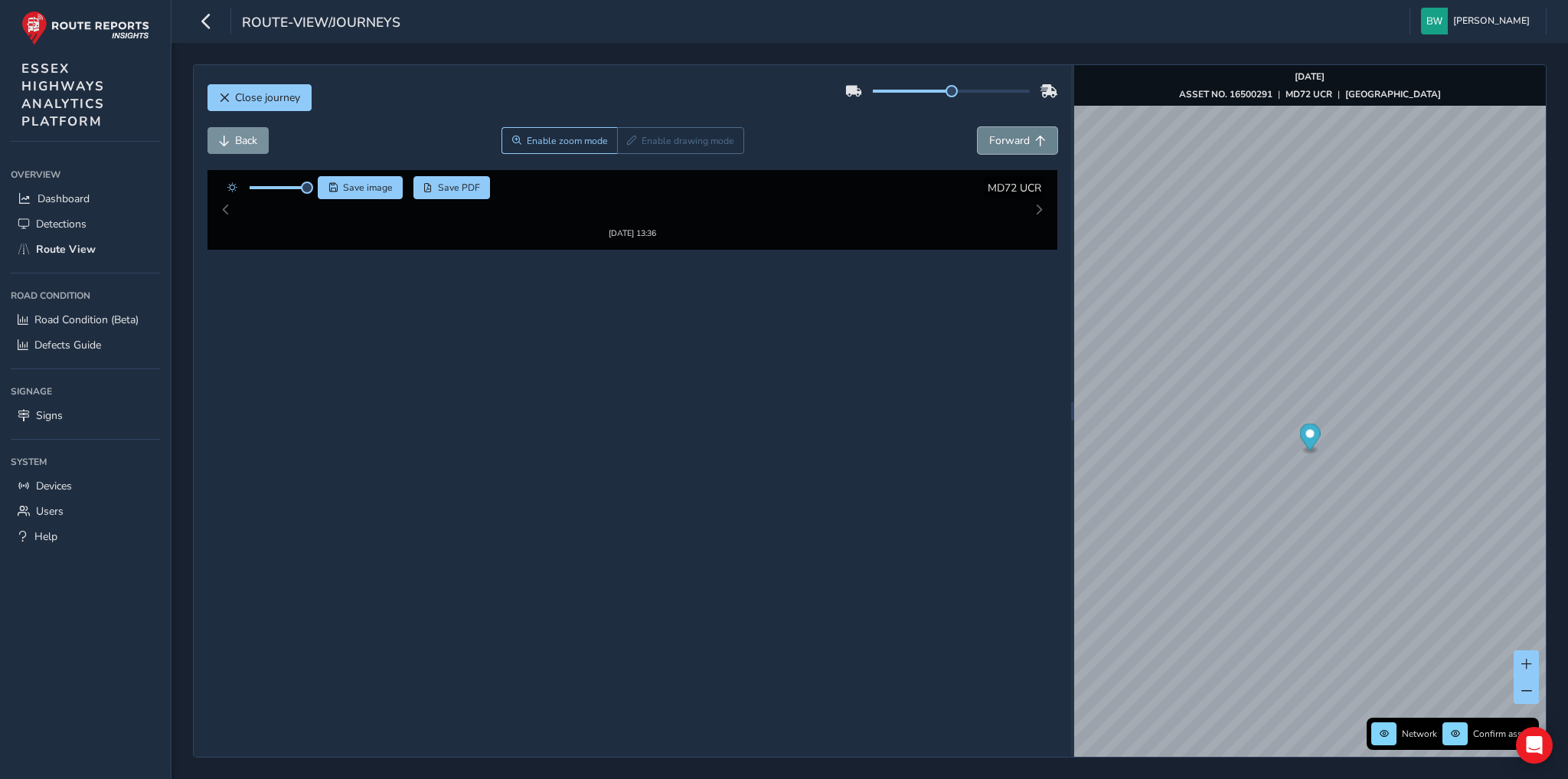
click at [1018, 146] on span "Forward" at bounding box center [1009, 140] width 40 height 14
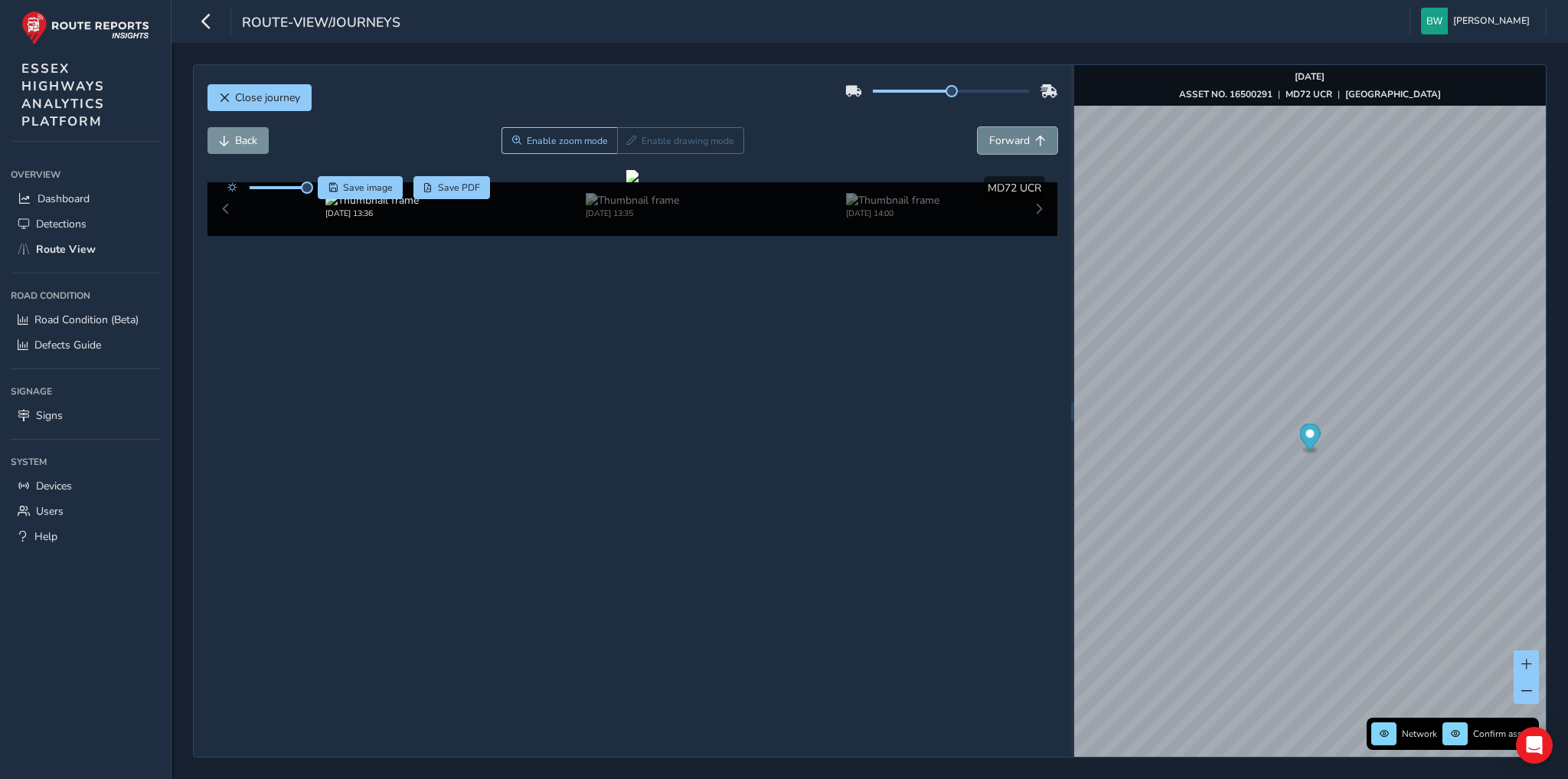
click at [1018, 146] on span "Forward" at bounding box center [1009, 140] width 40 height 14
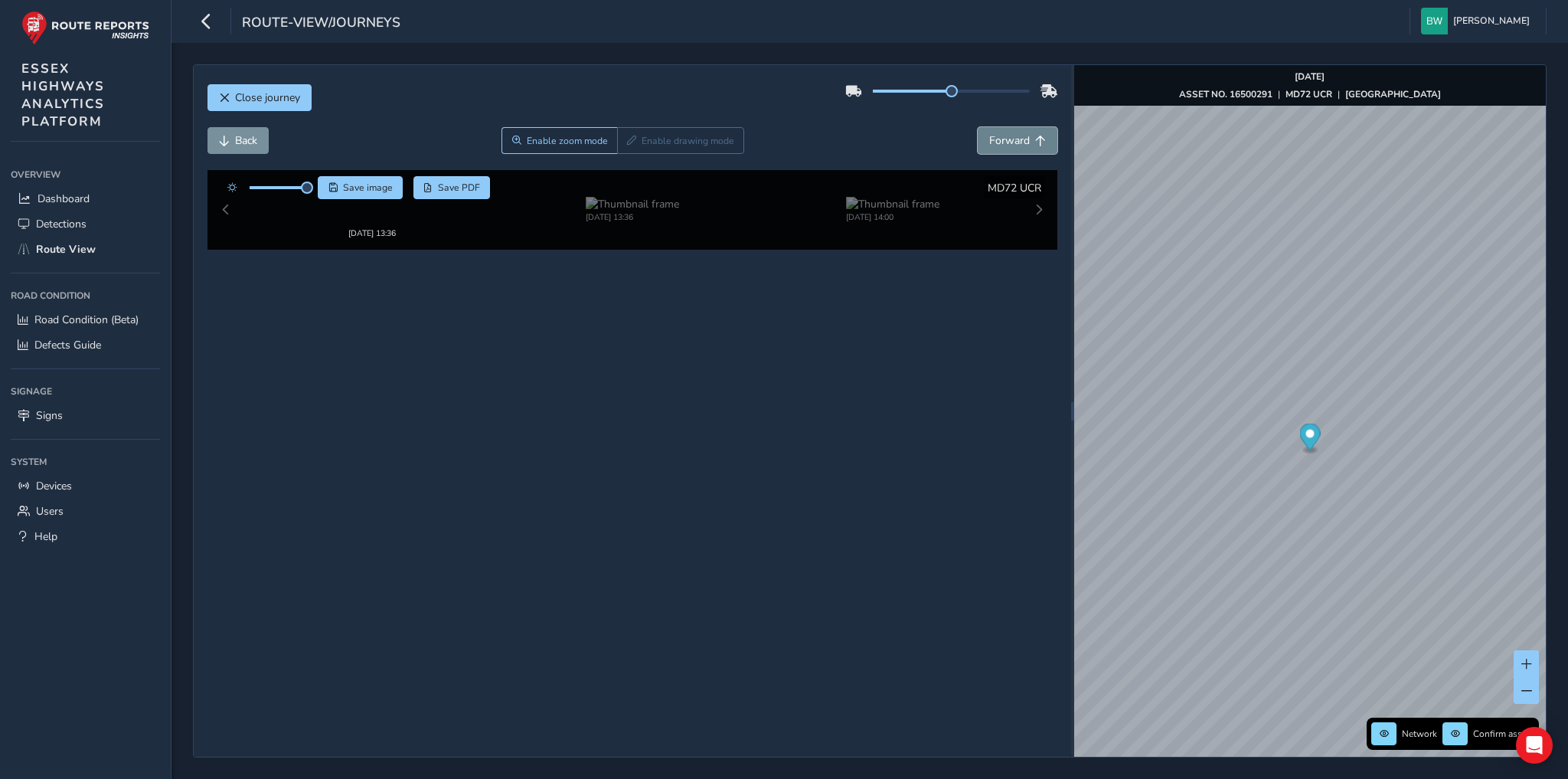
click at [1018, 146] on span "Forward" at bounding box center [1009, 140] width 40 height 14
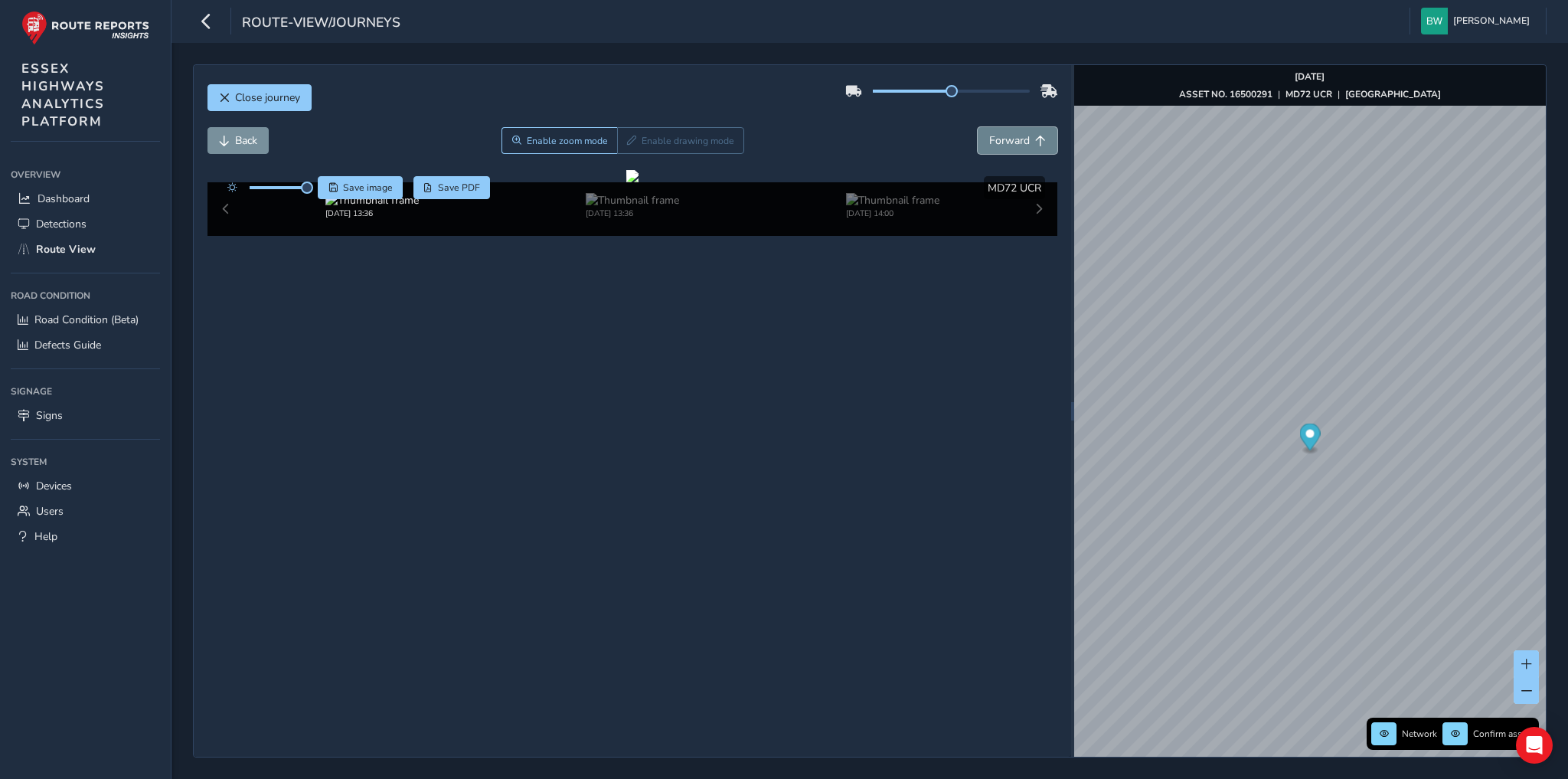
click at [1018, 146] on span "Forward" at bounding box center [1009, 140] width 40 height 14
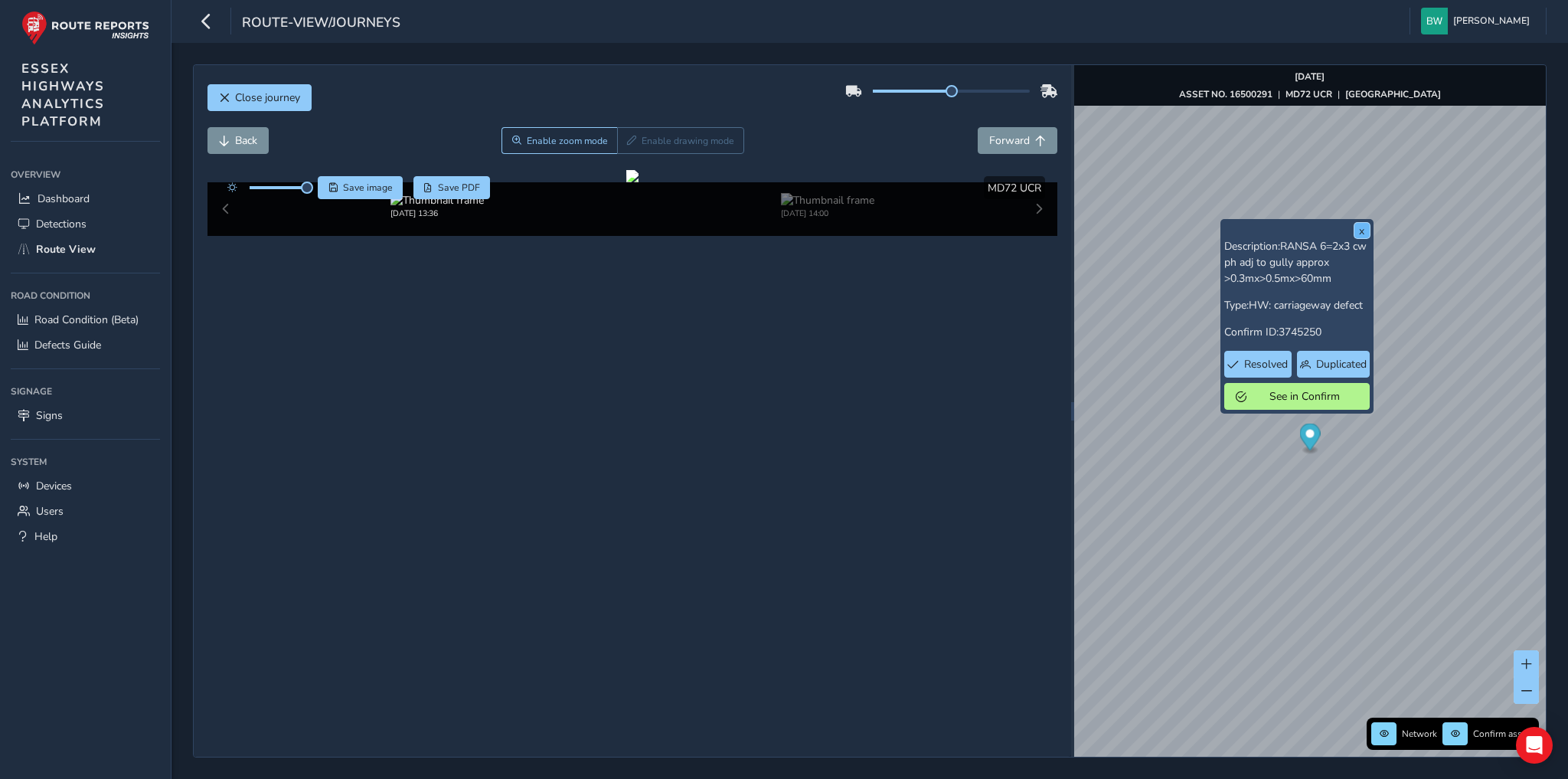
click at [1358, 234] on button "x" at bounding box center [1362, 230] width 15 height 15
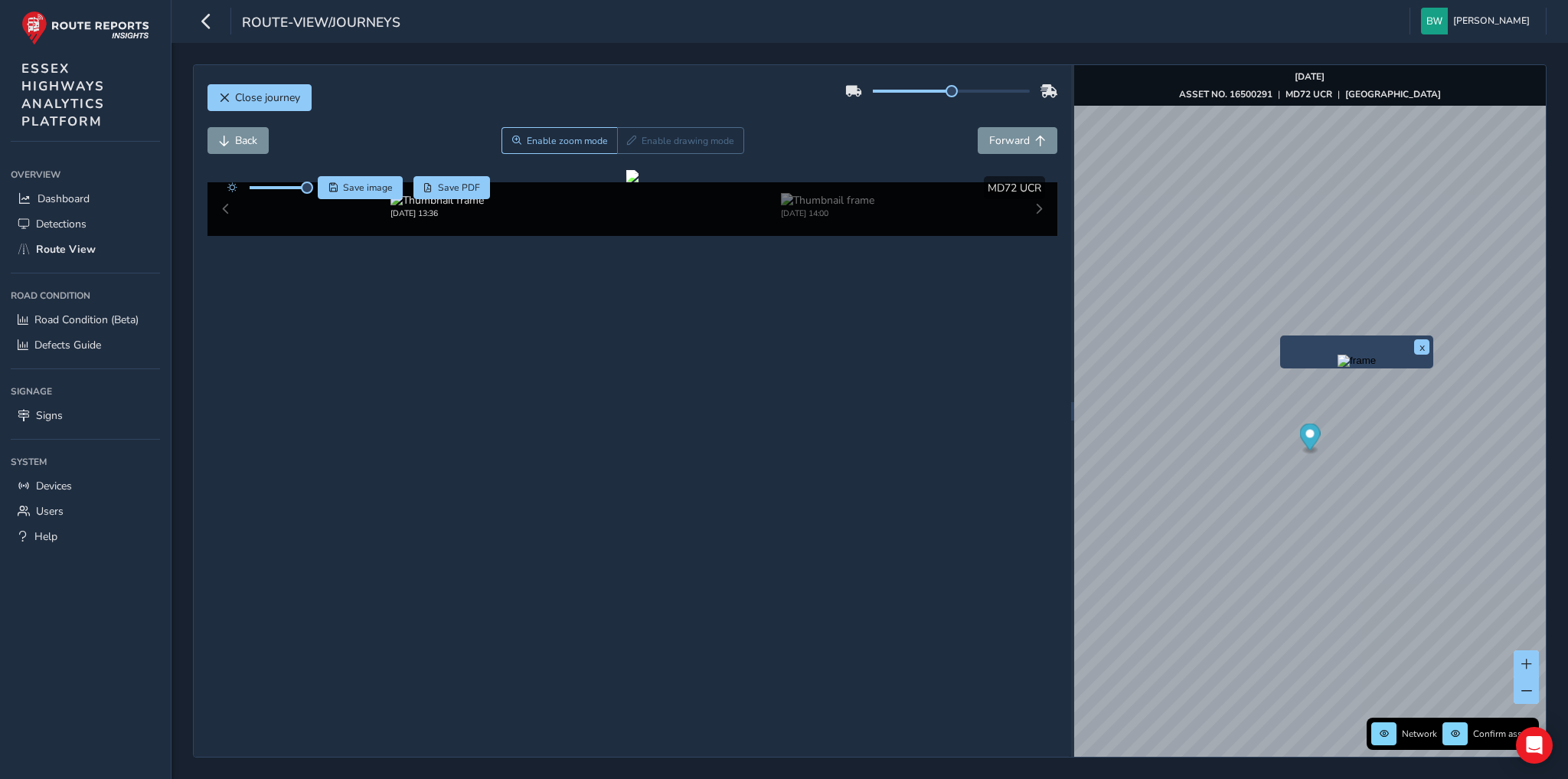
click at [1339, 367] on img "Preview frame" at bounding box center [1356, 360] width 38 height 13
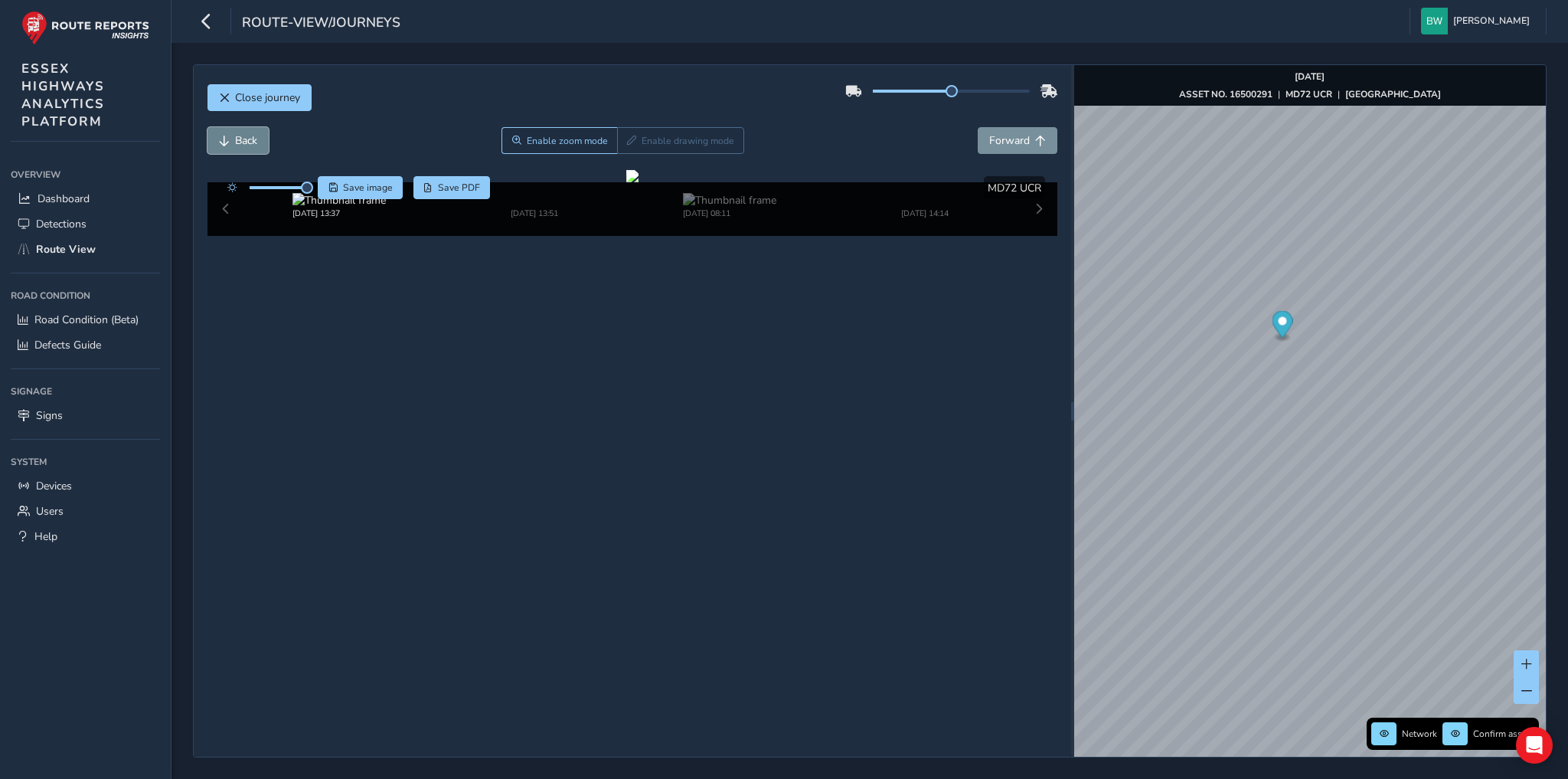
click at [221, 137] on span "Back" at bounding box center [224, 141] width 11 height 11
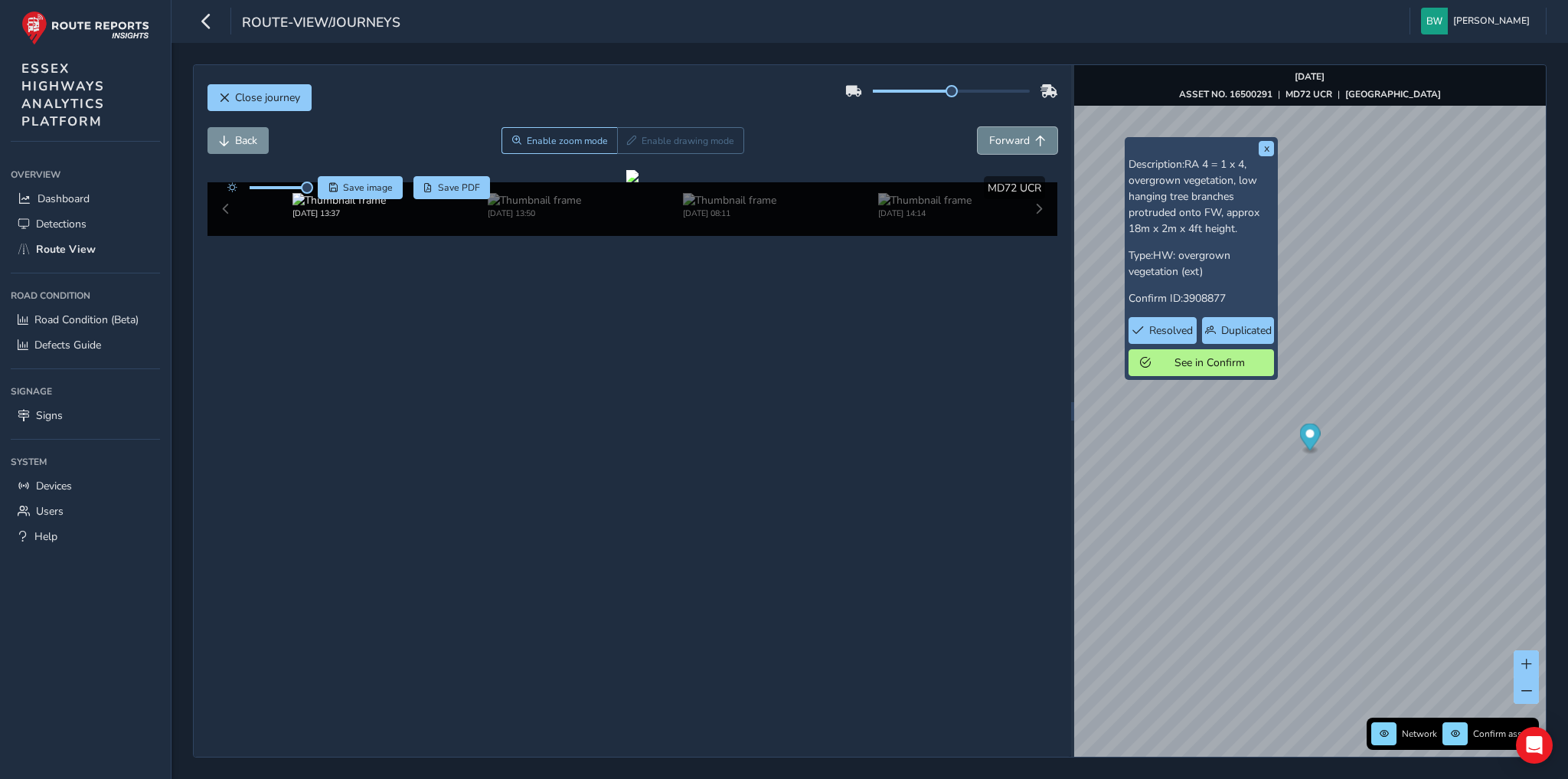
click at [1008, 137] on span "Forward" at bounding box center [1009, 140] width 40 height 14
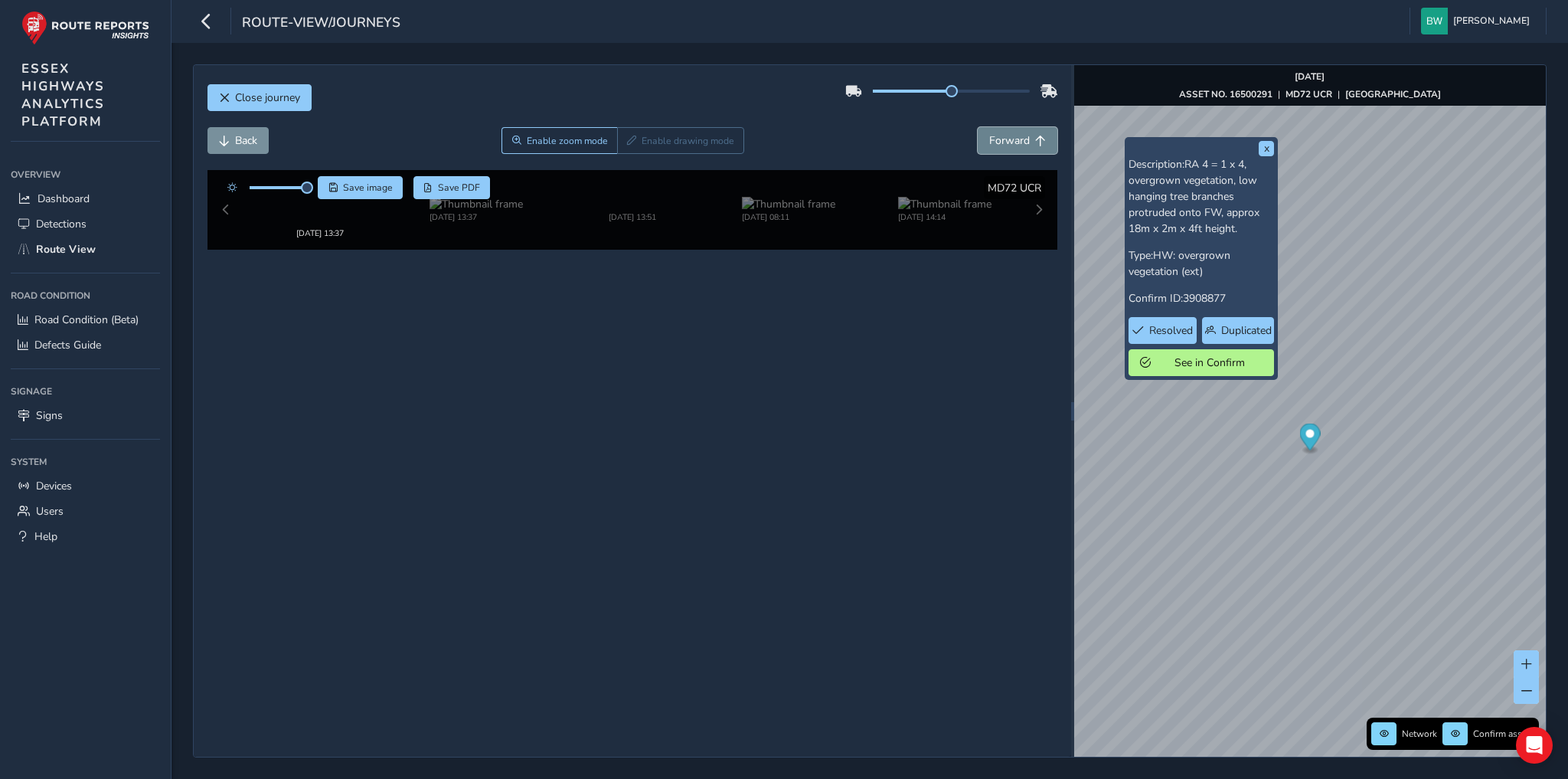
click at [1008, 137] on span "Forward" at bounding box center [1009, 140] width 40 height 14
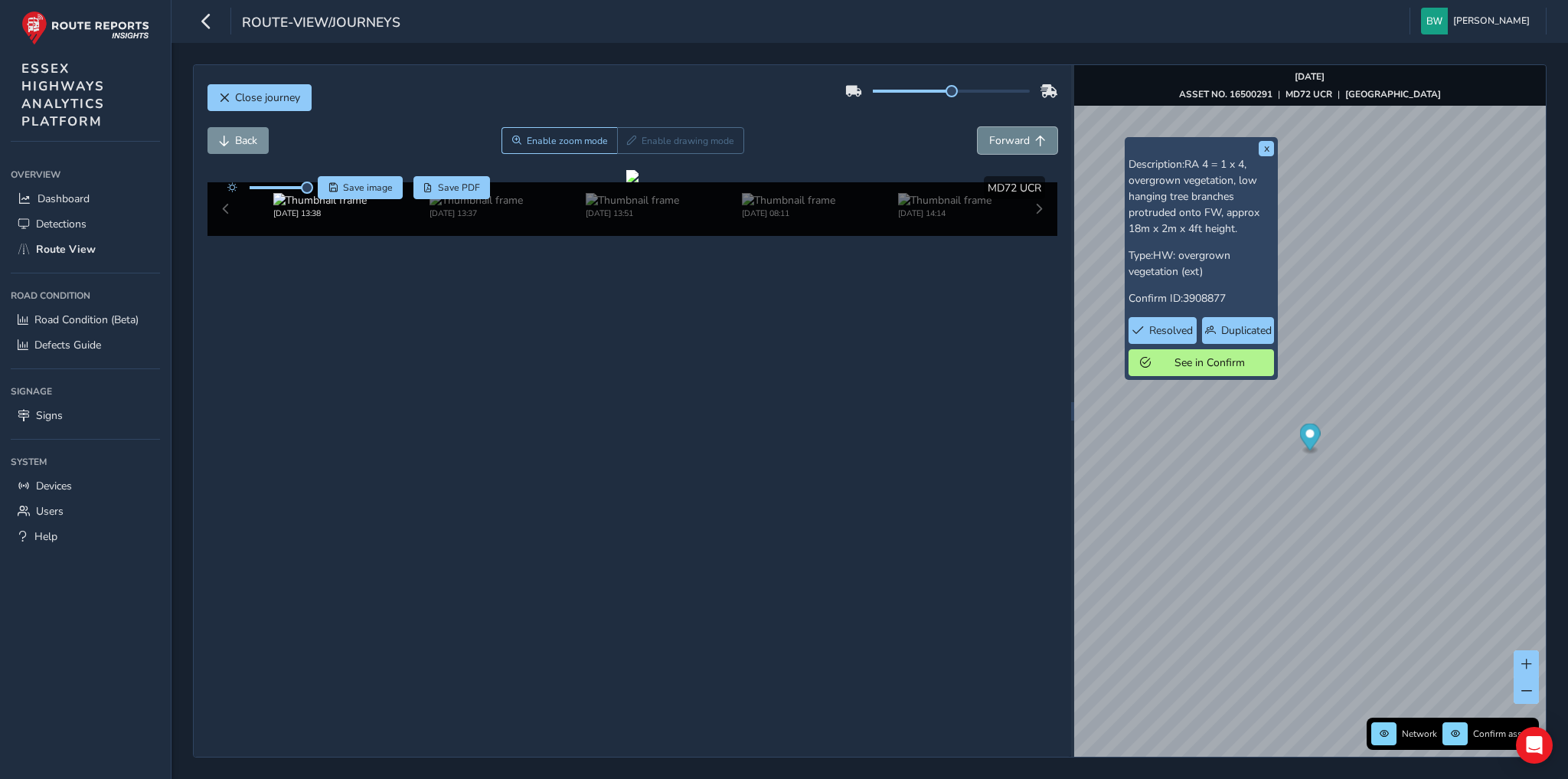
click at [1008, 137] on span "Forward" at bounding box center [1009, 140] width 40 height 14
click at [1032, 137] on button "Forward" at bounding box center [1018, 141] width 79 height 27
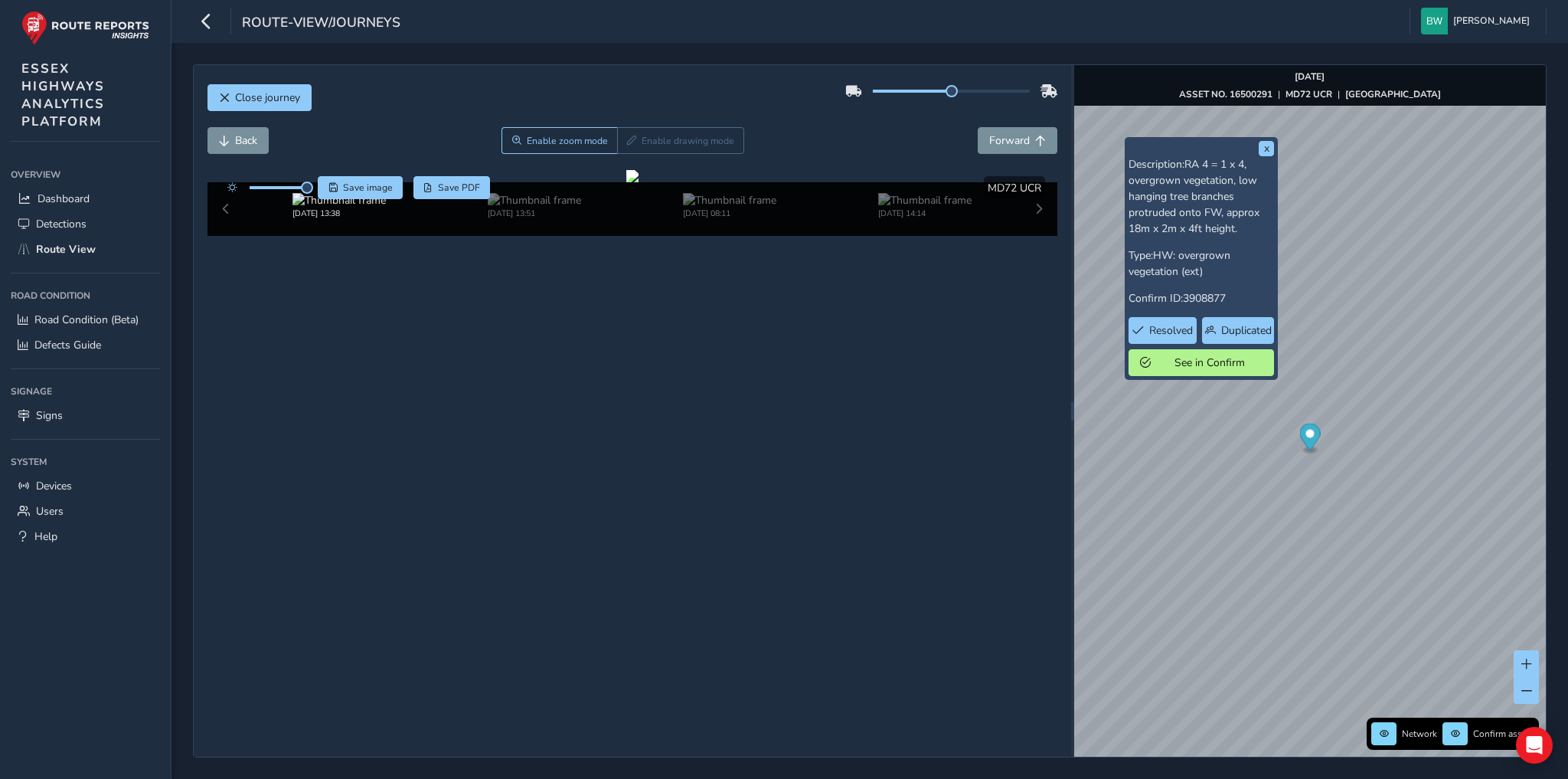
click at [1041, 236] on div "[DATE] 13:38 [DATE] 13:51 [DATE] 08:11 [DATE] 14:14" at bounding box center [632, 209] width 851 height 54
click at [1039, 236] on div "[DATE] 13:38 [DATE] 13:51 [DATE] 08:11 [DATE] 14:14" at bounding box center [632, 209] width 851 height 54
click at [230, 92] on button "Close journey" at bounding box center [260, 98] width 105 height 27
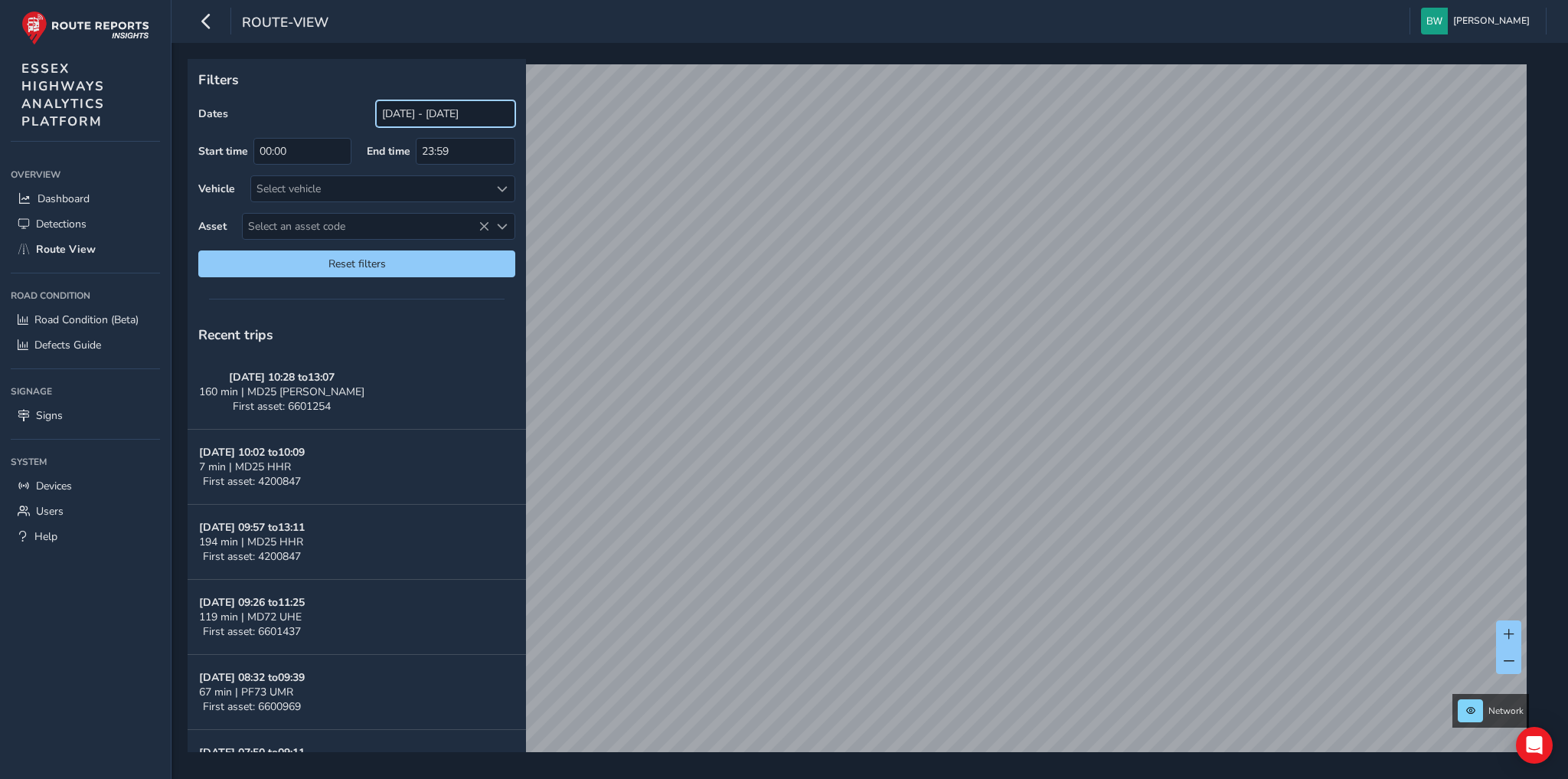
click at [406, 111] on input "[DATE] - [DATE]" at bounding box center [445, 114] width 139 height 27
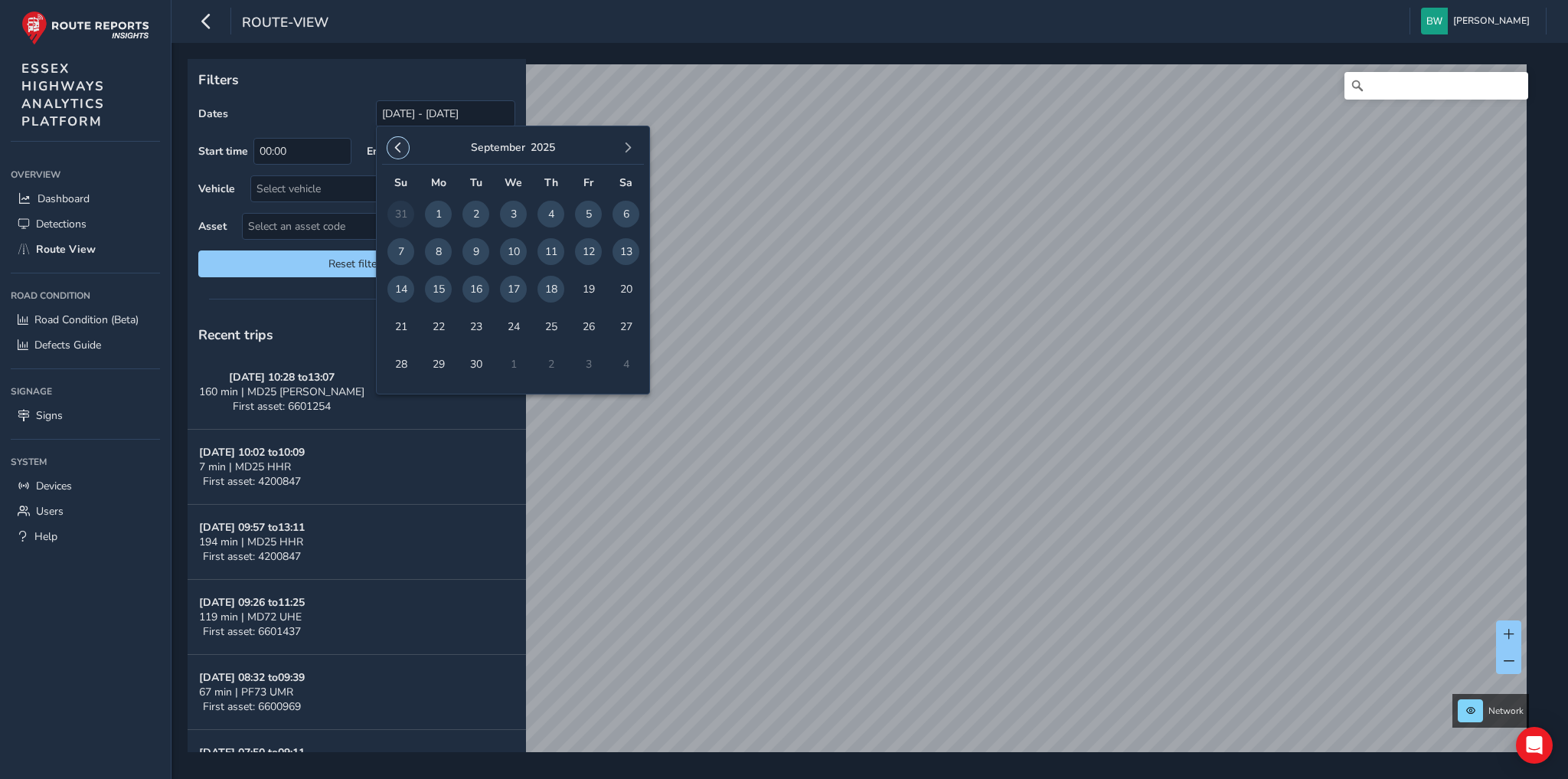
click at [403, 146] on button "button" at bounding box center [398, 148] width 21 height 21
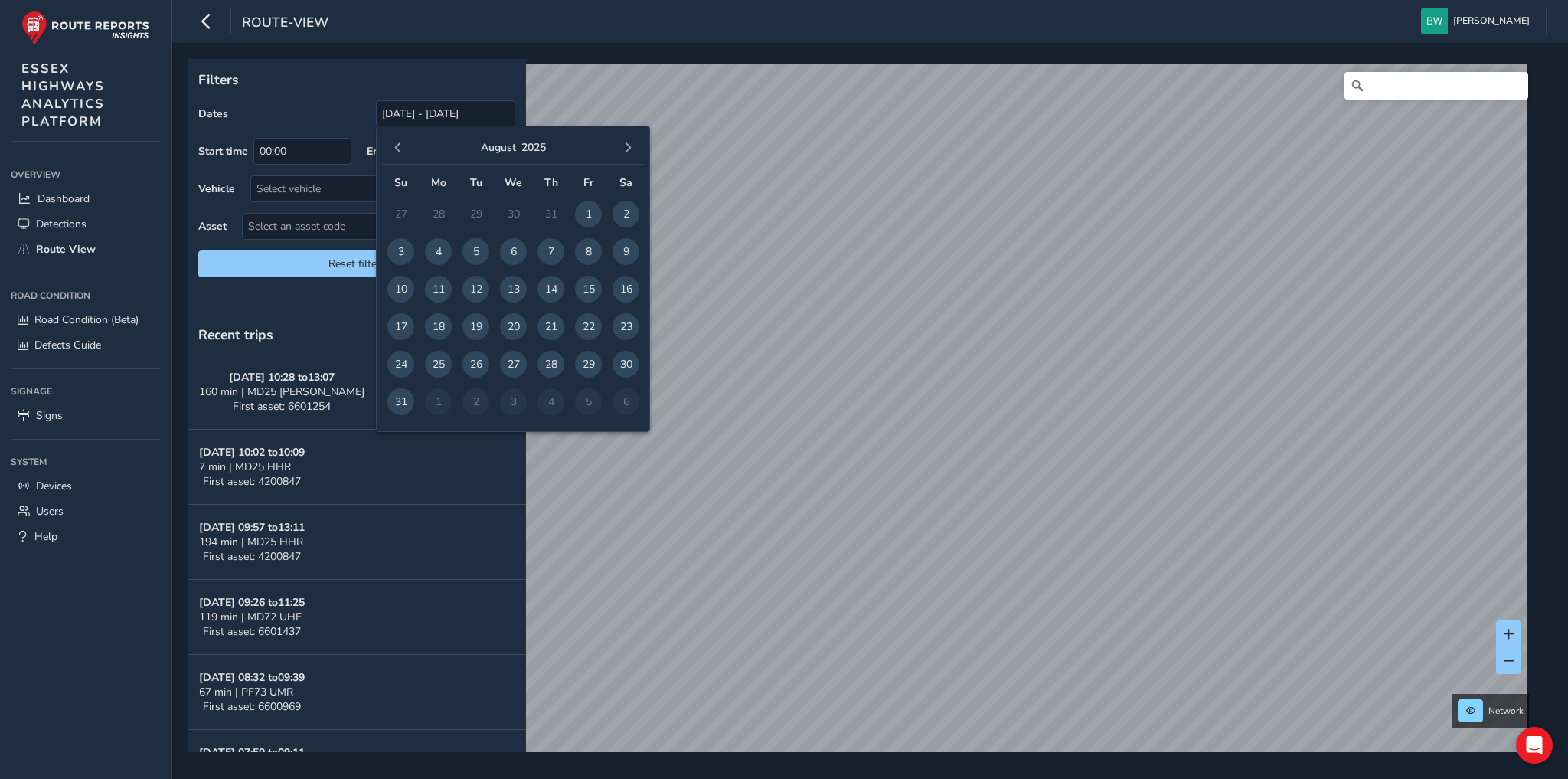
click at [400, 146] on span "button" at bounding box center [398, 148] width 11 height 11
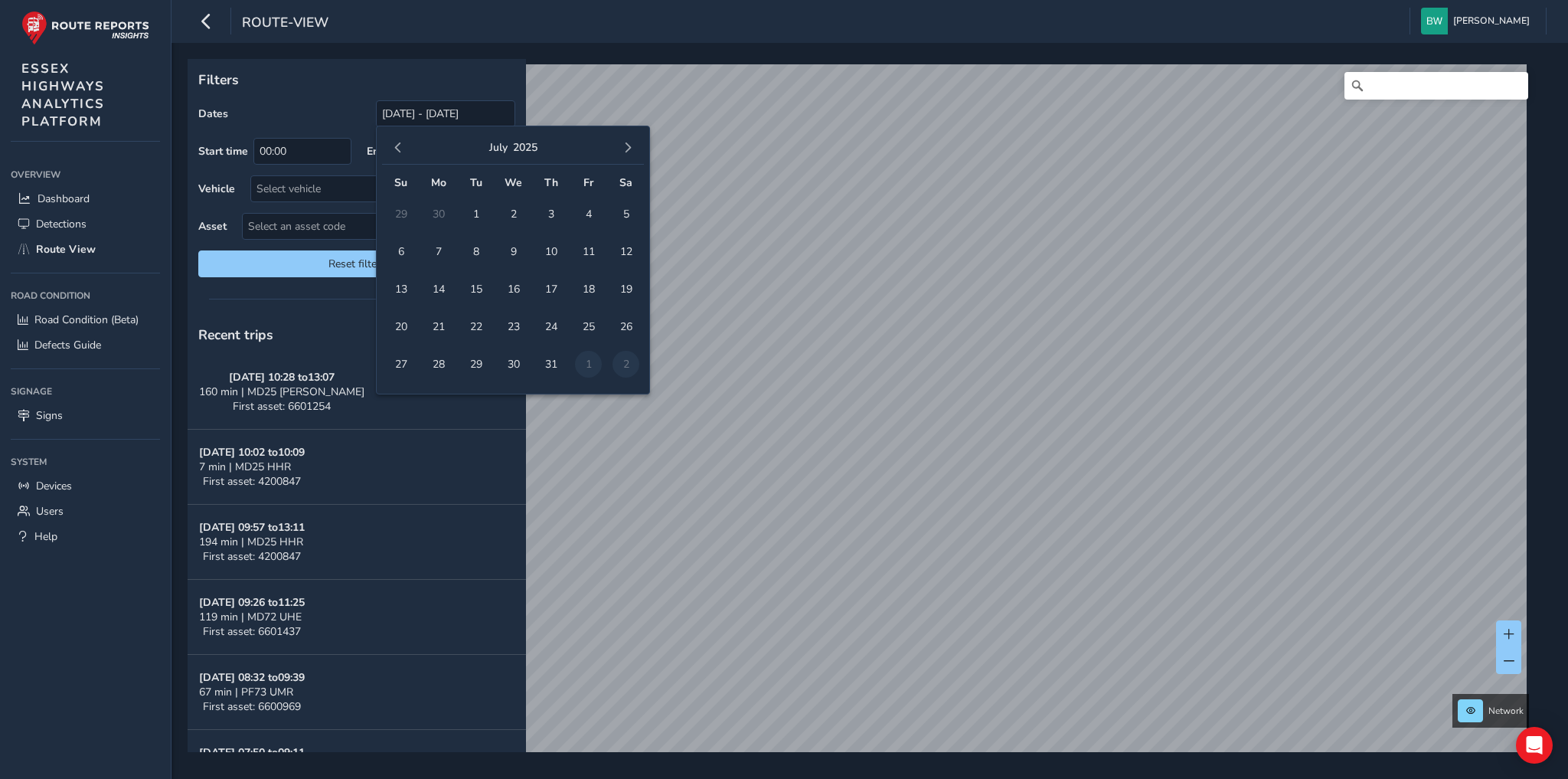
click at [400, 146] on span "button" at bounding box center [398, 148] width 11 height 11
click at [401, 210] on span "1" at bounding box center [401, 214] width 27 height 27
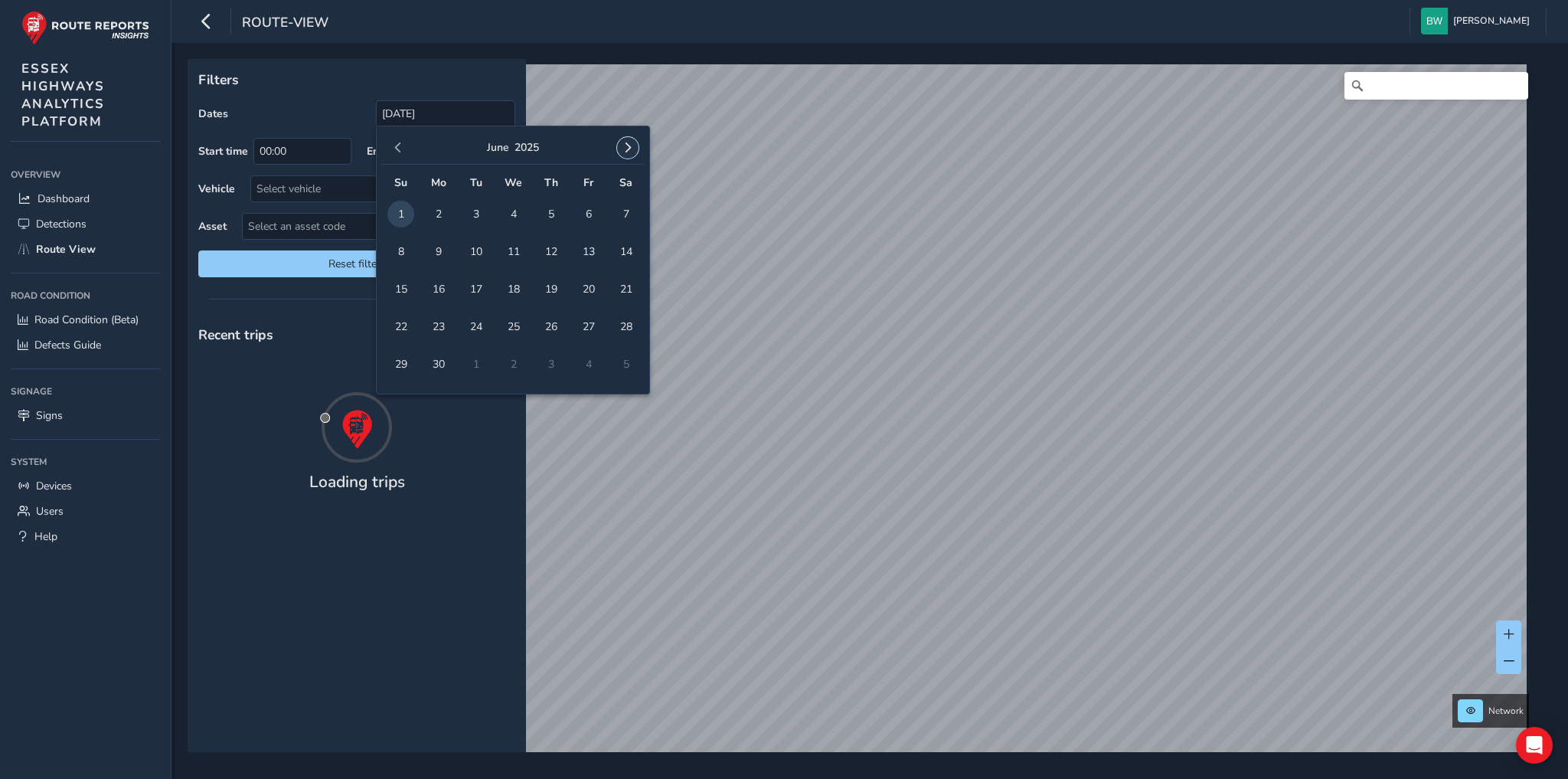
click at [630, 145] on span "button" at bounding box center [627, 148] width 11 height 11
click at [546, 293] on span "18" at bounding box center [551, 289] width 27 height 27
type input "[DATE] - [DATE]"
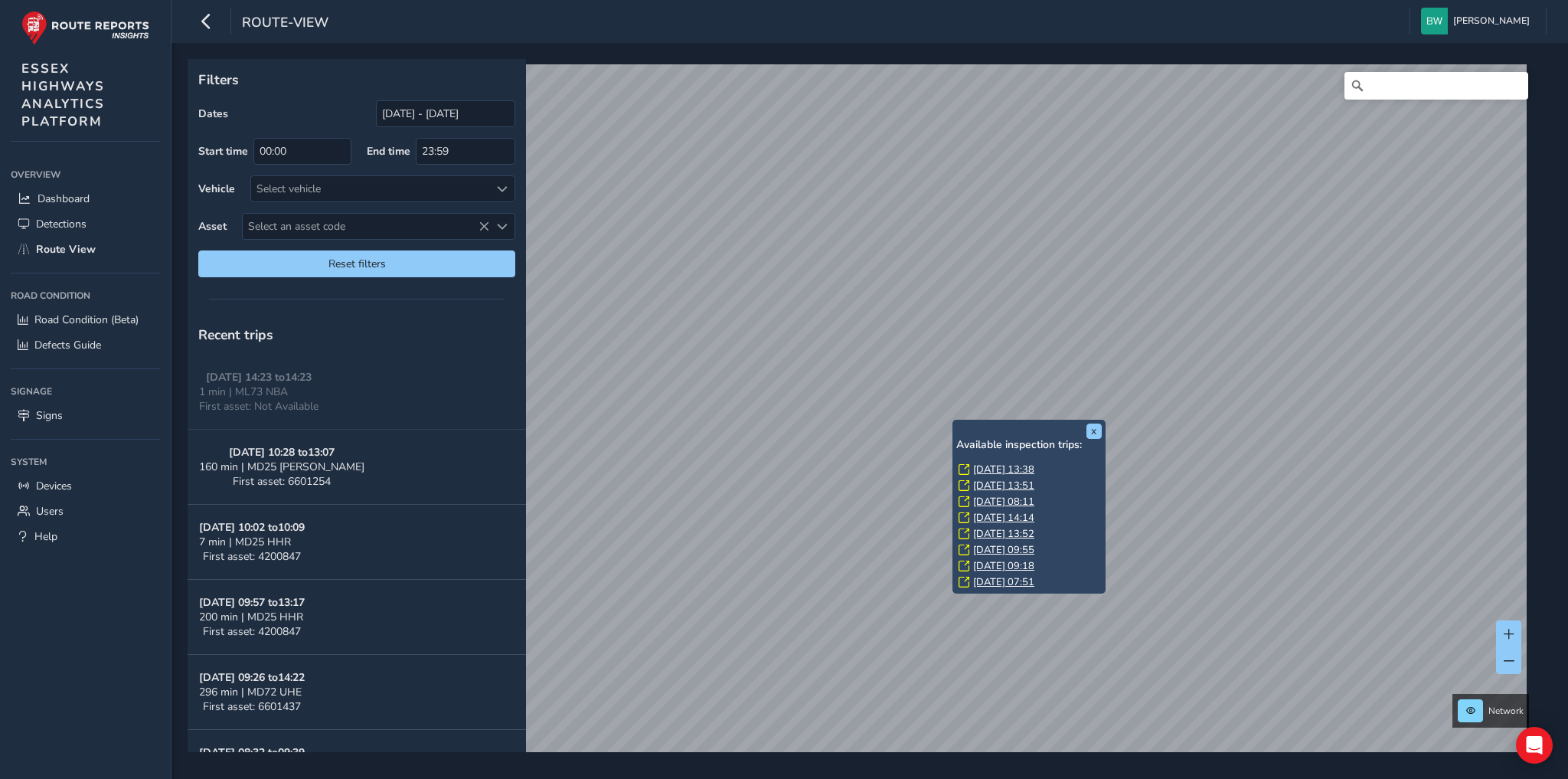
click at [995, 465] on link "[DATE] 13:38" at bounding box center [1003, 470] width 62 height 13
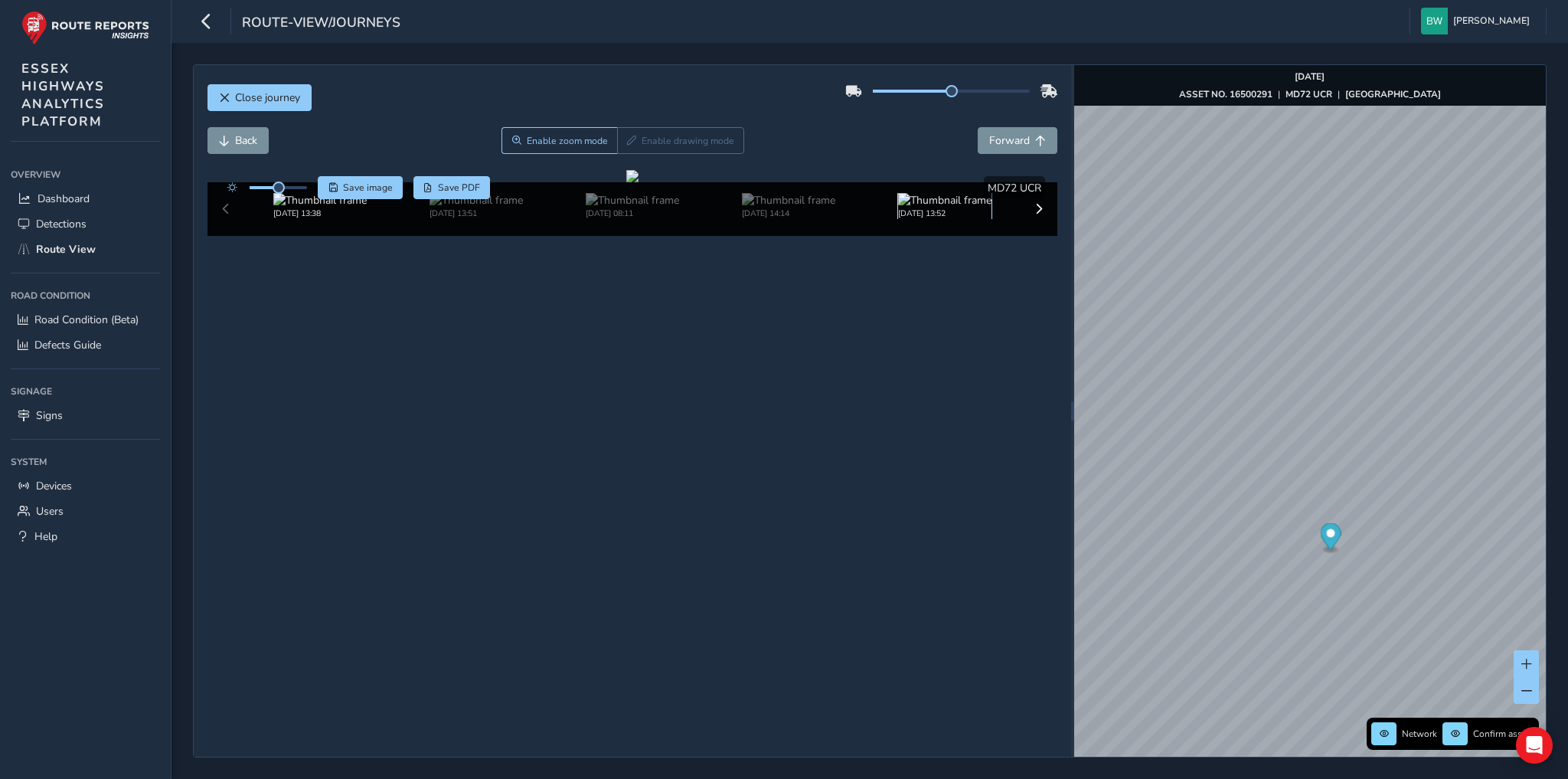
click at [947, 207] on img at bounding box center [944, 200] width 94 height 14
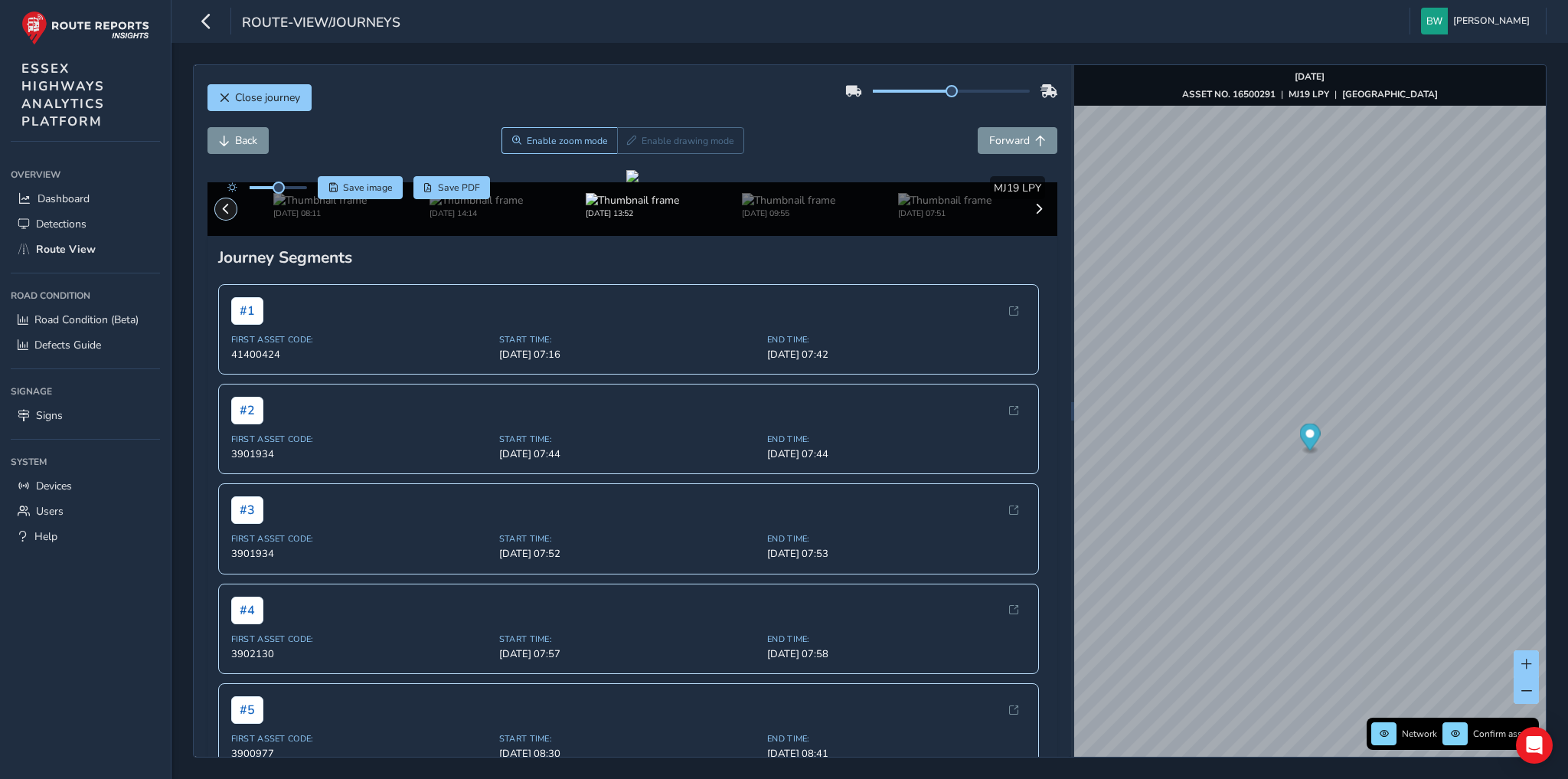
click at [223, 214] on span at bounding box center [226, 209] width 11 height 11
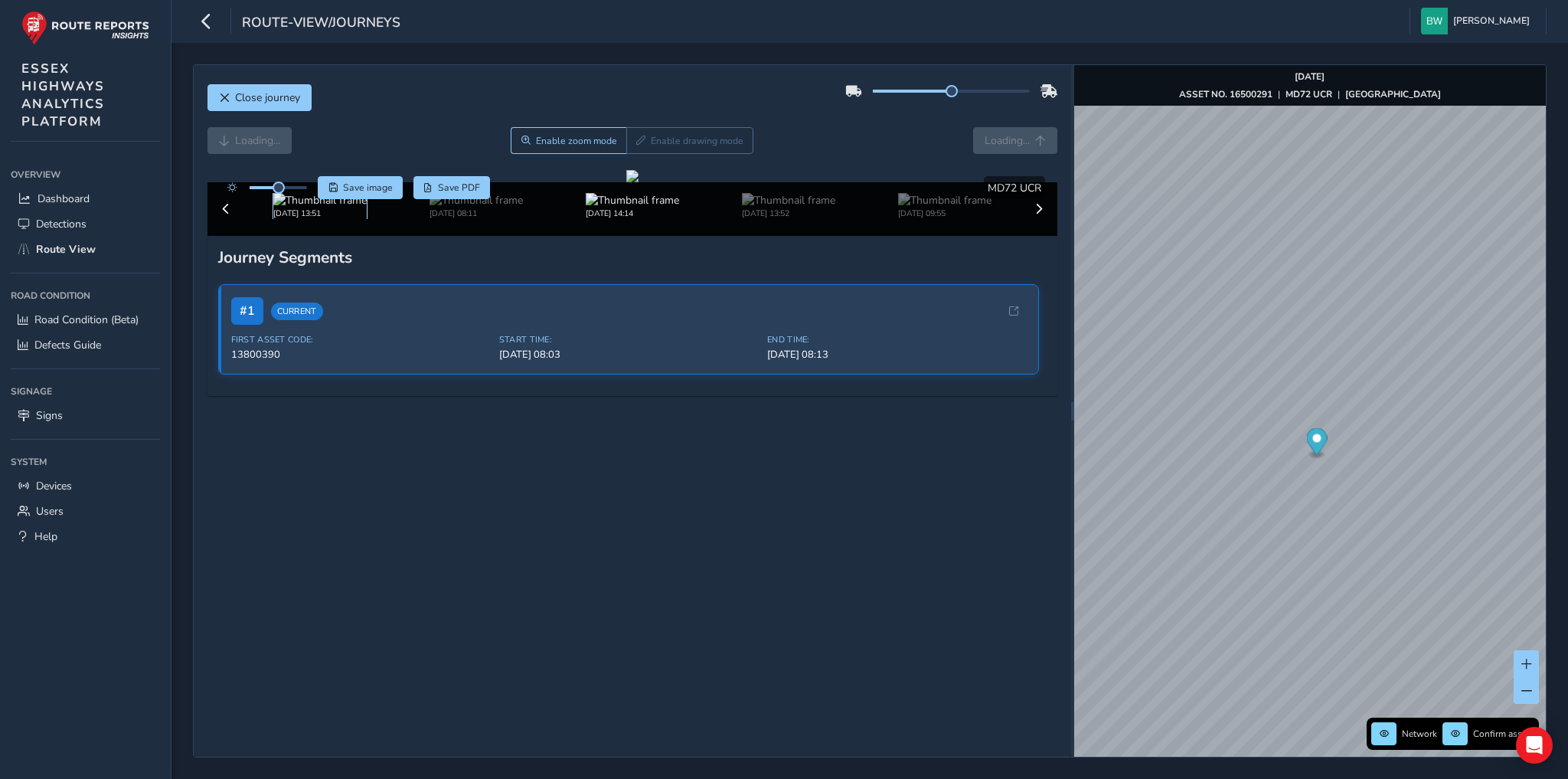
click at [304, 207] on img at bounding box center [320, 200] width 94 height 14
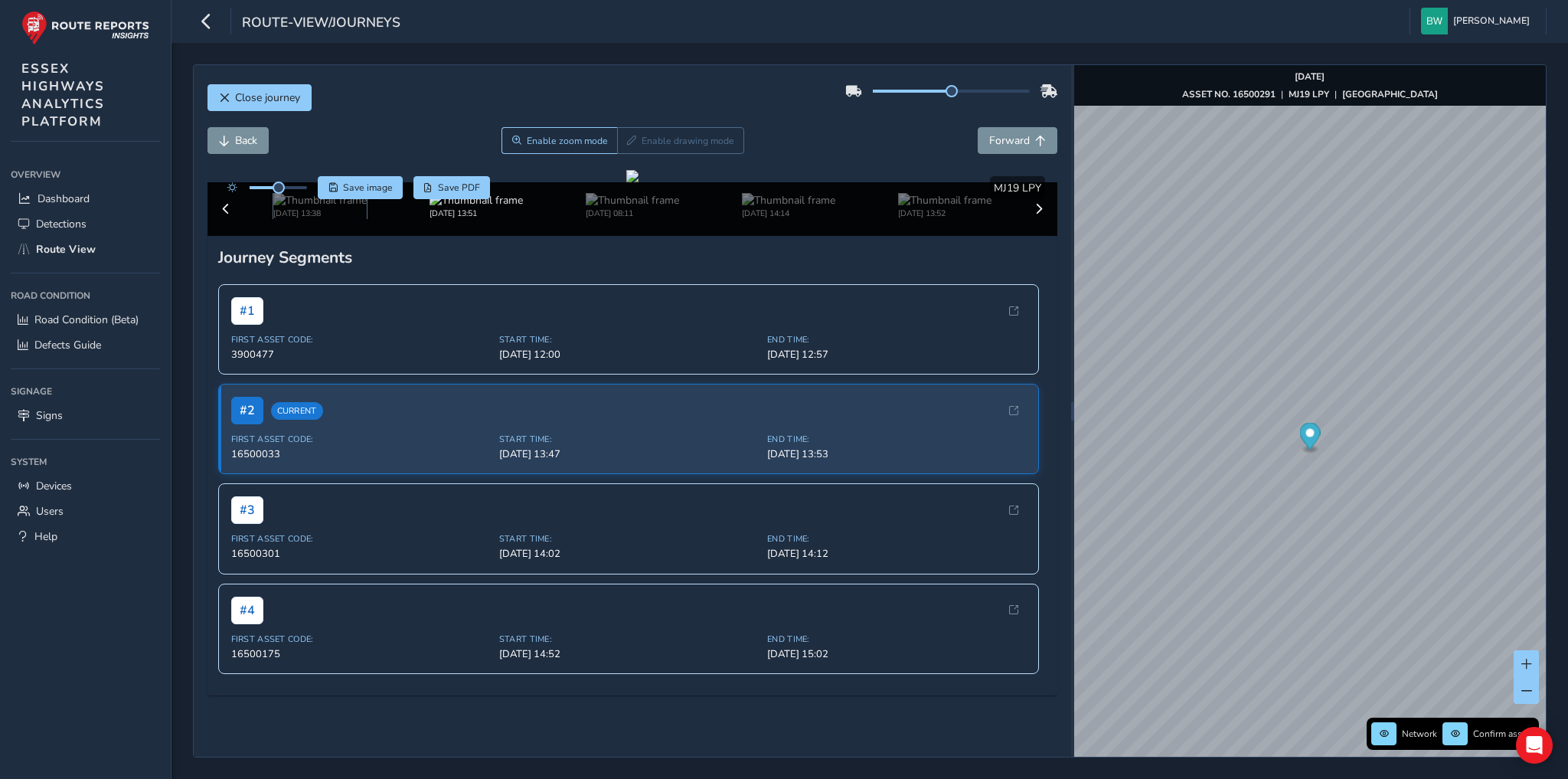
click at [304, 207] on img at bounding box center [320, 200] width 94 height 14
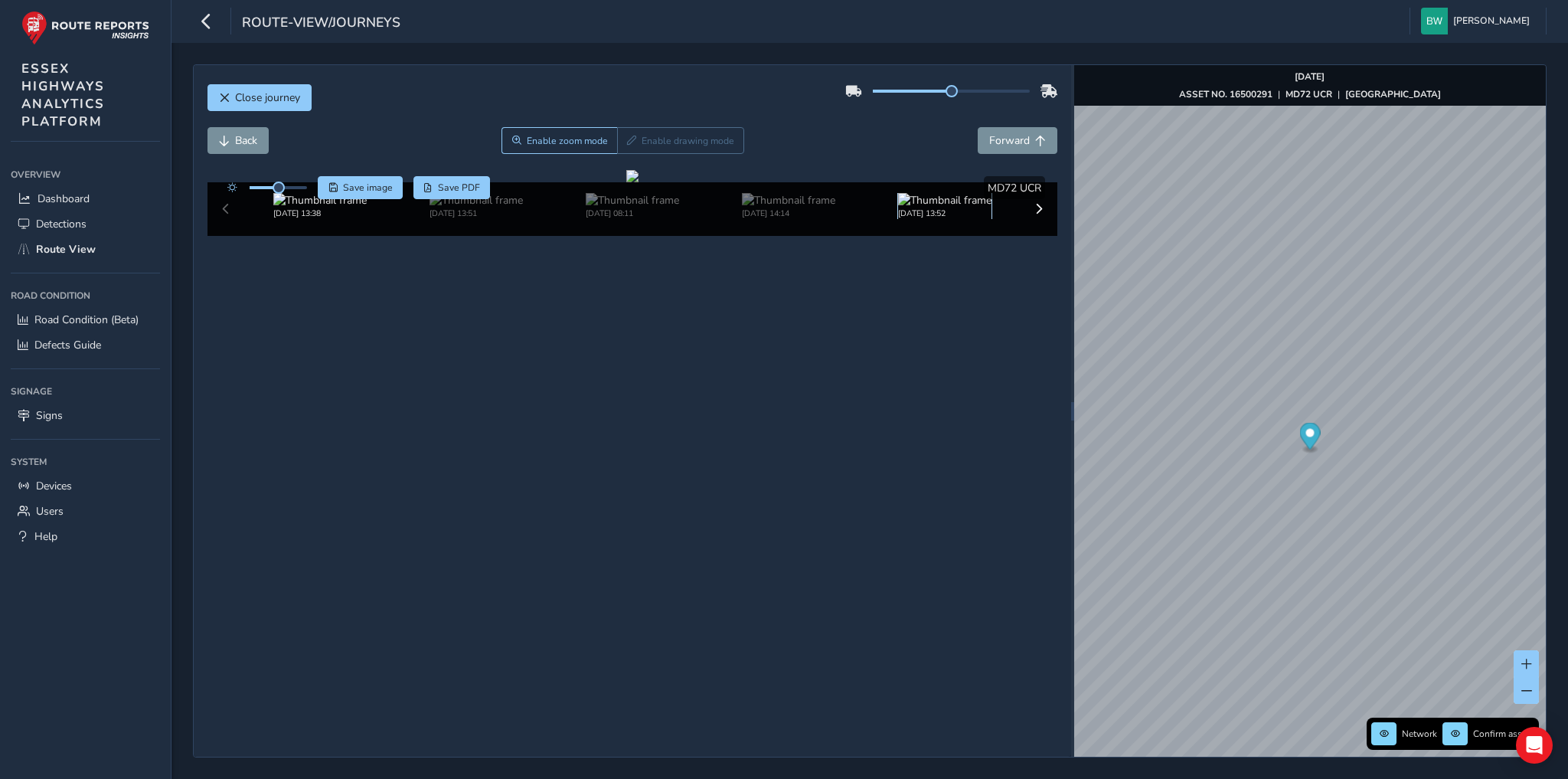
click at [934, 207] on img at bounding box center [944, 200] width 94 height 14
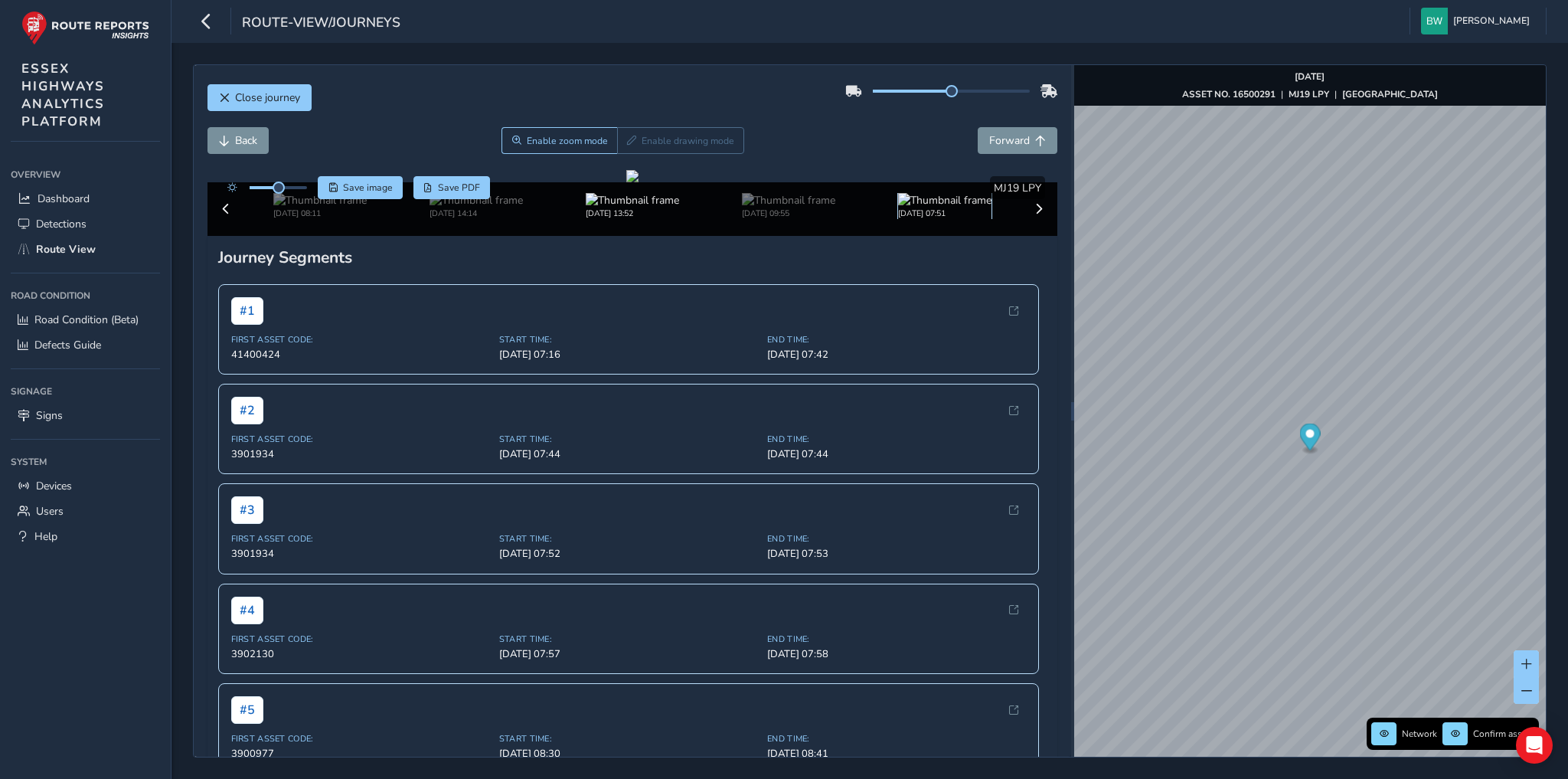
click at [921, 207] on img at bounding box center [944, 200] width 94 height 14
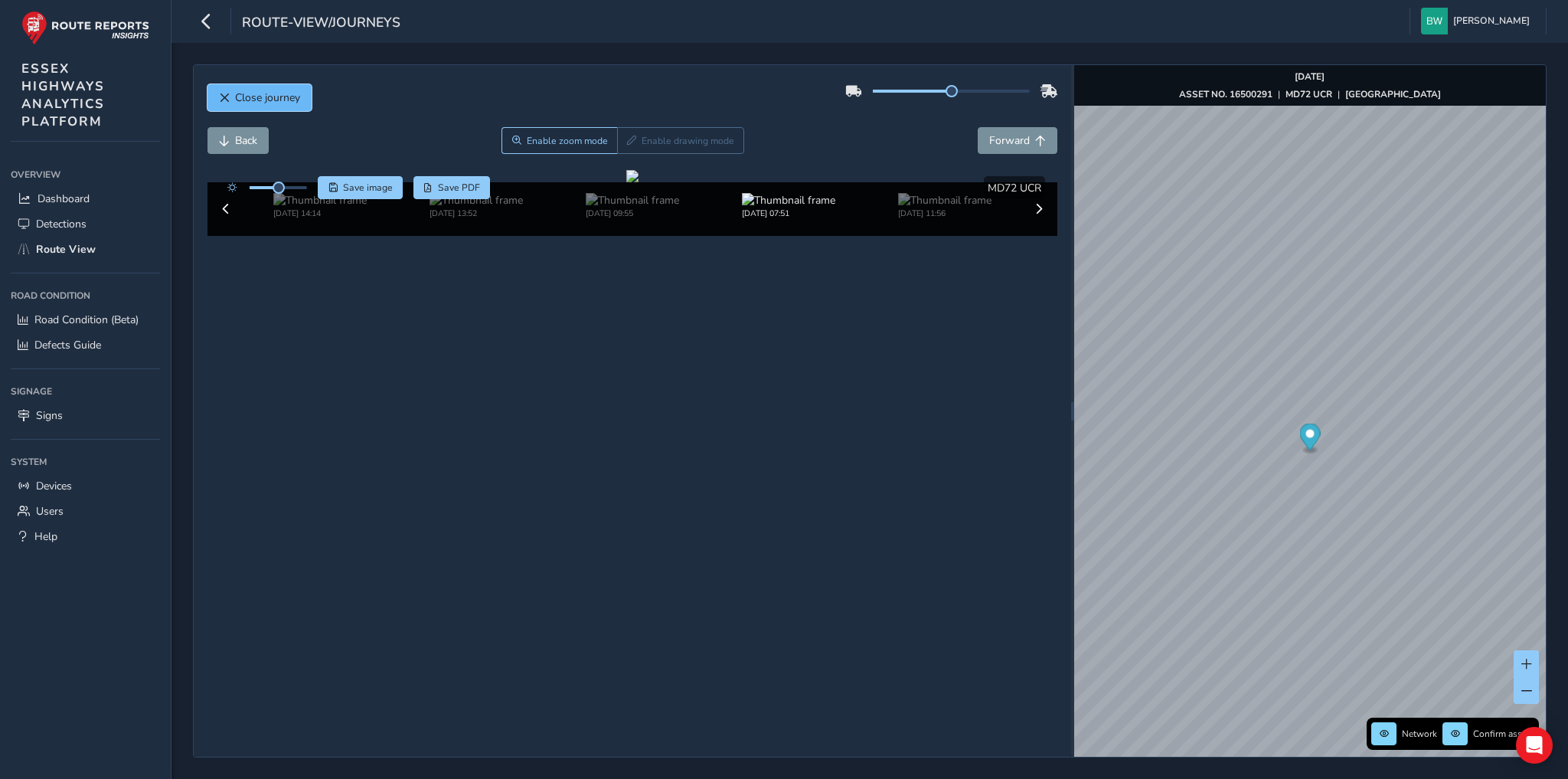
click at [271, 92] on span "Close journey" at bounding box center [267, 97] width 65 height 14
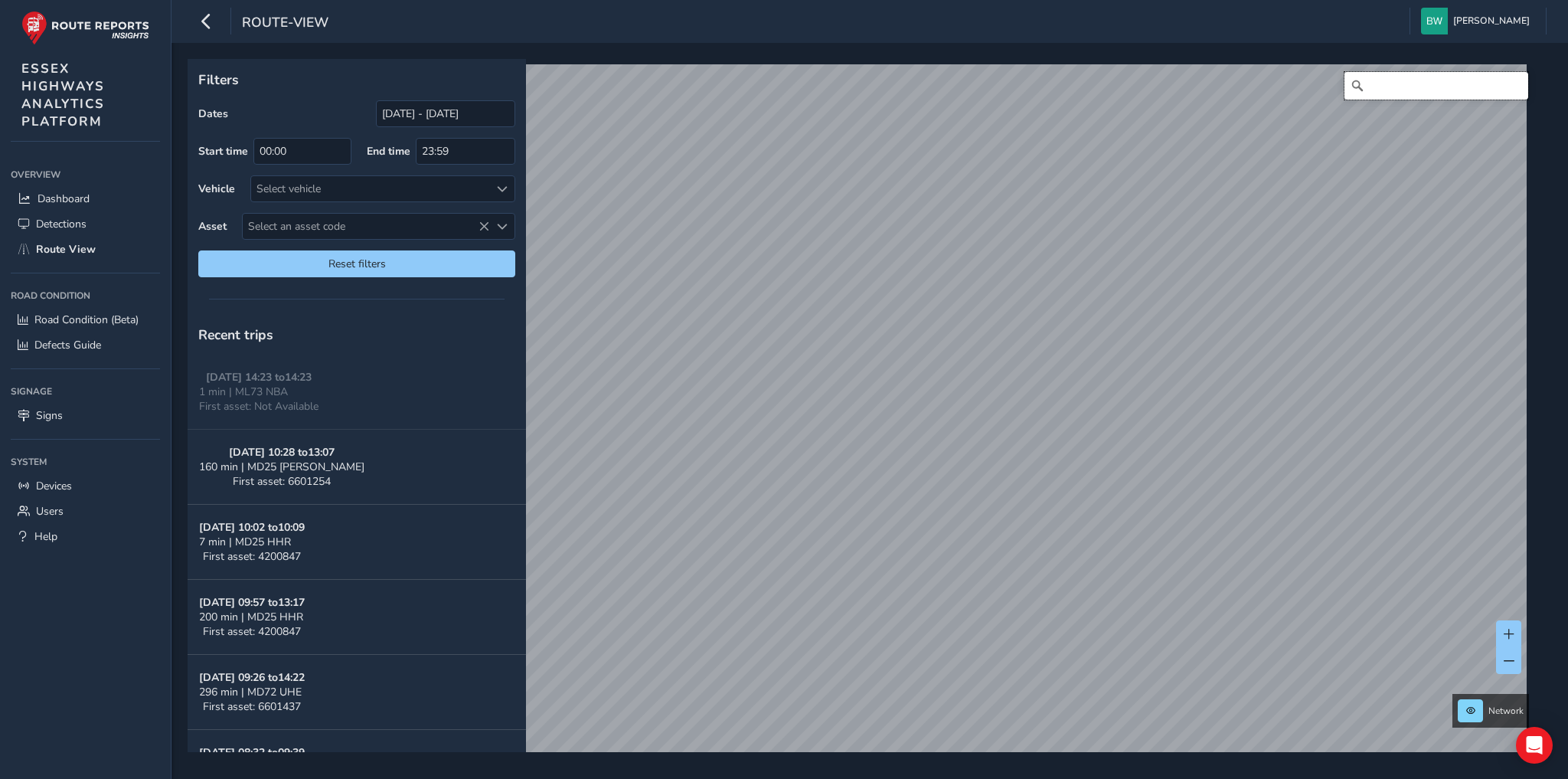
click at [1397, 88] on input "Search" at bounding box center [1436, 85] width 184 height 28
click at [1390, 89] on input "st fabians drive, [GEOGRAPHIC_DATA]" at bounding box center [1436, 85] width 184 height 28
drag, startPoint x: 1493, startPoint y: 83, endPoint x: 1516, endPoint y: 95, distance: 25.9
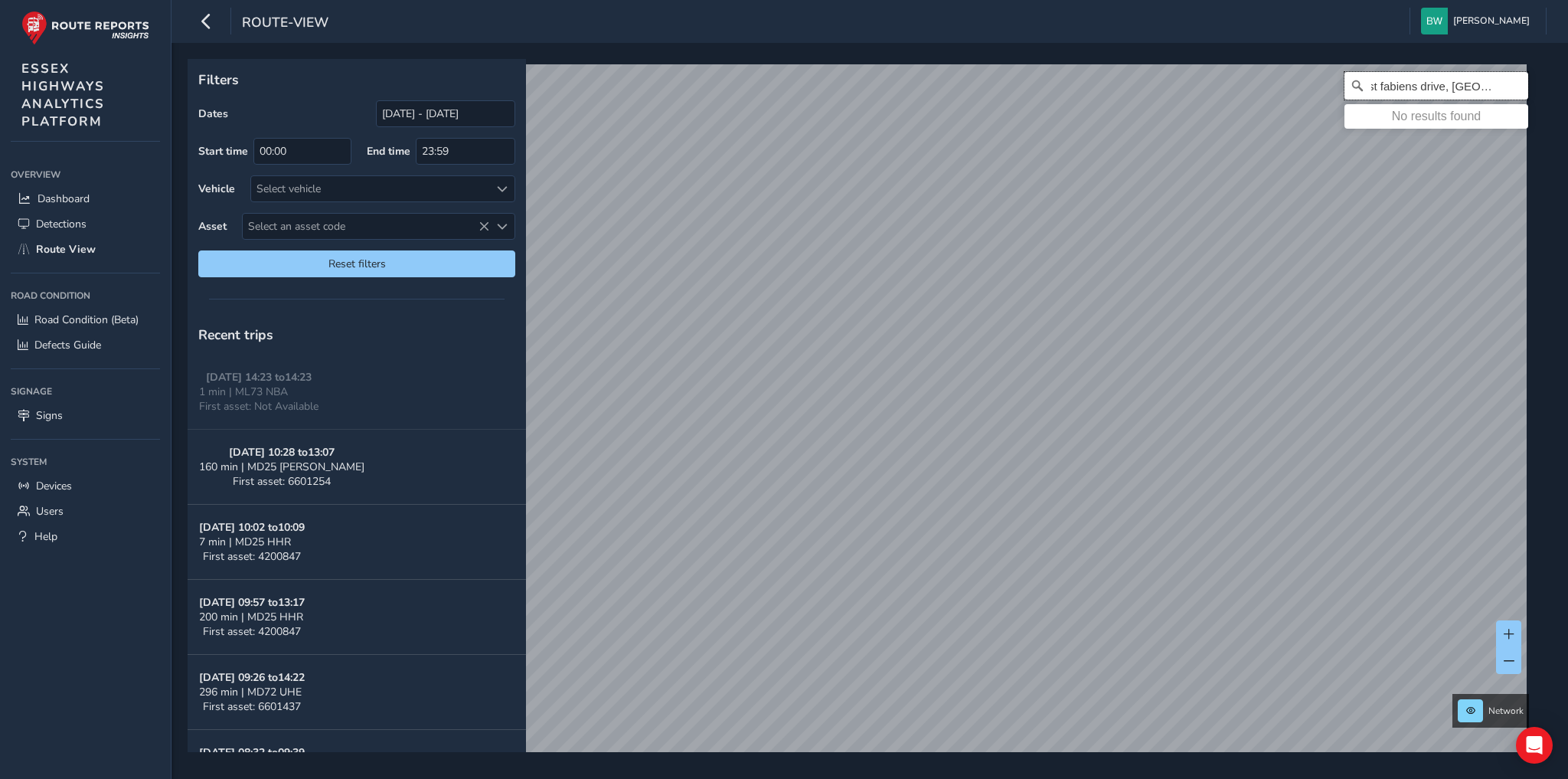
click at [1493, 83] on input "st fabiens drive, [GEOGRAPHIC_DATA]" at bounding box center [1436, 85] width 184 height 28
click at [1387, 89] on input "st fabiens drive, [GEOGRAPHIC_DATA]" at bounding box center [1436, 85] width 184 height 28
type input "[GEOGRAPHIC_DATA], chelmsfordd"
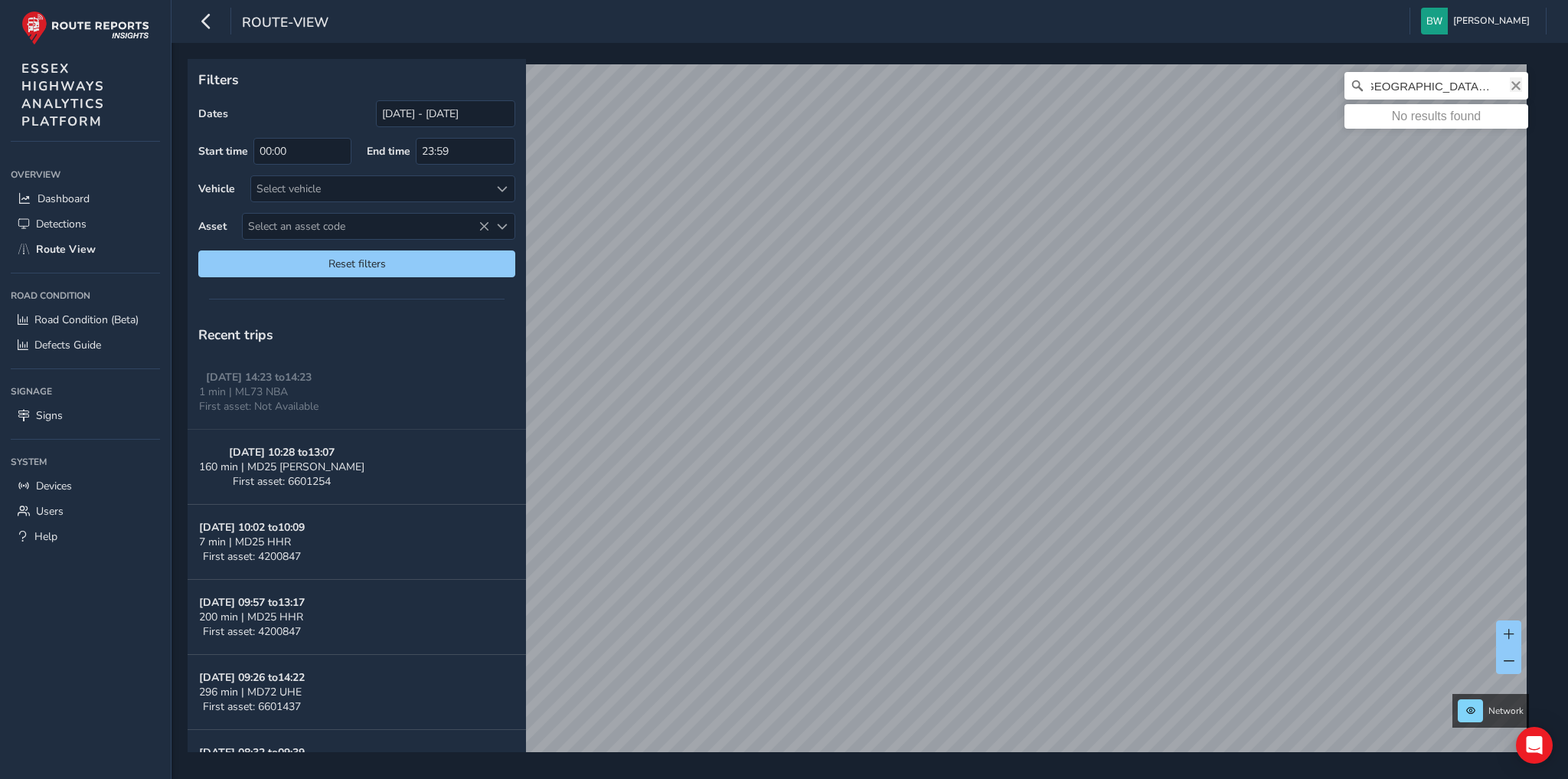
click at [1512, 87] on icon "Clear" at bounding box center [1516, 85] width 9 height 9
click at [1414, 84] on input "Search" at bounding box center [1436, 85] width 184 height 28
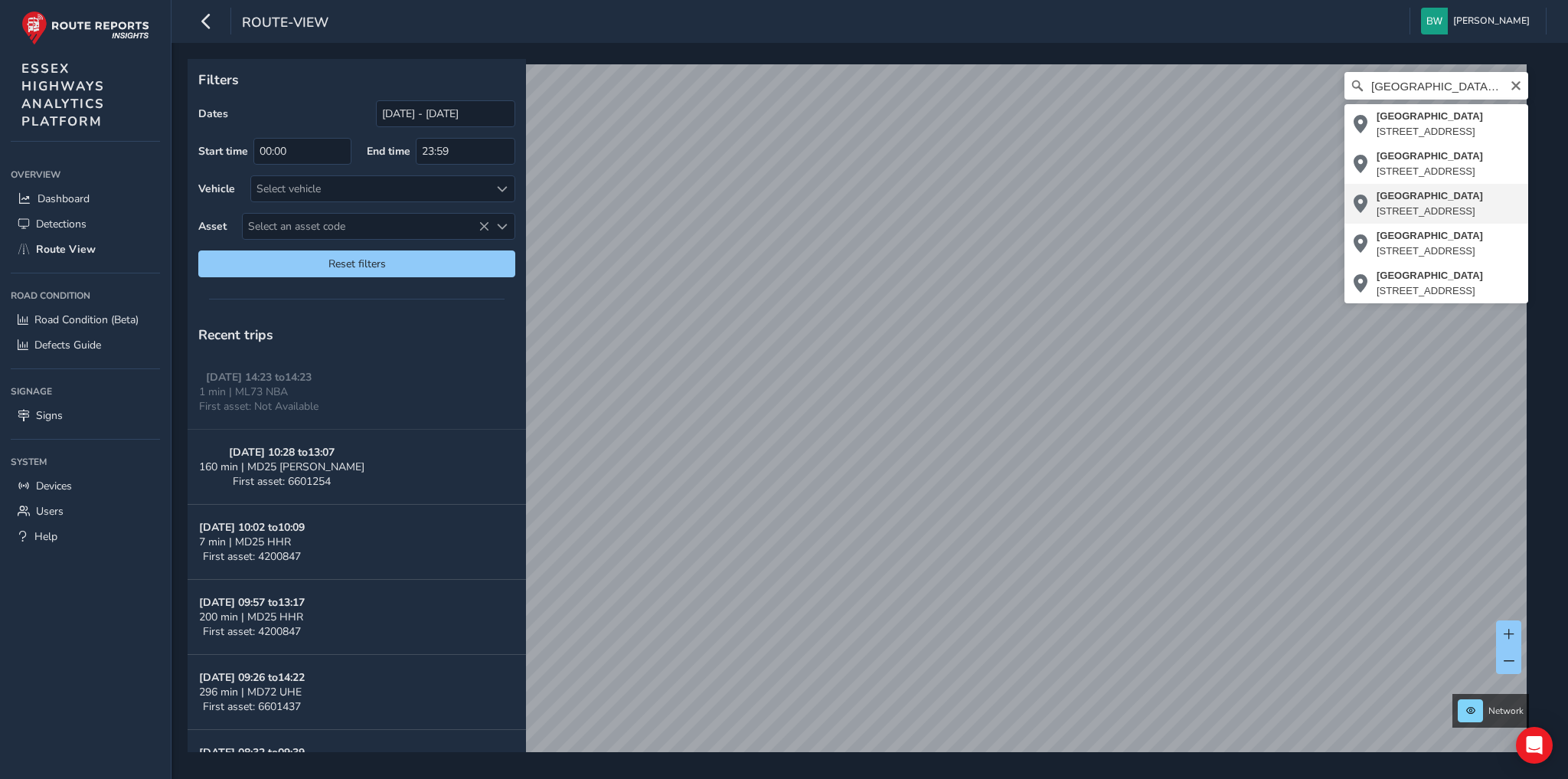
type input "[STREET_ADDRESS]"
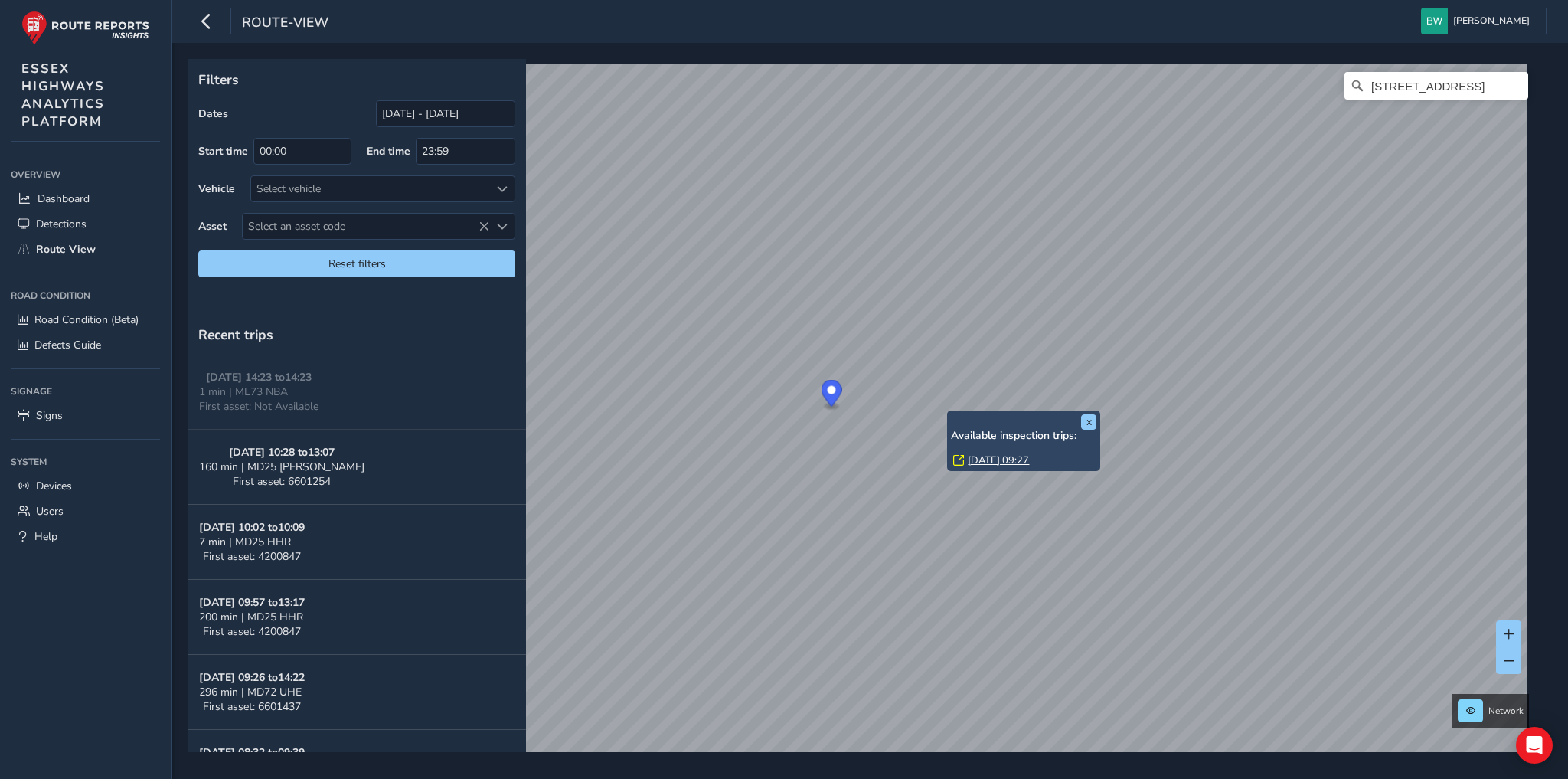
click at [1013, 454] on link "[DATE] 09:27" at bounding box center [998, 460] width 62 height 13
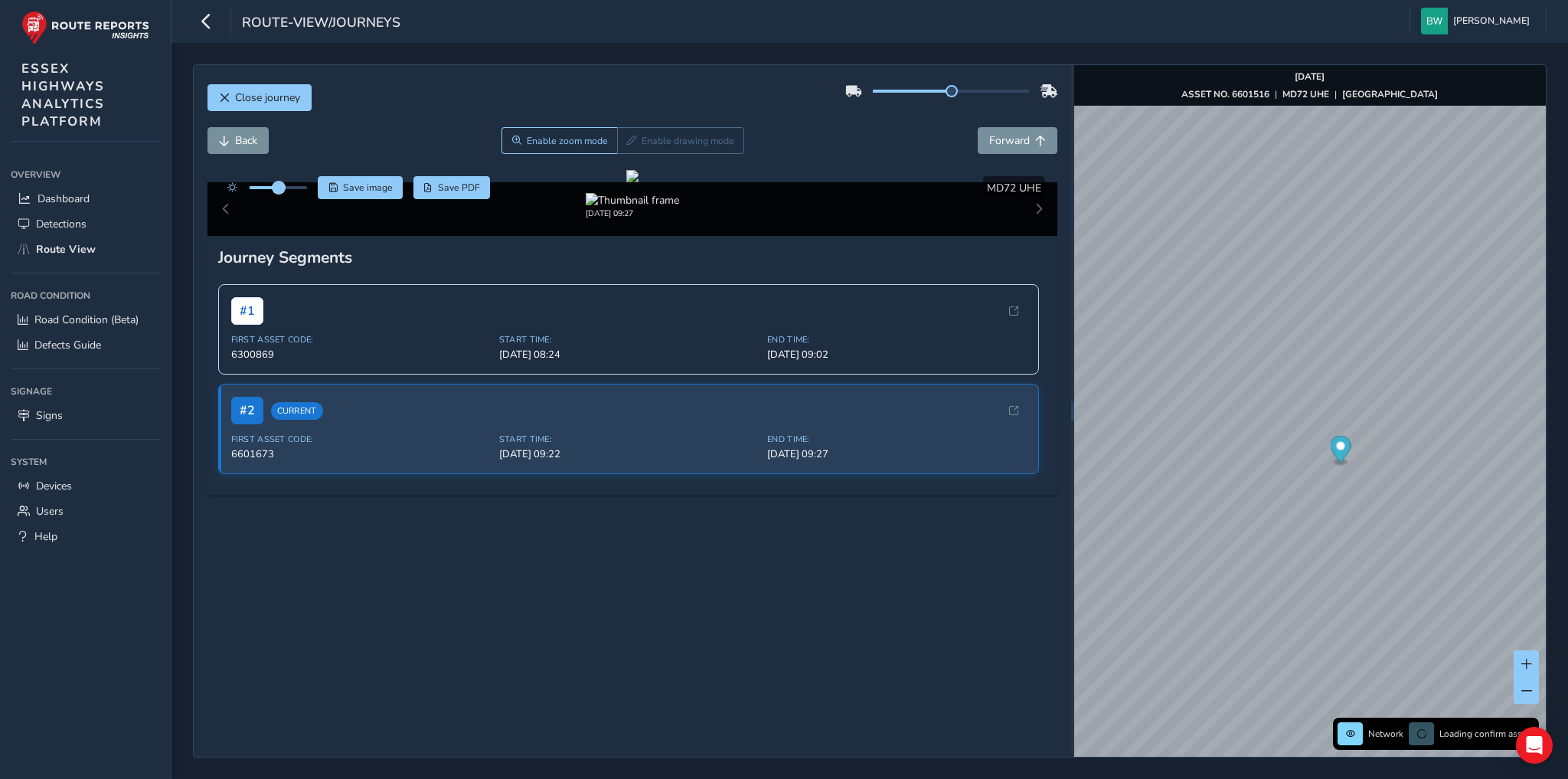
click at [275, 185] on span at bounding box center [278, 187] width 13 height 13
drag, startPoint x: 275, startPoint y: 185, endPoint x: 320, endPoint y: 185, distance: 45.0
click at [320, 185] on div "Save image Save PDF" at bounding box center [356, 187] width 271 height 23
click at [1007, 136] on span "Forward" at bounding box center [1009, 140] width 40 height 14
click at [241, 140] on span "Back" at bounding box center [246, 140] width 22 height 14
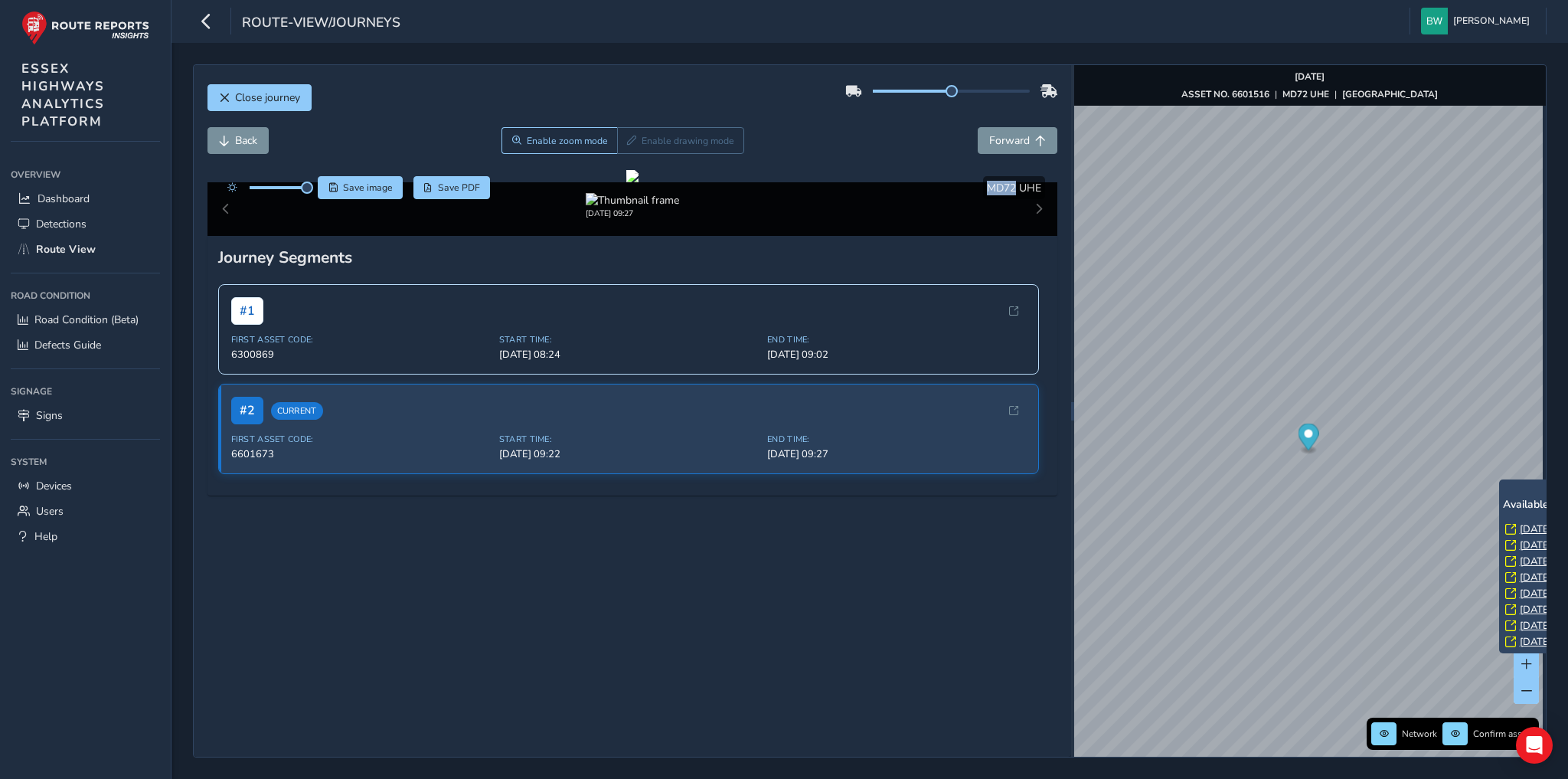
click at [1531, 529] on link "[DATE] 12:58" at bounding box center [1550, 529] width 62 height 13
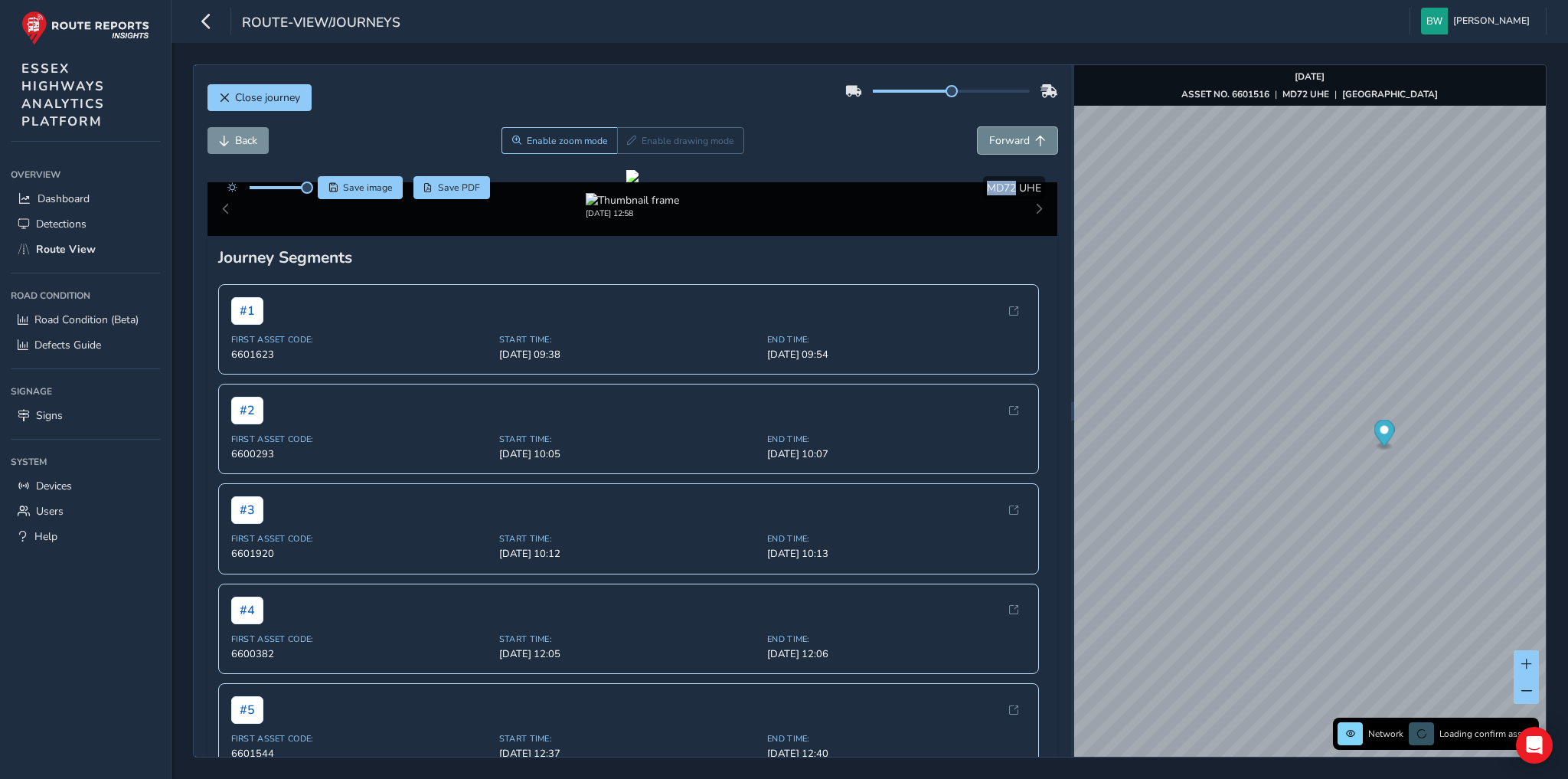
click at [1002, 144] on span "Forward" at bounding box center [1009, 140] width 40 height 14
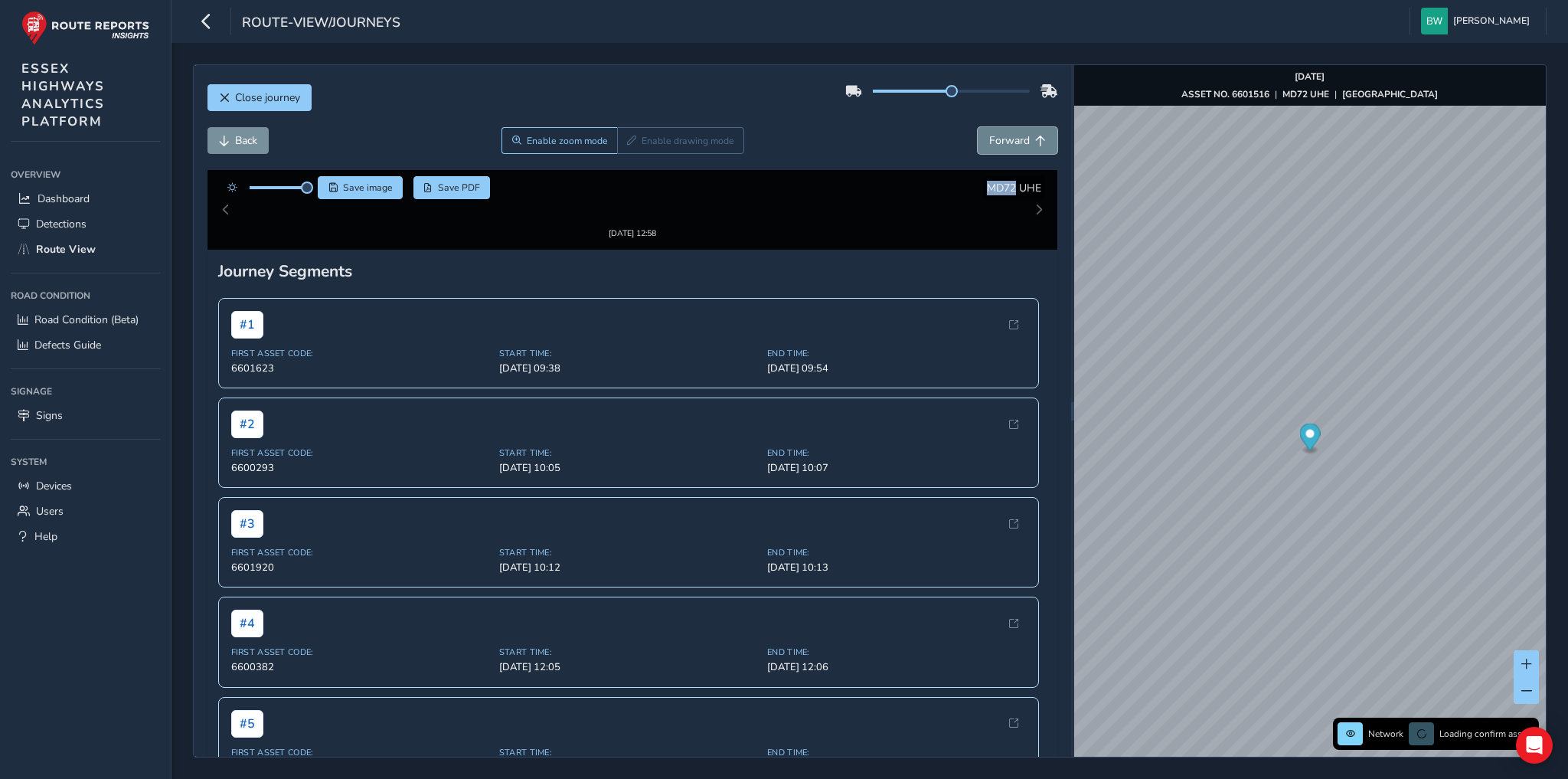
click at [1004, 144] on span "Forward" at bounding box center [1009, 140] width 40 height 14
